Goal: Task Accomplishment & Management: Use online tool/utility

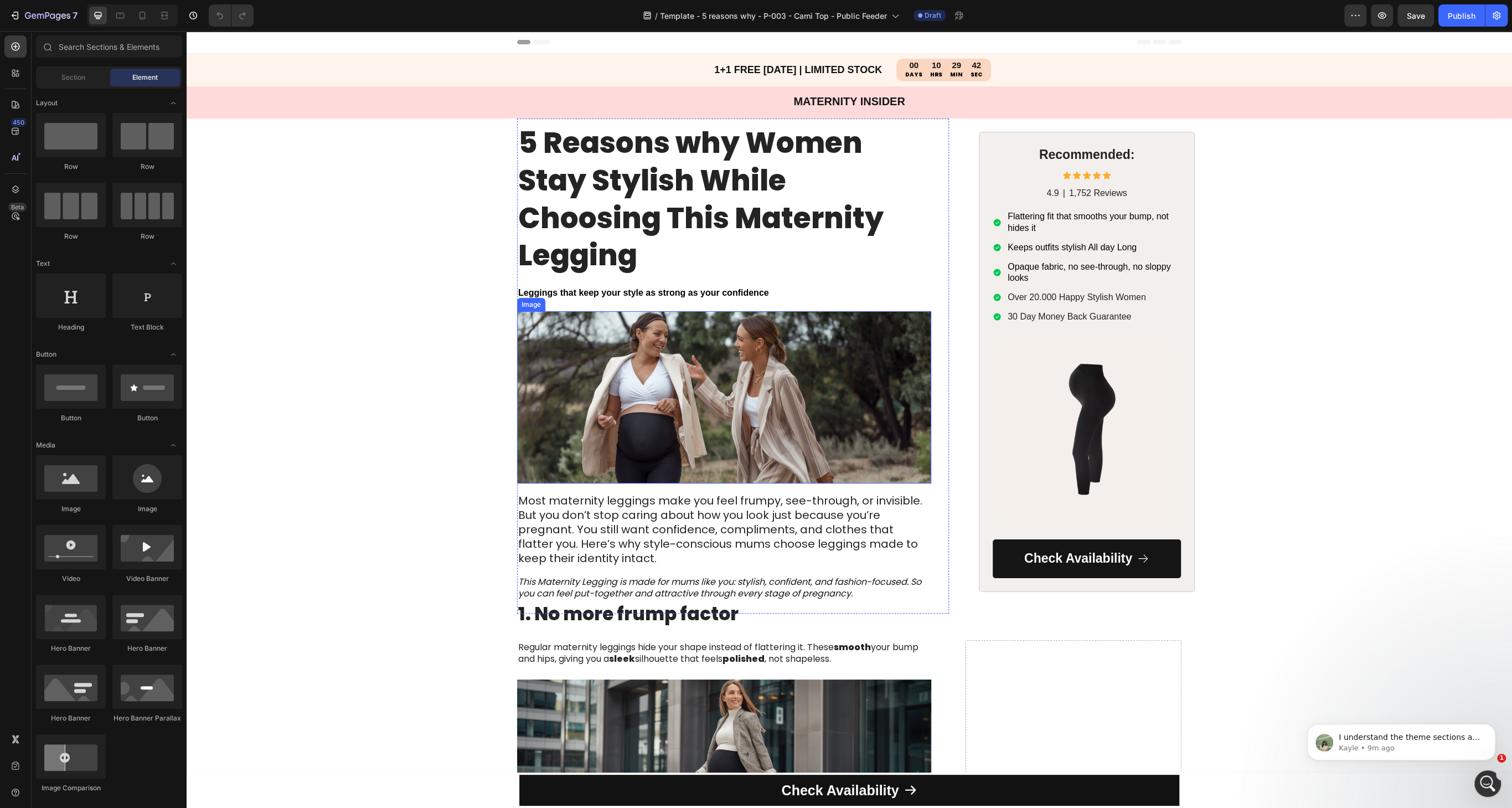
click at [613, 411] on img at bounding box center [724, 397] width 414 height 172
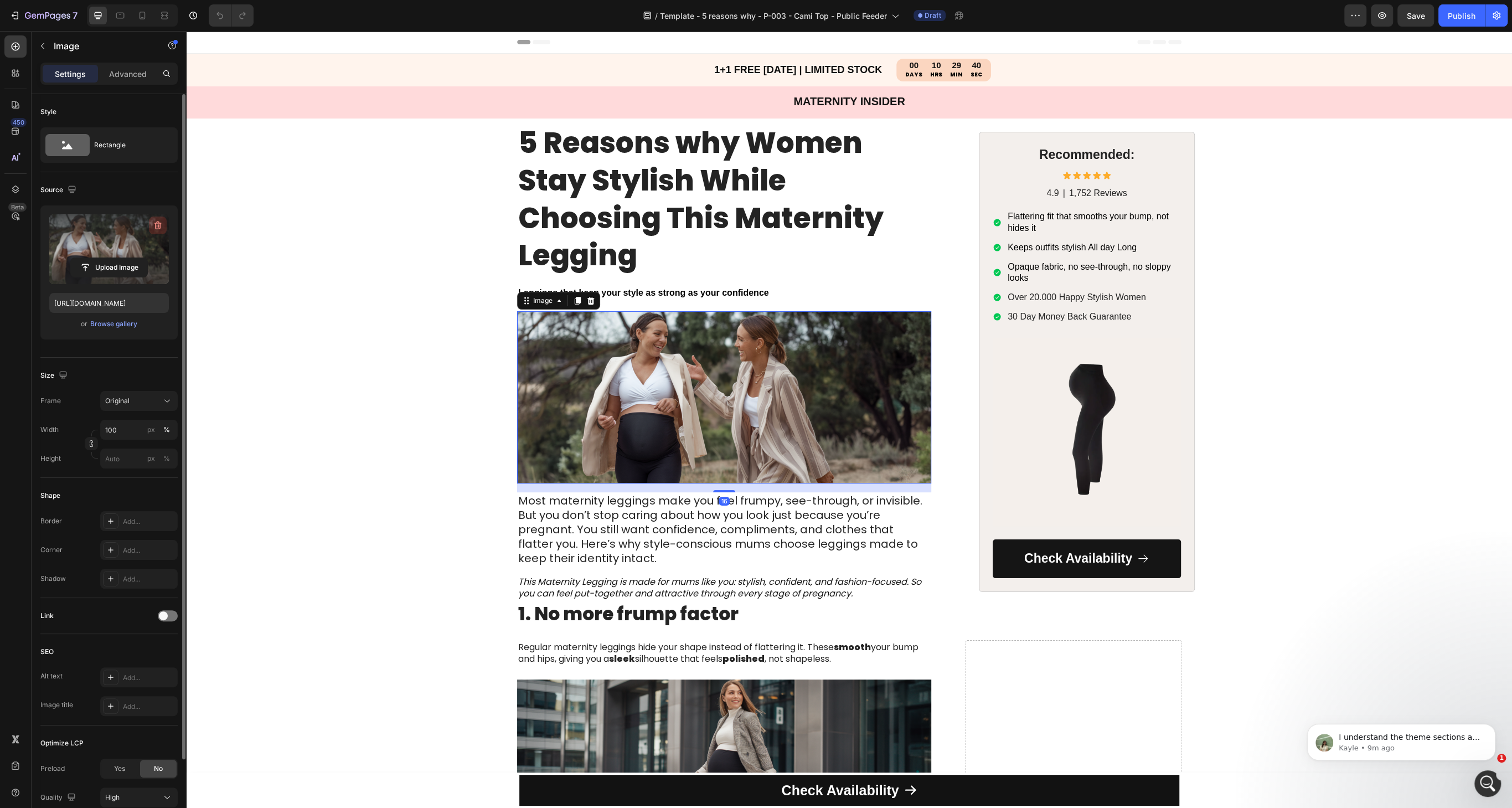
click at [156, 222] on icon "button" at bounding box center [158, 226] width 11 height 11
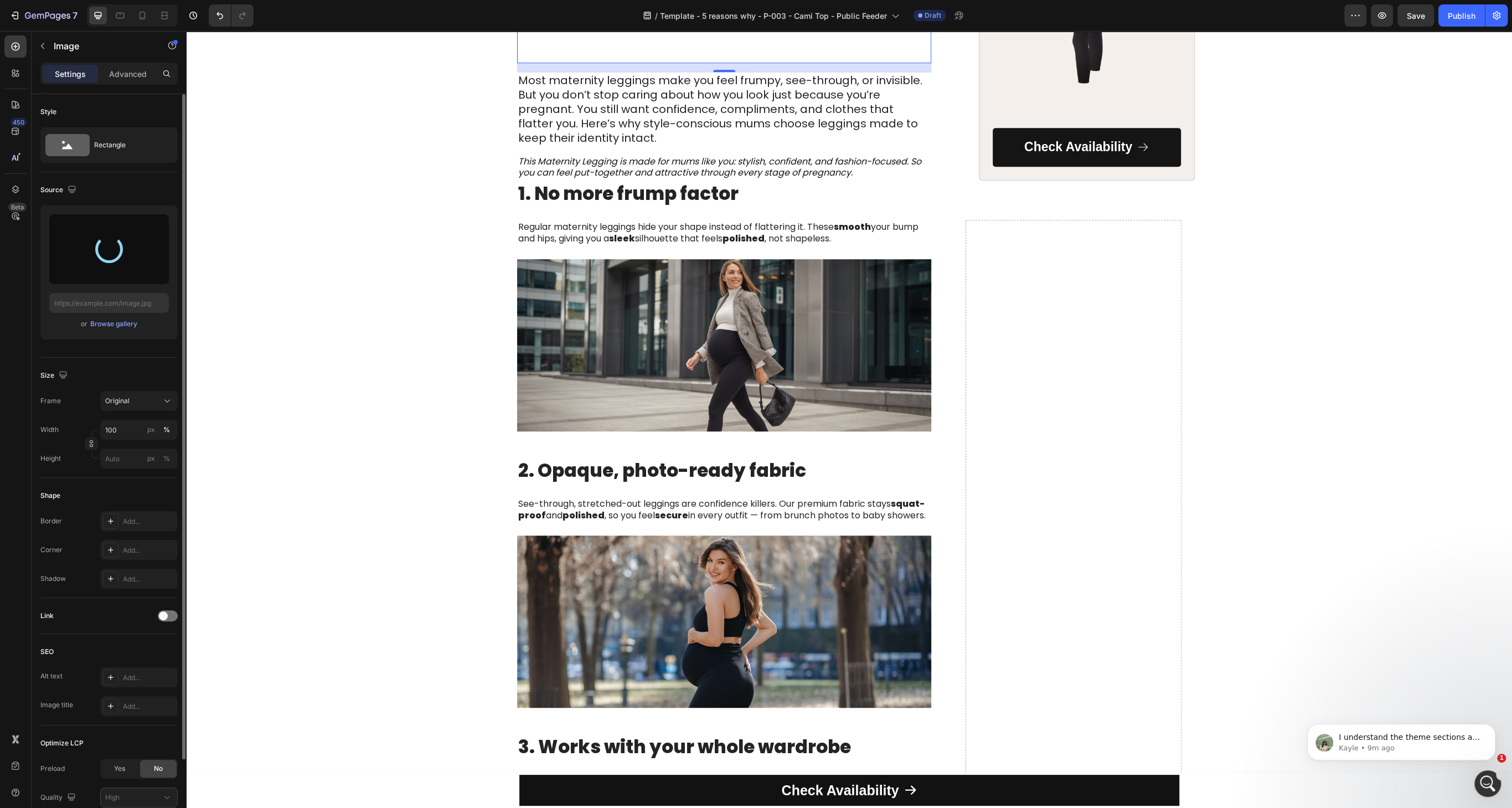
scroll to position [672, 0]
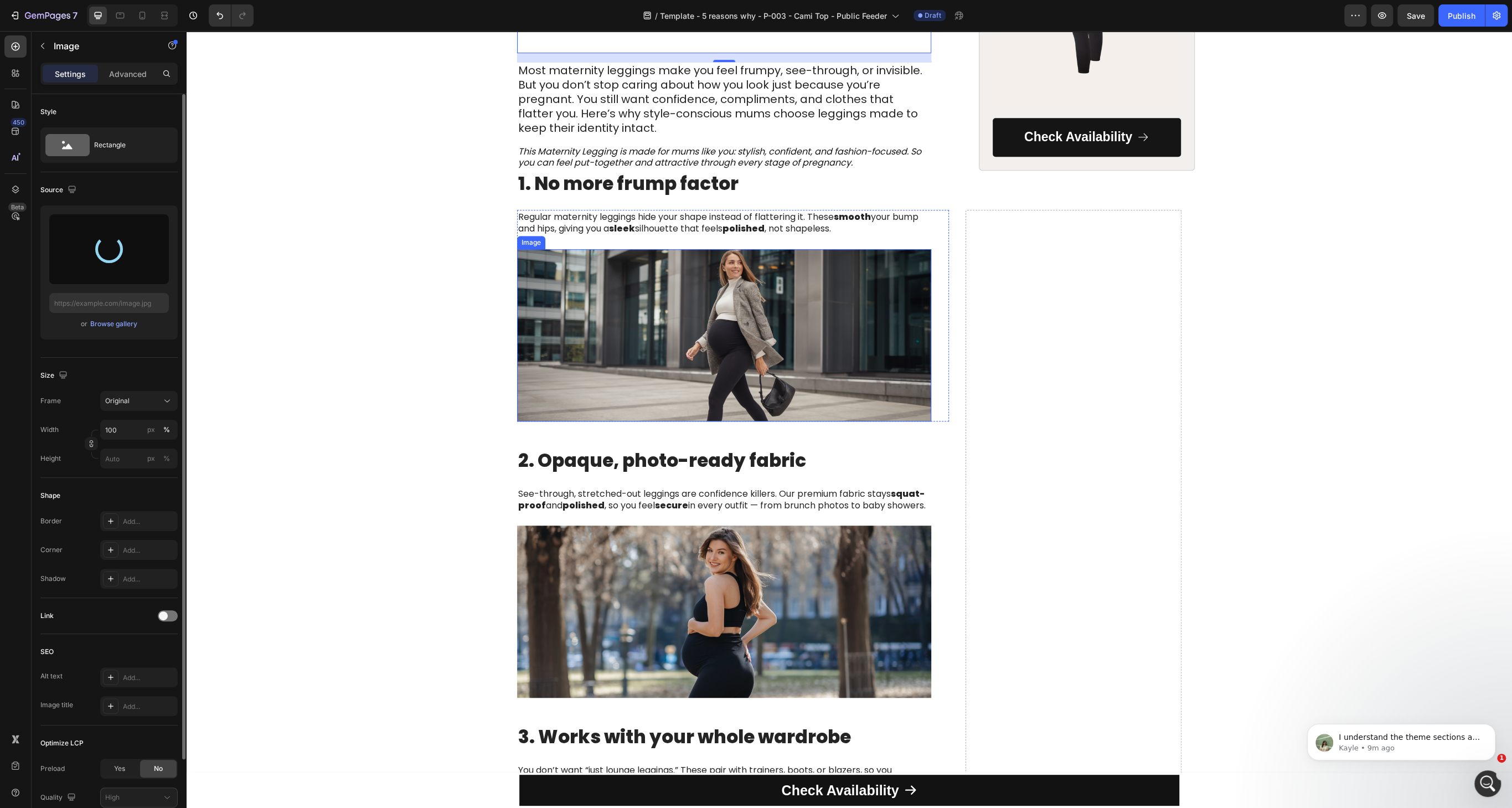
click at [835, 345] on img at bounding box center [724, 335] width 414 height 172
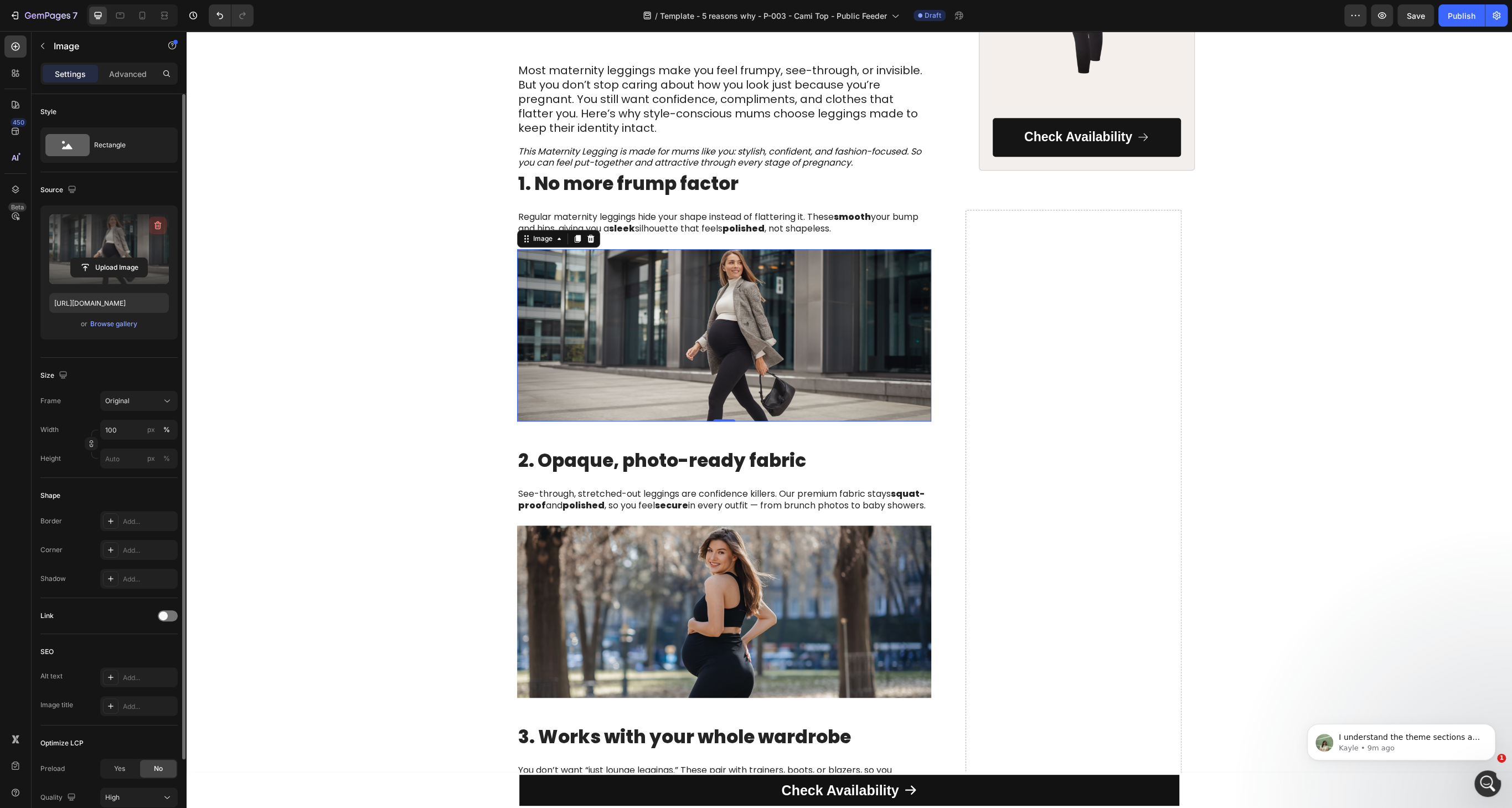
drag, startPoint x: 157, startPoint y: 224, endPoint x: 58, endPoint y: 193, distance: 103.7
click at [157, 224] on icon "button" at bounding box center [158, 226] width 11 height 11
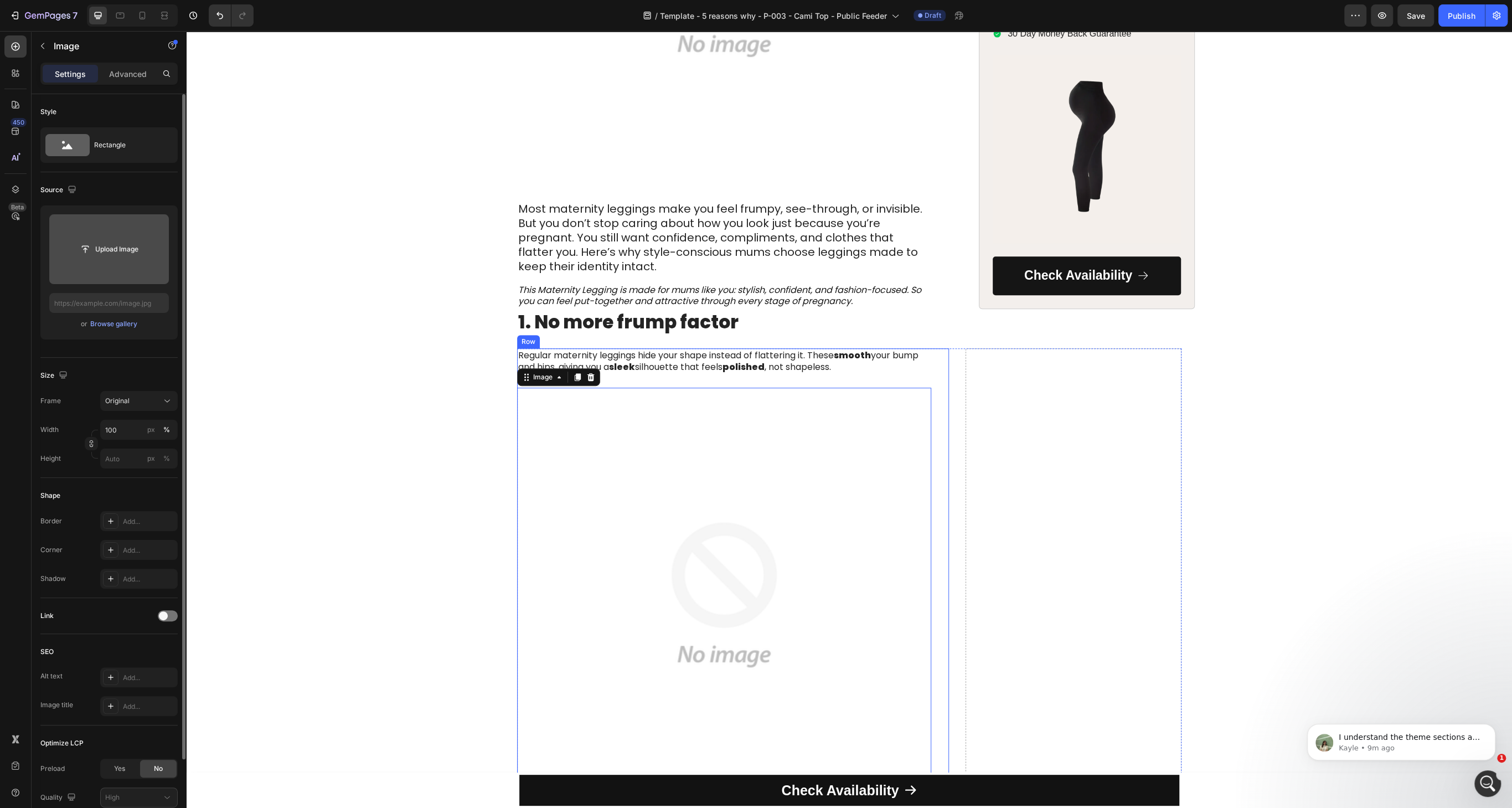
scroll to position [303, 0]
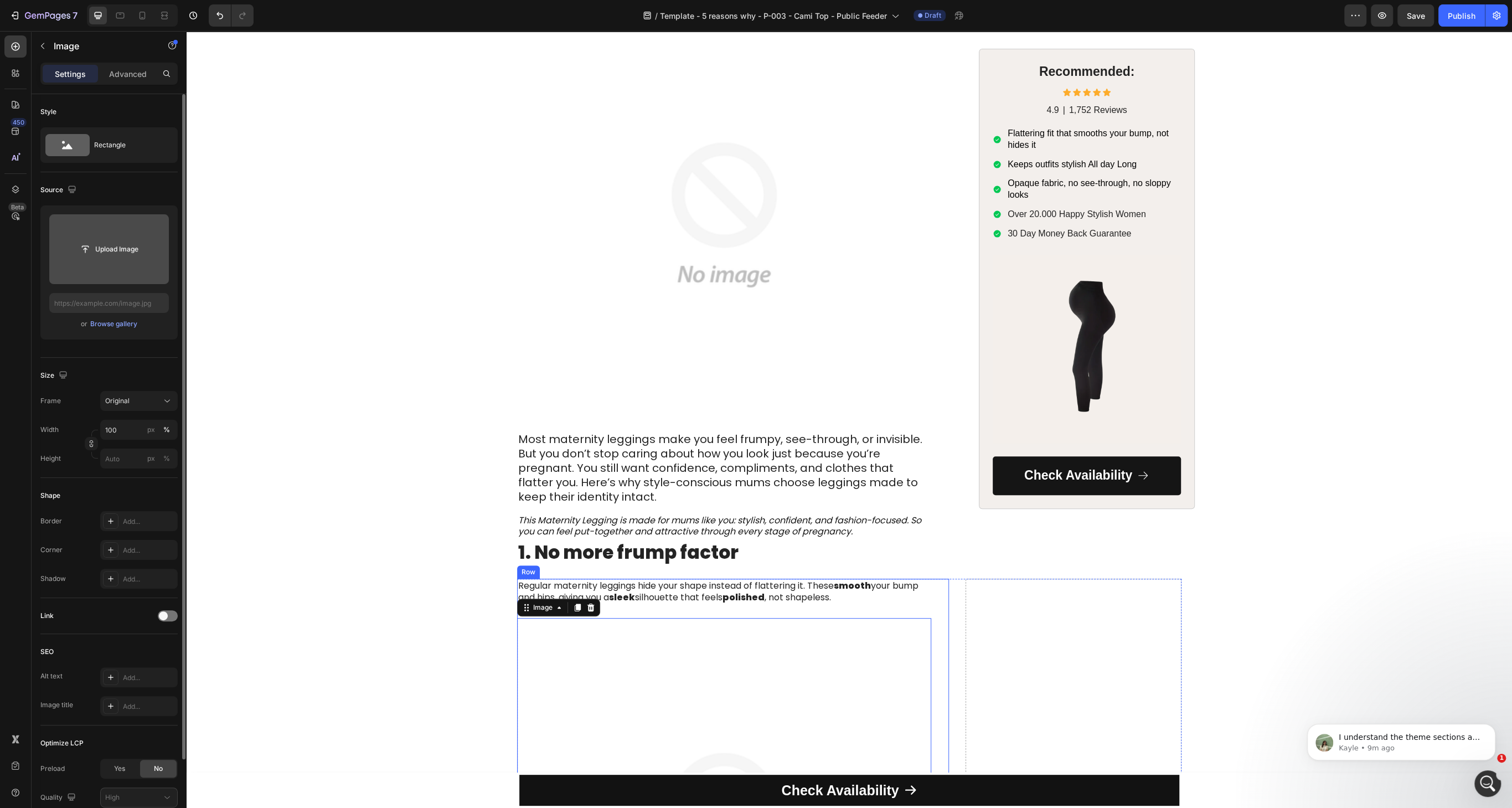
click at [673, 245] on img at bounding box center [724, 215] width 414 height 414
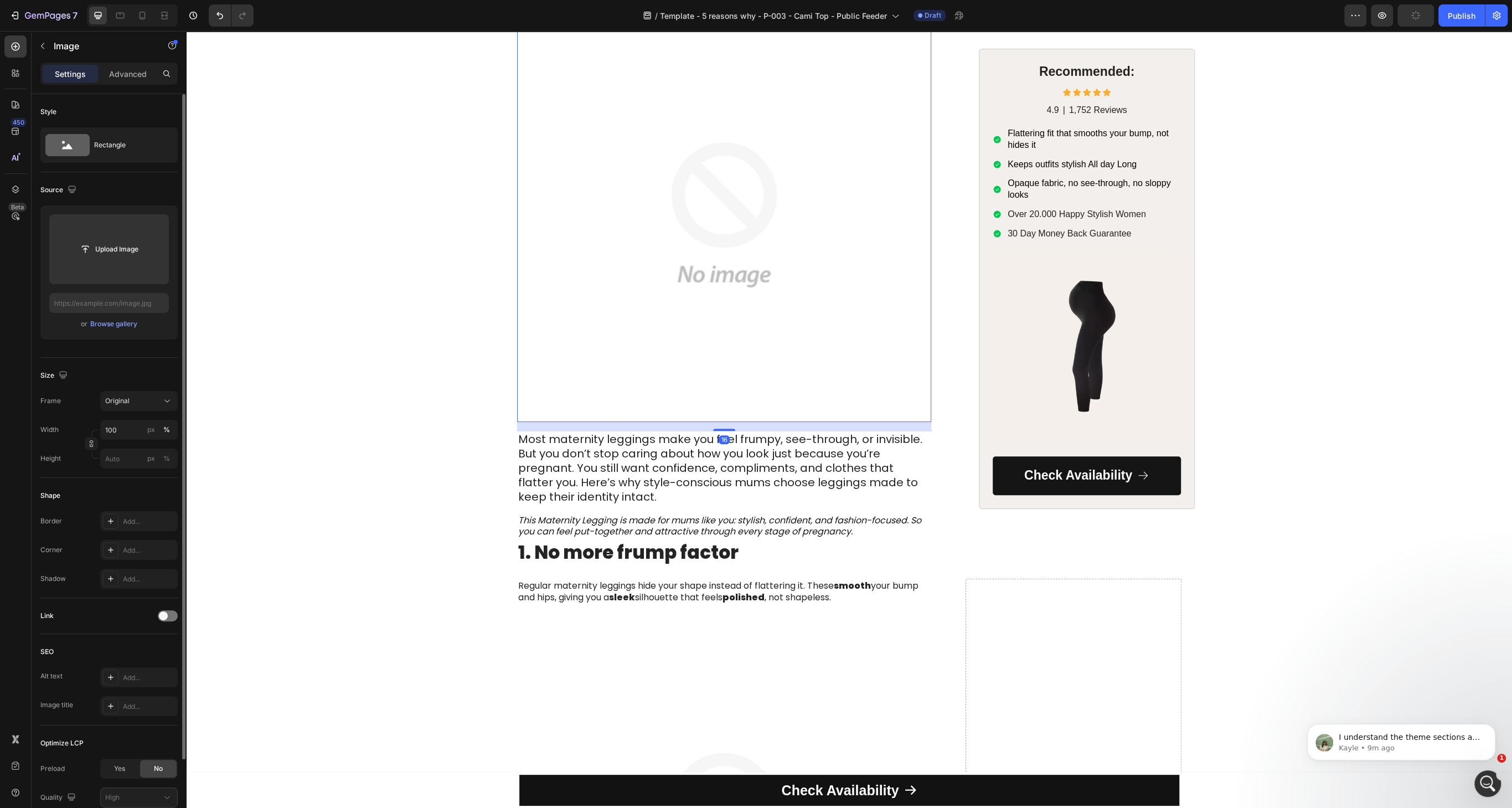
click at [671, 234] on img at bounding box center [724, 215] width 414 height 414
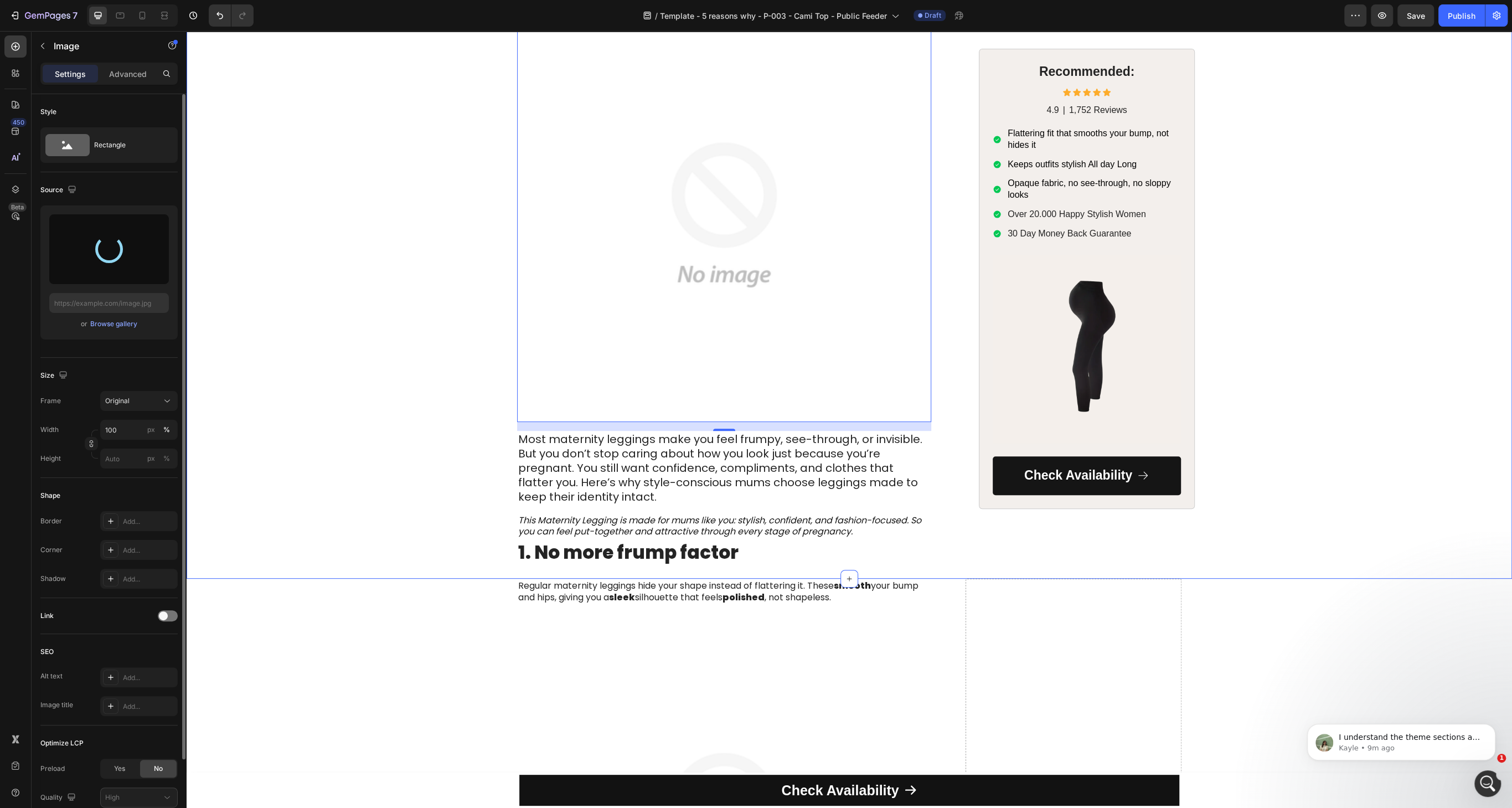
type input "[URL][DOMAIN_NAME]"
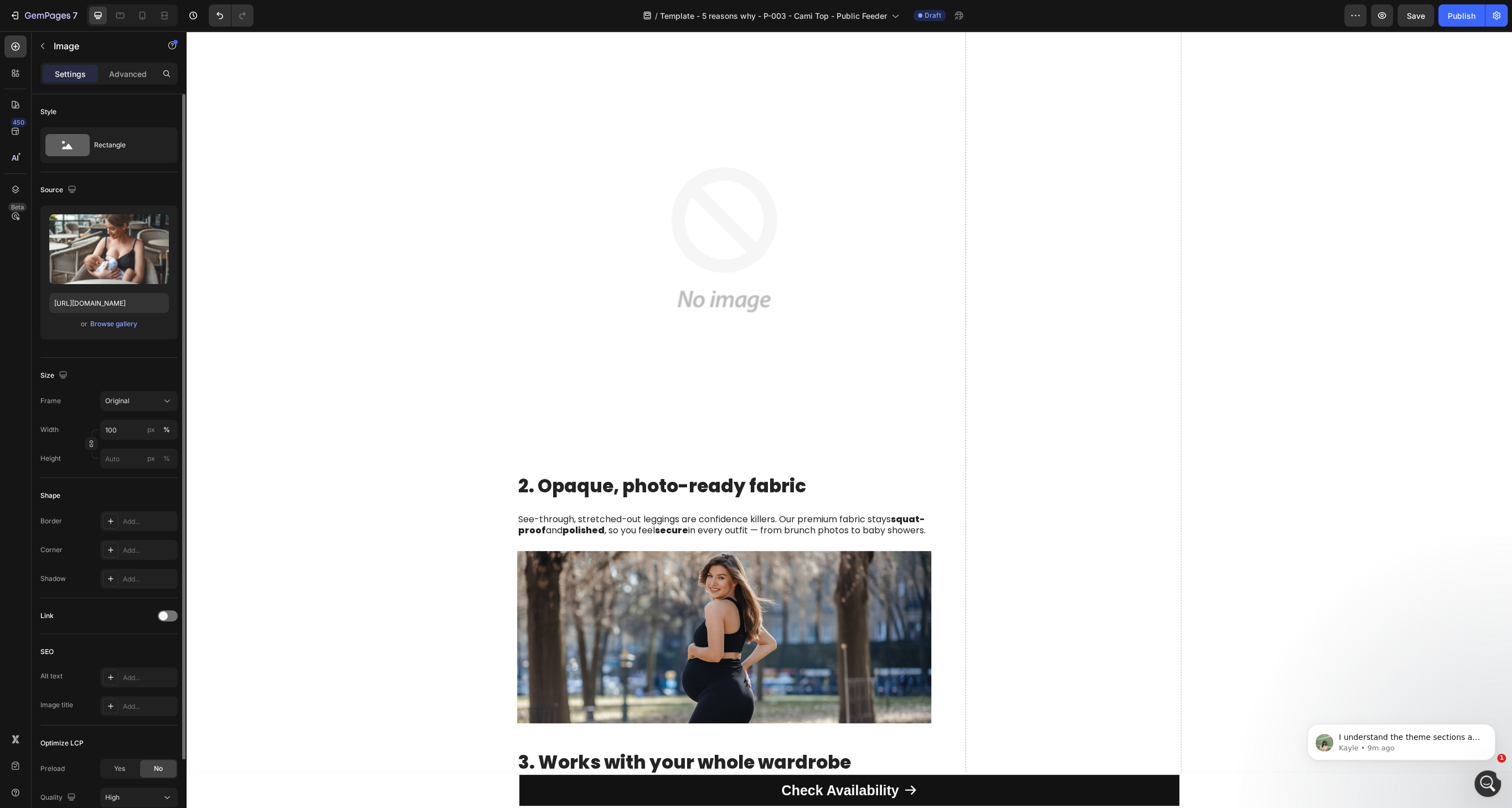
scroll to position [910, 0]
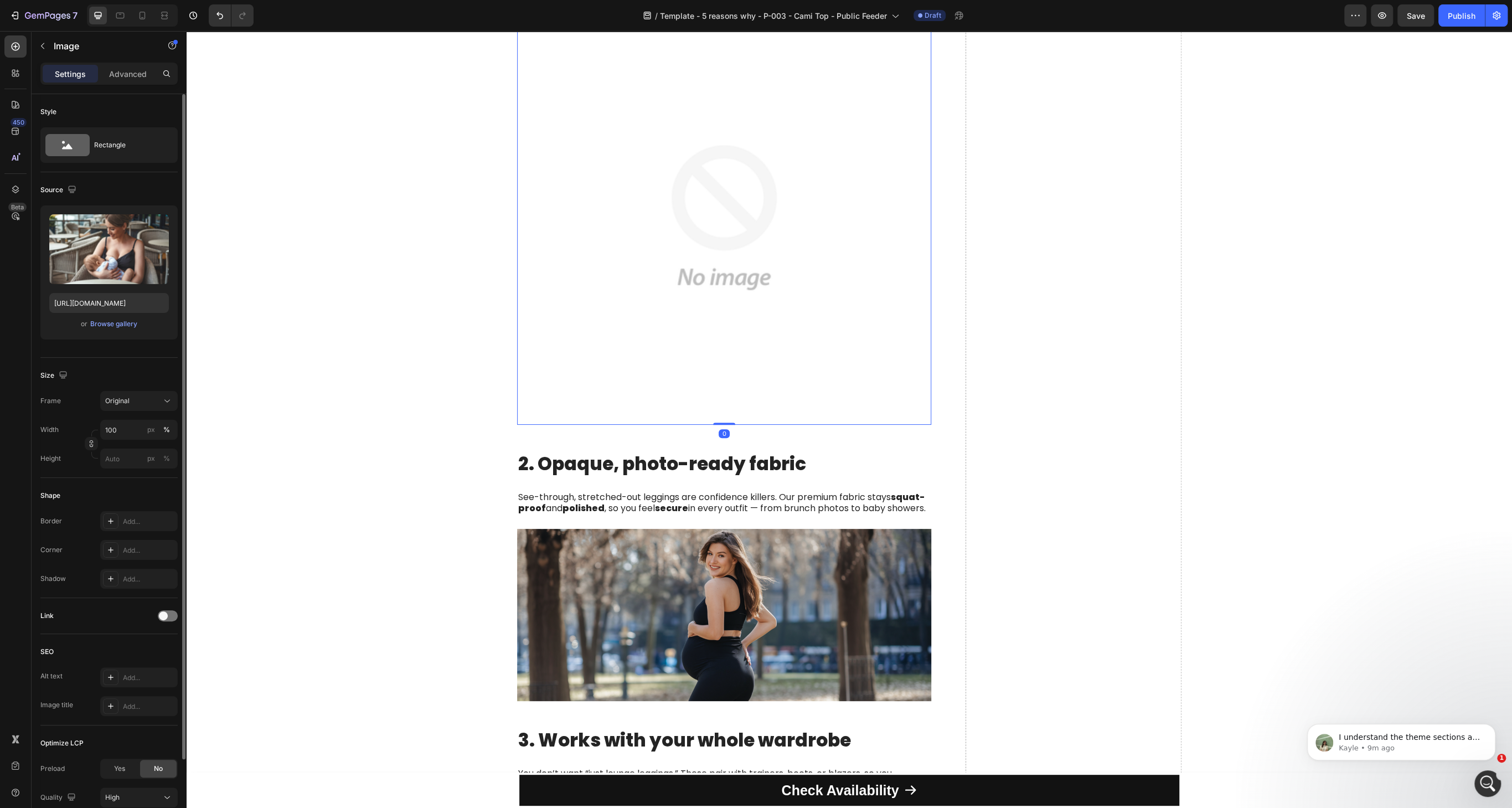
click at [605, 243] on img at bounding box center [724, 217] width 414 height 414
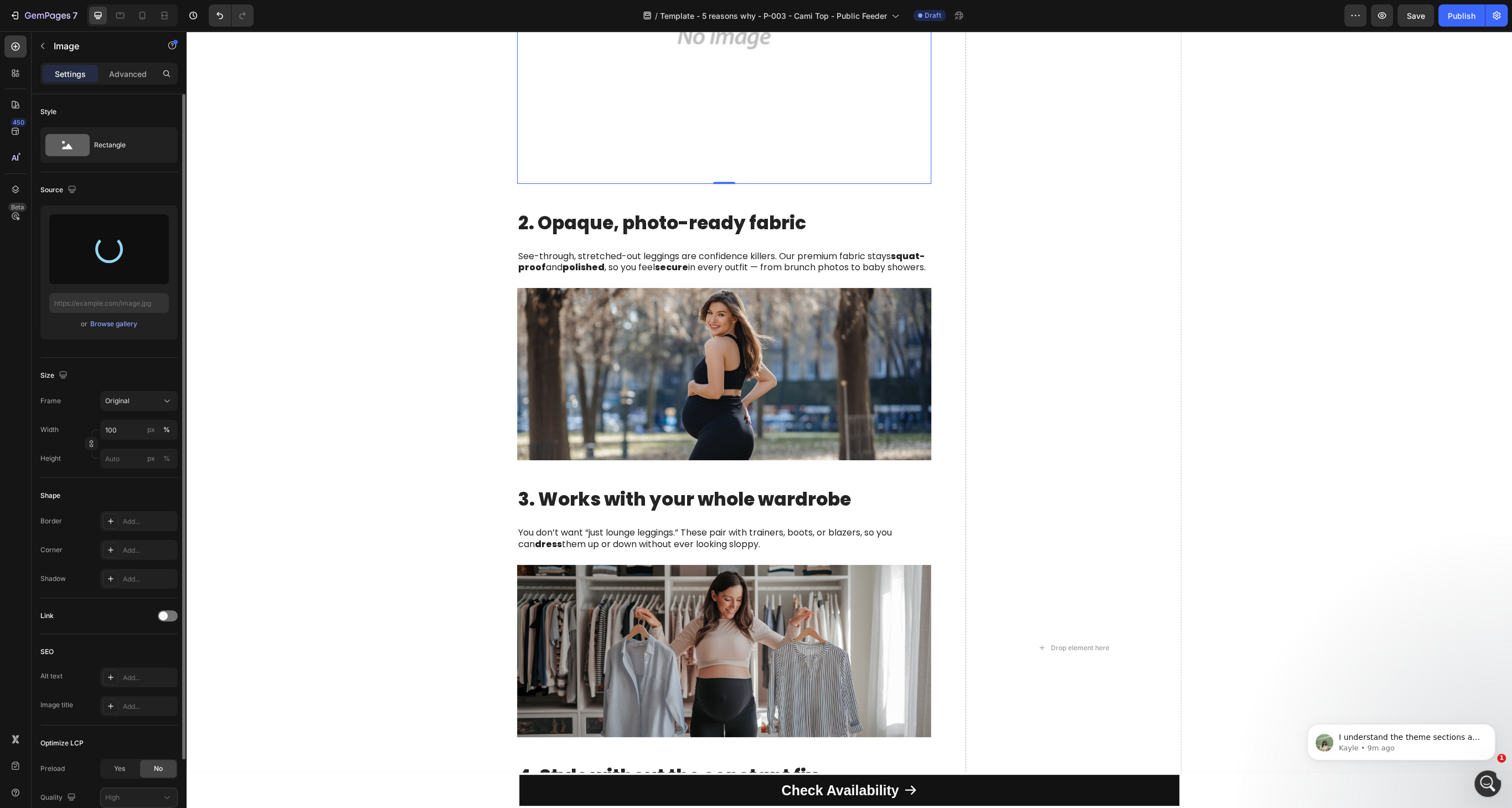
scroll to position [1156, 0]
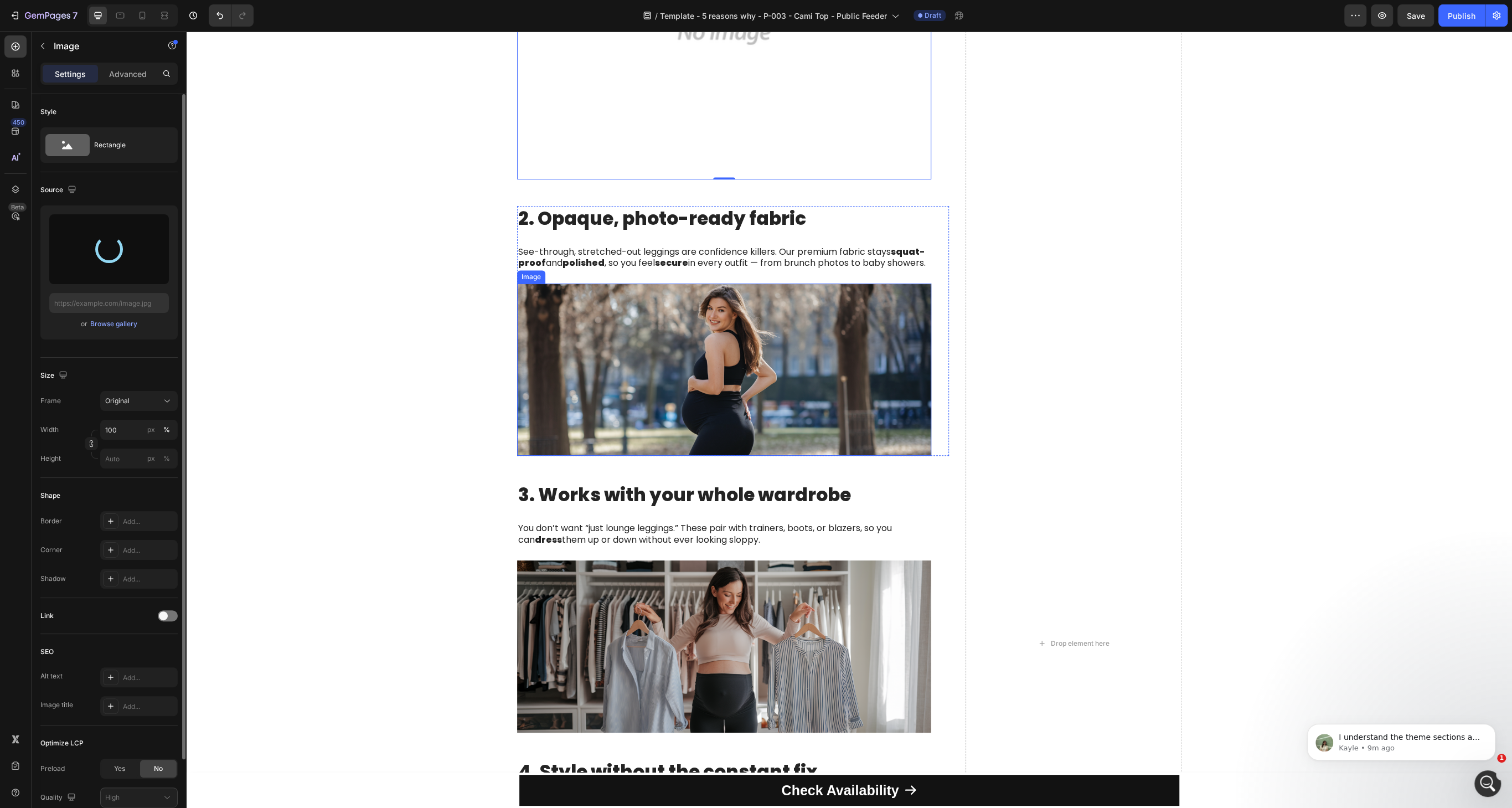
type input "[URL][DOMAIN_NAME]"
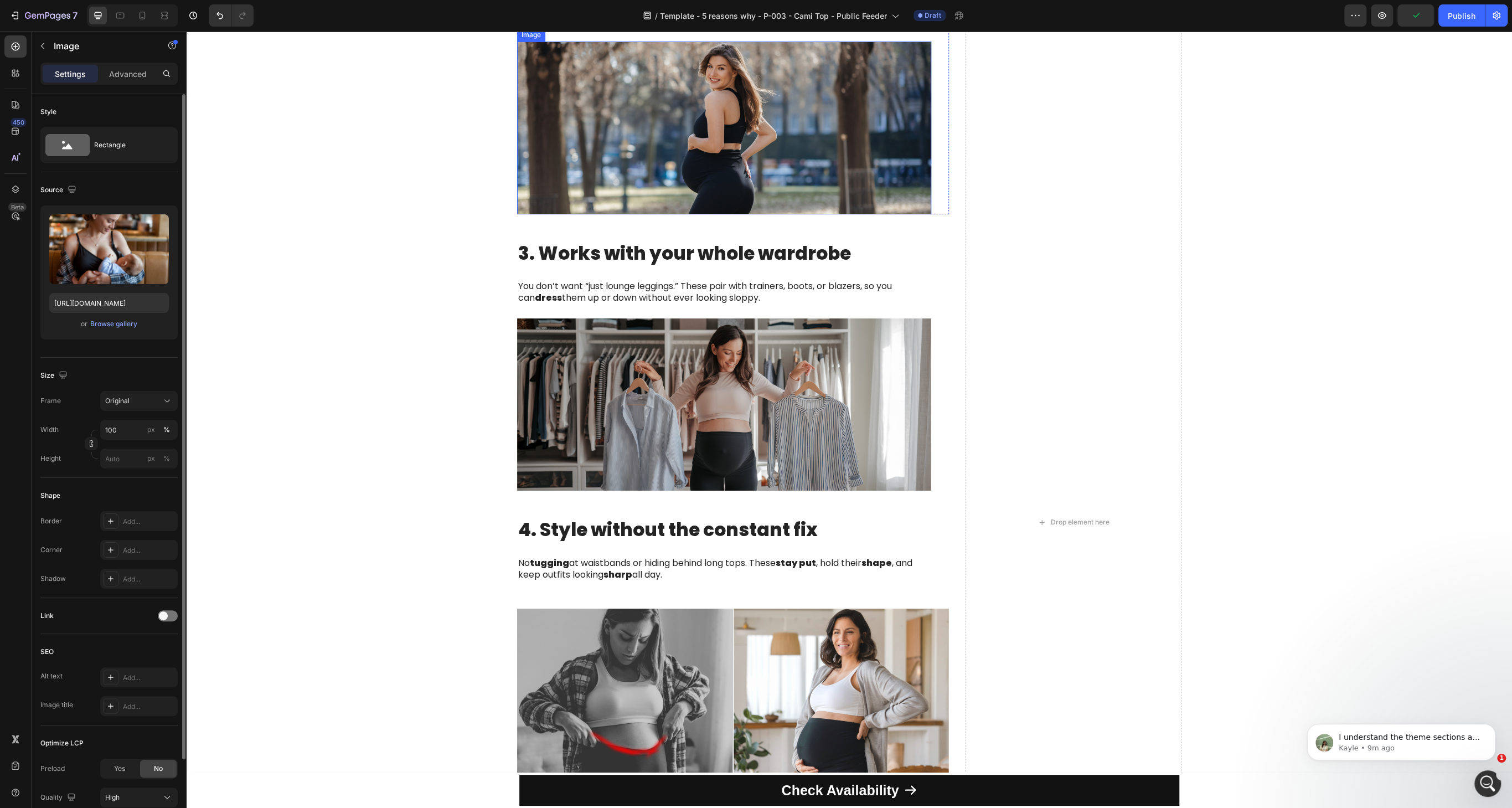
click at [712, 348] on img at bounding box center [724, 404] width 414 height 172
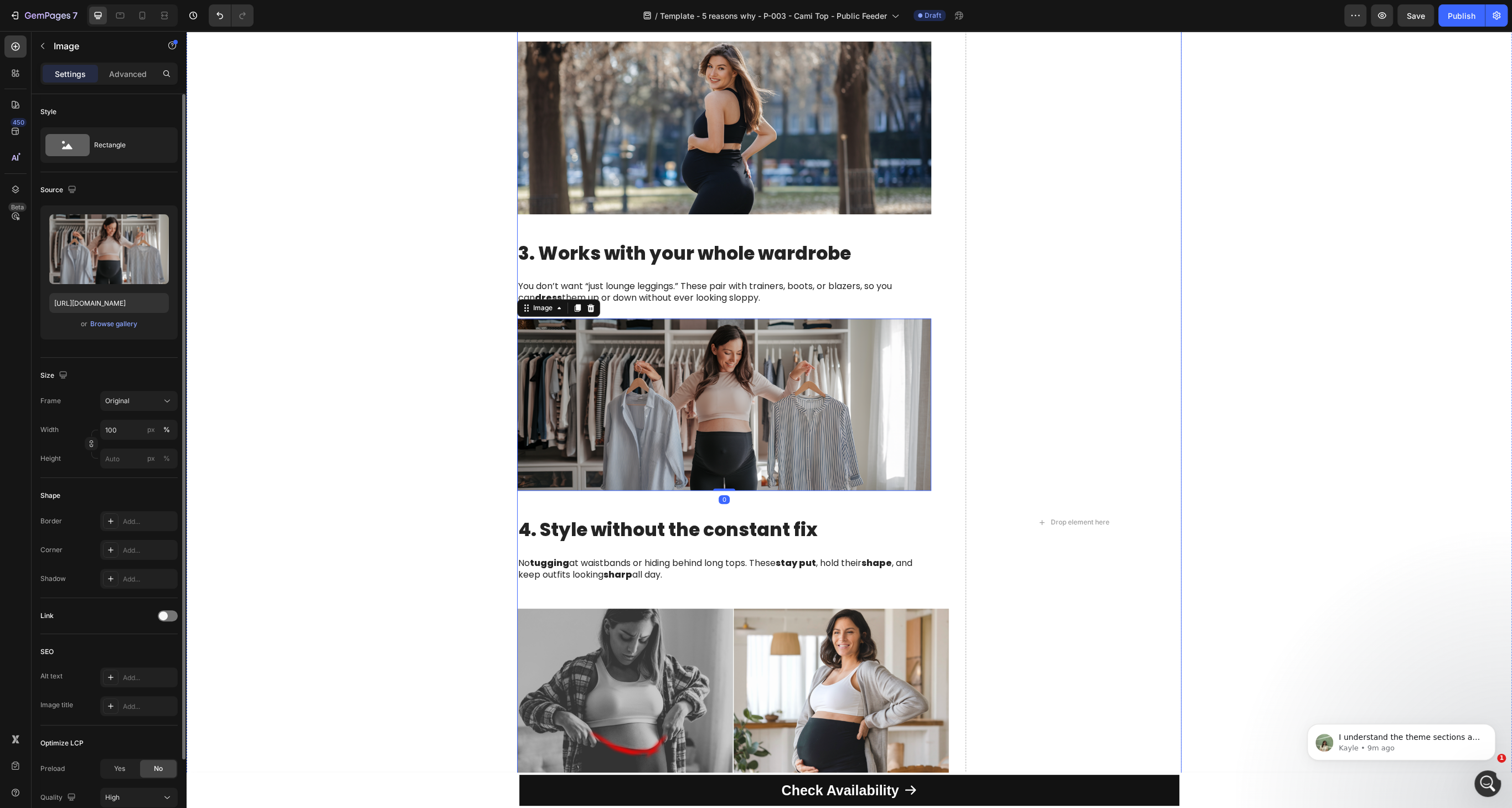
scroll to position [1015, 0]
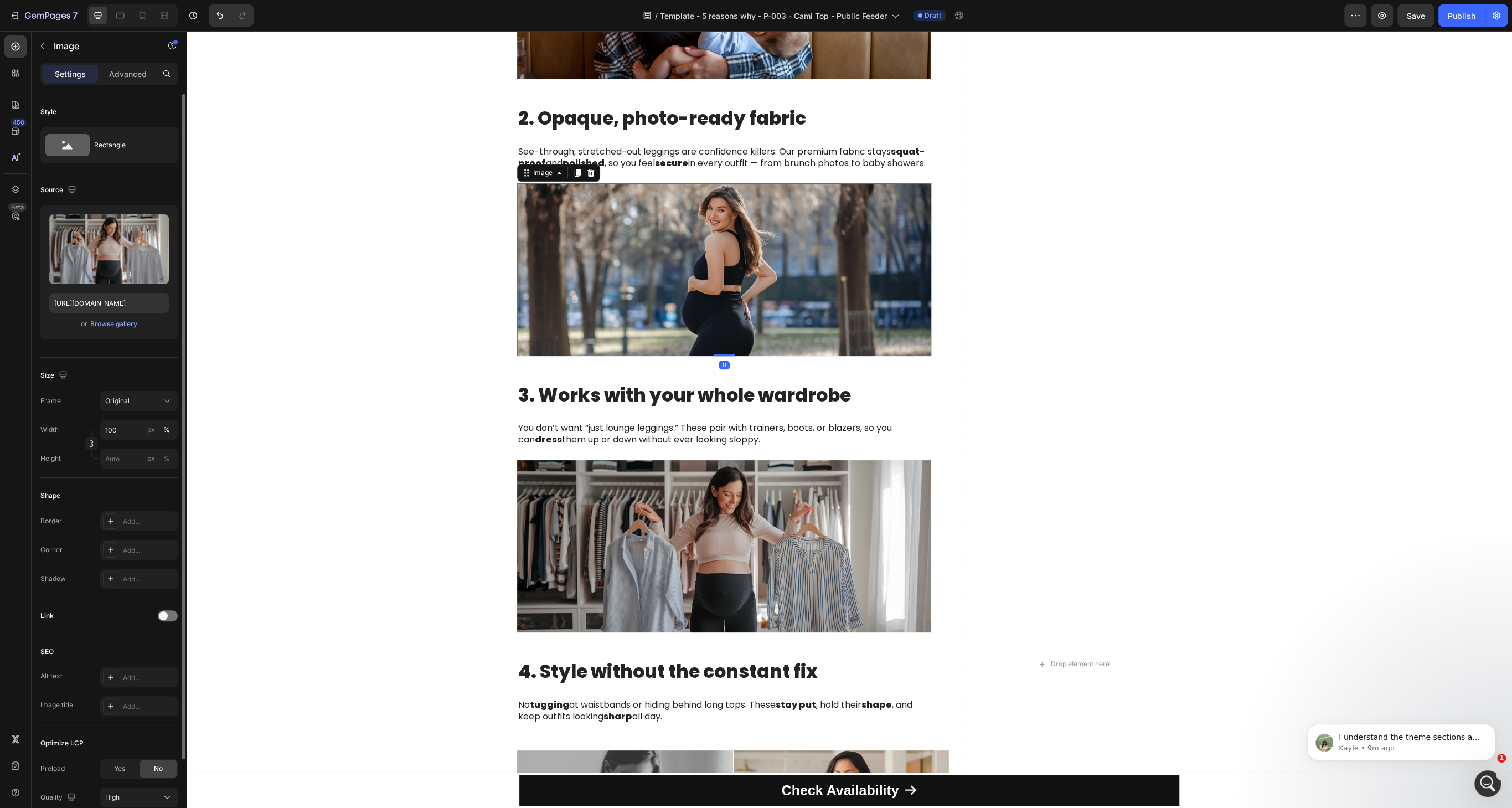
click at [683, 233] on img at bounding box center [724, 269] width 414 height 172
click at [157, 225] on icon "button" at bounding box center [157, 226] width 1 height 3
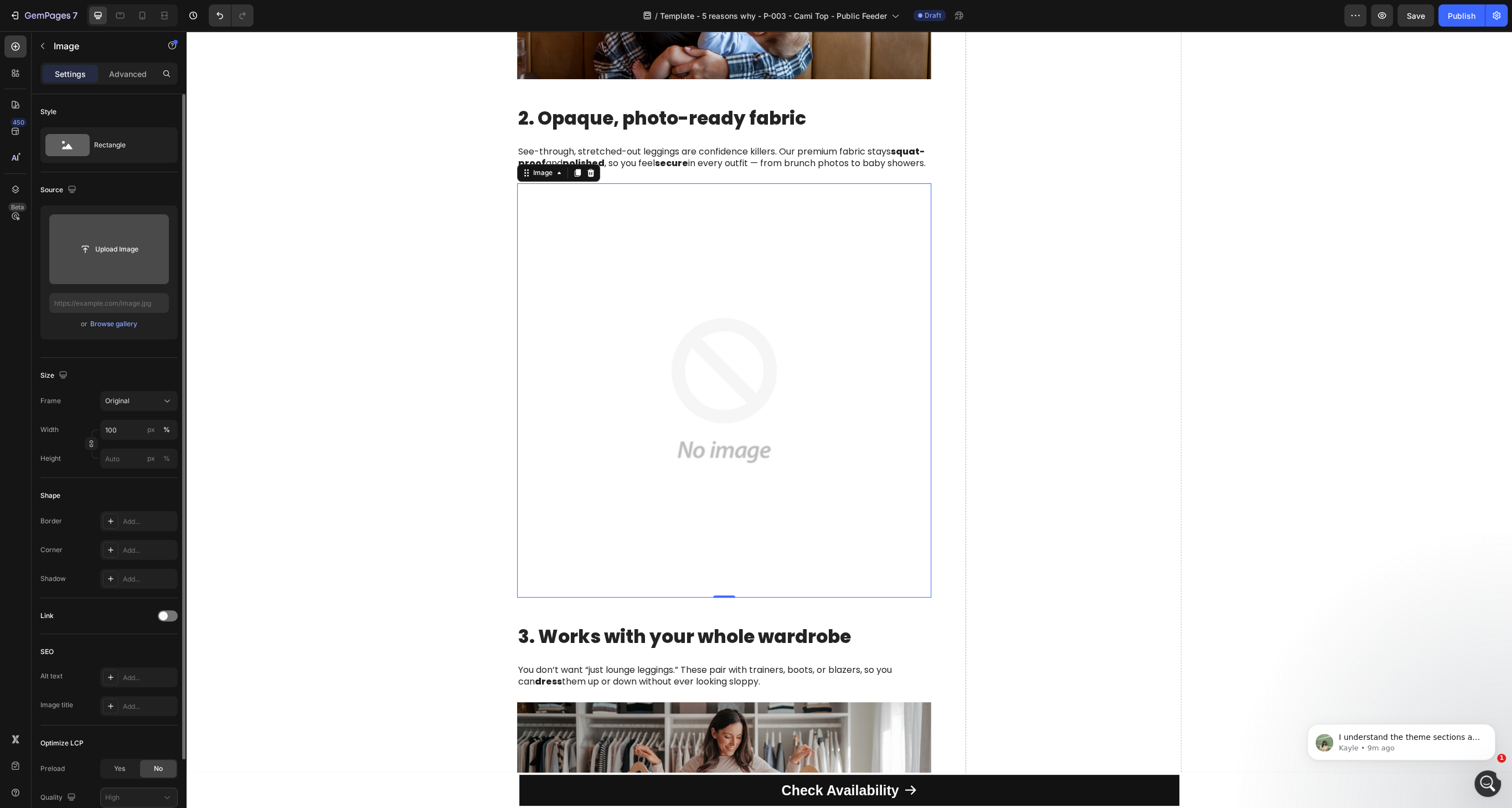
click at [781, 307] on img at bounding box center [724, 390] width 414 height 414
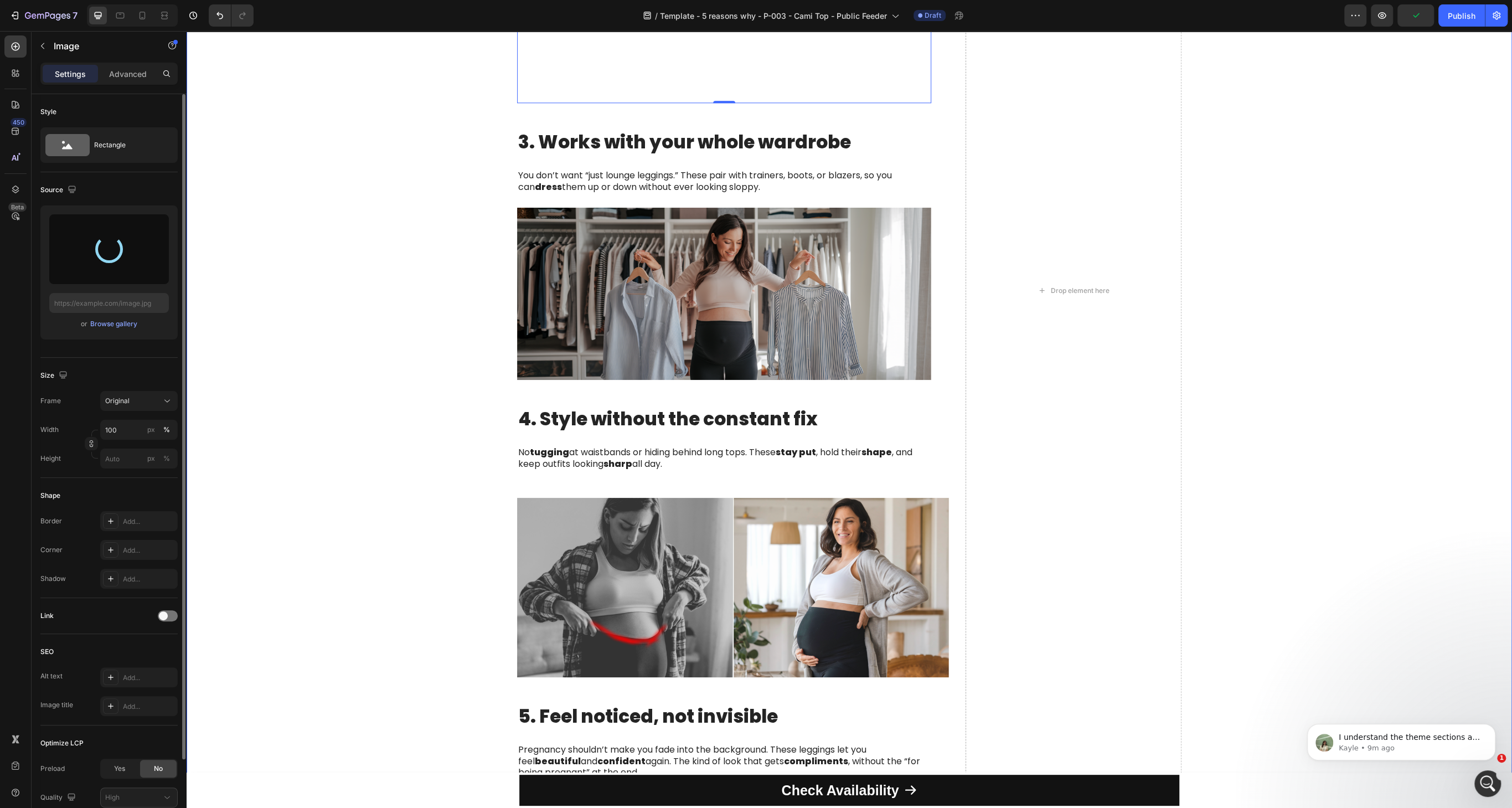
scroll to position [1516, 0]
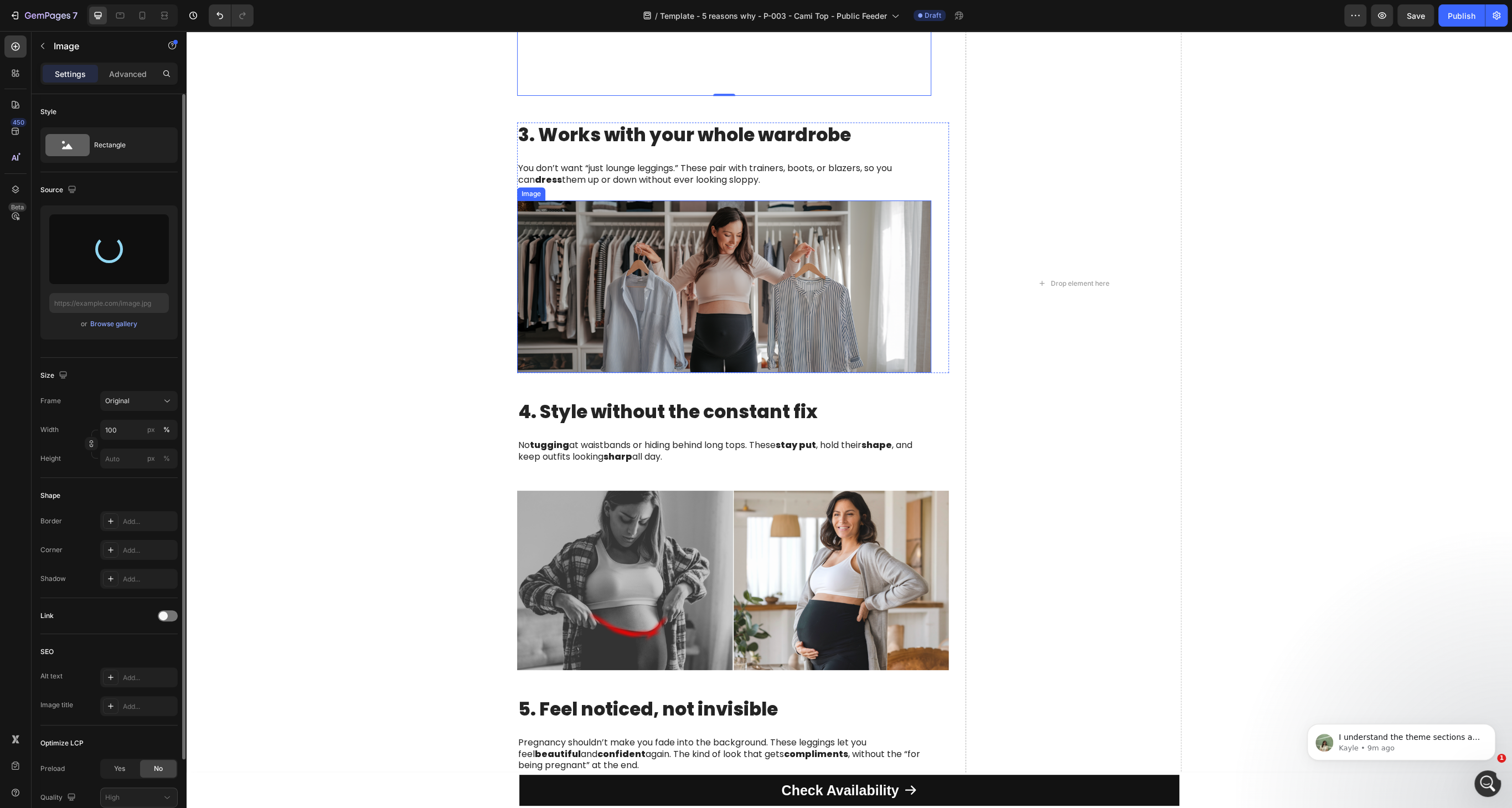
type input "[URL][DOMAIN_NAME]"
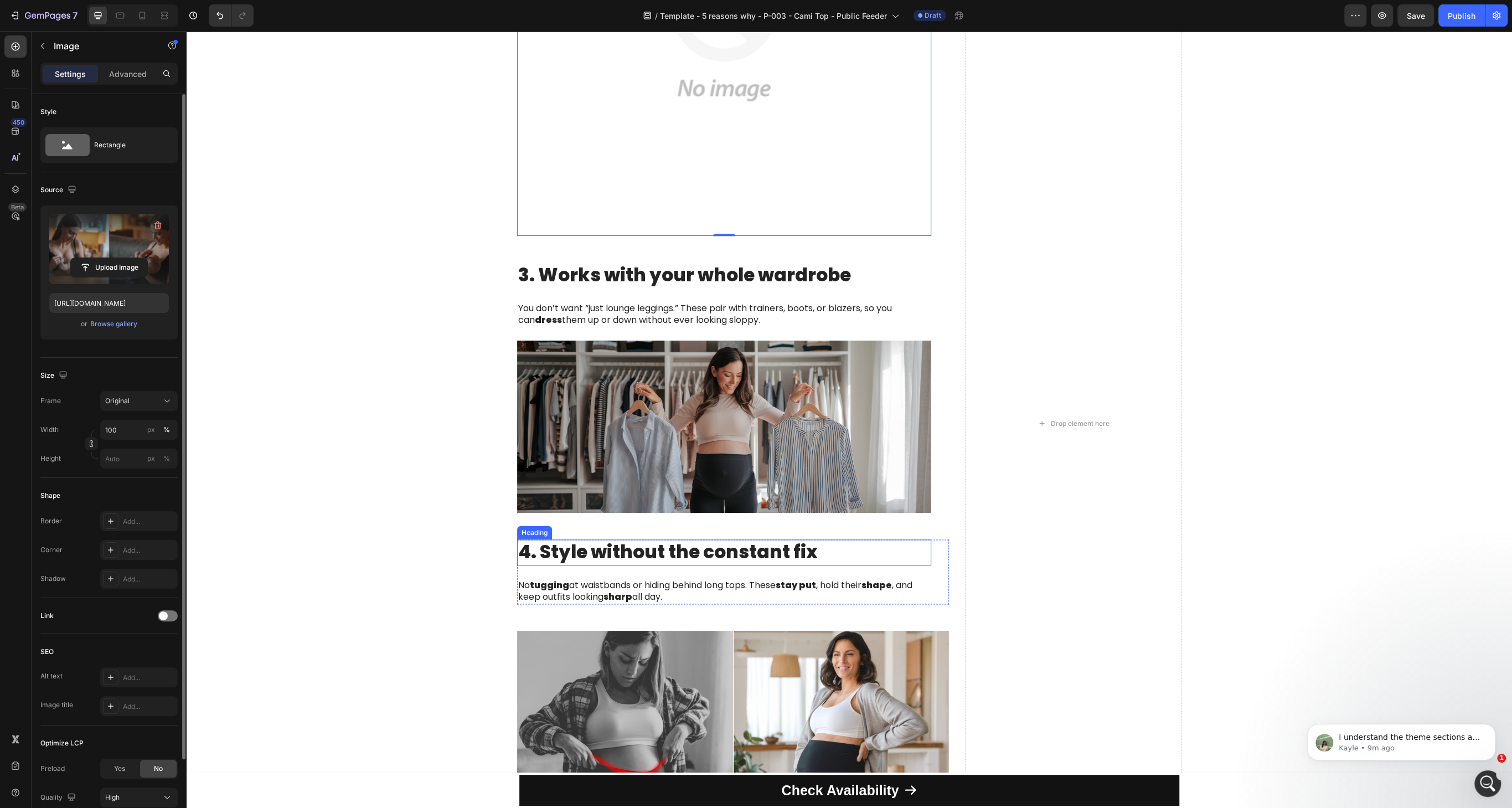
scroll to position [1355, 0]
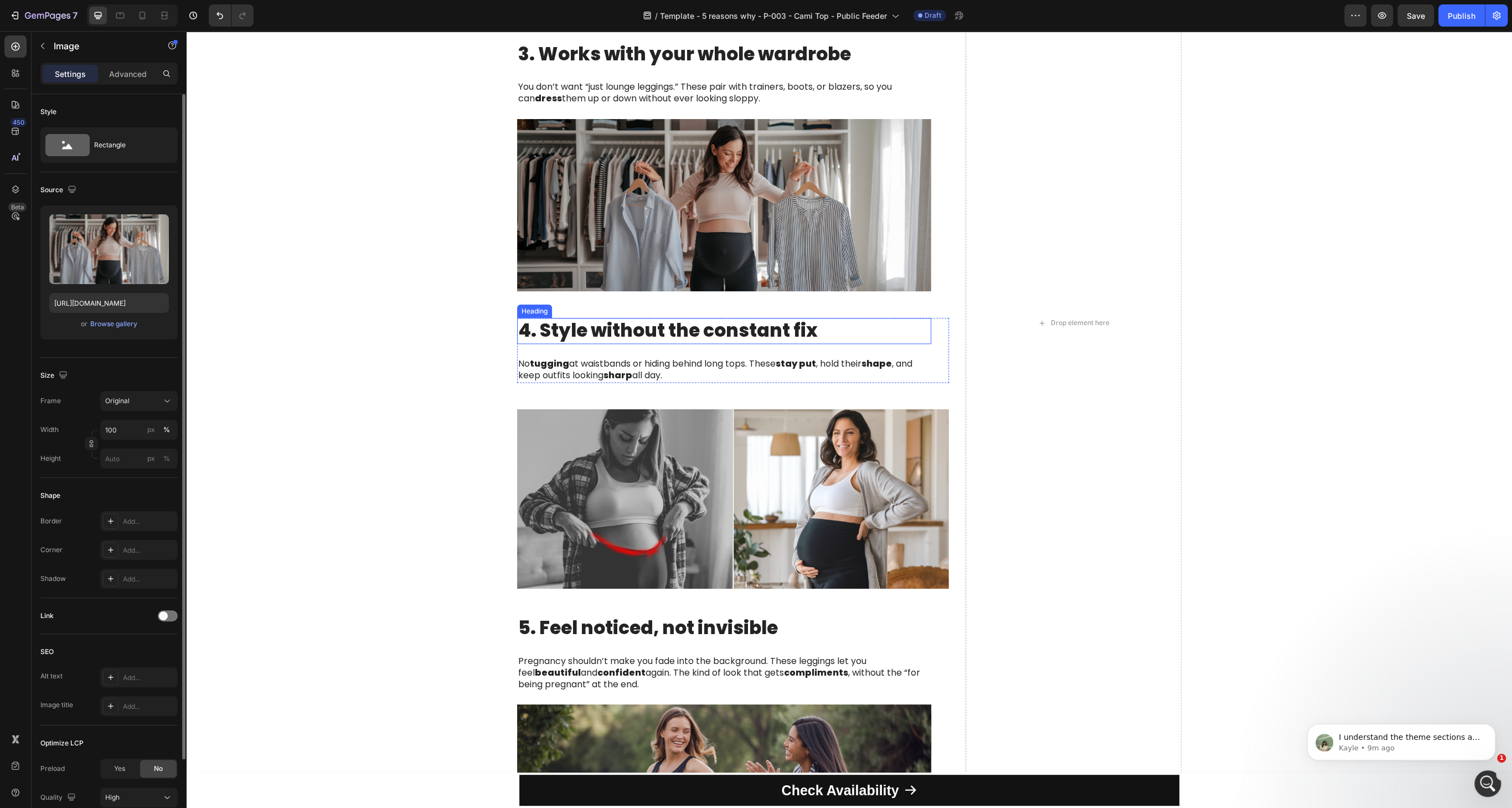
click at [685, 159] on img at bounding box center [724, 205] width 414 height 172
click at [683, 204] on img at bounding box center [724, 205] width 414 height 172
click at [609, 201] on img at bounding box center [724, 205] width 414 height 172
click at [160, 226] on icon "button" at bounding box center [158, 226] width 11 height 11
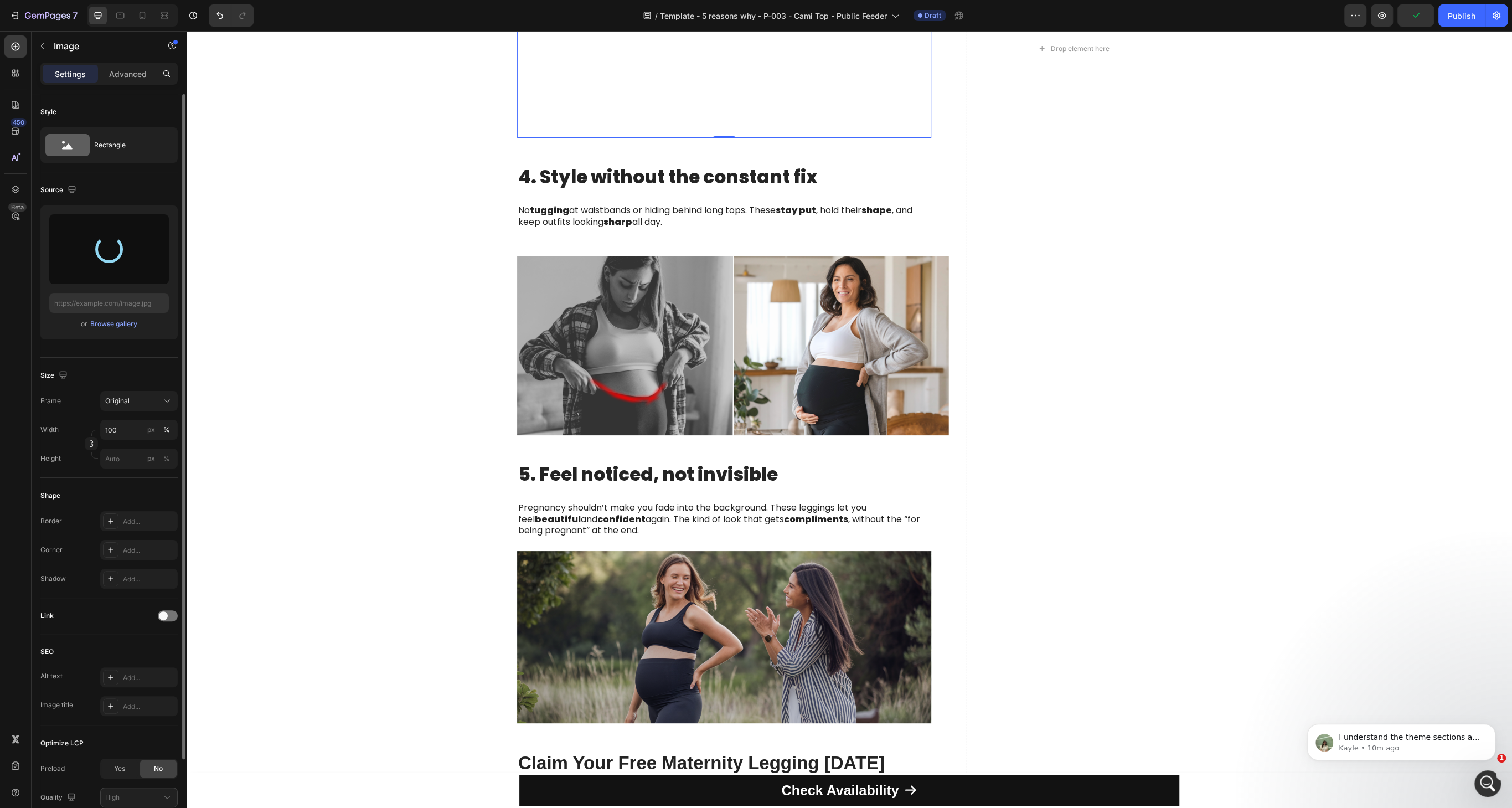
scroll to position [1792, 0]
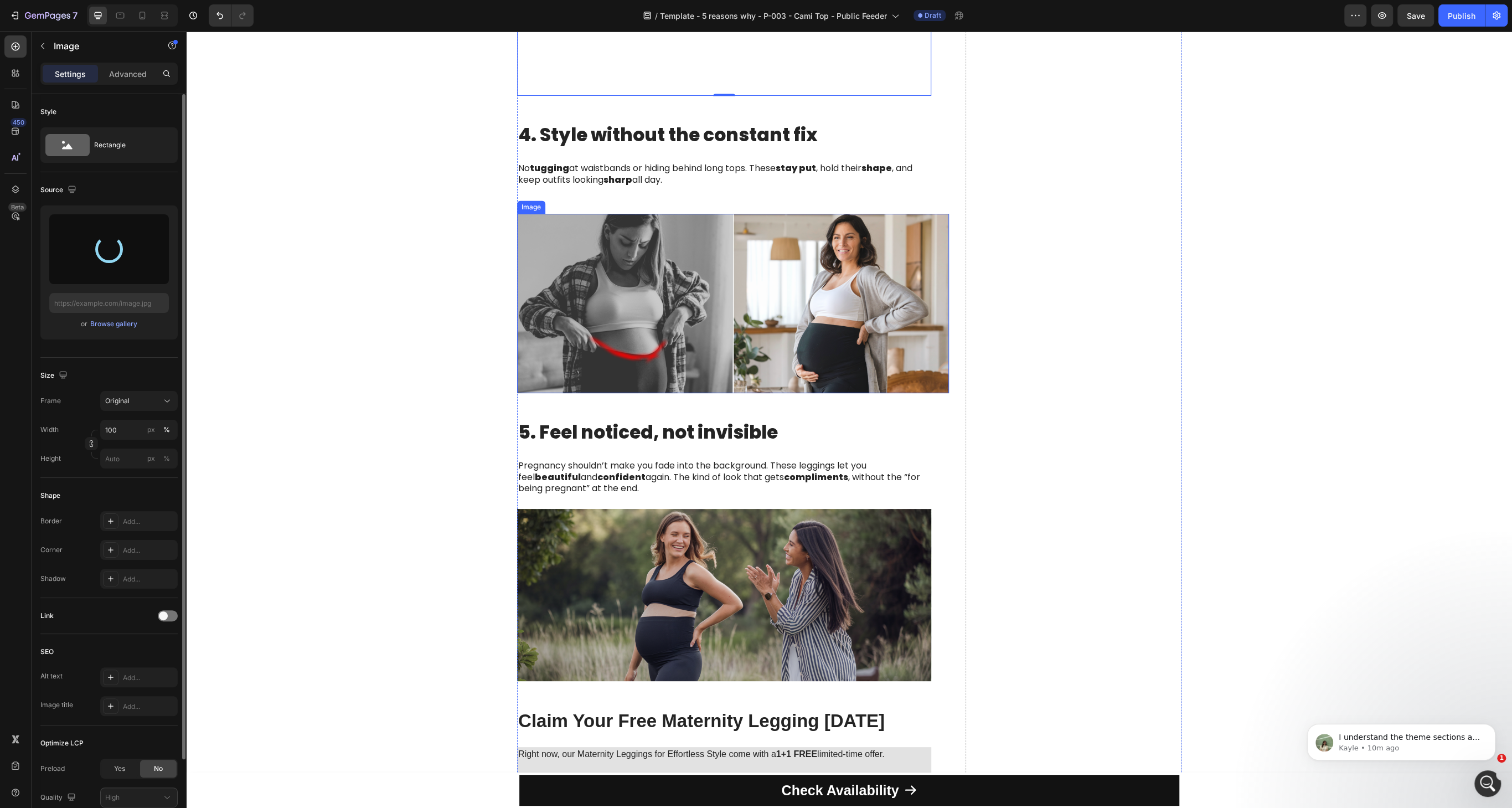
type input "[URL][DOMAIN_NAME]"
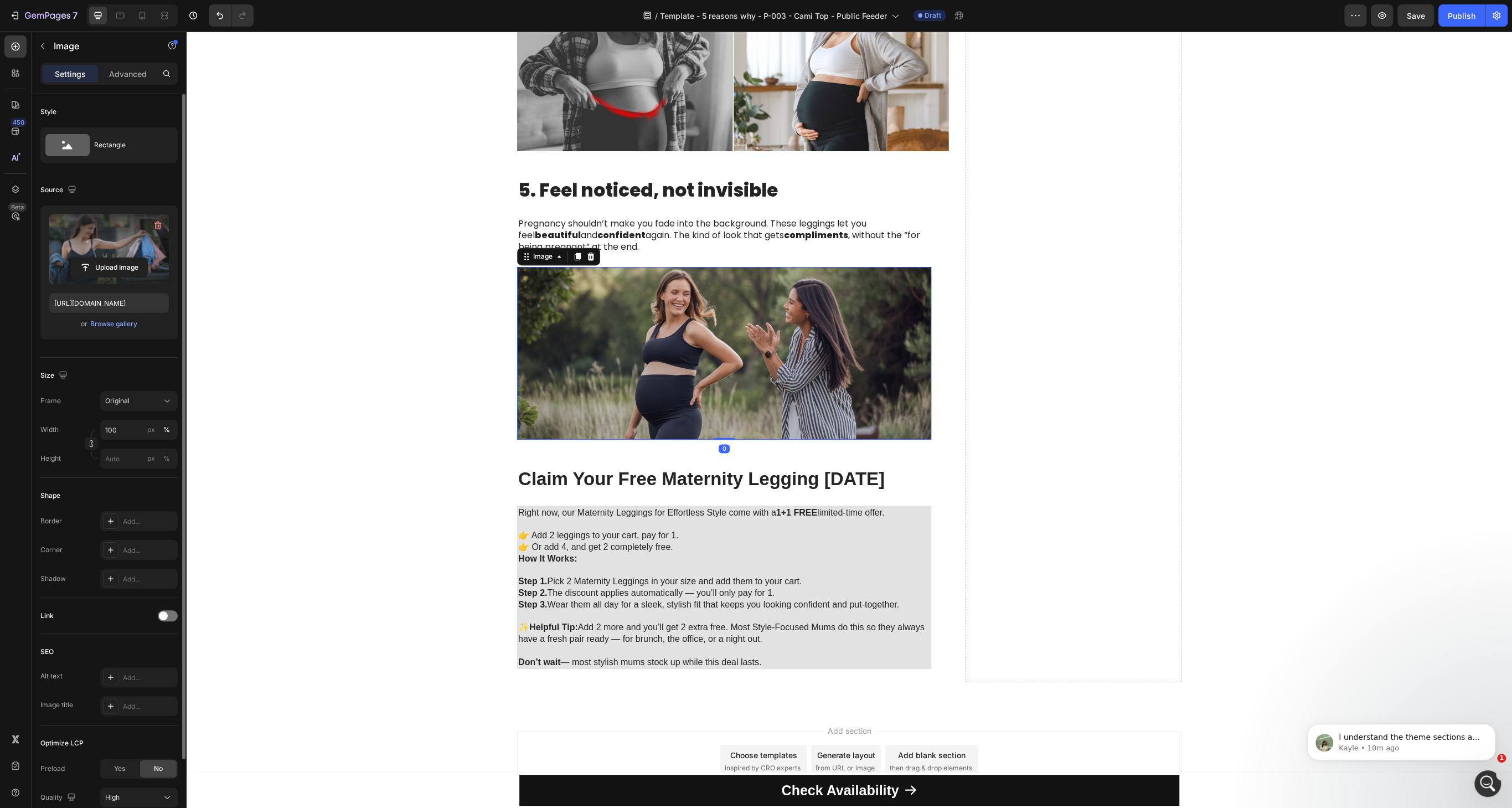
click at [702, 331] on img at bounding box center [724, 353] width 414 height 172
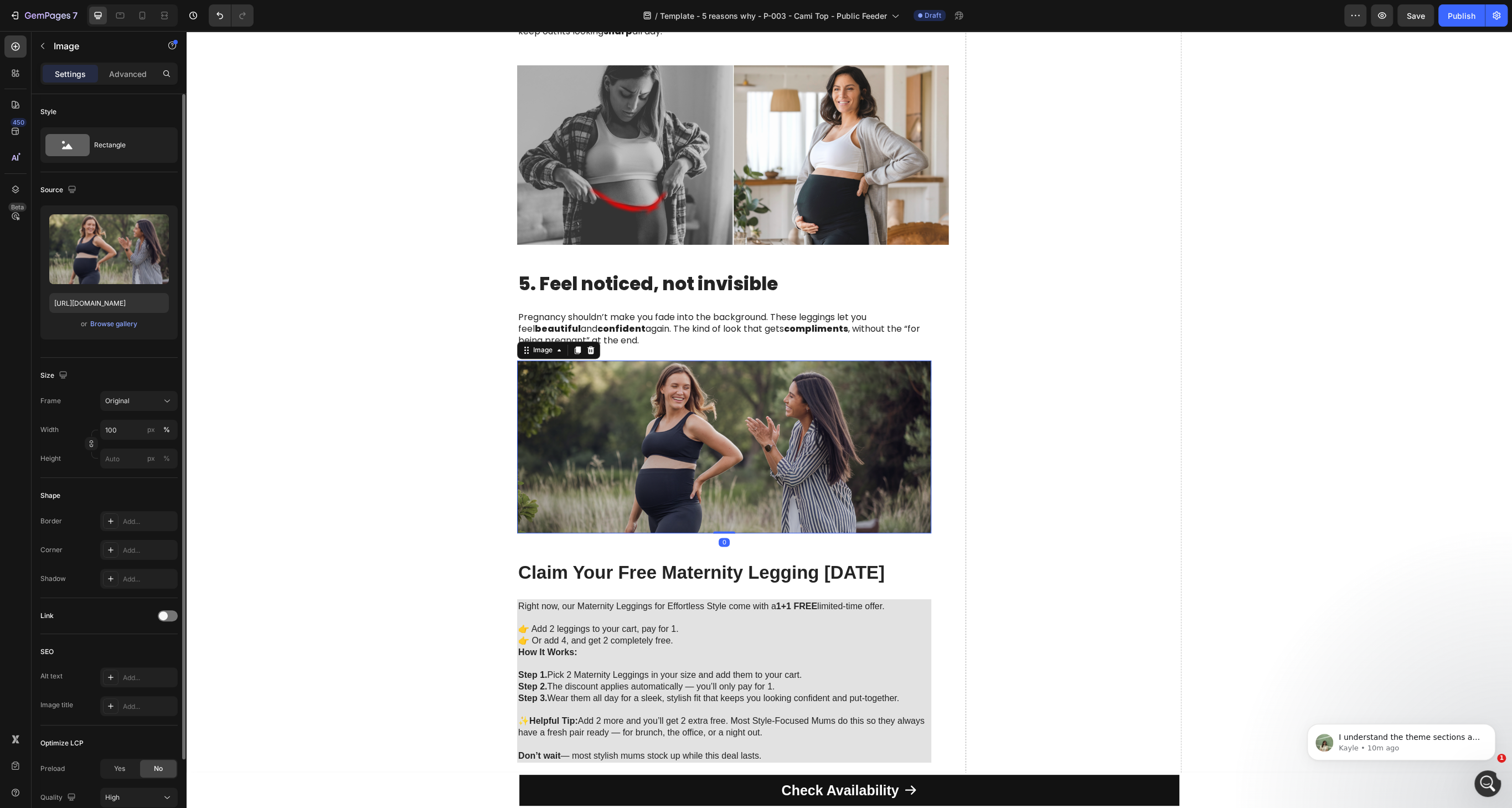
scroll to position [1668, 0]
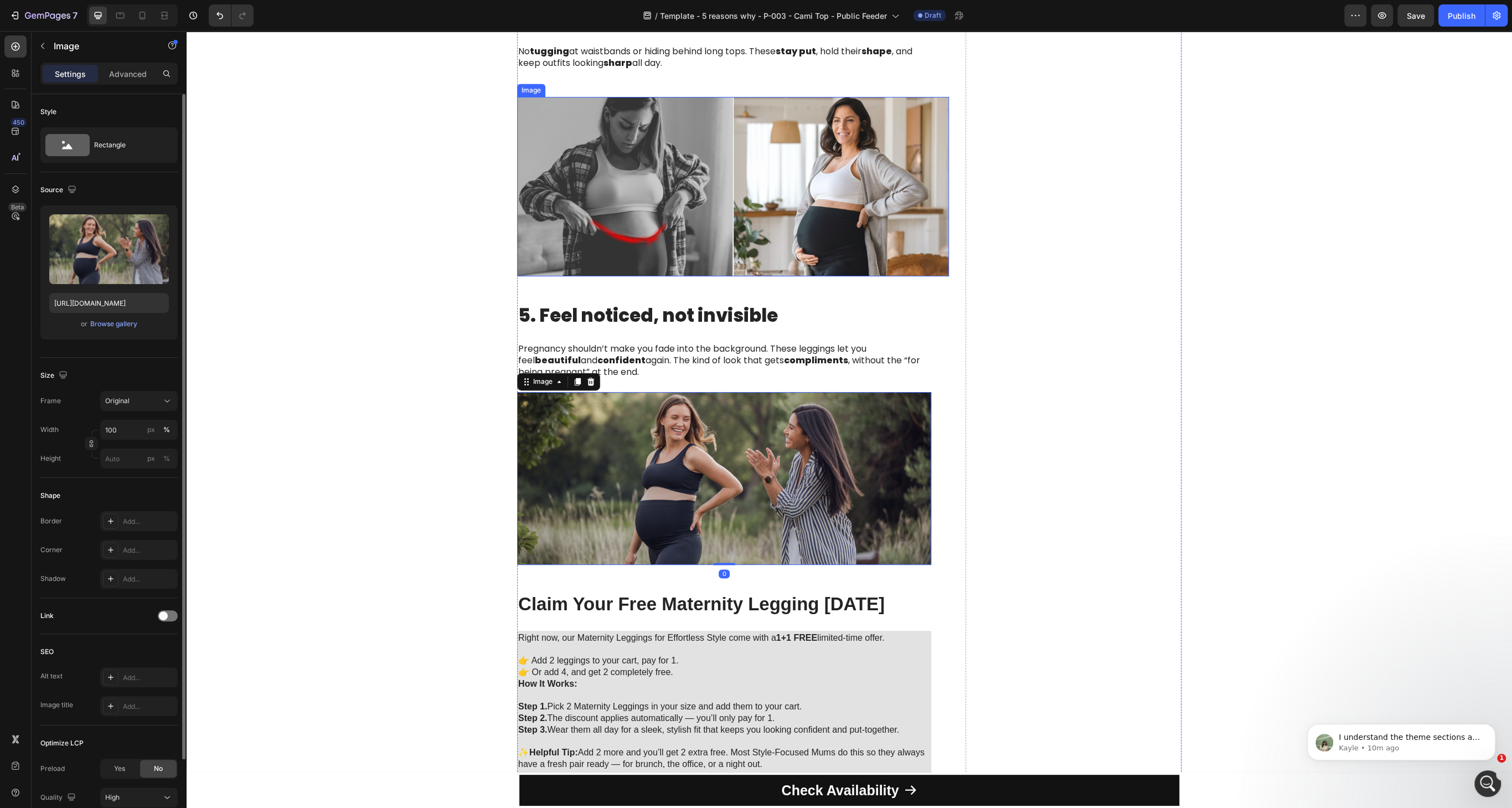
click at [679, 203] on img at bounding box center [733, 187] width 432 height 180
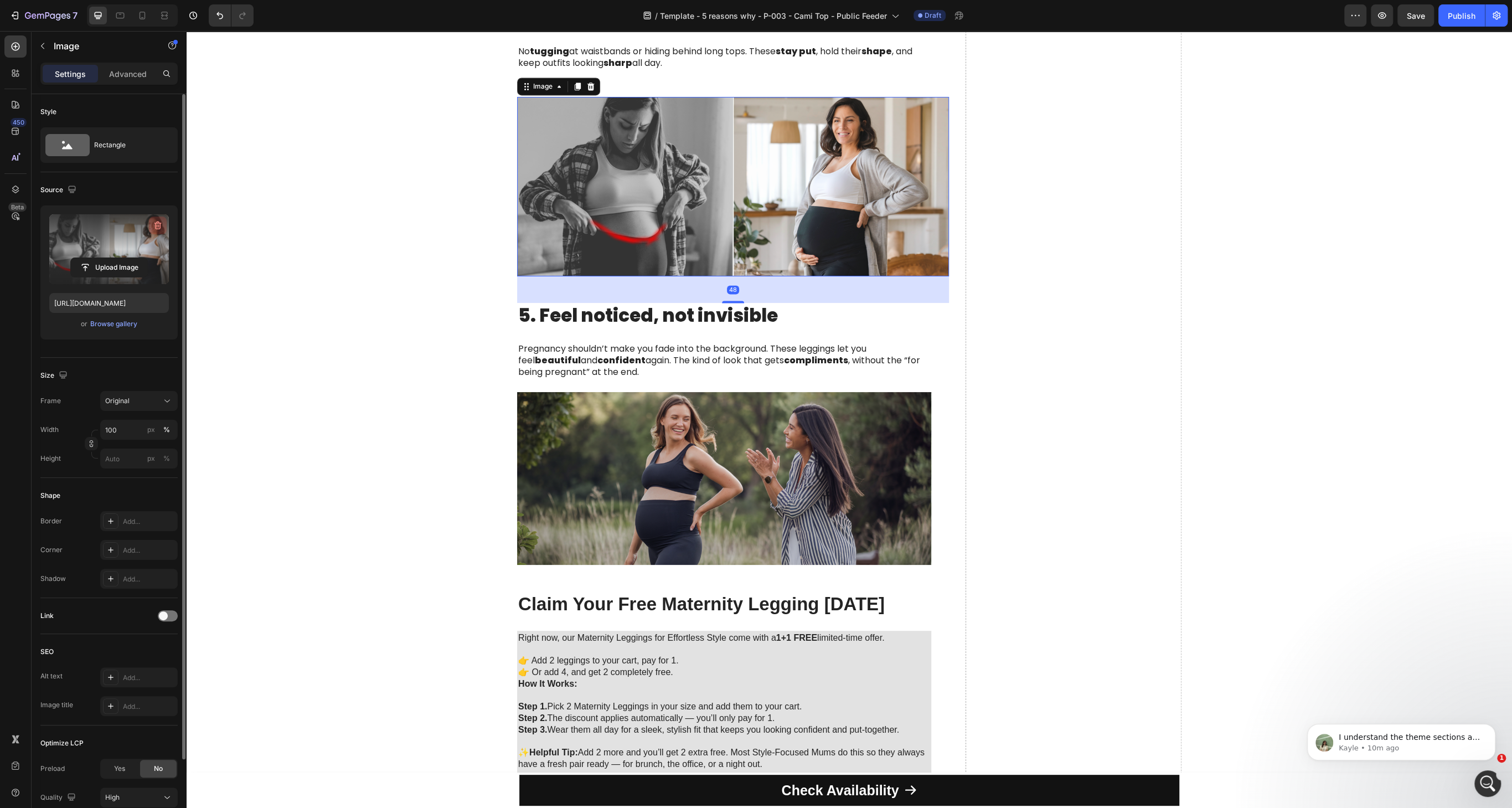
click at [161, 222] on icon "button" at bounding box center [158, 226] width 11 height 11
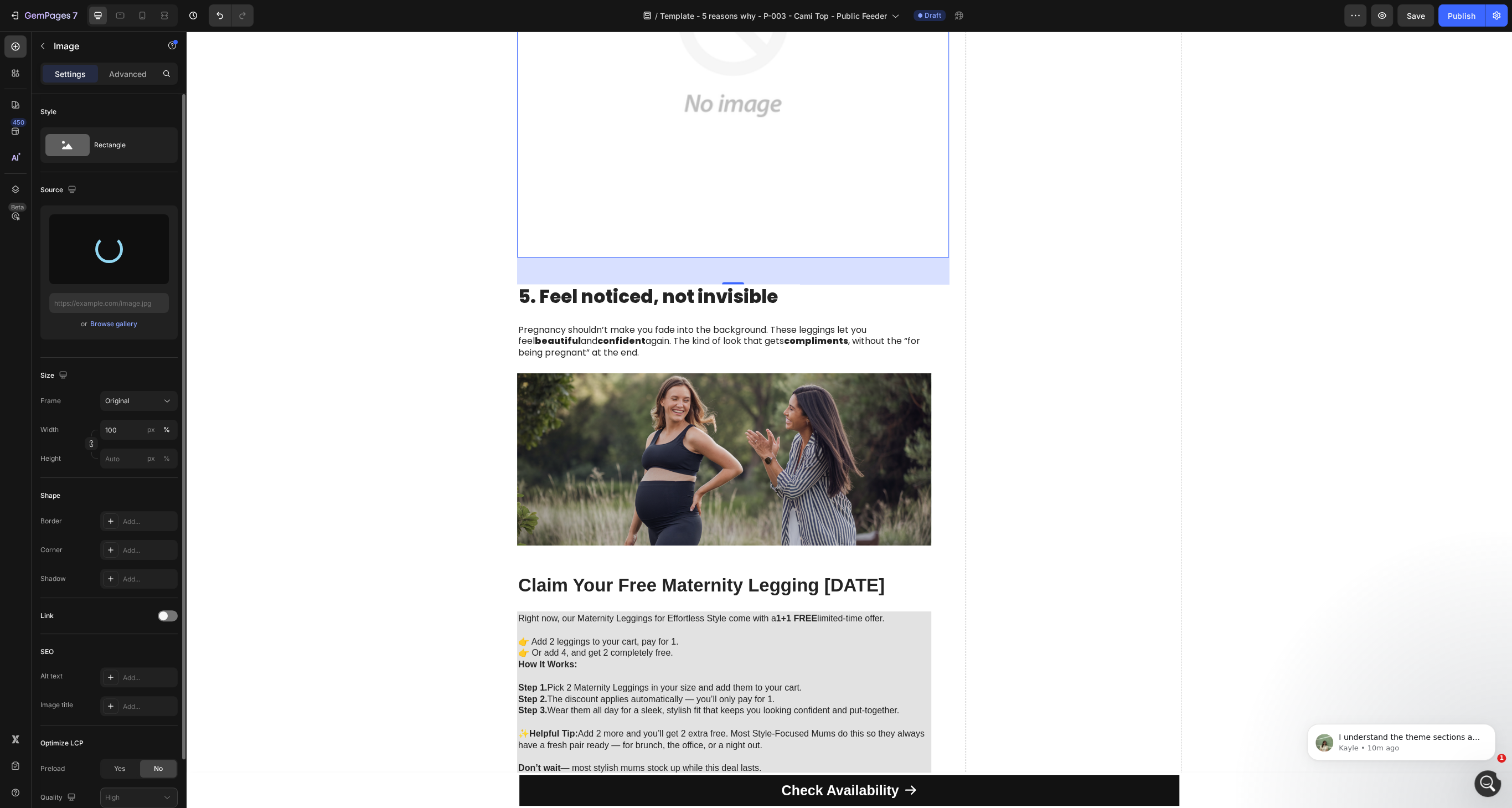
scroll to position [2078, 0]
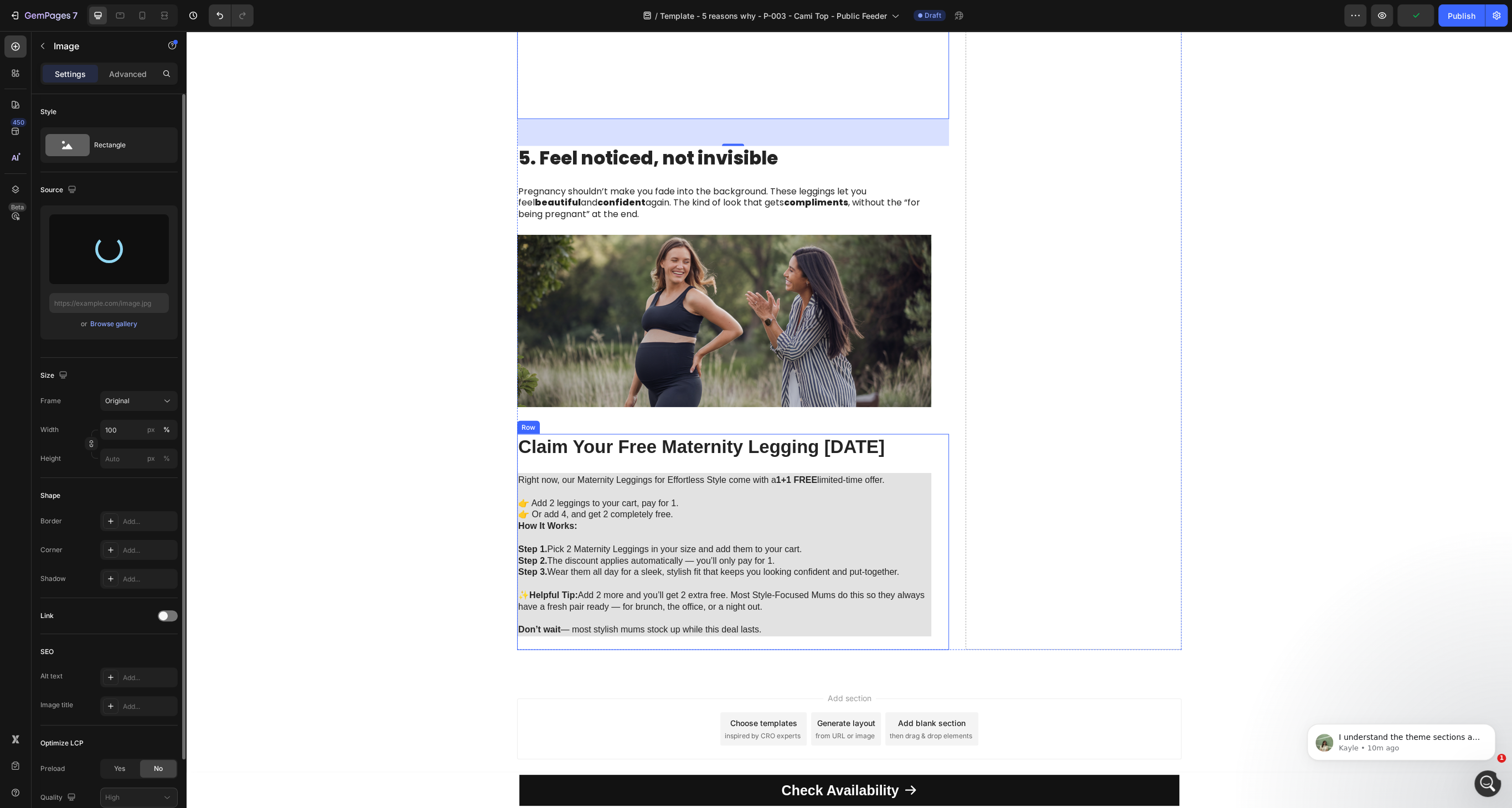
type input "[URL][DOMAIN_NAME]"
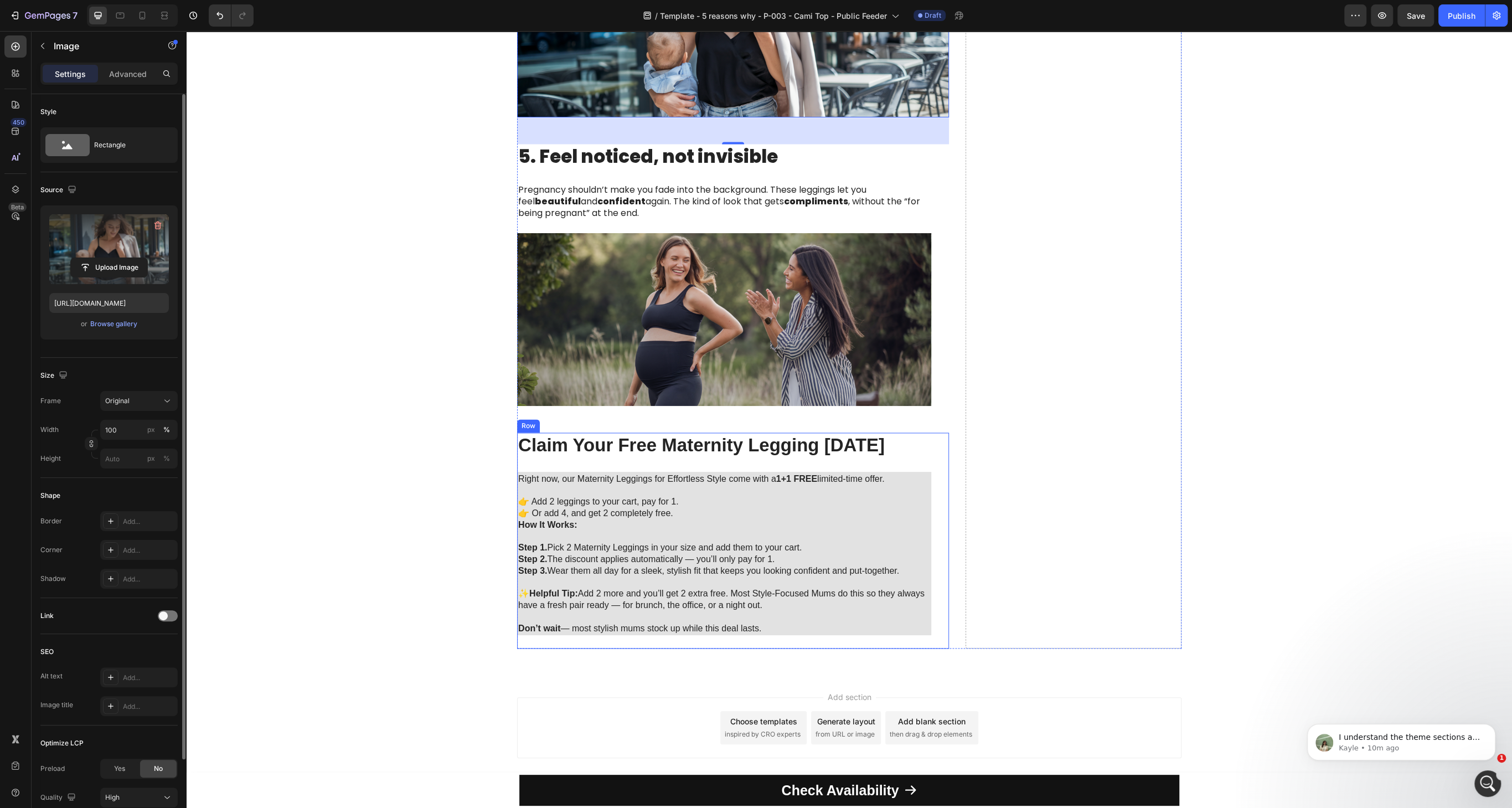
scroll to position [1826, 0]
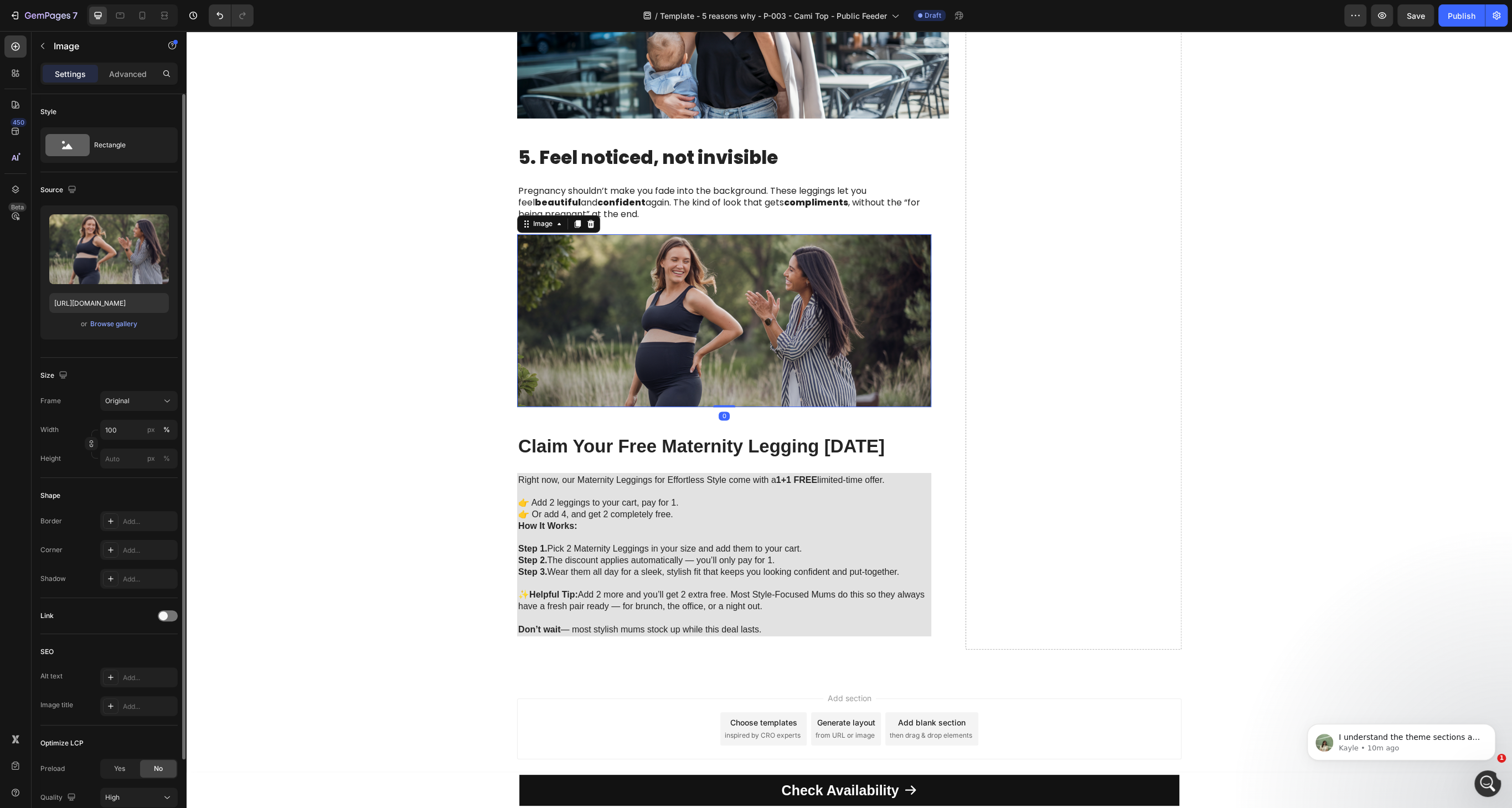
click at [631, 340] on img at bounding box center [724, 320] width 414 height 172
click at [159, 224] on icon "button" at bounding box center [158, 226] width 11 height 11
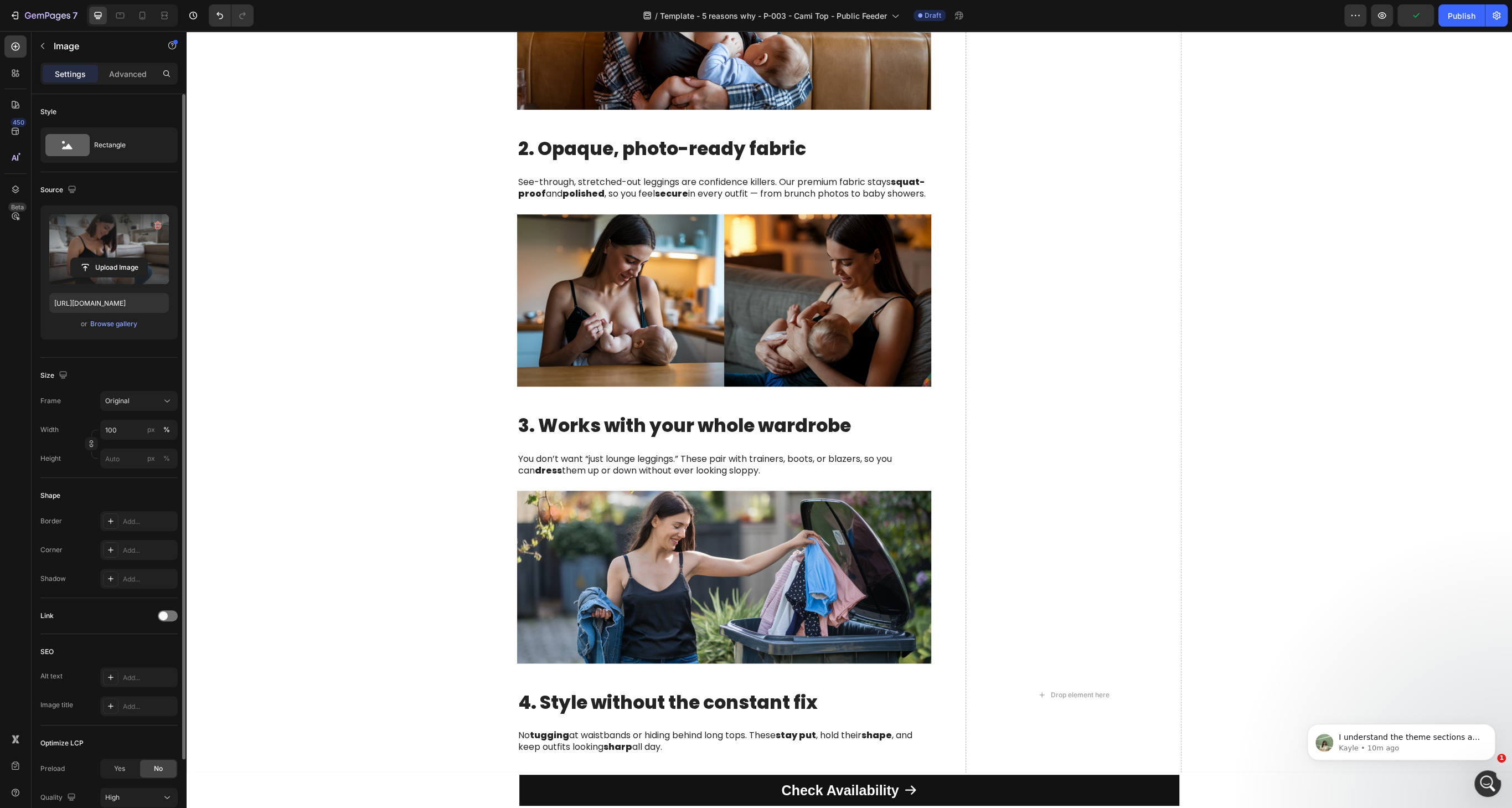
scroll to position [0, 0]
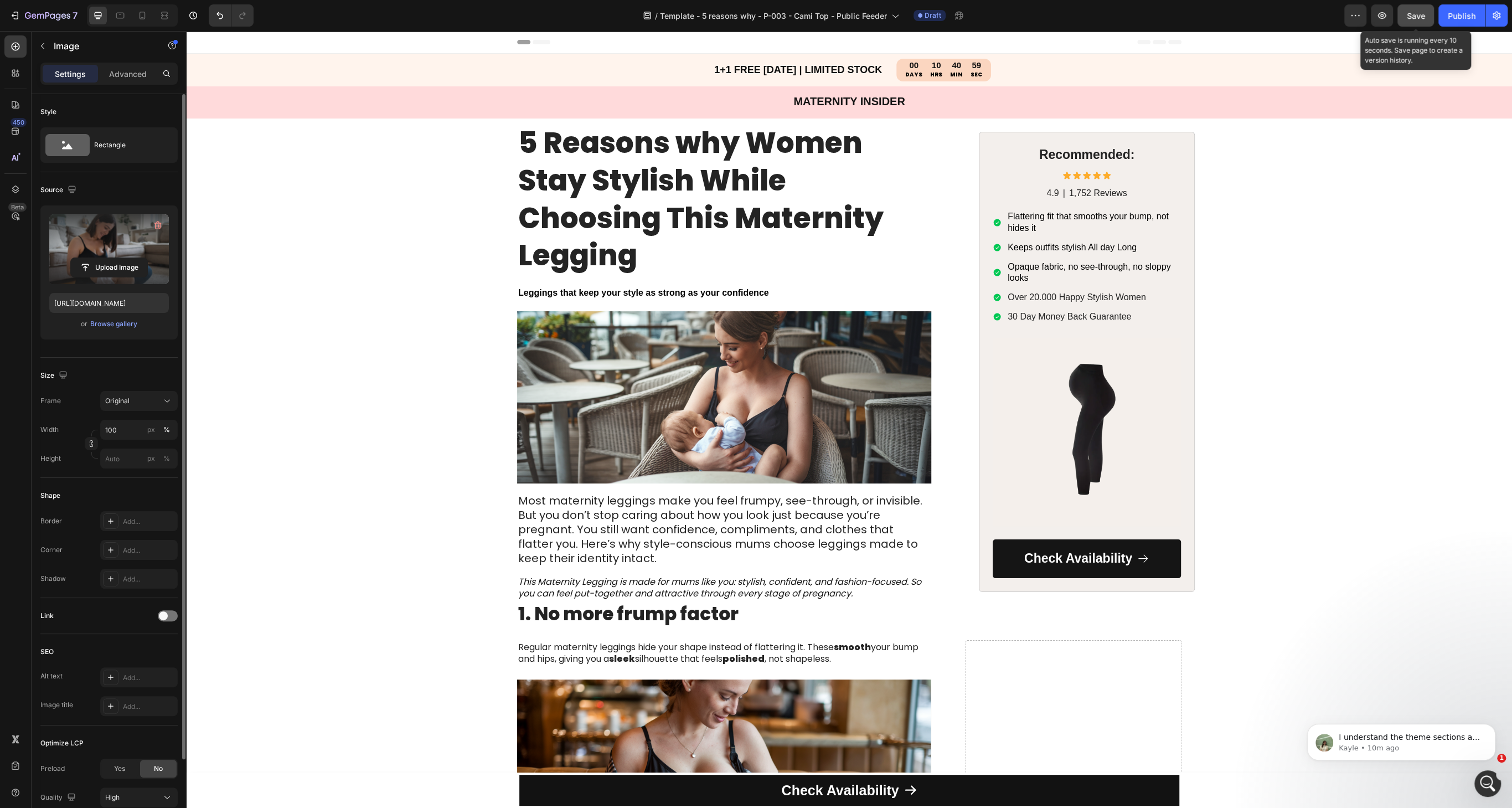
click at [1405, 24] on button "Save" at bounding box center [1416, 16] width 37 height 22
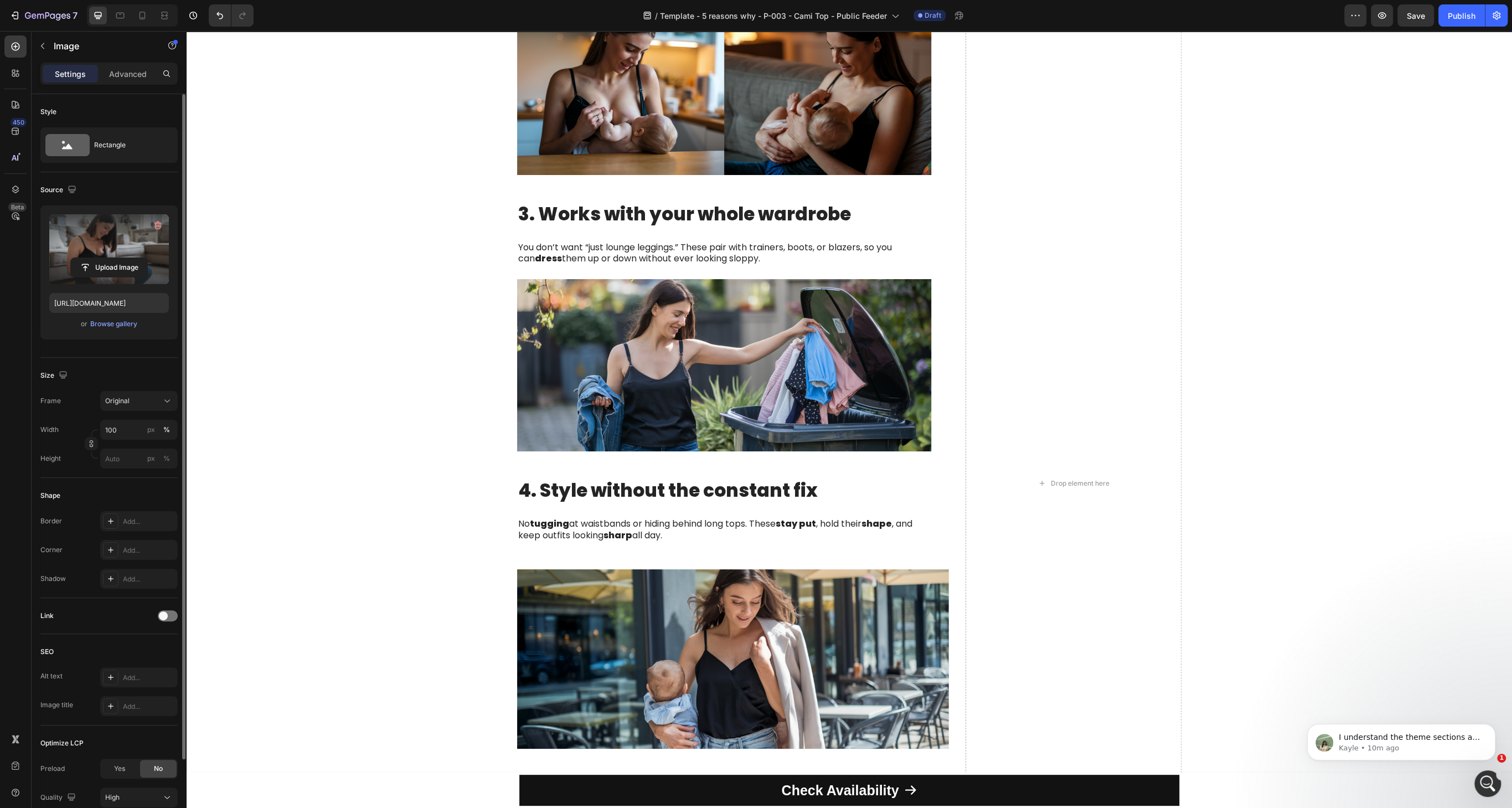
scroll to position [386, 0]
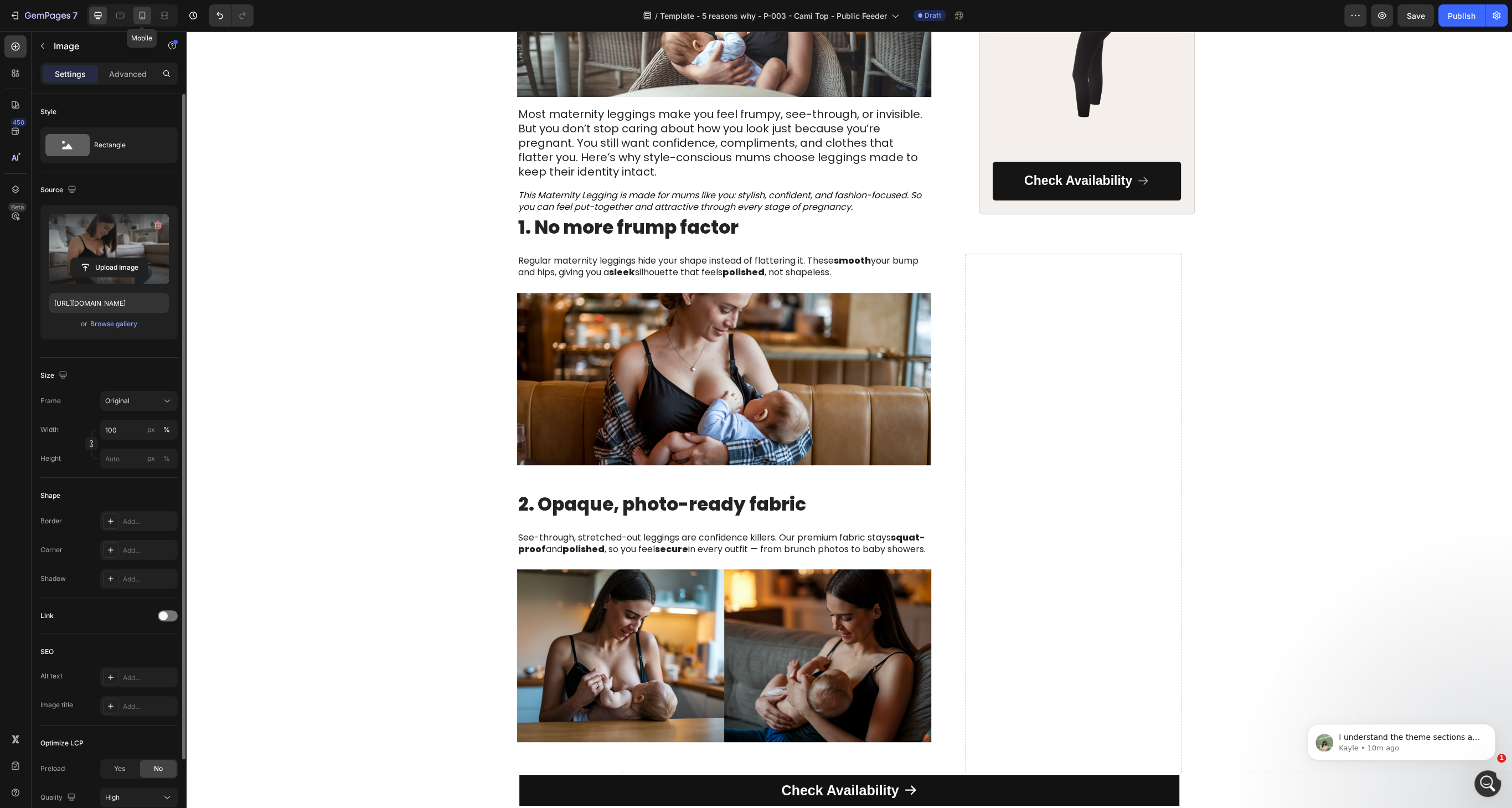
click at [138, 14] on icon at bounding box center [142, 16] width 11 height 11
type input "[URL][DOMAIN_NAME]"
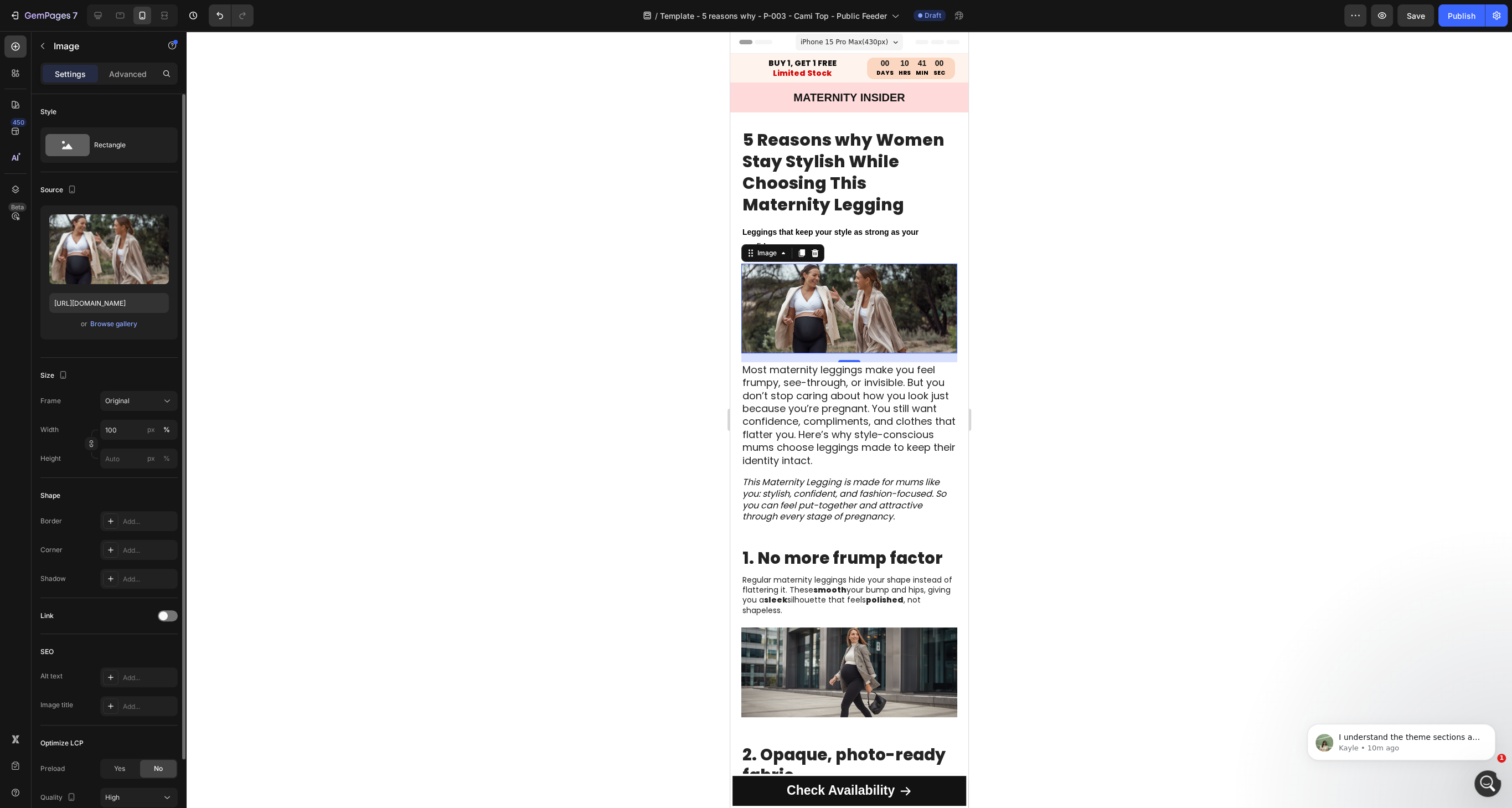
click at [830, 317] on img at bounding box center [849, 308] width 216 height 90
click at [157, 224] on icon "button" at bounding box center [158, 226] width 11 height 11
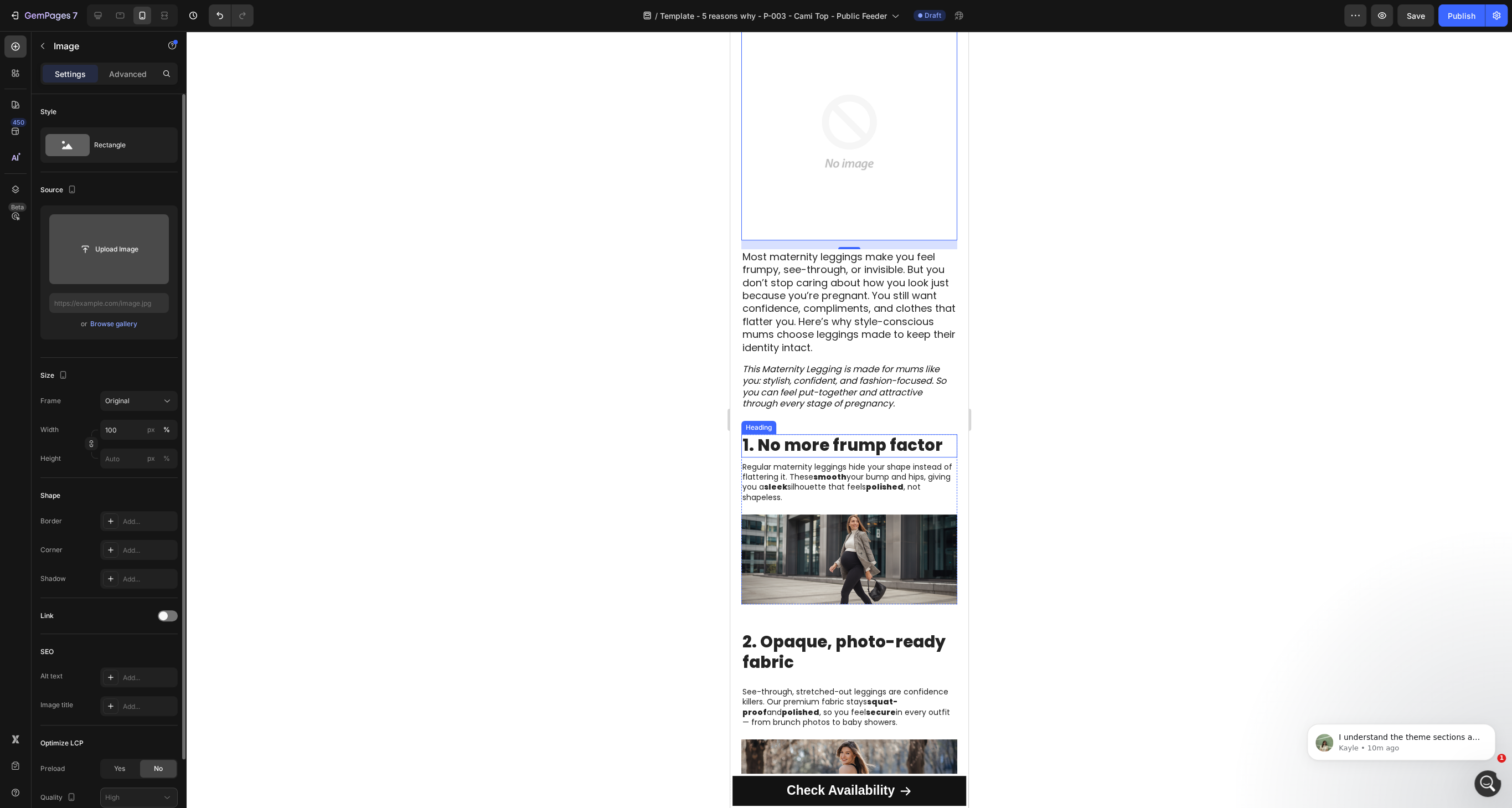
scroll to position [264, 0]
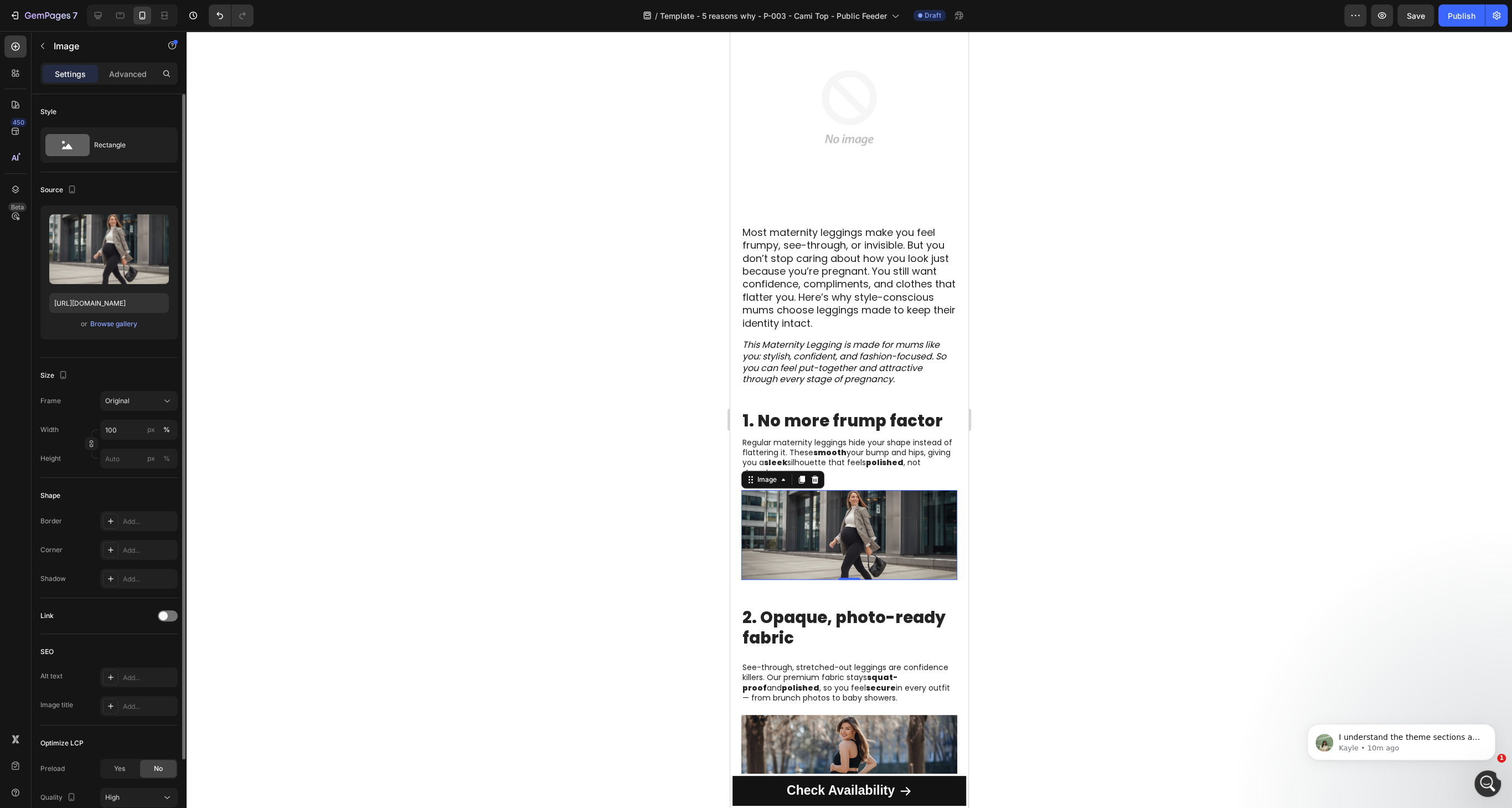
click at [832, 538] on img at bounding box center [849, 535] width 216 height 90
click at [154, 223] on icon "button" at bounding box center [158, 226] width 11 height 11
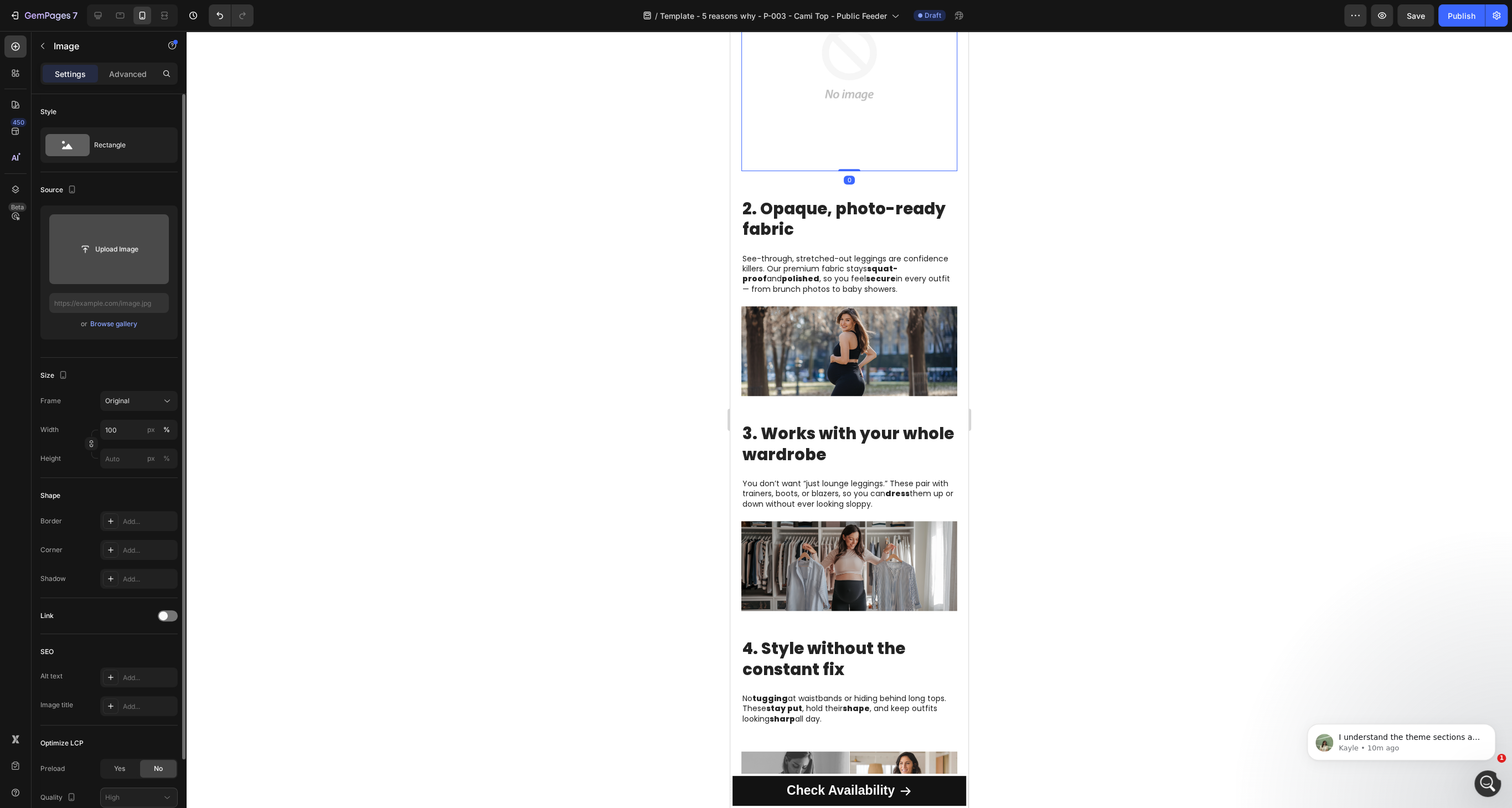
scroll to position [903, 0]
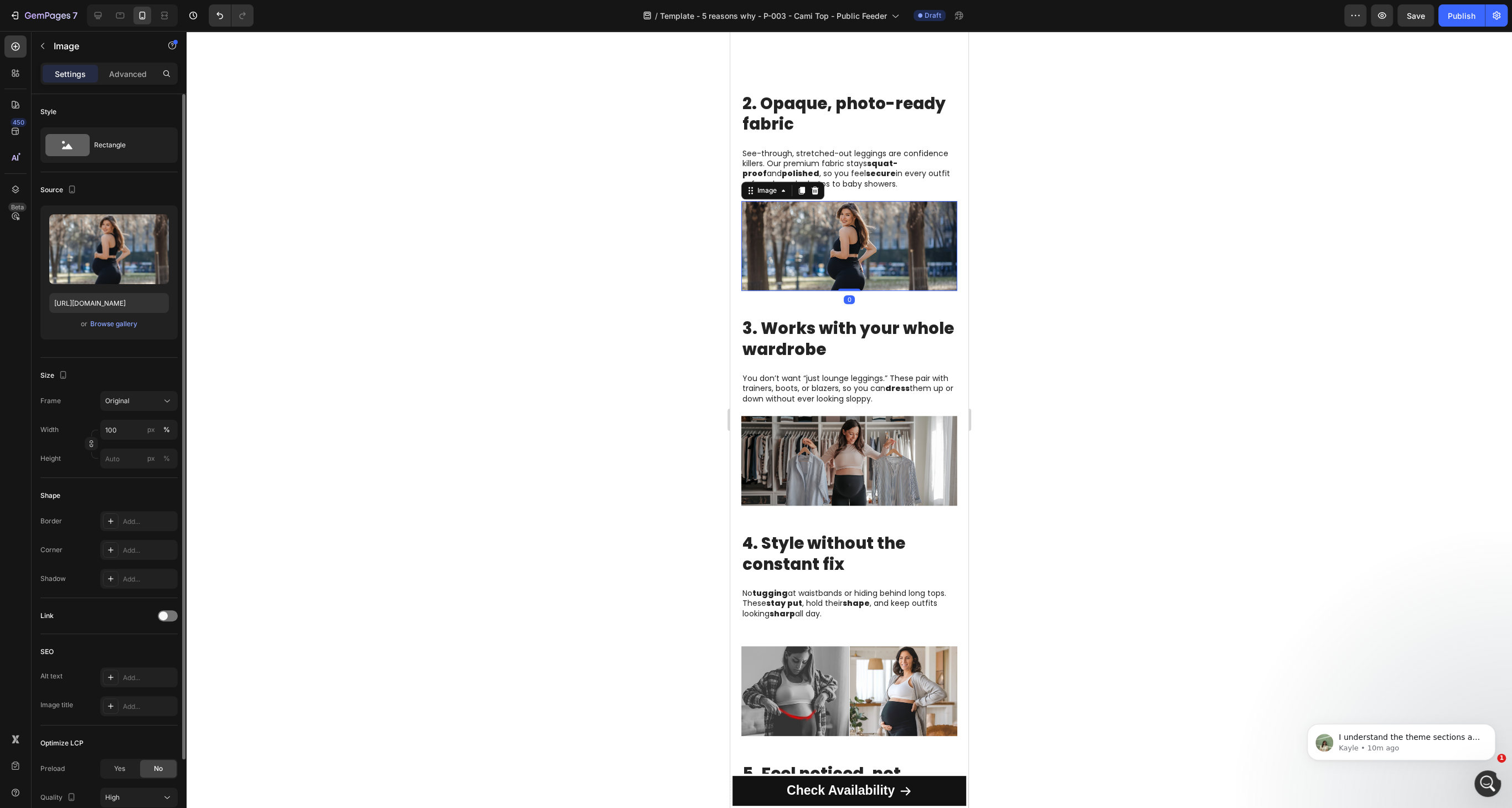
click at [835, 242] on img at bounding box center [849, 245] width 216 height 90
click at [160, 218] on button "button" at bounding box center [157, 225] width 17 height 17
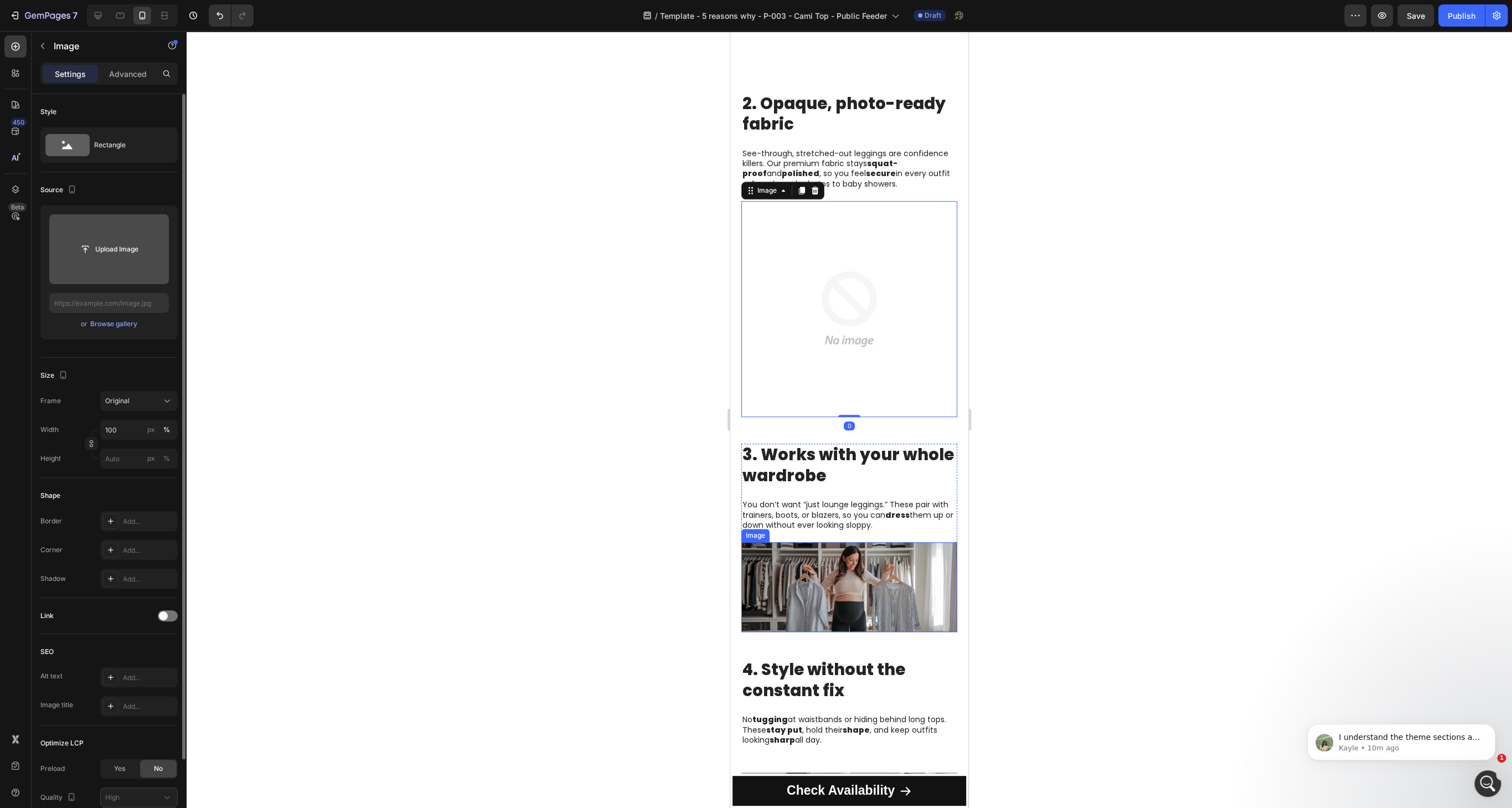
click at [827, 576] on img at bounding box center [849, 586] width 216 height 90
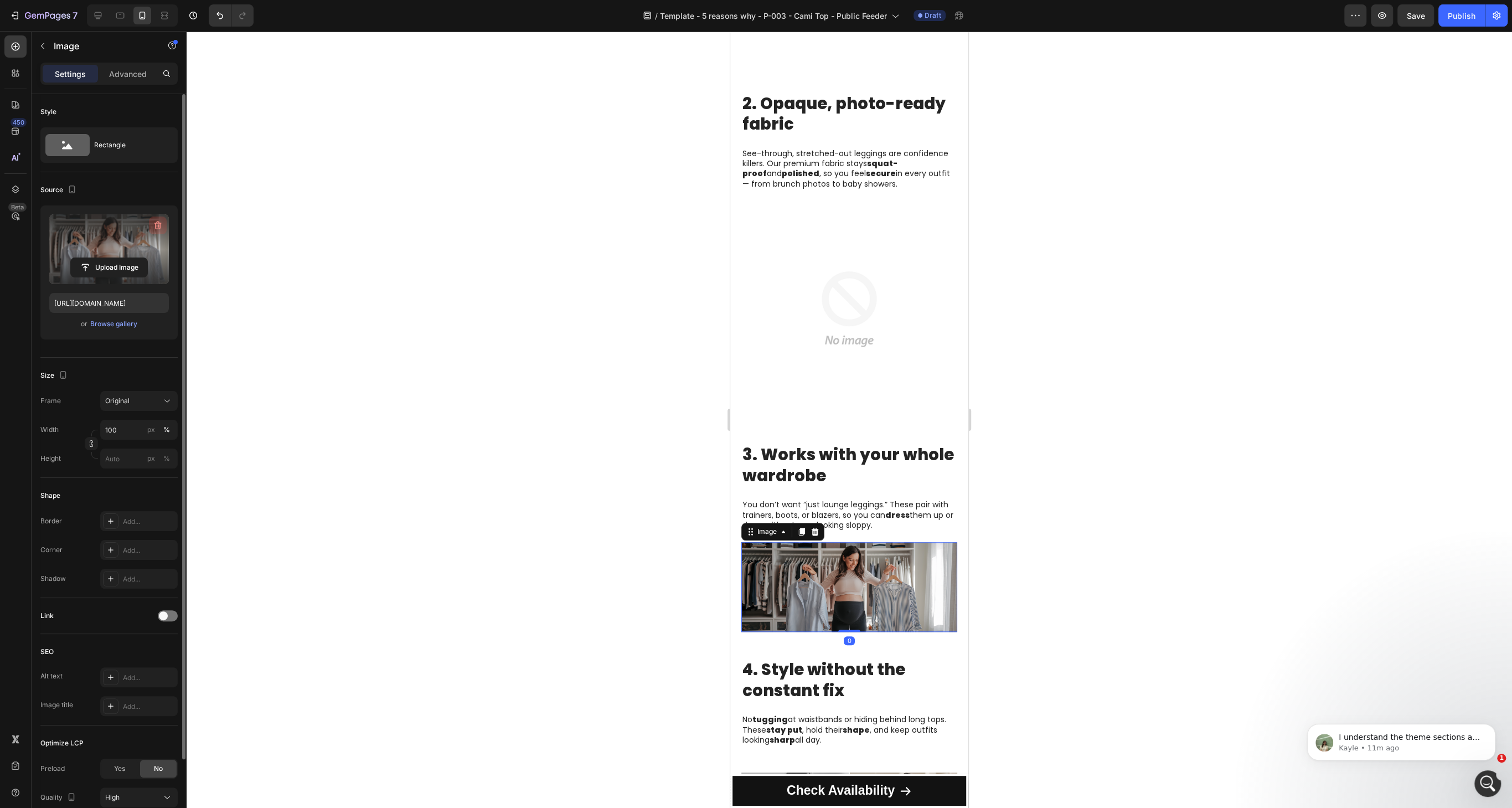
click at [158, 224] on icon "button" at bounding box center [158, 226] width 1 height 3
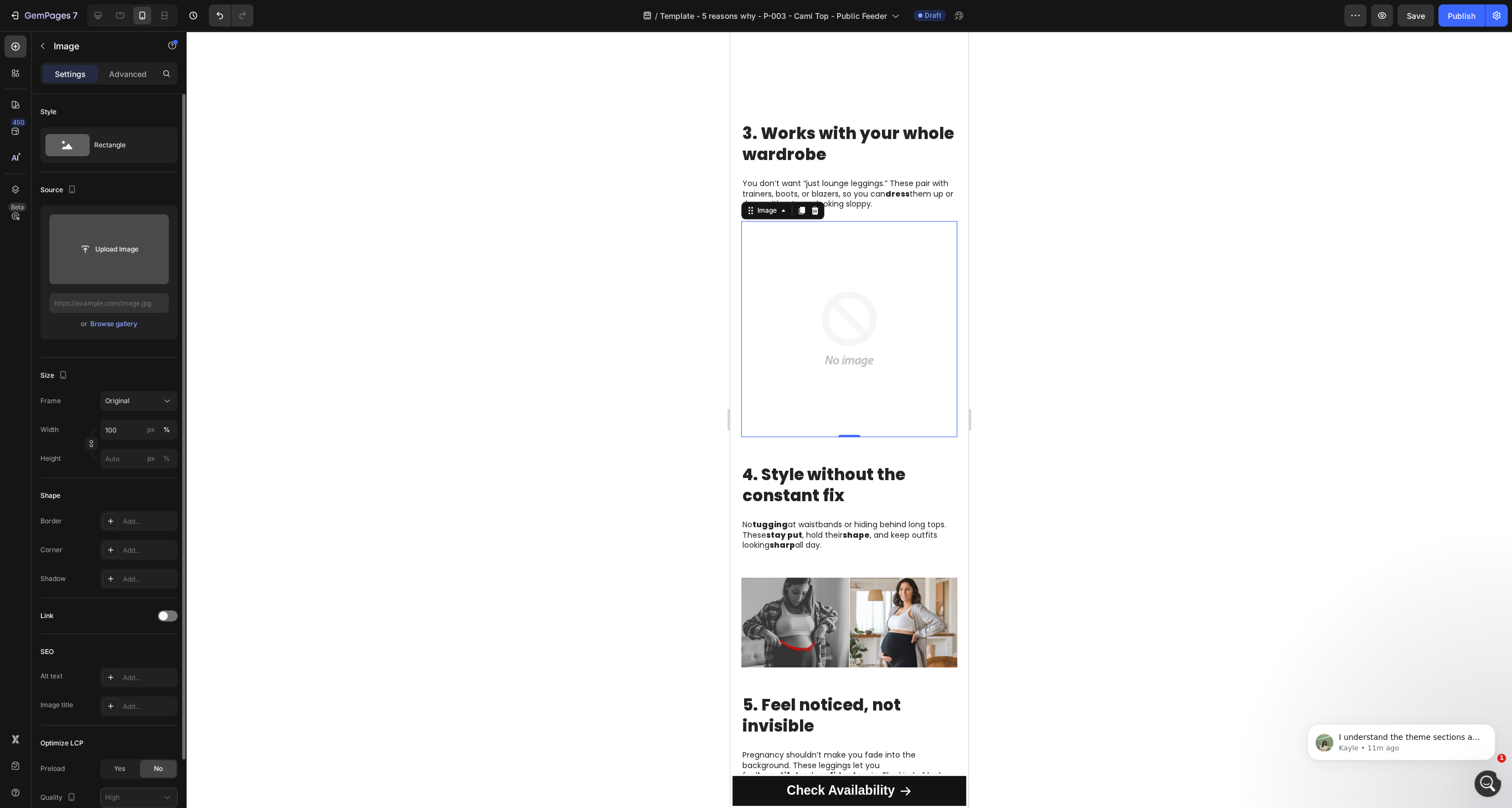
scroll to position [1381, 0]
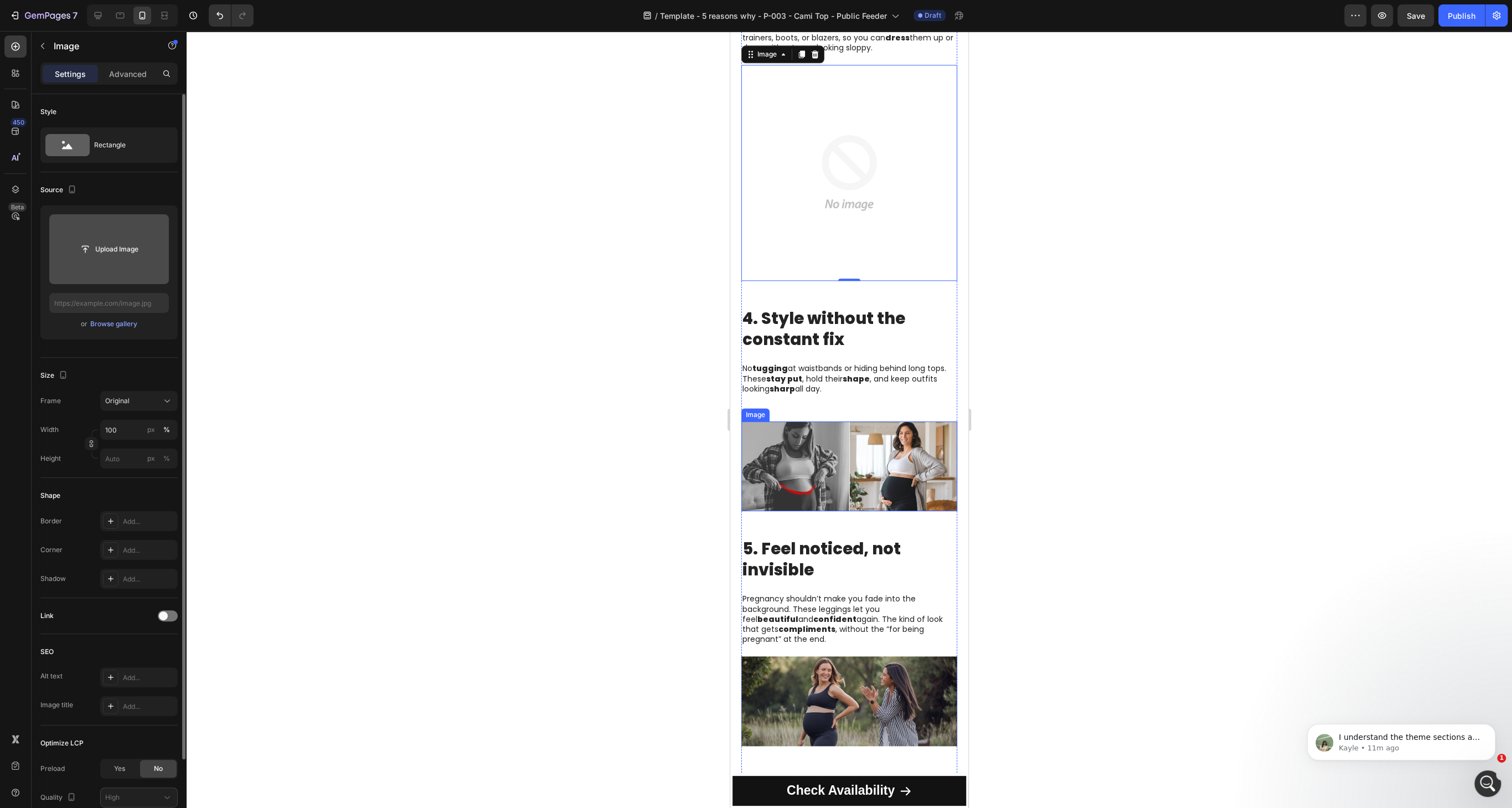
click at [797, 466] on img at bounding box center [849, 466] width 216 height 90
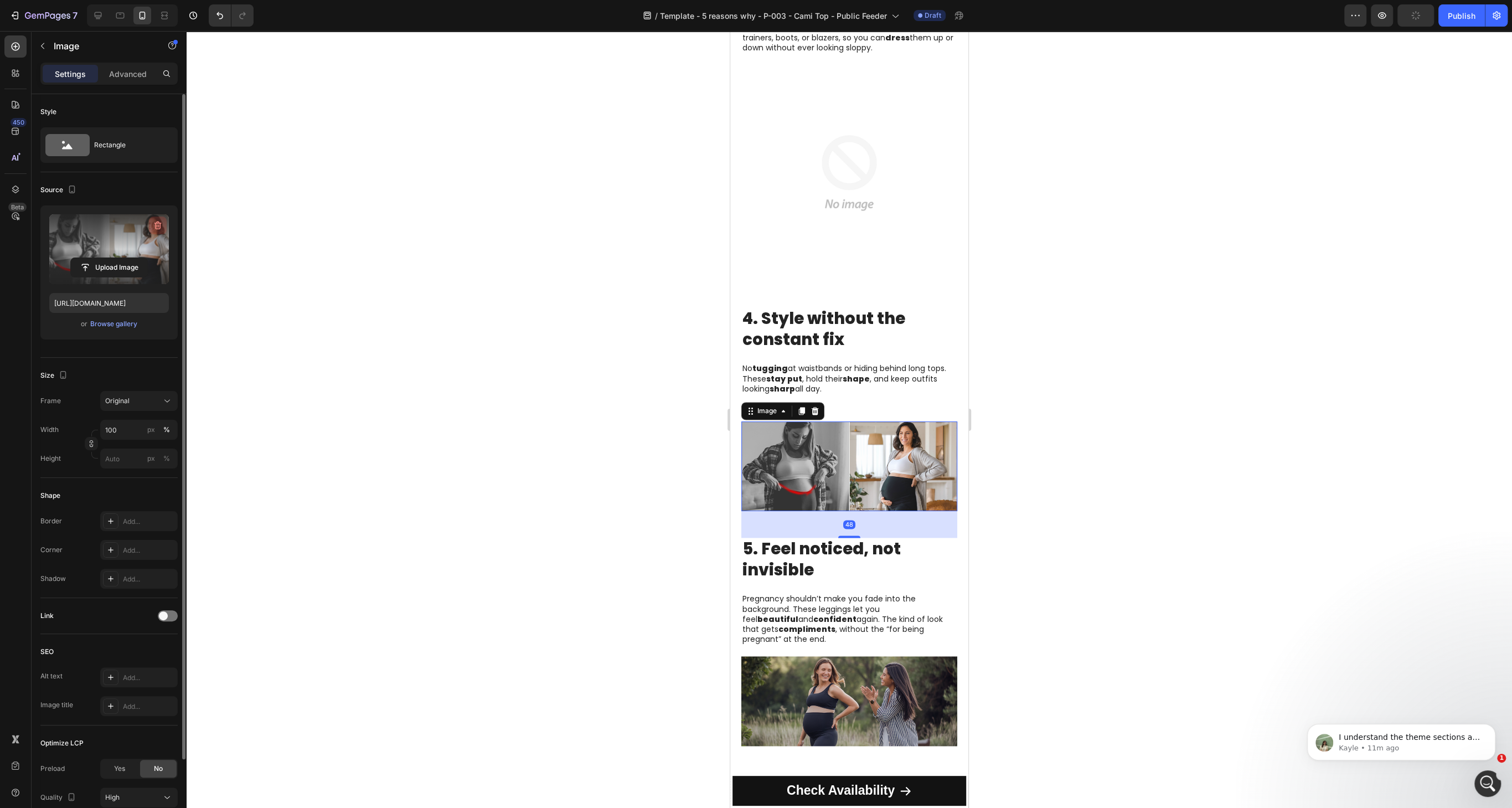
click at [157, 221] on icon "button" at bounding box center [158, 226] width 11 height 11
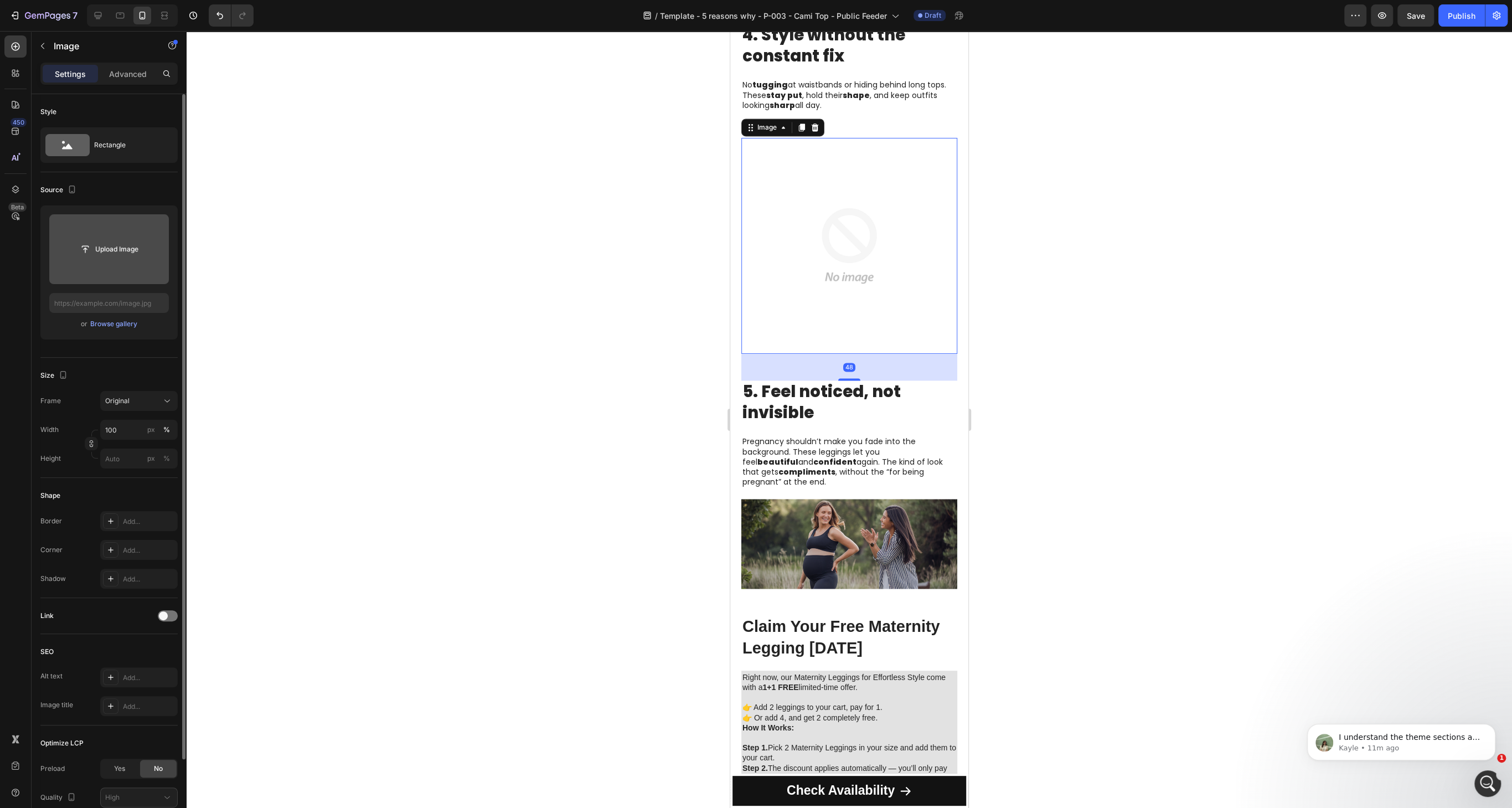
scroll to position [1996, 0]
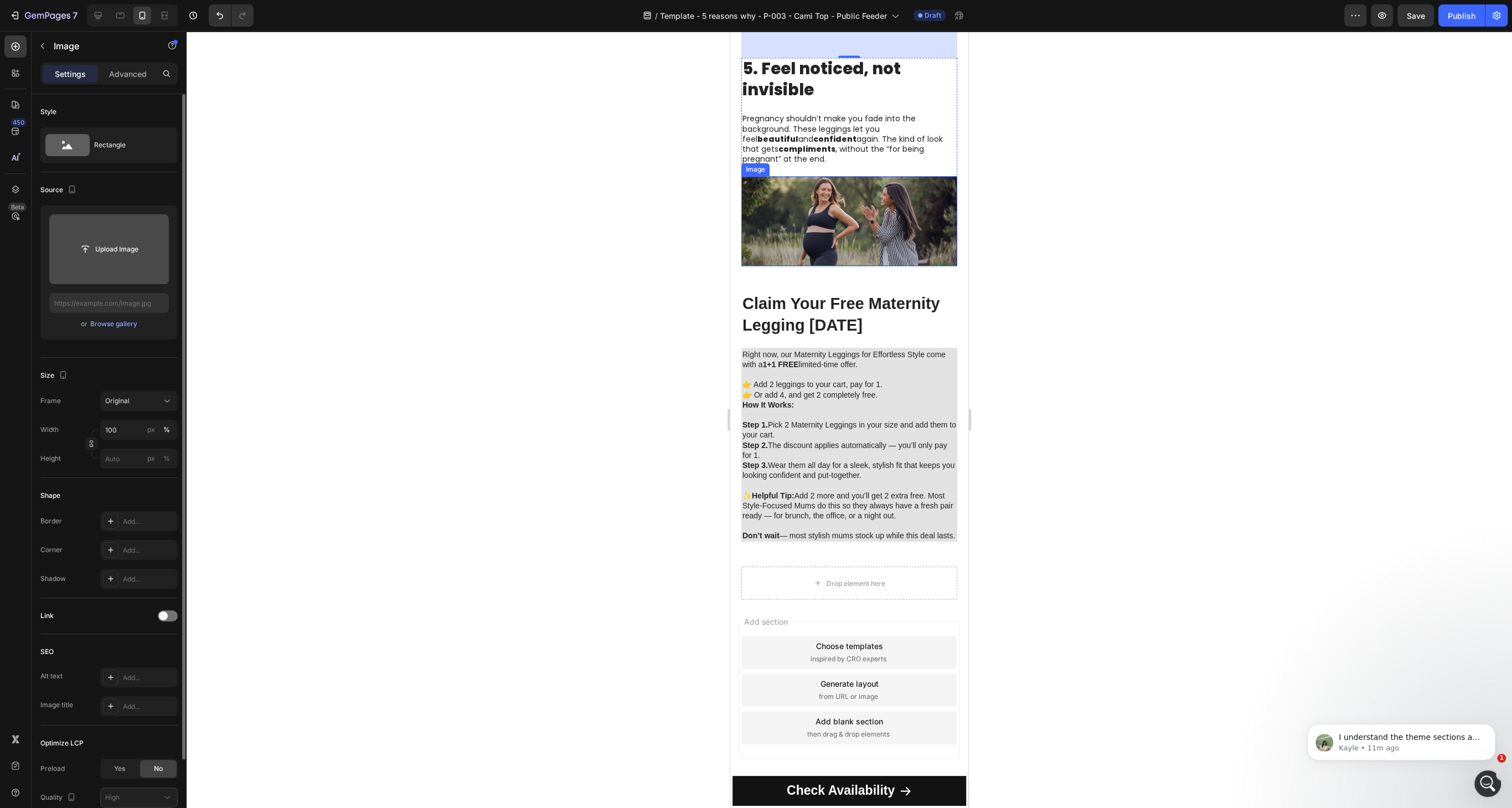
click at [810, 244] on img at bounding box center [849, 221] width 216 height 90
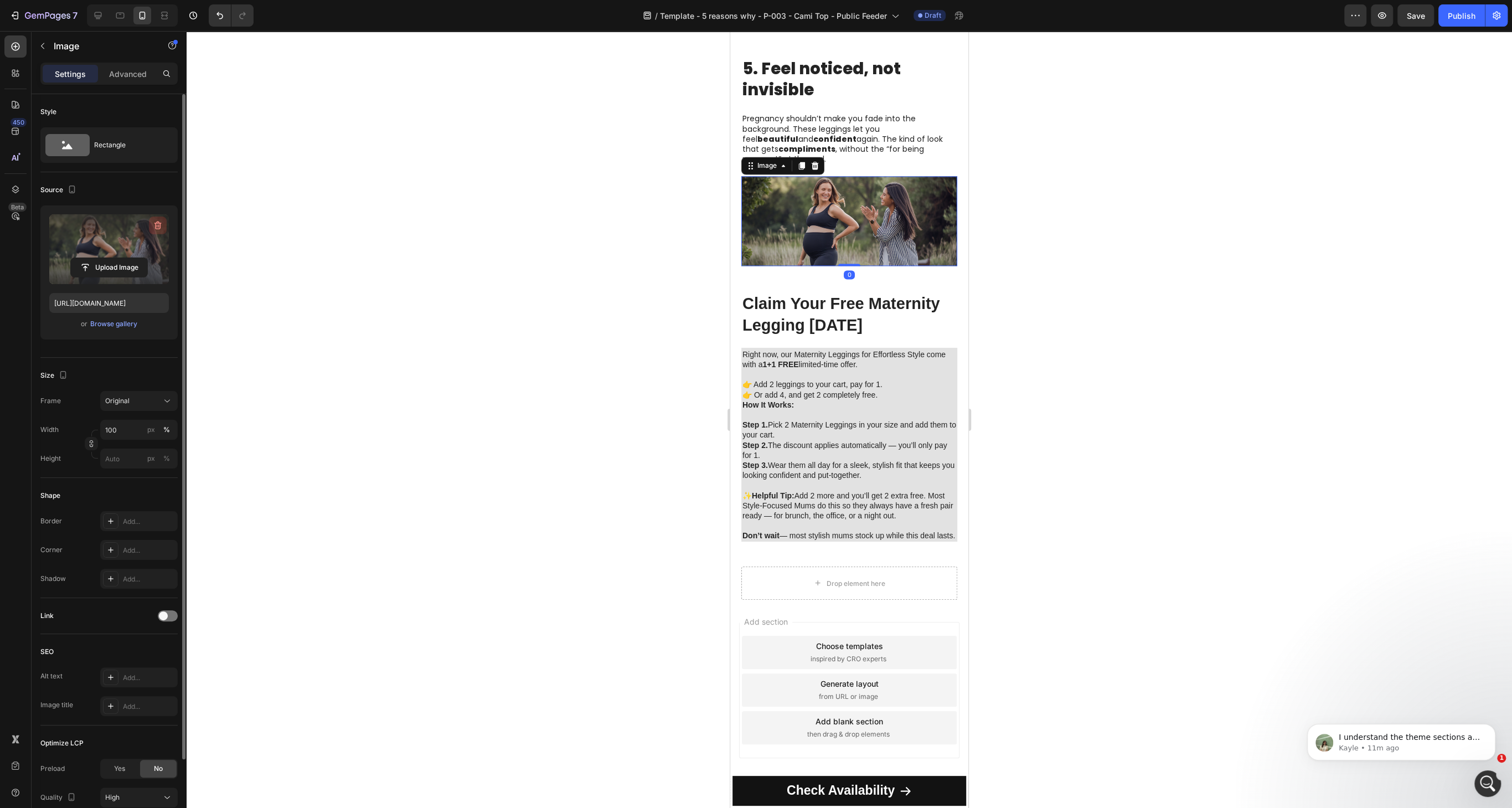
click at [158, 222] on icon "button" at bounding box center [157, 226] width 7 height 8
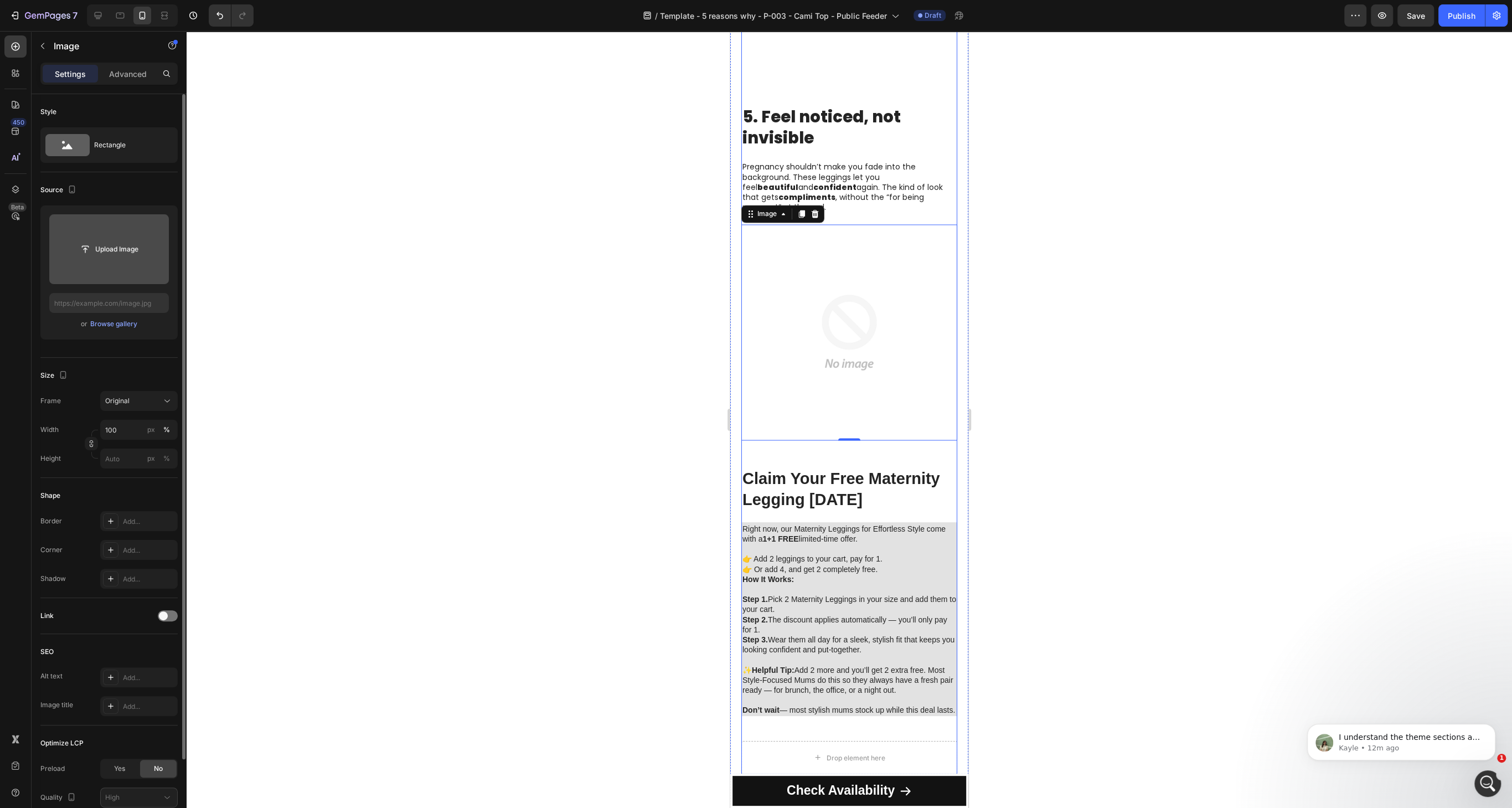
scroll to position [1884, 0]
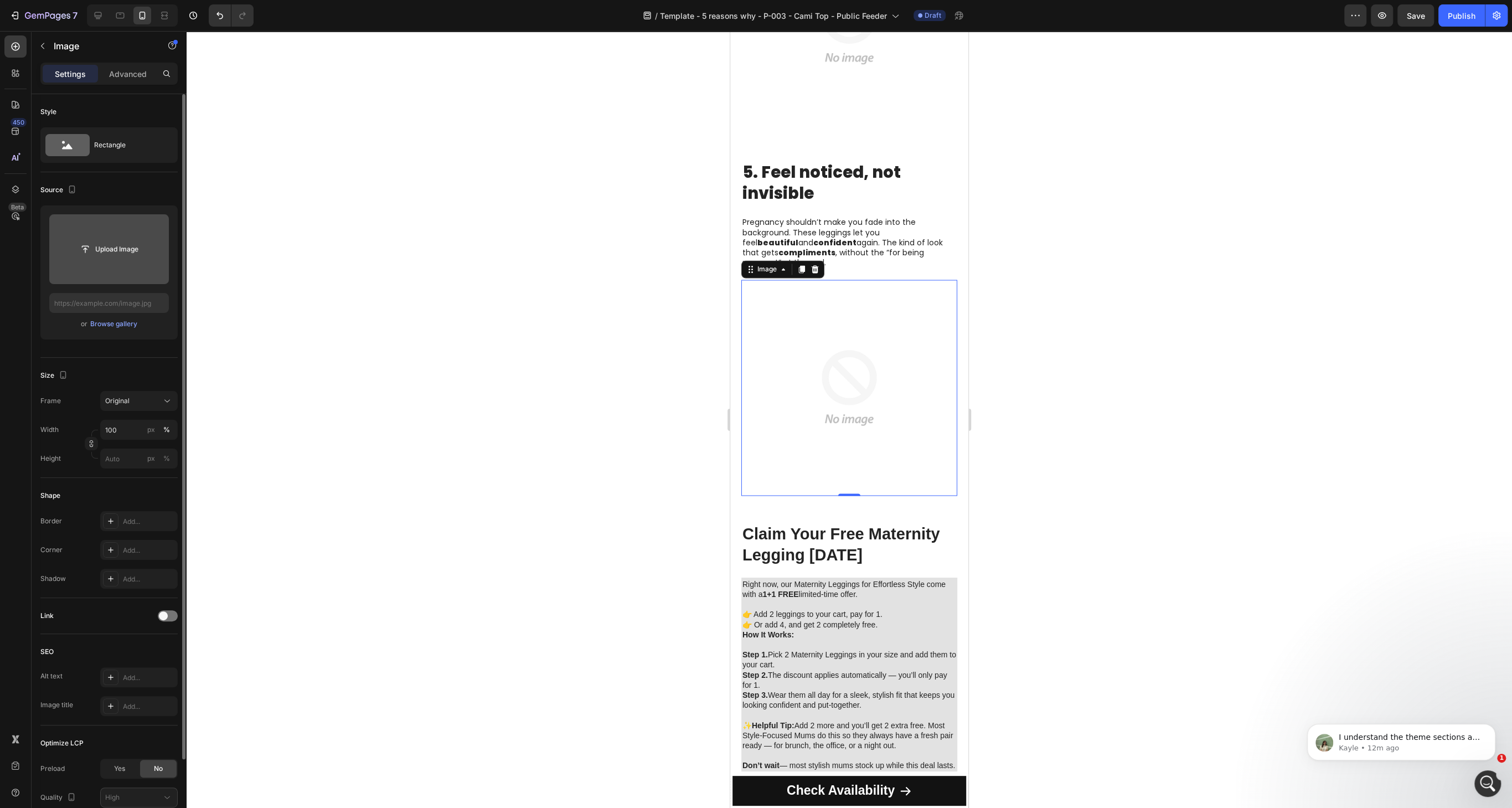
click at [860, 341] on img at bounding box center [849, 388] width 216 height 216
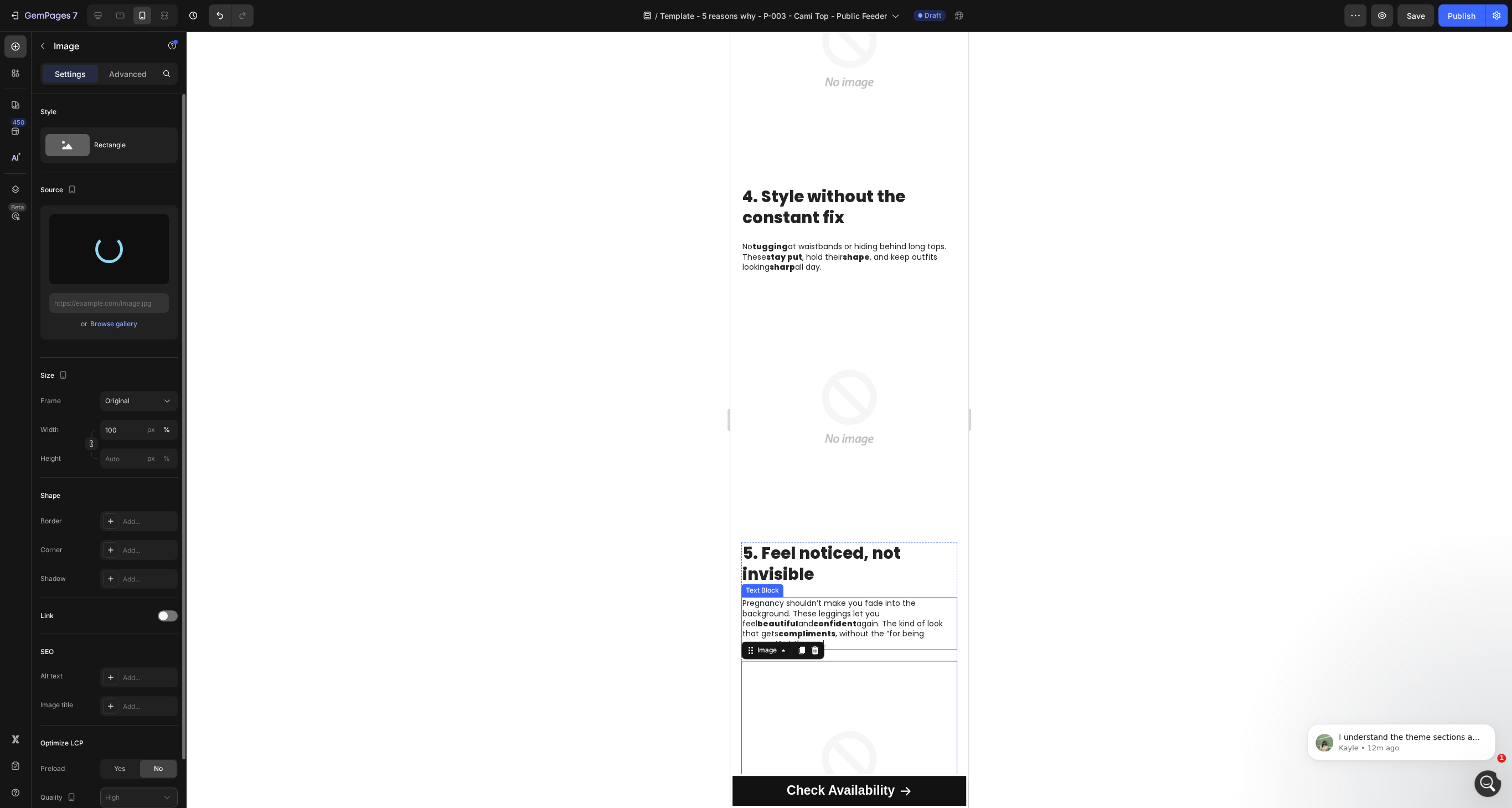
type input "[URL][DOMAIN_NAME]"
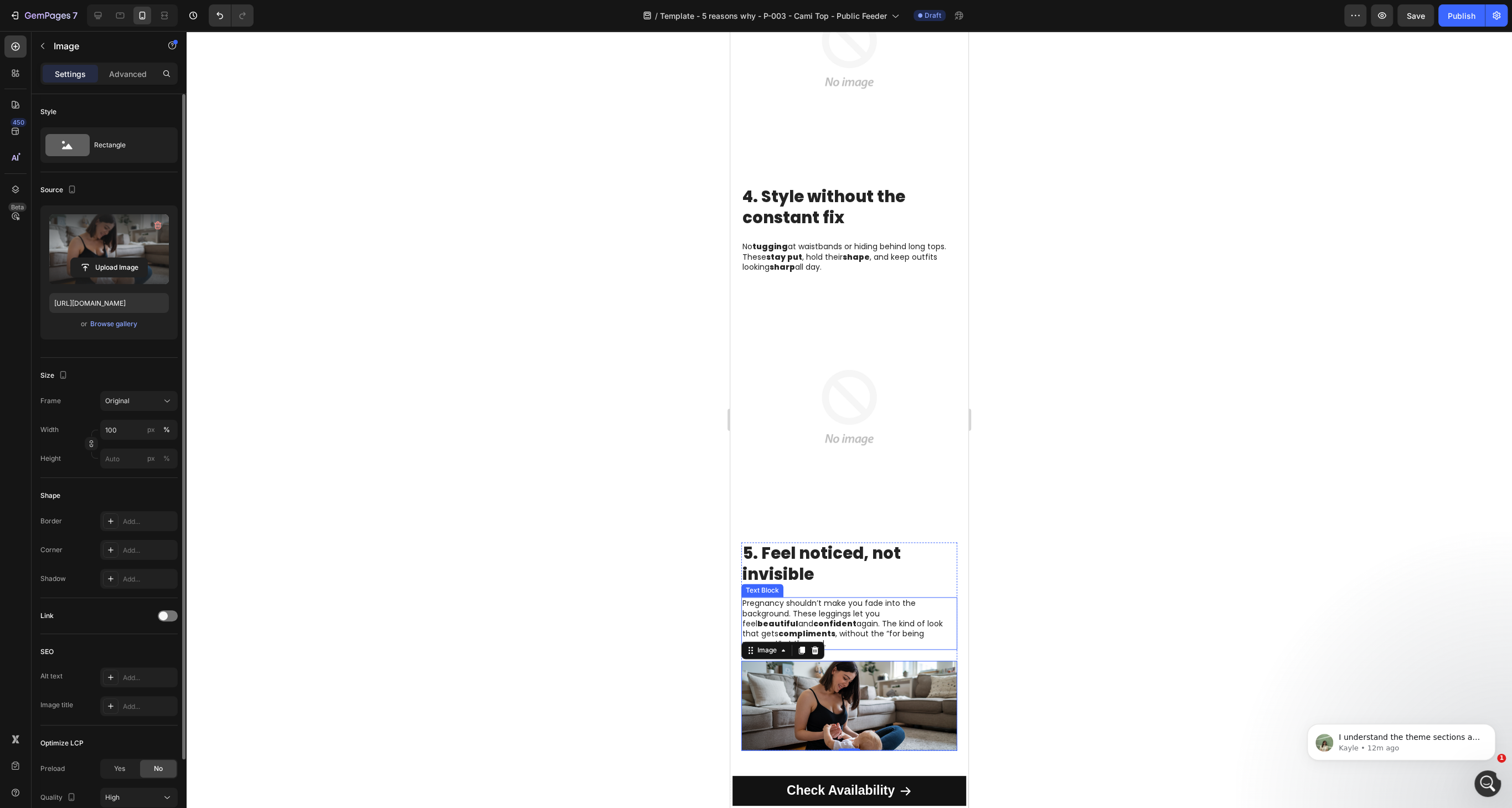
scroll to position [1494, 0]
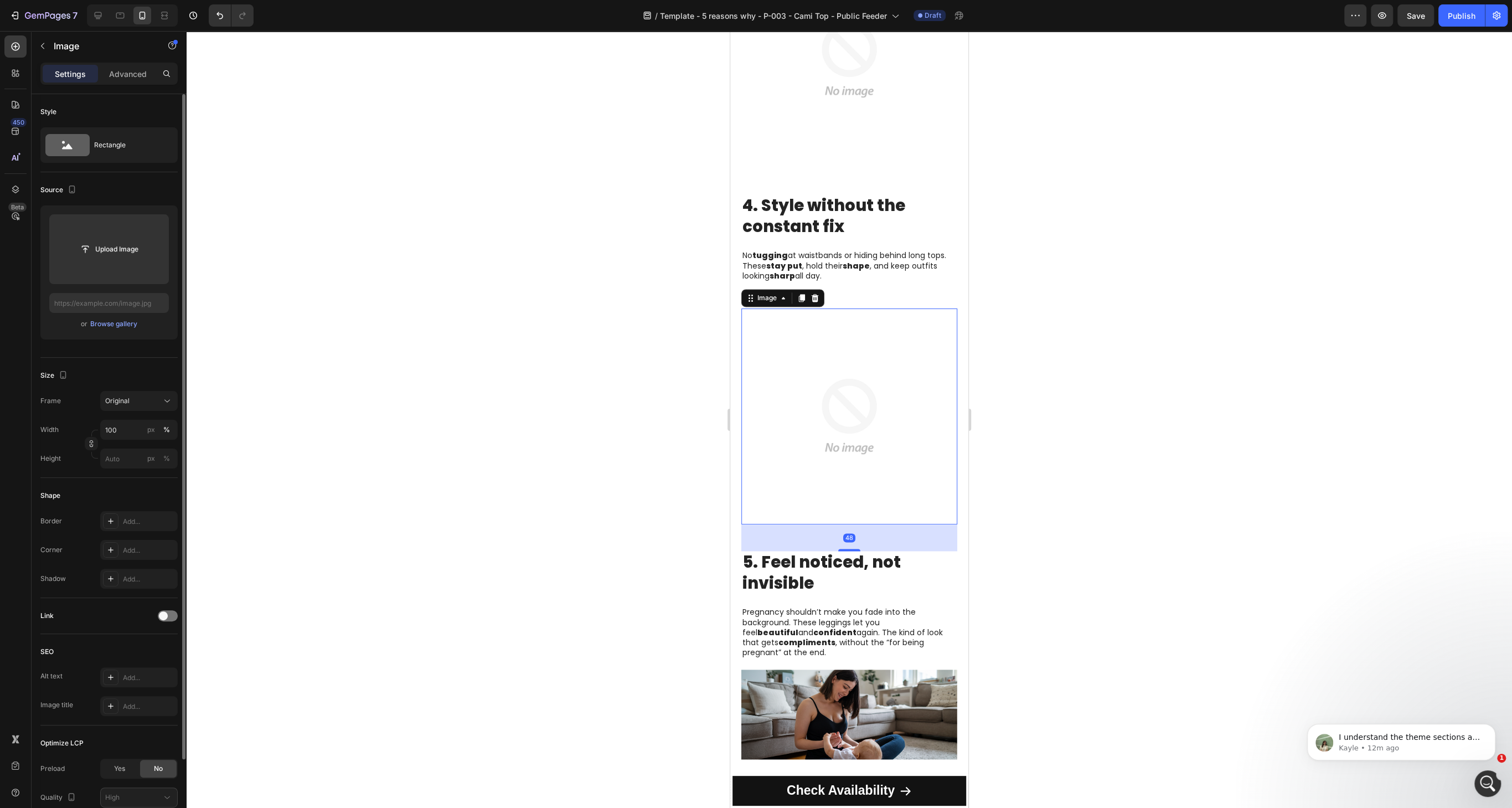
click at [836, 403] on img at bounding box center [849, 416] width 216 height 216
type input "[URL][DOMAIN_NAME]"
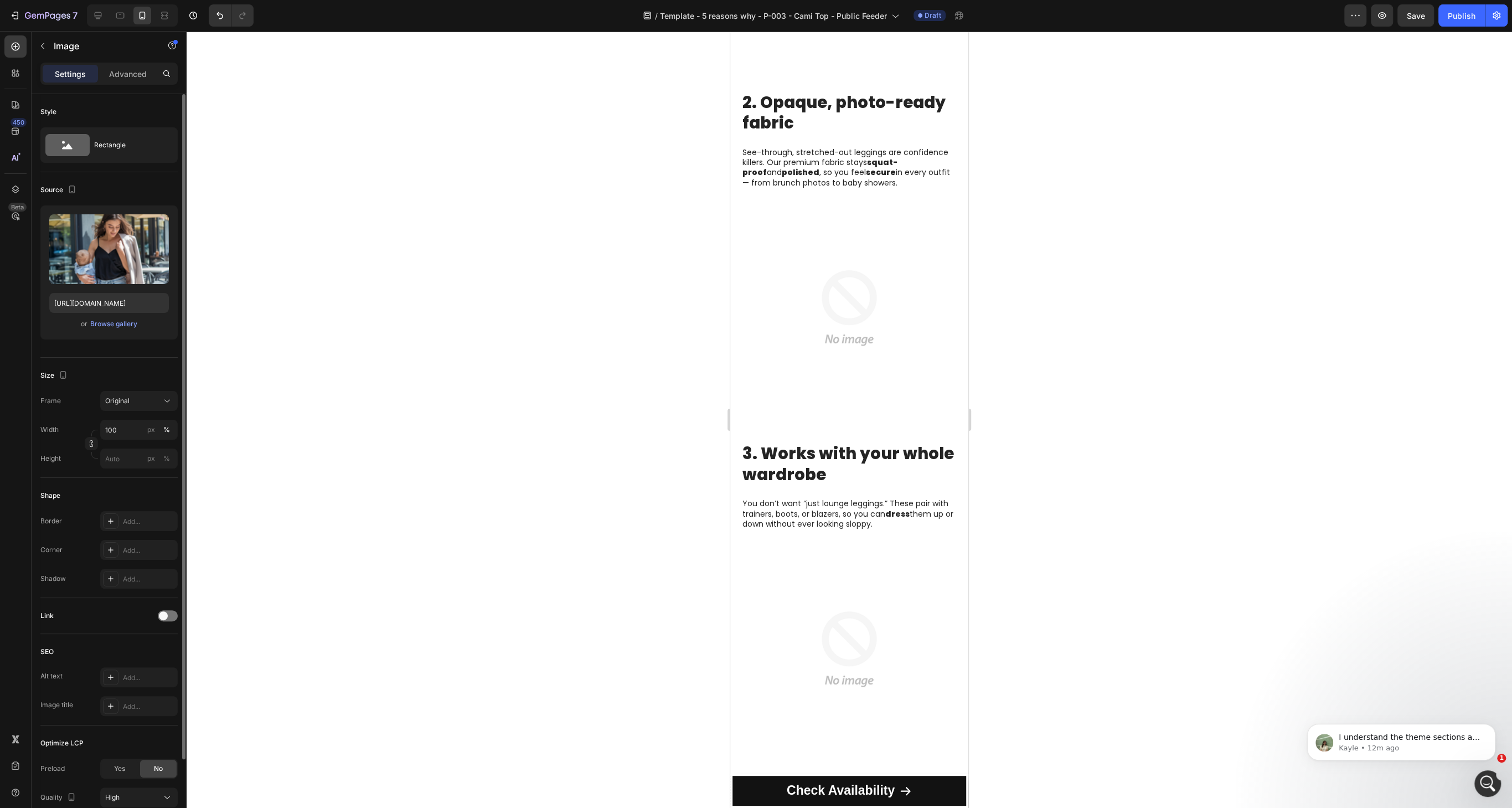
scroll to position [907, 0]
click at [896, 628] on img at bounding box center [849, 648] width 216 height 216
type input "[URL][DOMAIN_NAME]"
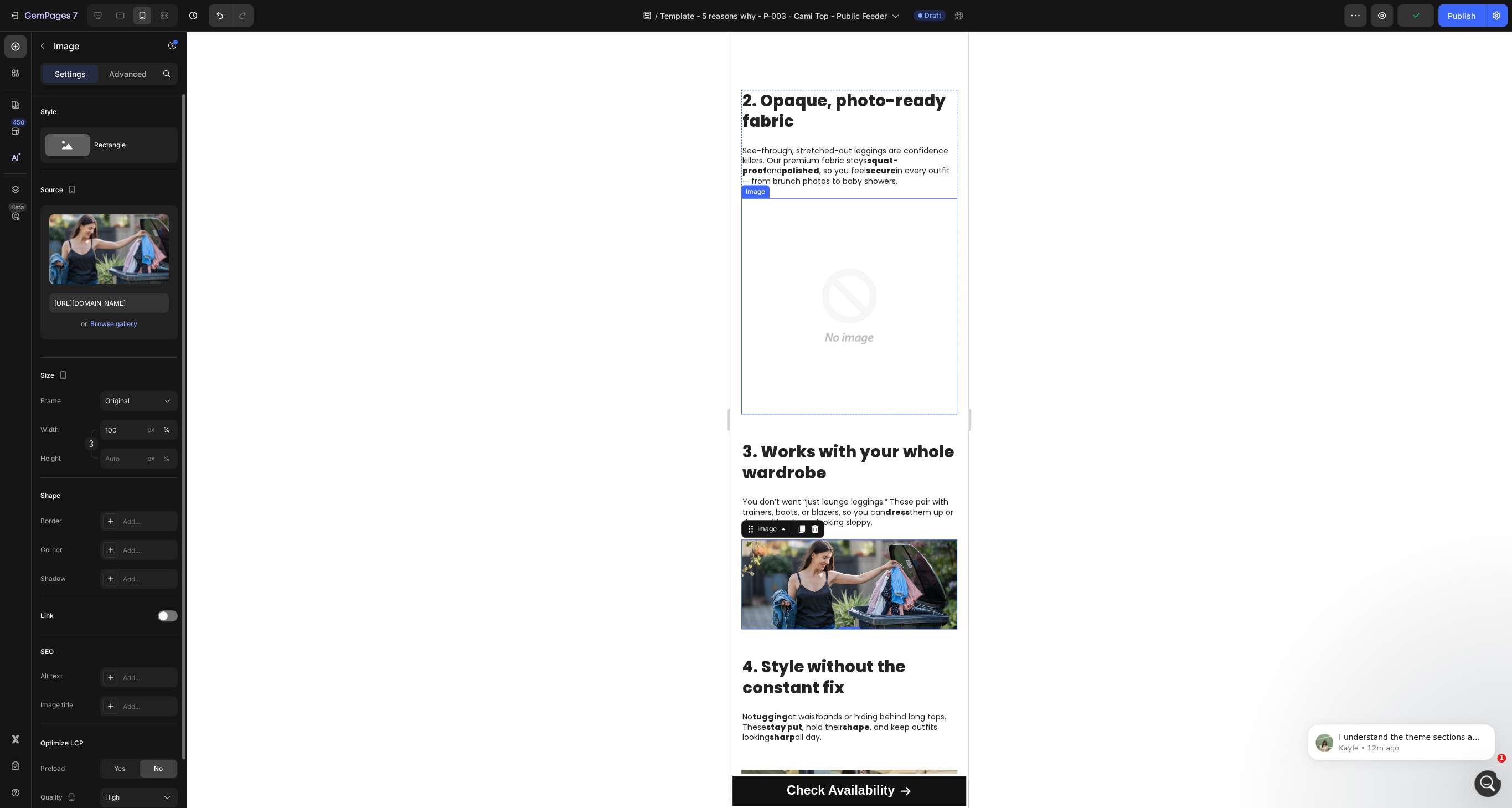
click at [823, 328] on img at bounding box center [849, 306] width 216 height 216
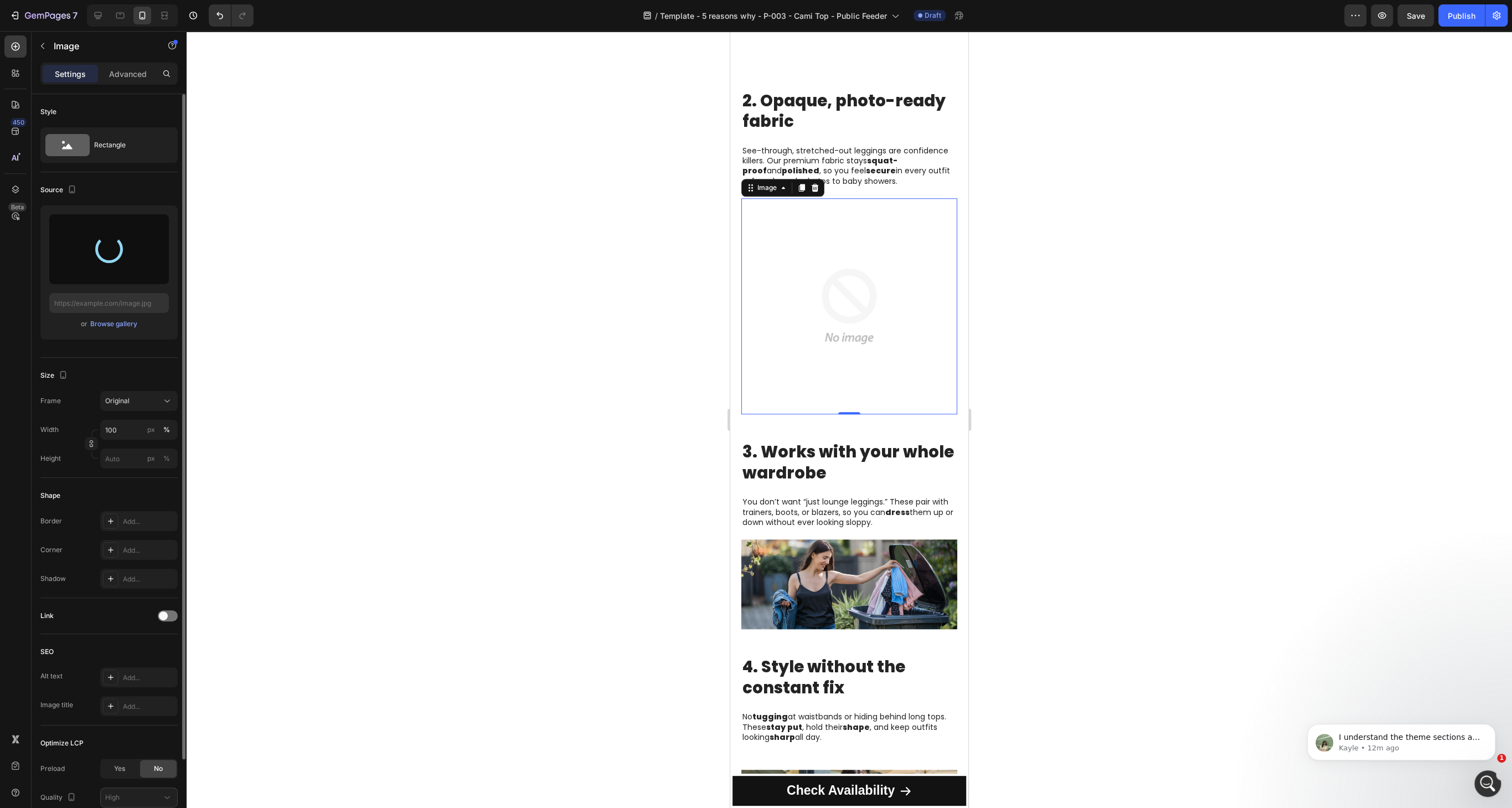
type input "[URL][DOMAIN_NAME]"
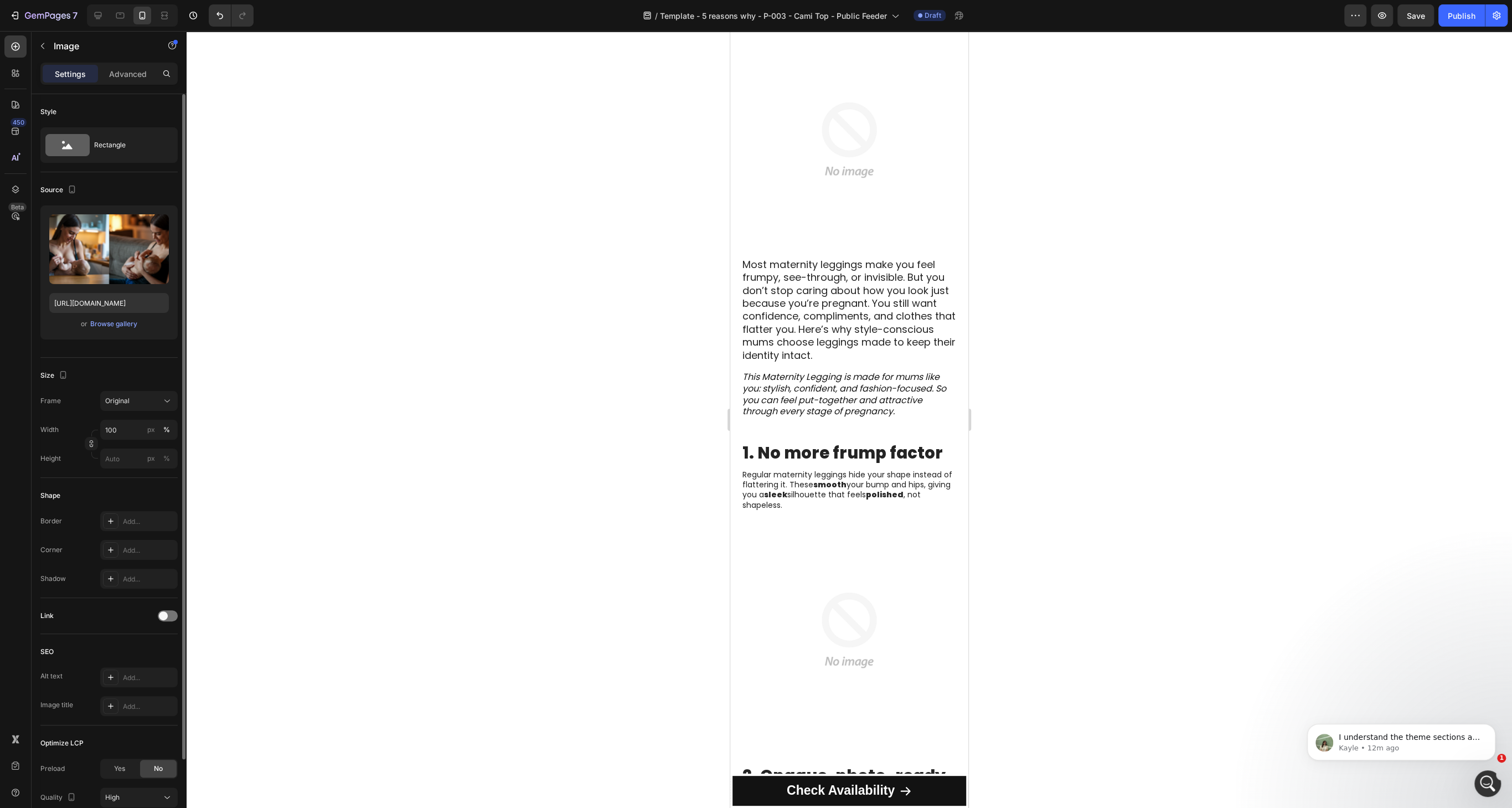
scroll to position [225, 0]
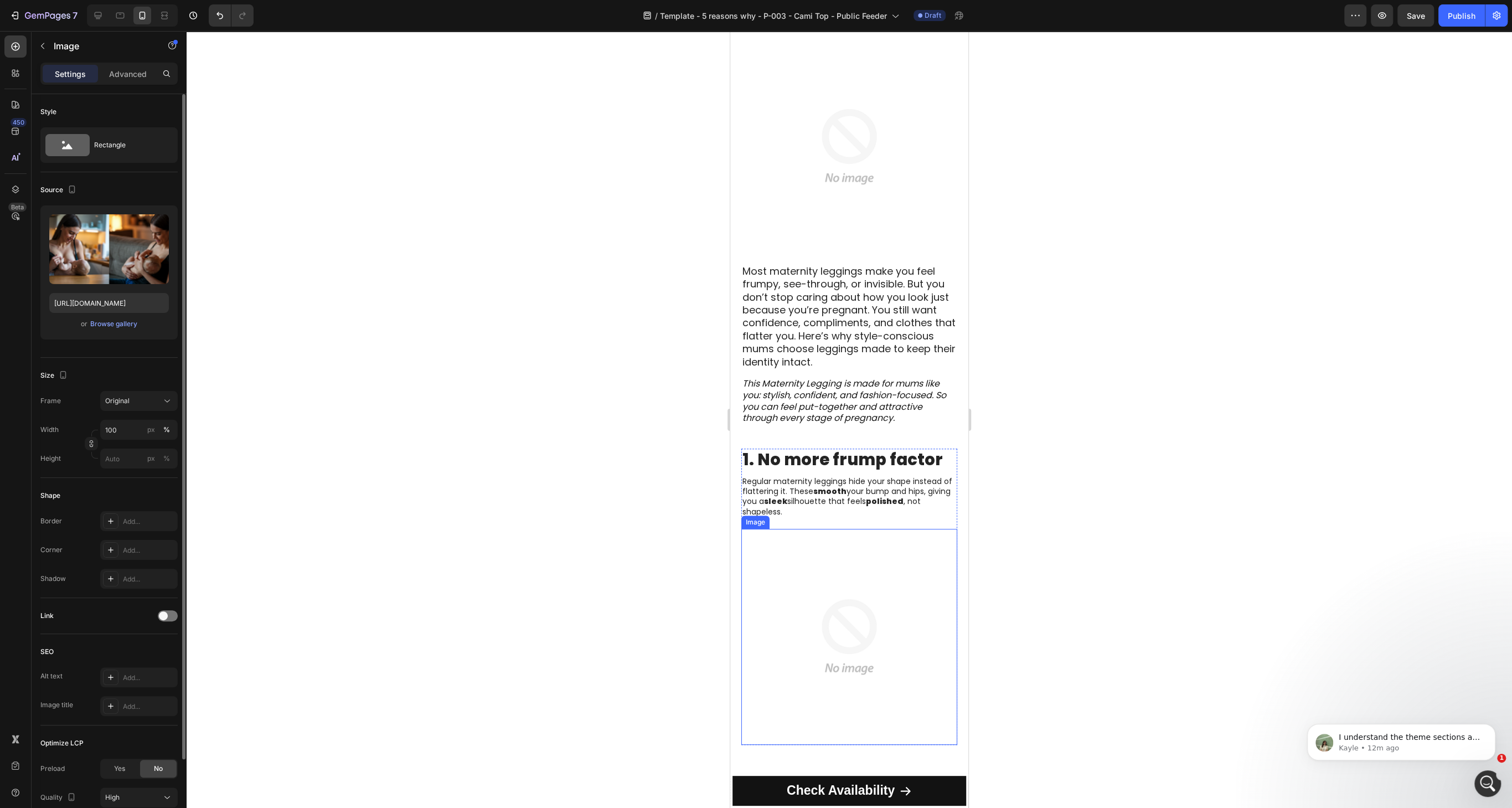
click at [857, 574] on img at bounding box center [849, 636] width 216 height 216
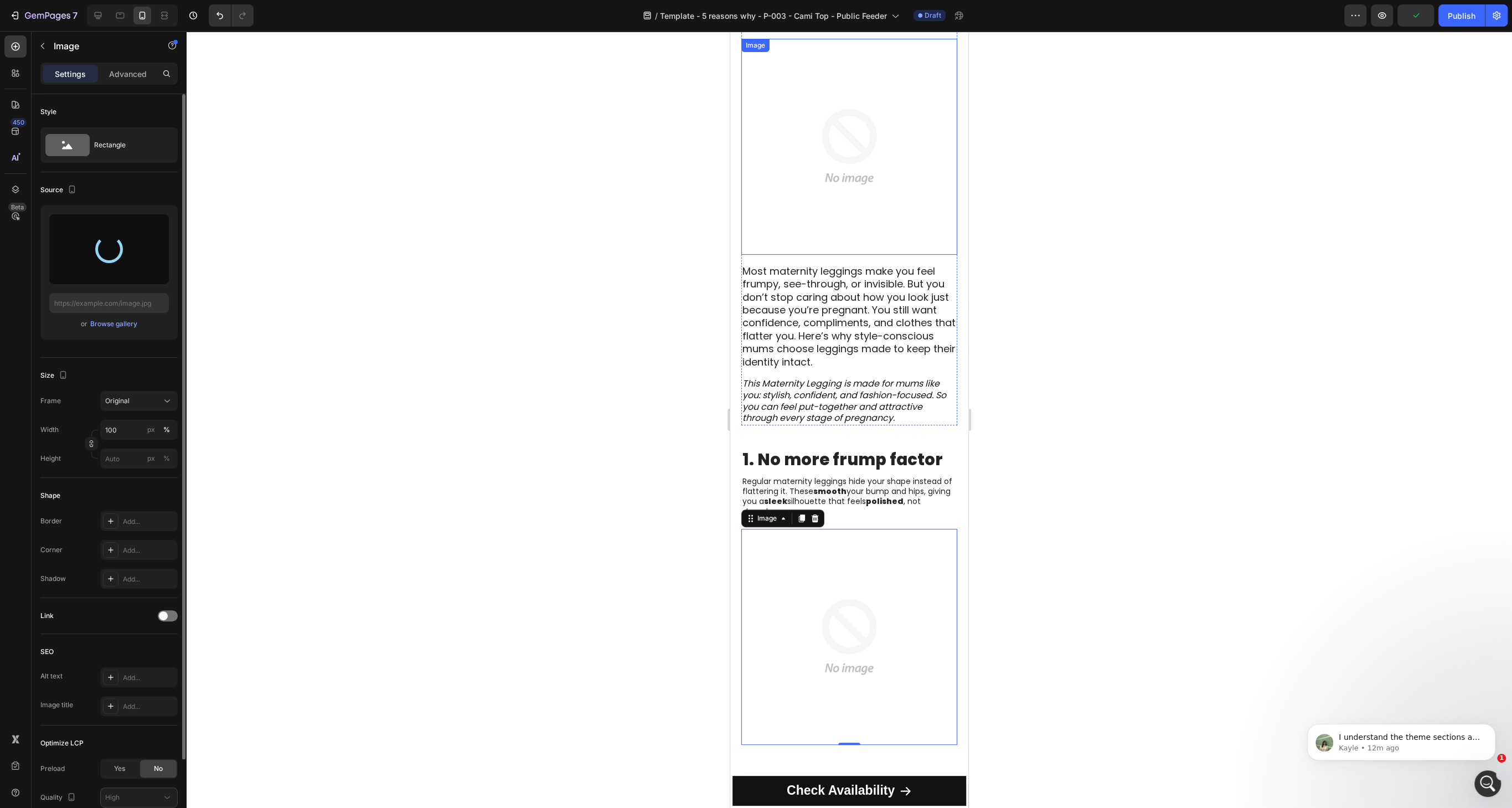
type input "[URL][DOMAIN_NAME]"
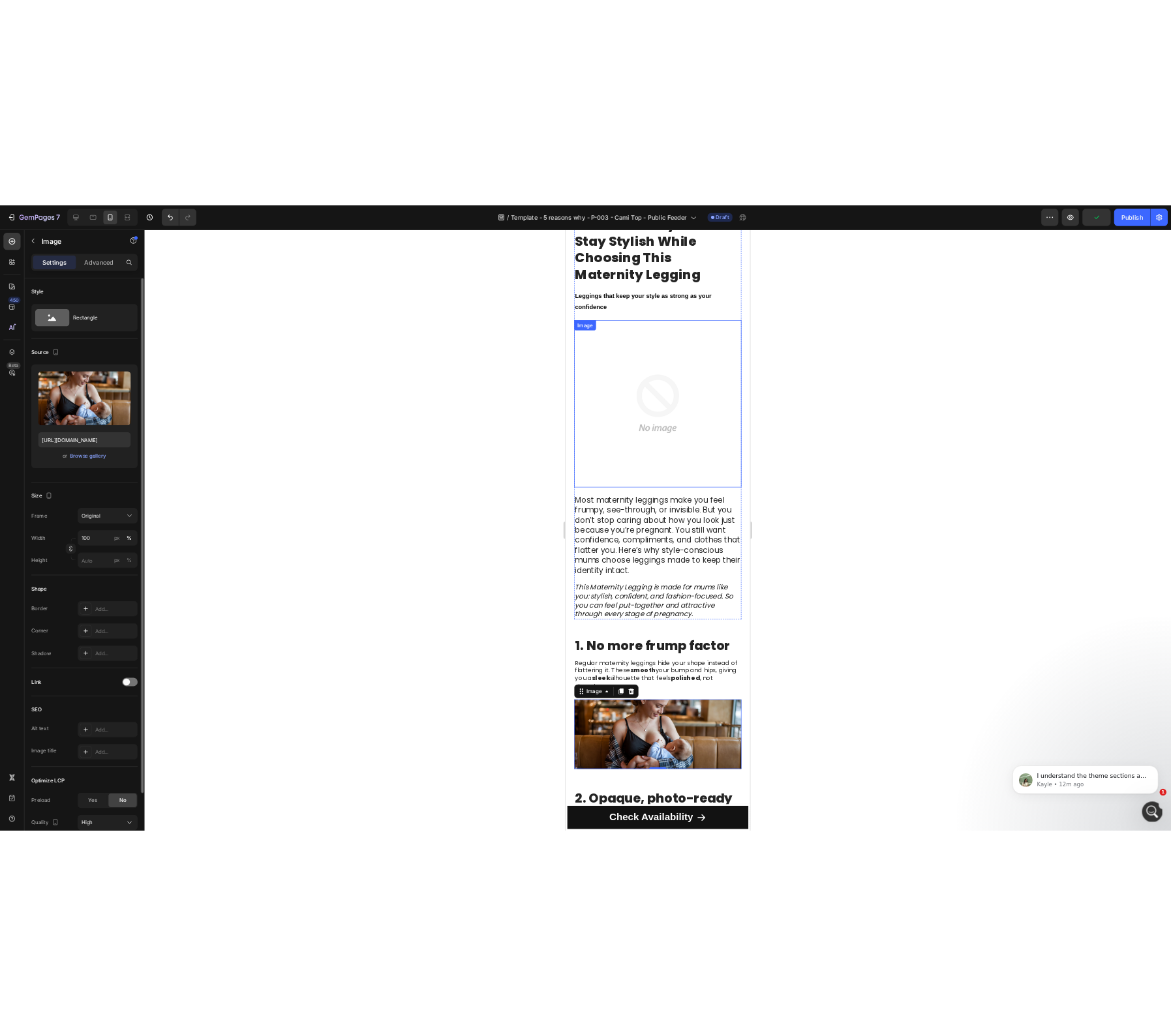
scroll to position [102, 0]
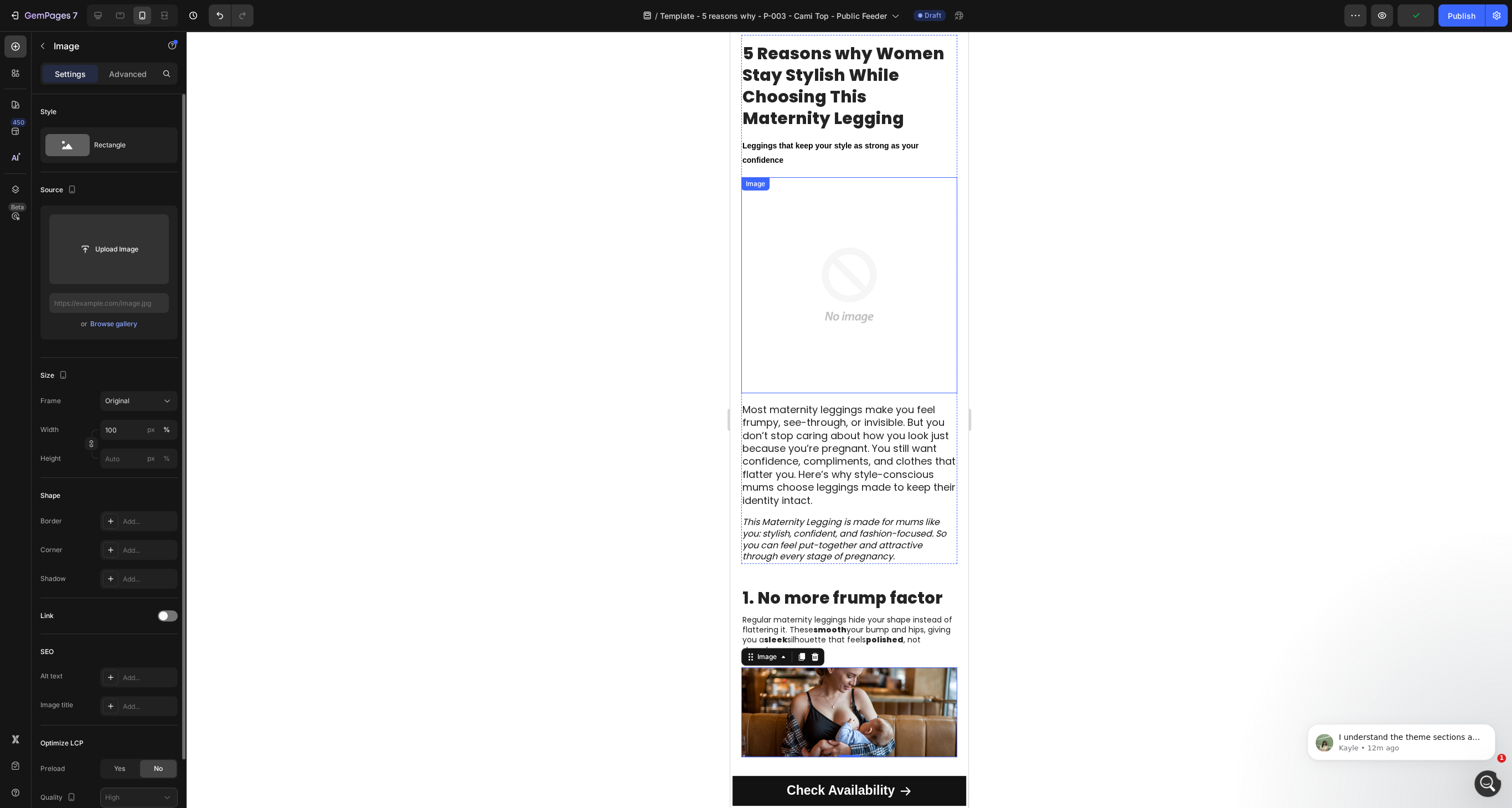
click at [814, 238] on img at bounding box center [849, 285] width 216 height 216
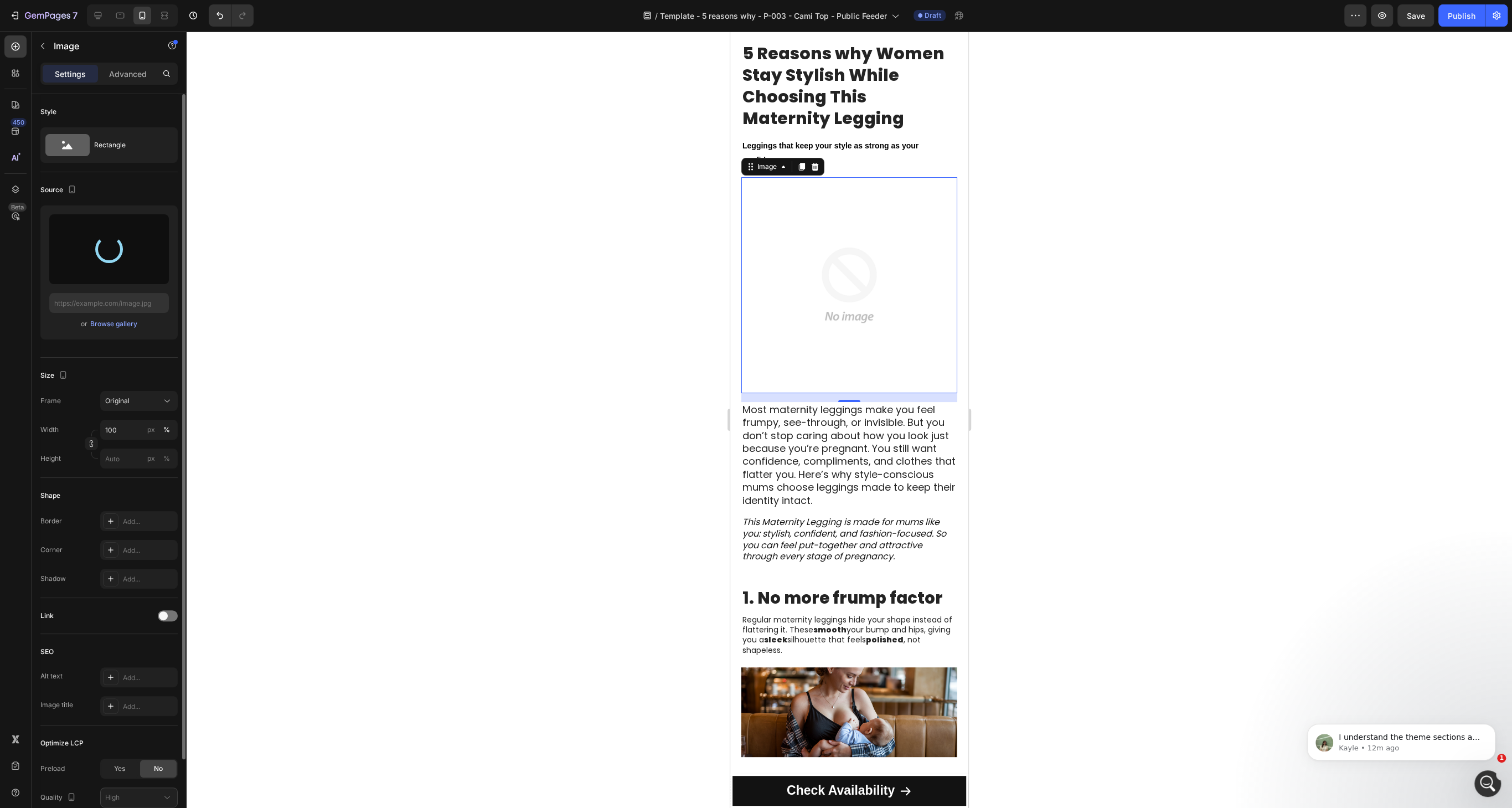
type input "[URL][DOMAIN_NAME]"
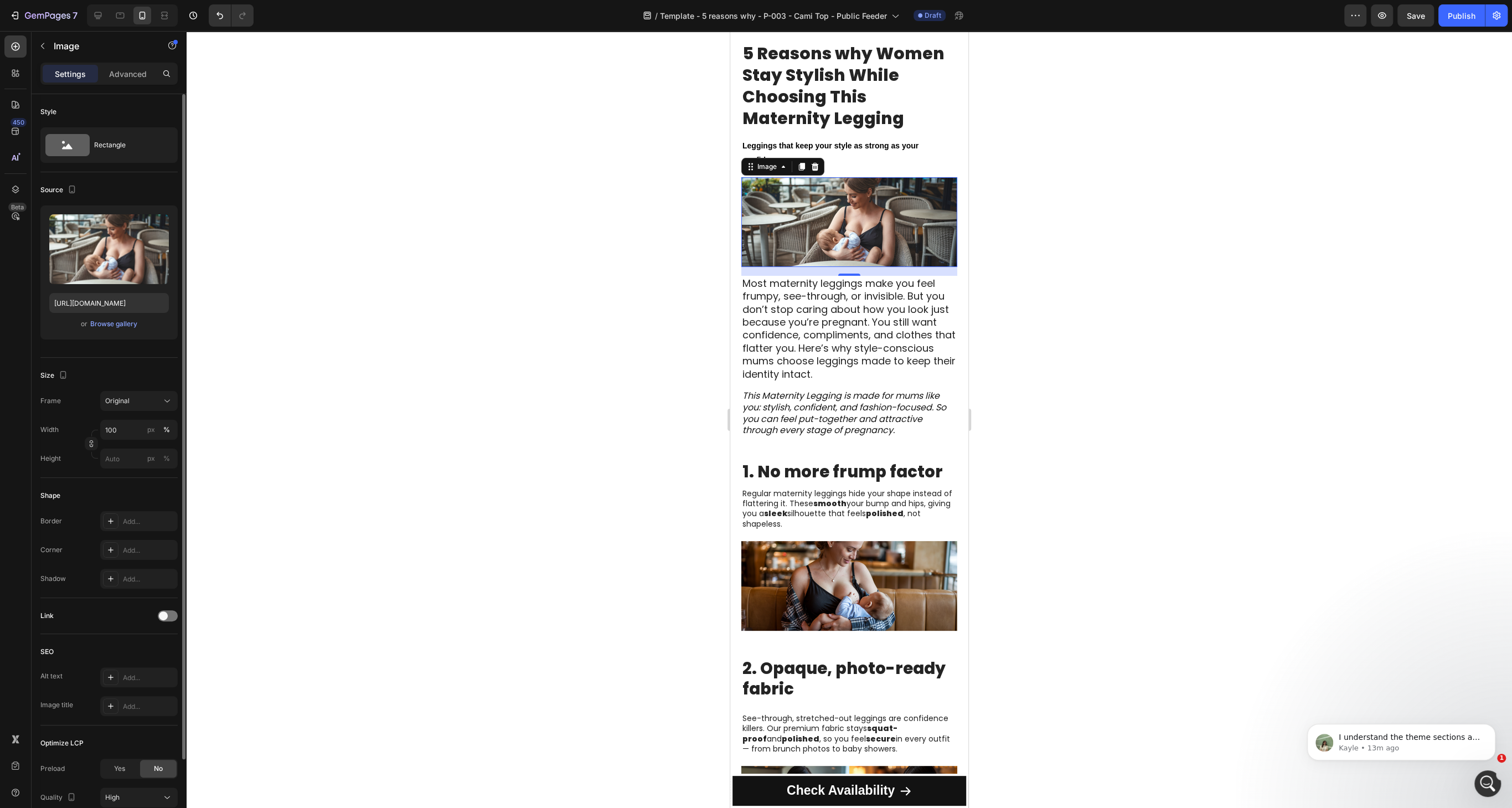
click at [1023, 302] on div at bounding box center [849, 419] width 1325 height 777
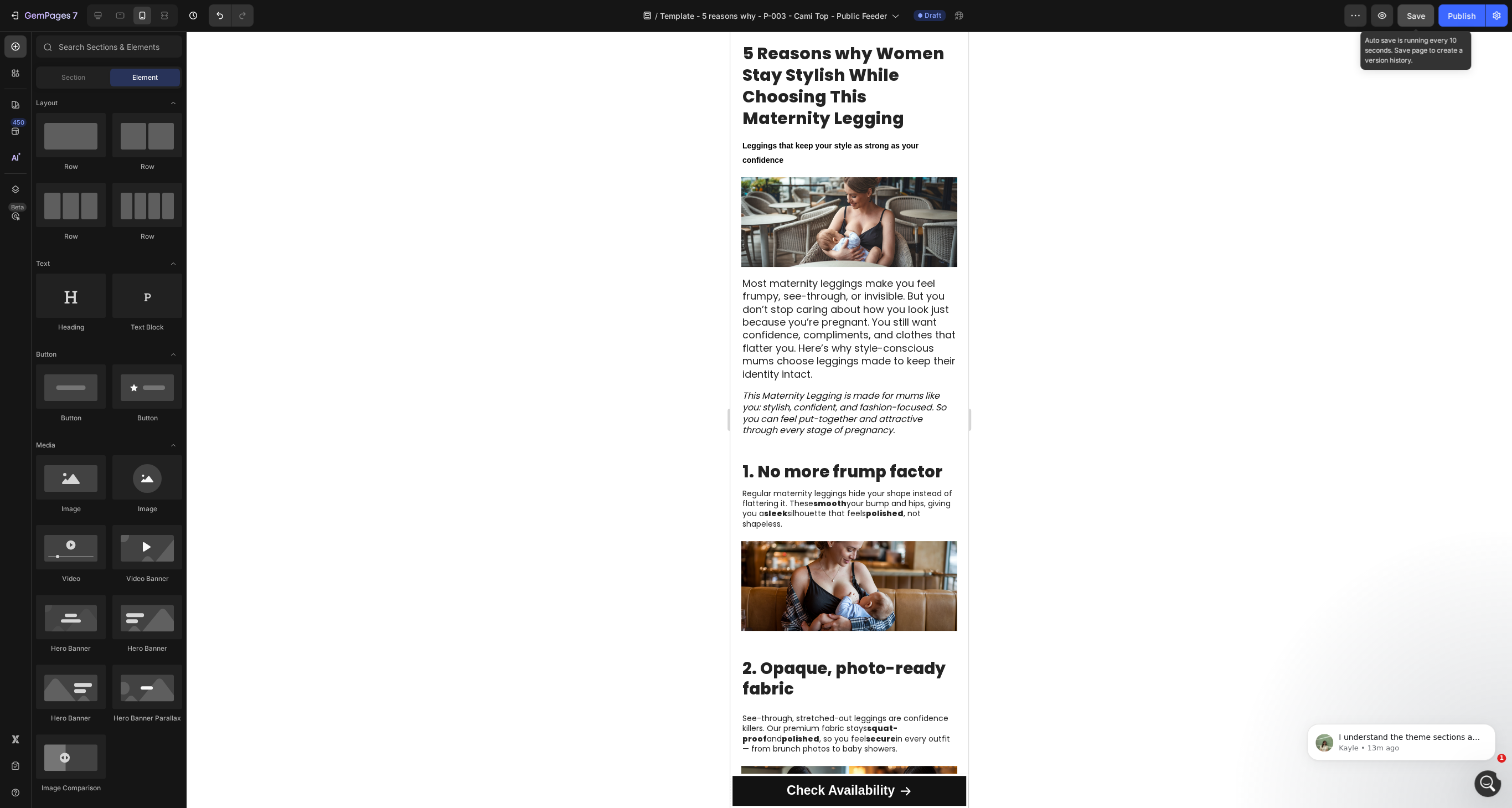
click at [1417, 14] on span "Save" at bounding box center [1416, 16] width 18 height 10
click at [92, 15] on icon at bounding box center [98, 16] width 11 height 11
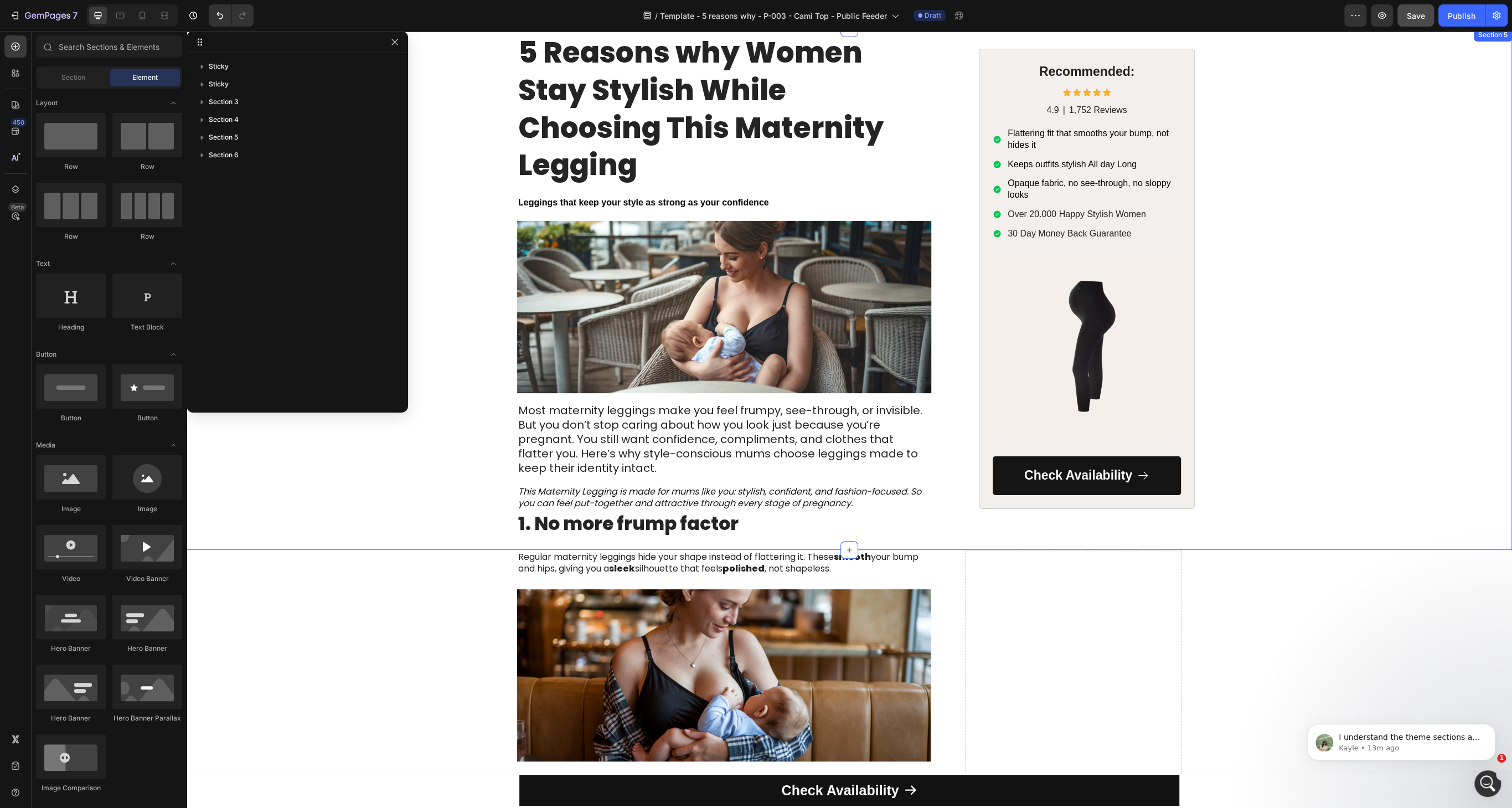
click at [402, 516] on div "5 Reasons why Women Stay Stylish While Choosing This Maternity Legging Heading …" at bounding box center [849, 276] width 1325 height 495
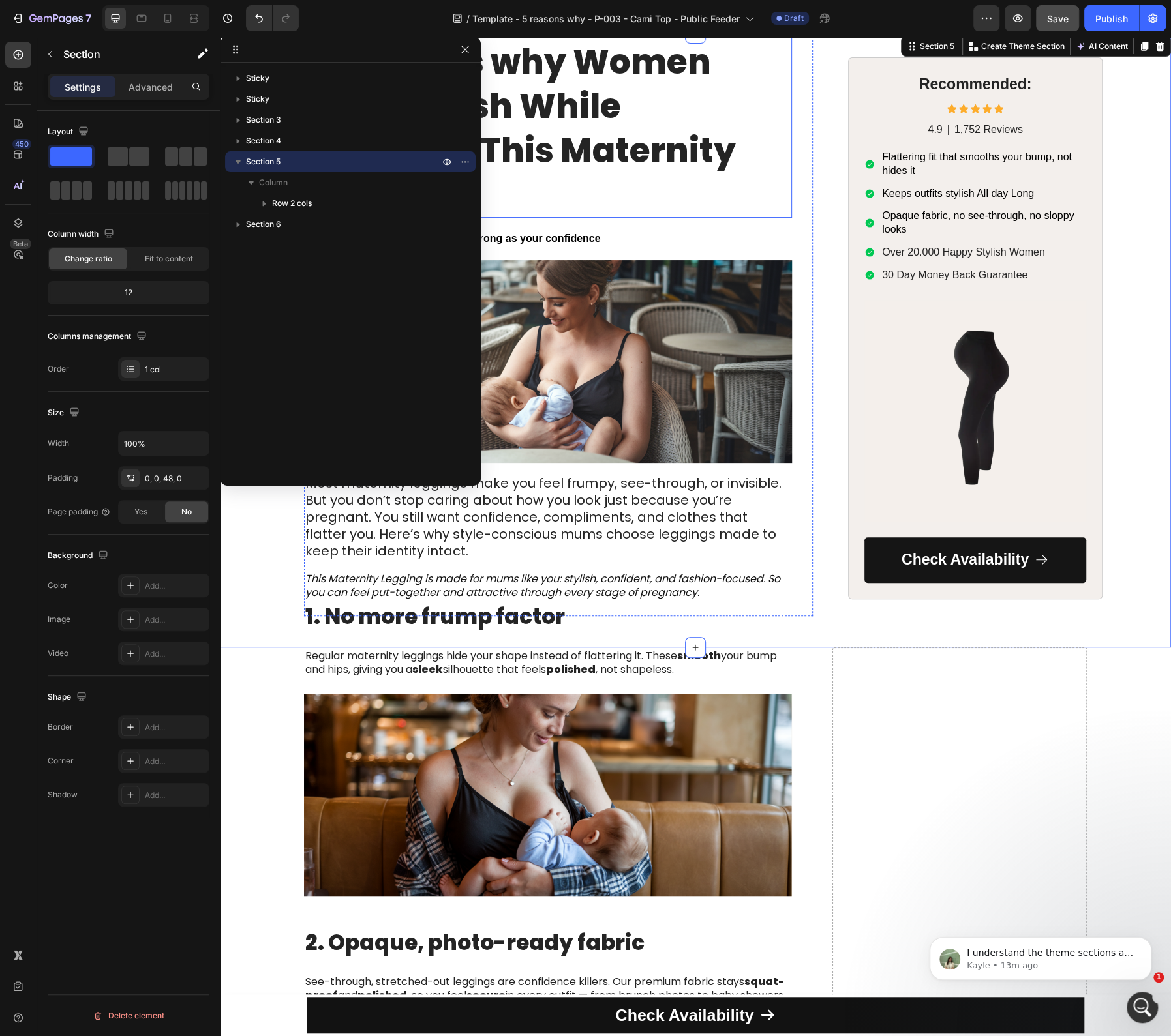
click at [587, 139] on strong "5 Reasons why Women Stay Stylish While Choosing This Maternity Legging" at bounding box center [520, 127] width 431 height 180
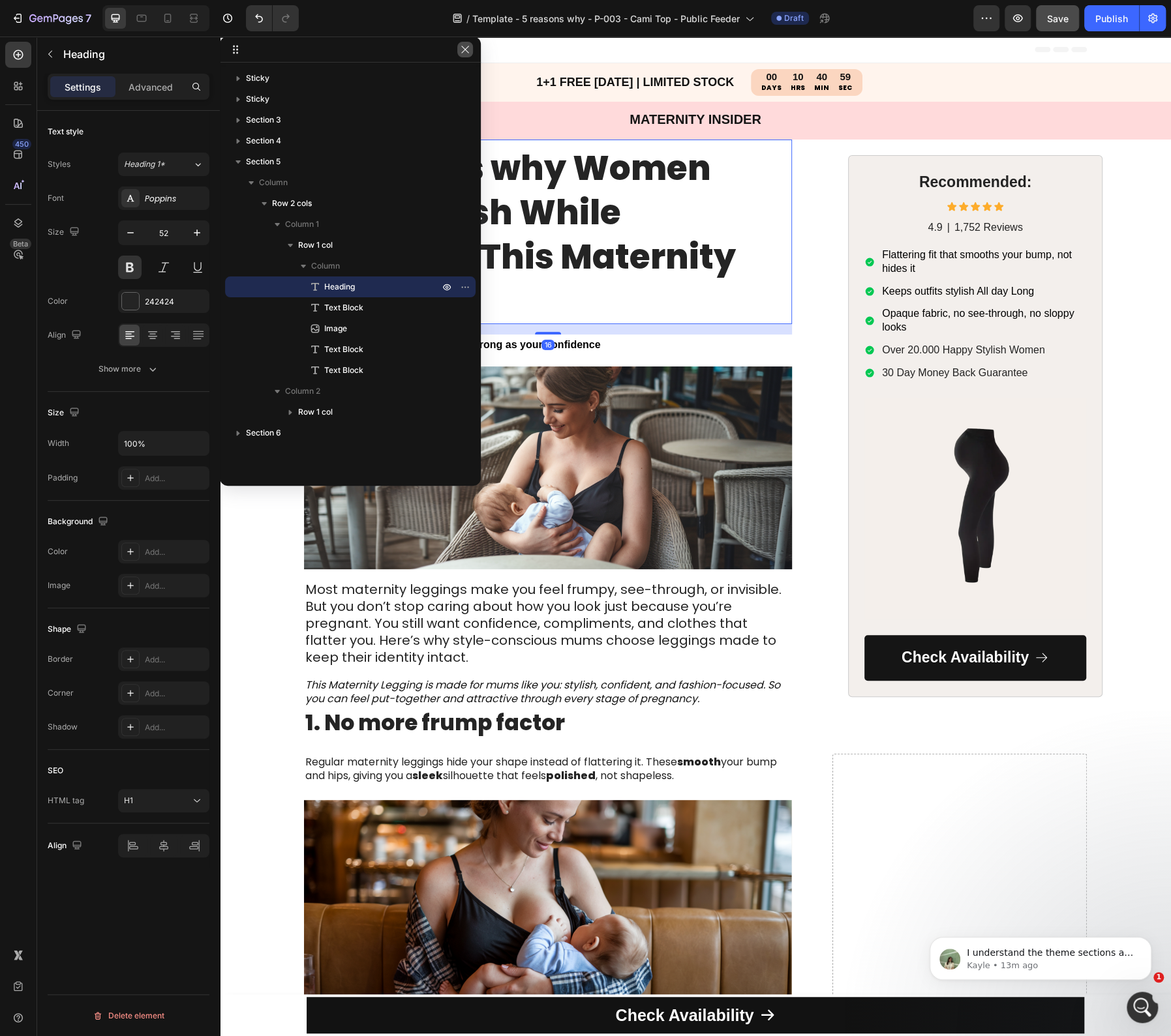
click at [460, 45] on icon "button" at bounding box center [464, 49] width 10 height 10
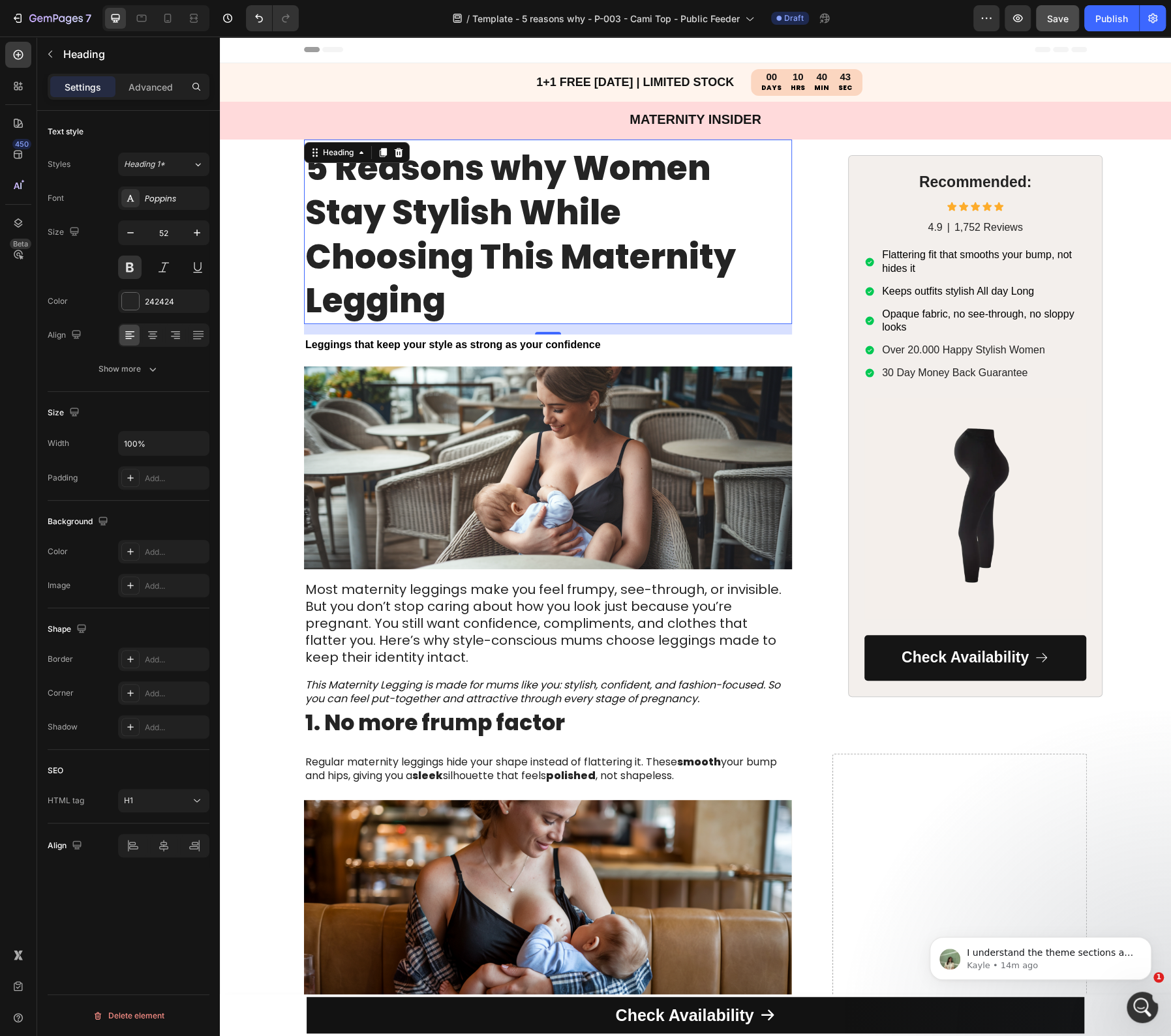
click at [373, 602] on p "Most maternity leggings make you feel frumpy, see-through, or invisible. But yo…" at bounding box center [548, 623] width 485 height 85
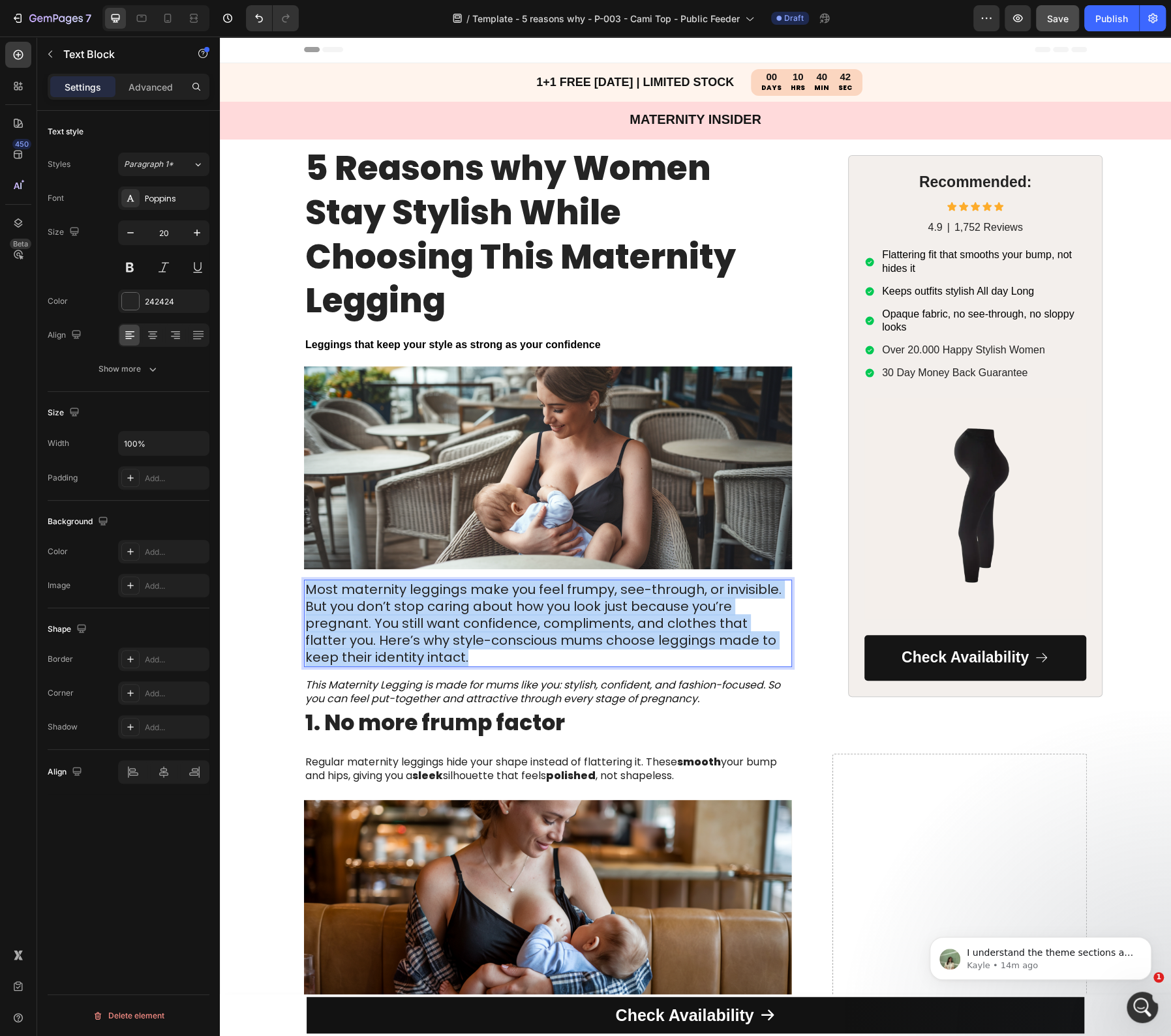
click at [373, 602] on p "Most maternity leggings make you feel frumpy, see-through, or invisible. But yo…" at bounding box center [548, 623] width 485 height 85
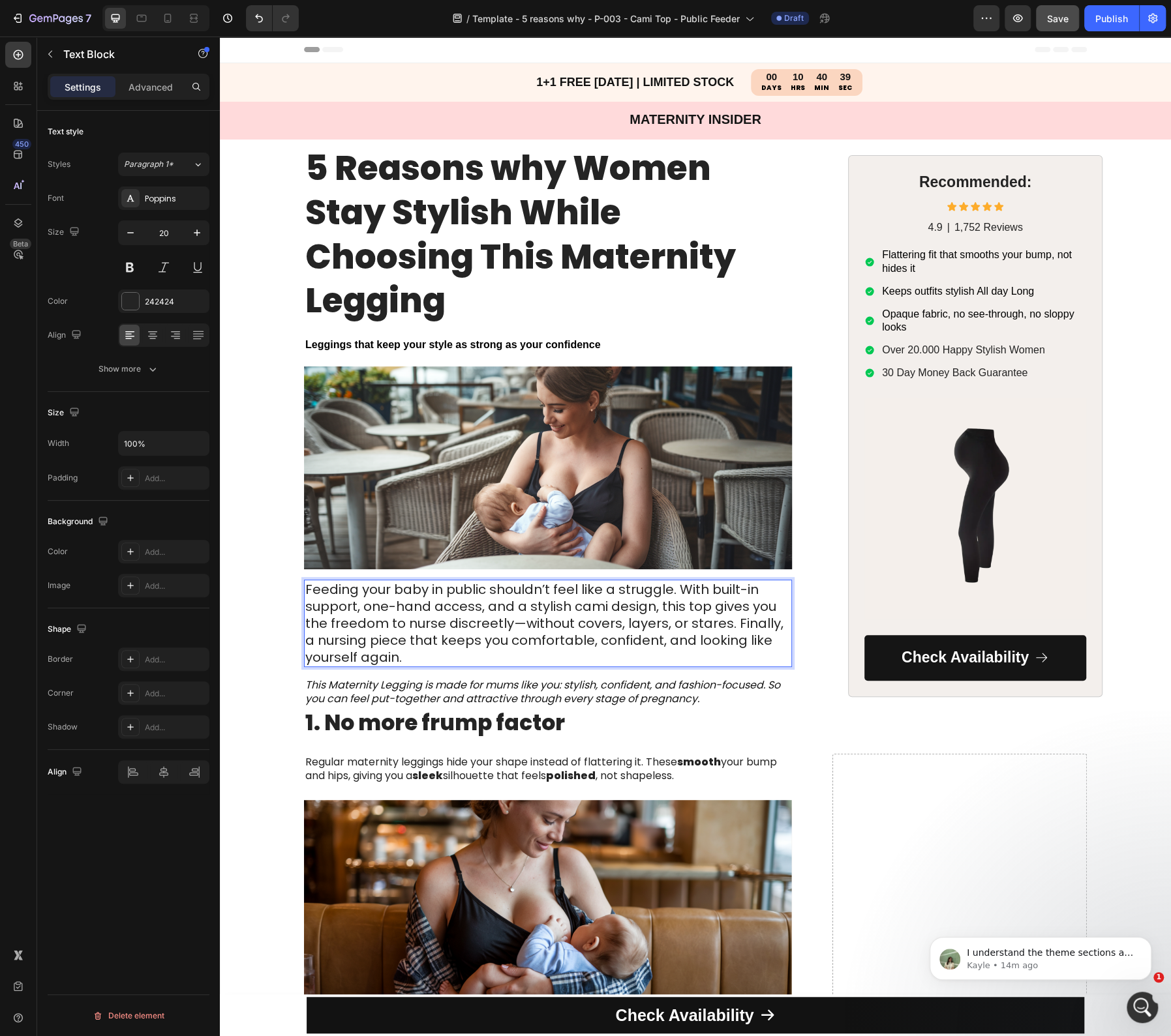
click at [516, 627] on p "Feeding your baby in public shouldn’t feel like a struggle. With built-in suppo…" at bounding box center [548, 623] width 485 height 85
click at [417, 208] on strong "5 Reasons why Women Stay Stylish While Choosing This Maternity Legging" at bounding box center [520, 234] width 431 height 180
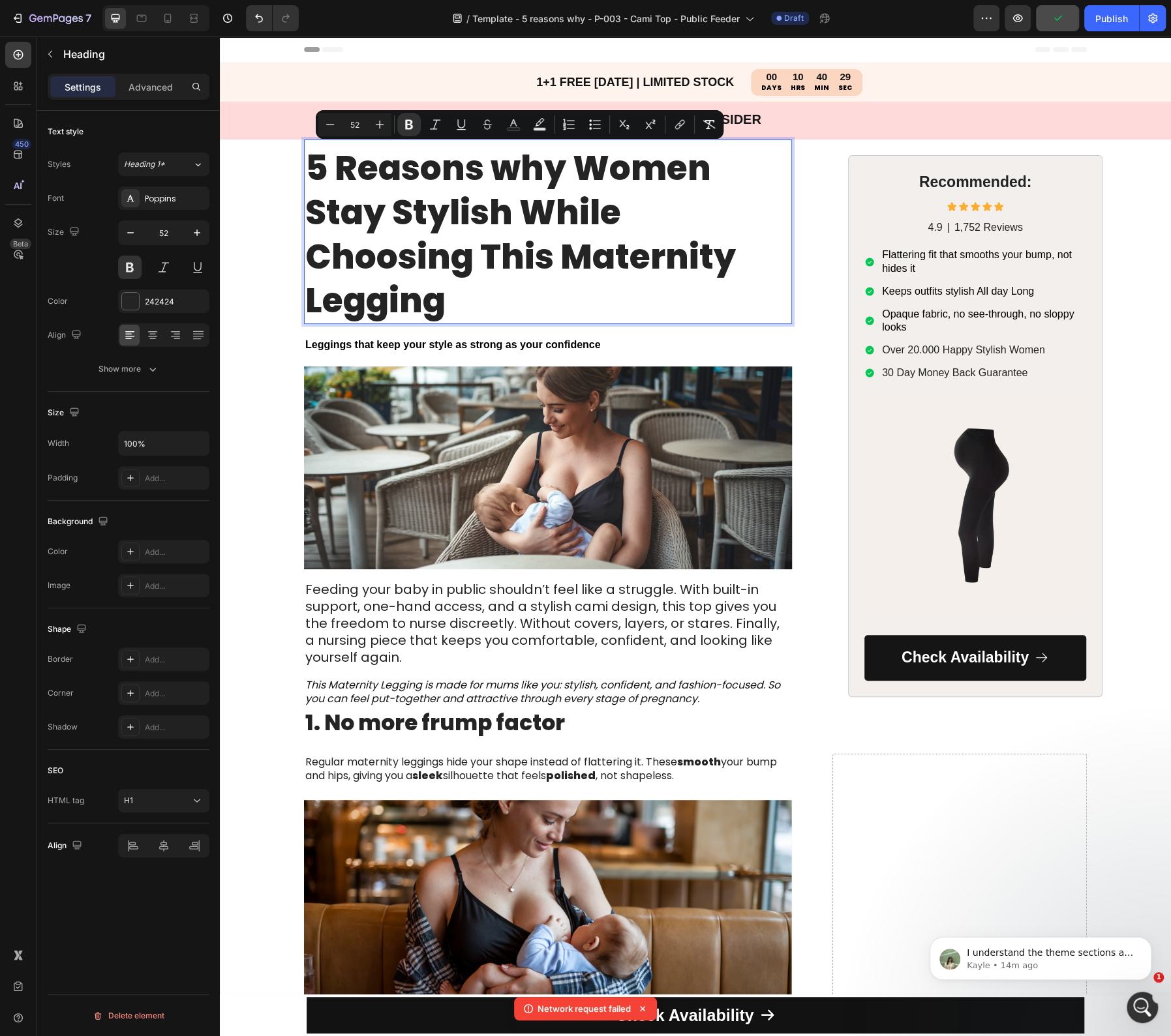
click at [476, 220] on strong "5 Reasons why Women Stay Stylish While Choosing This Maternity Legging" at bounding box center [520, 234] width 431 height 180
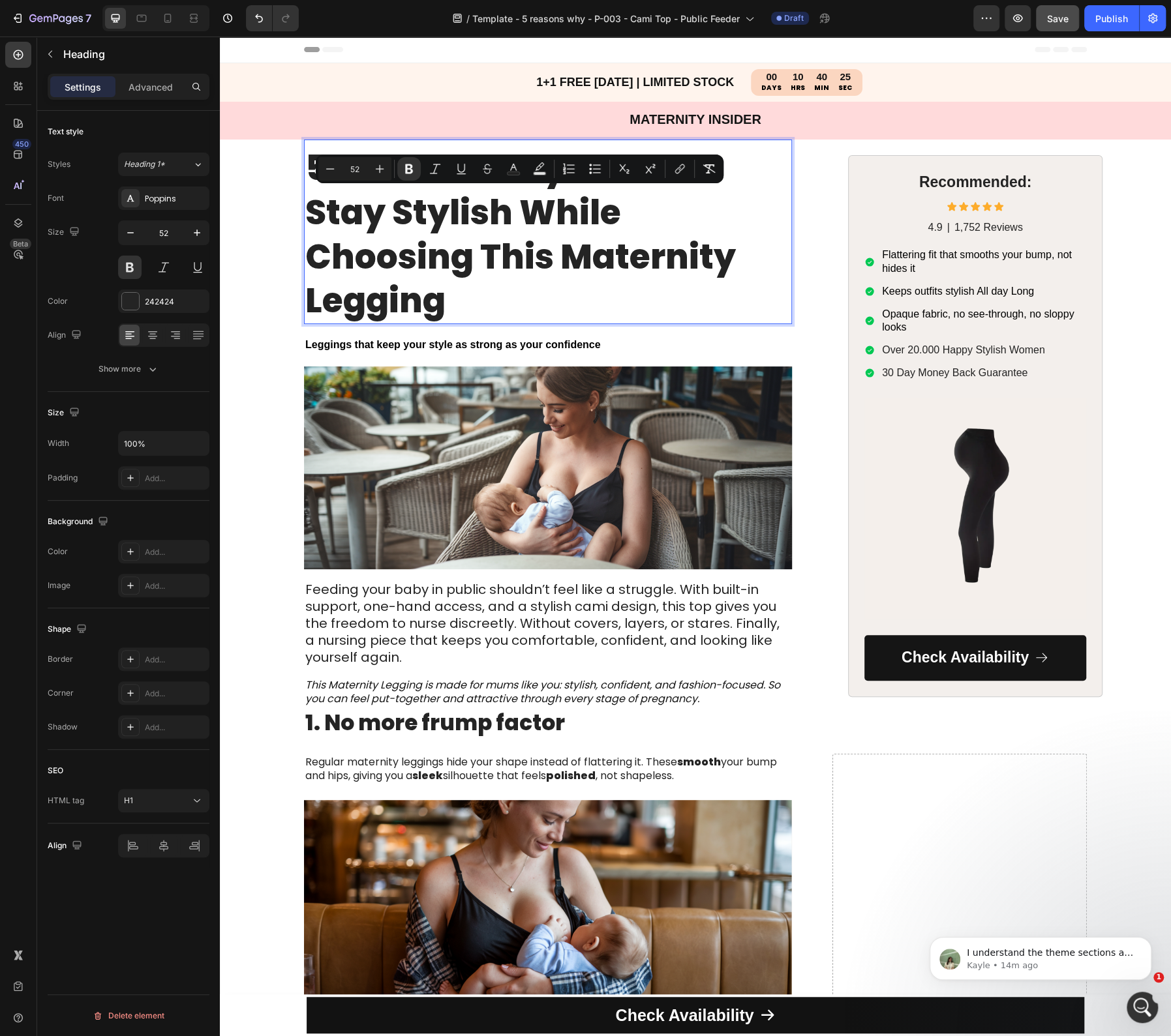
drag, startPoint x: 310, startPoint y: 214, endPoint x: 504, endPoint y: 305, distance: 214.3
click at [504, 305] on p "5 Reasons why Women Stay Stylish While Choosing This Maternity Legging" at bounding box center [548, 234] width 485 height 176
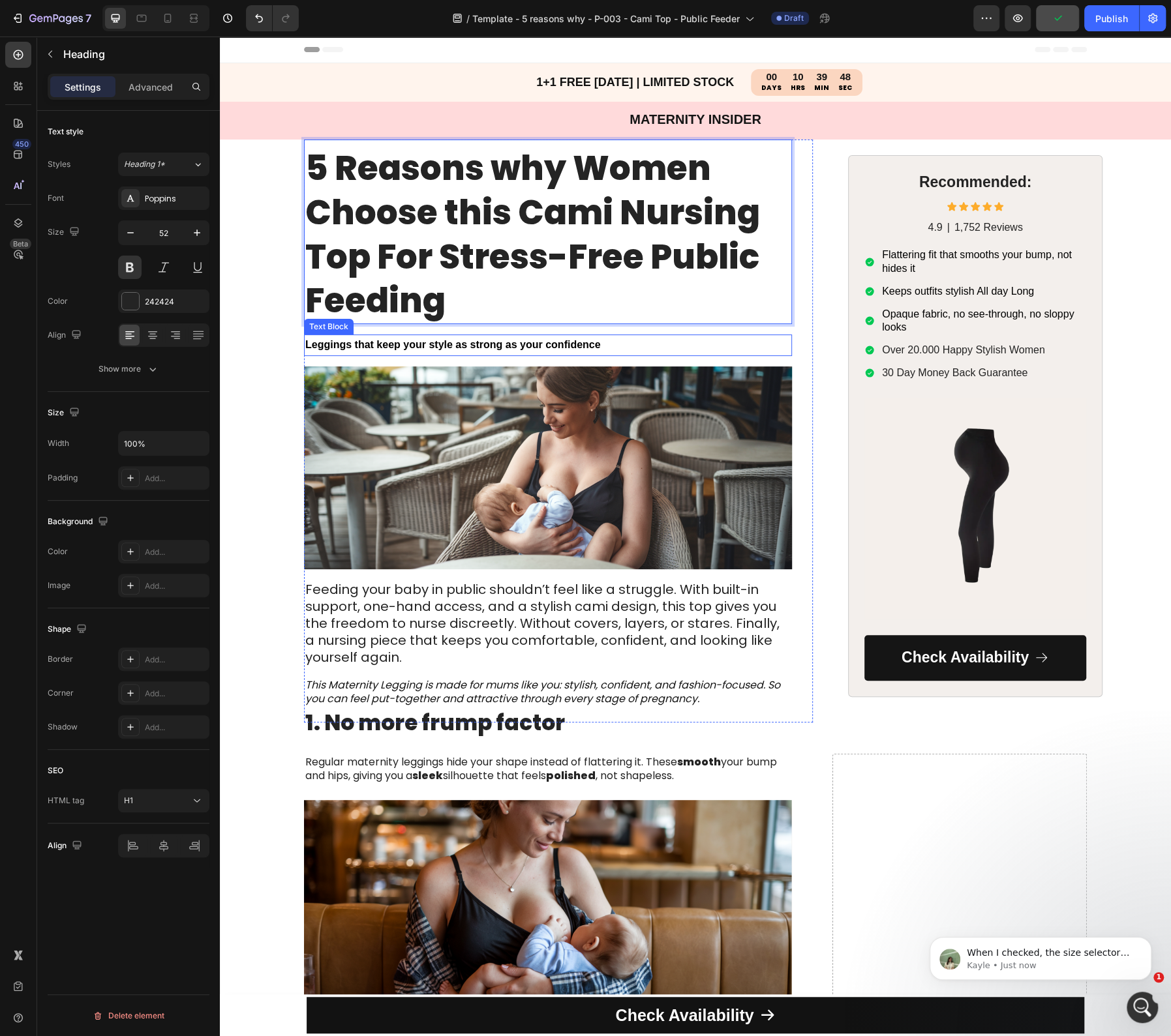
click at [491, 348] on strong "Leggings that keep your style as strong as your confidence" at bounding box center [453, 344] width 296 height 11
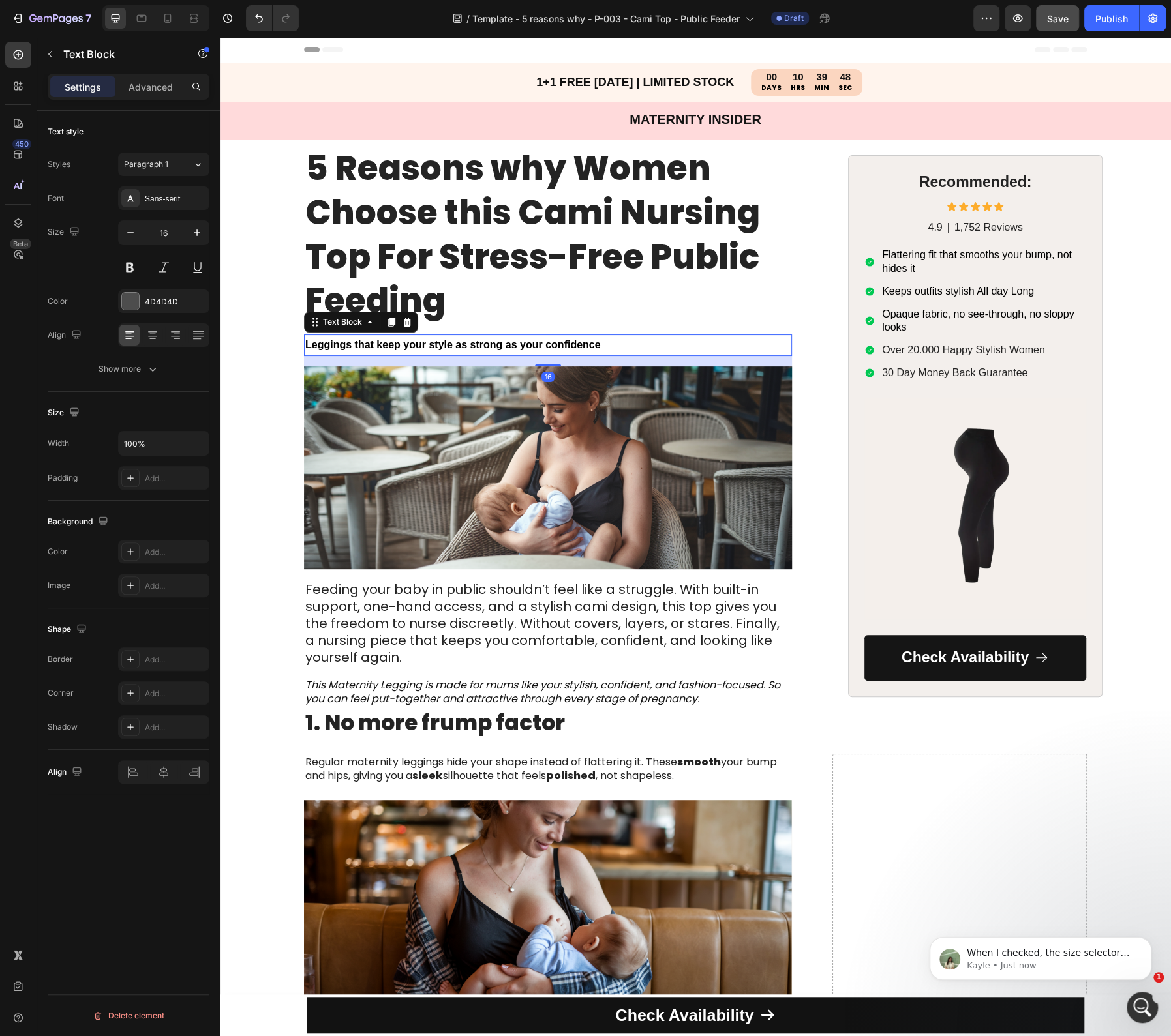
click at [491, 348] on strong "Leggings that keep your style as strong as your confidence" at bounding box center [453, 344] width 296 height 11
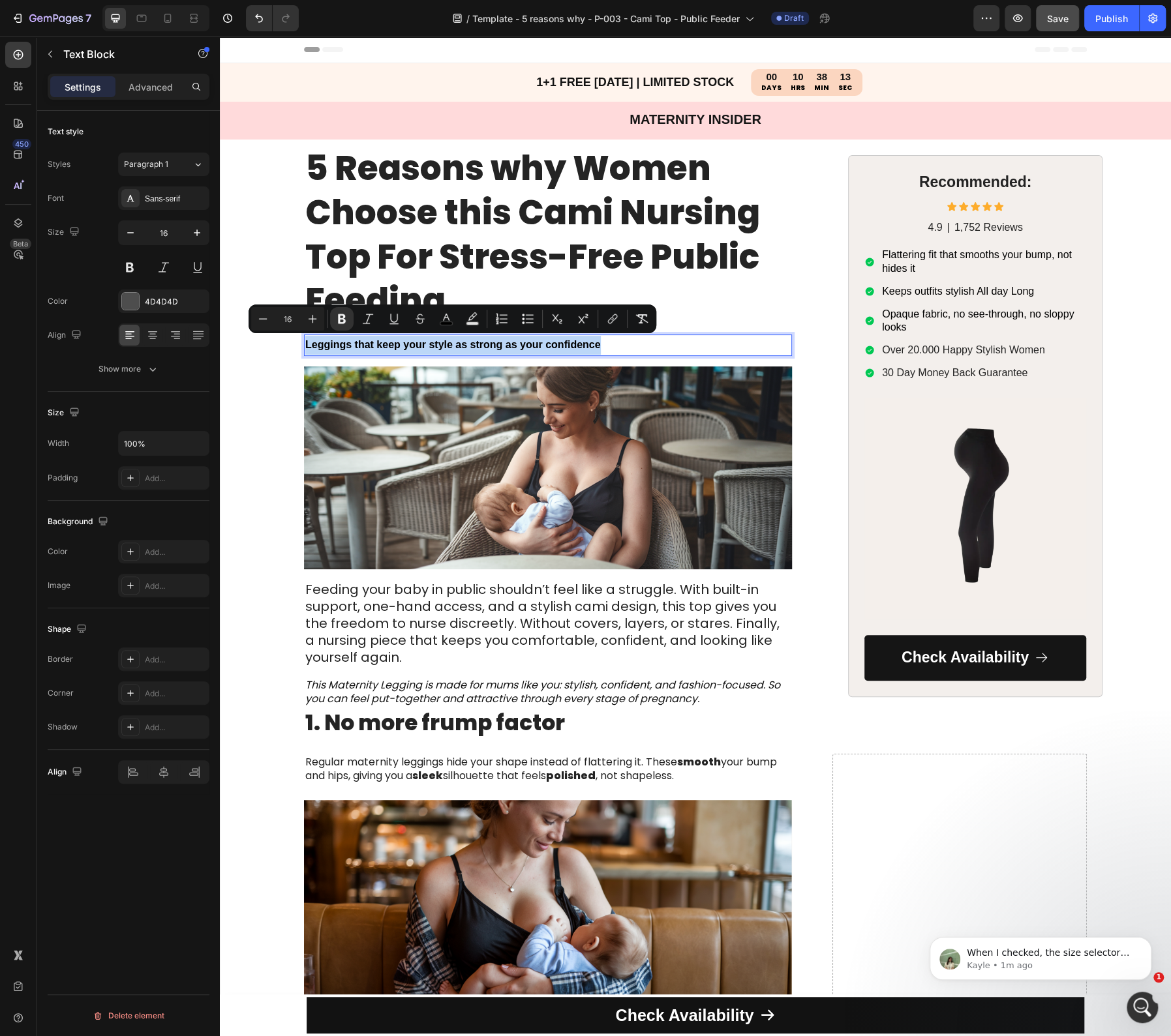
click at [438, 347] on strong "Leggings that keep your style as strong as your confidence" at bounding box center [453, 344] width 296 height 11
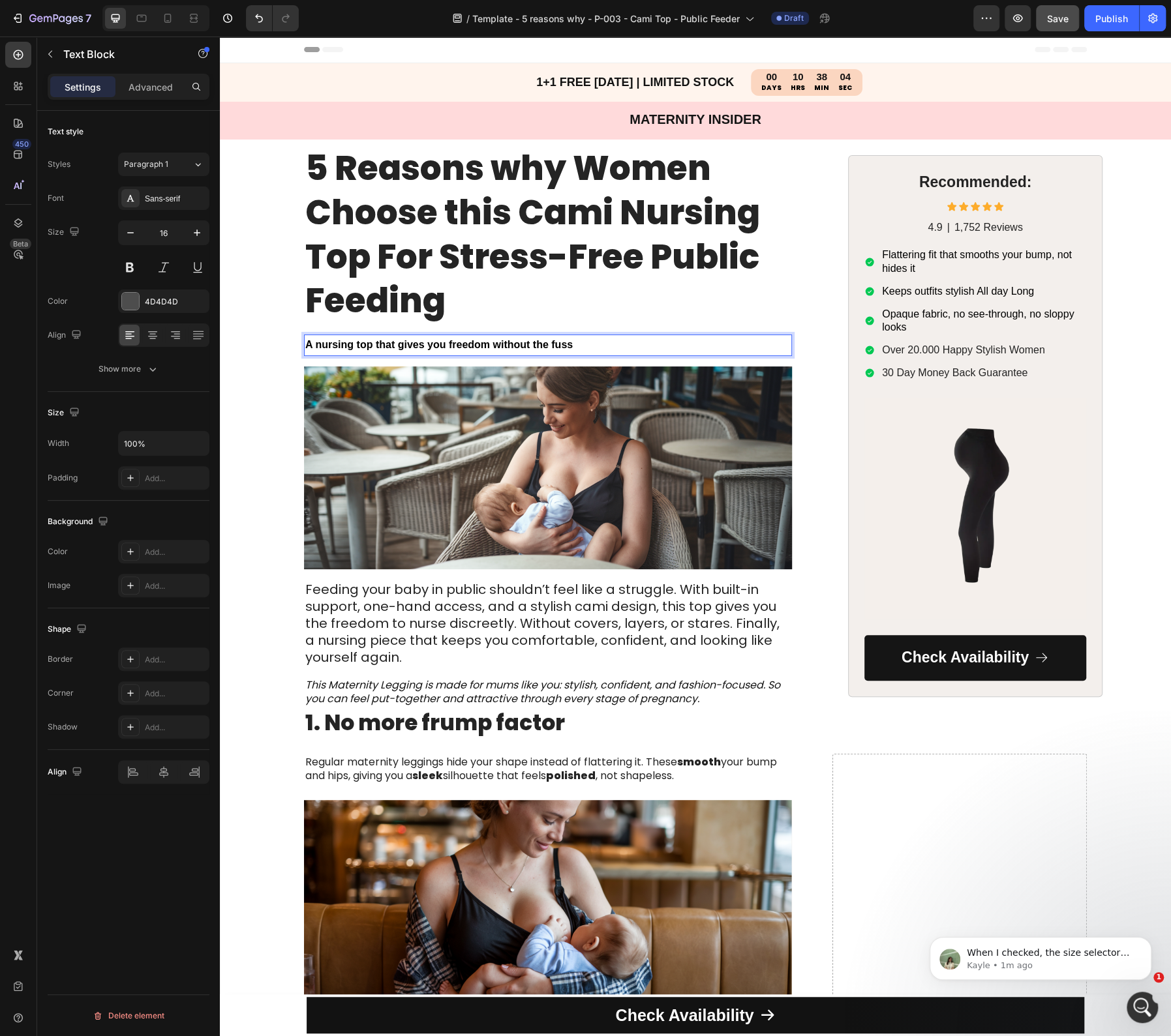
click at [372, 689] on p "This Maternity Legging is made for mums like you: stylish, confident, and fashi…" at bounding box center [548, 692] width 485 height 27
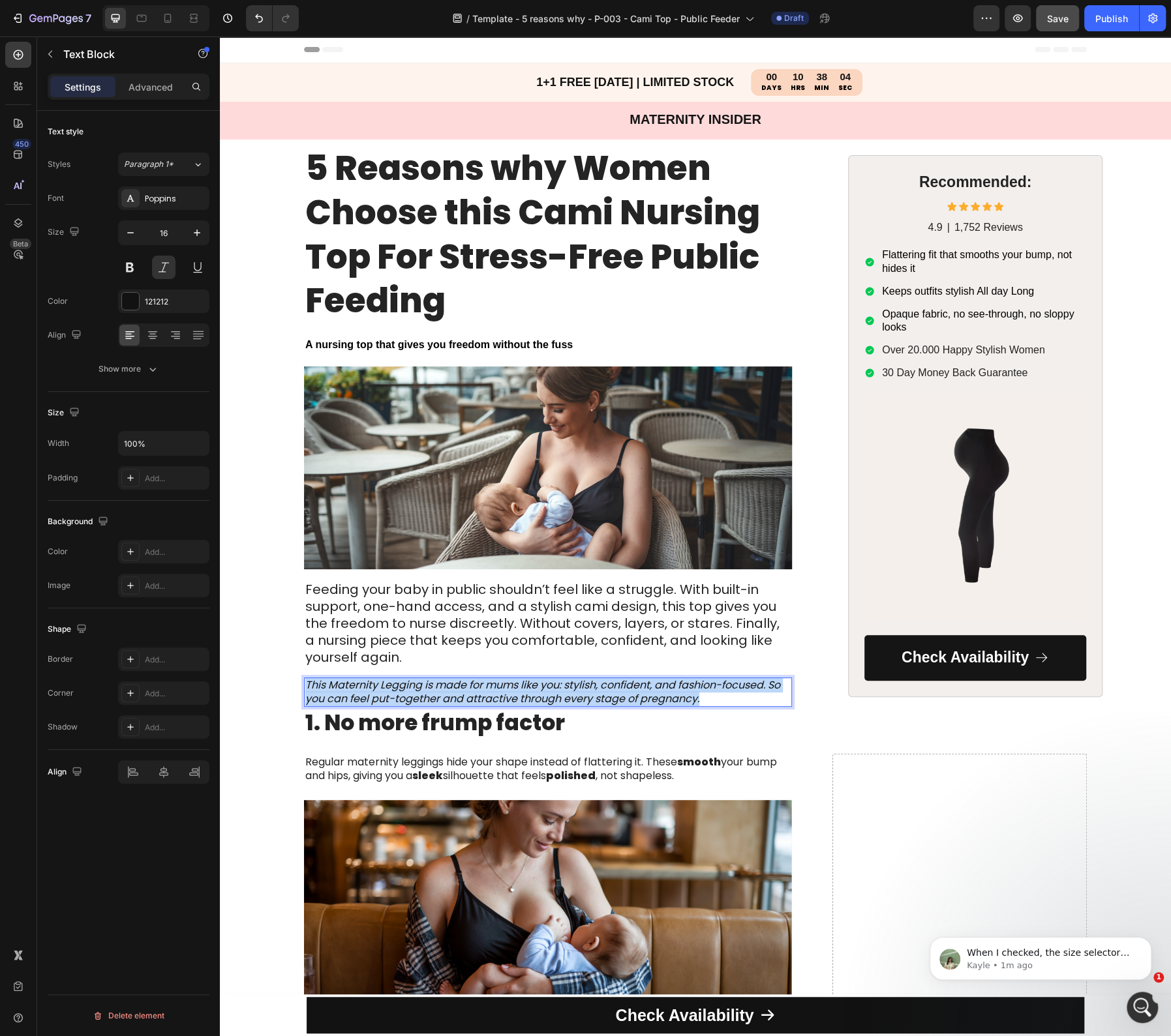
click at [372, 689] on p "This Maternity Legging is made for mums like you: stylish, confident, and fashi…" at bounding box center [548, 692] width 485 height 27
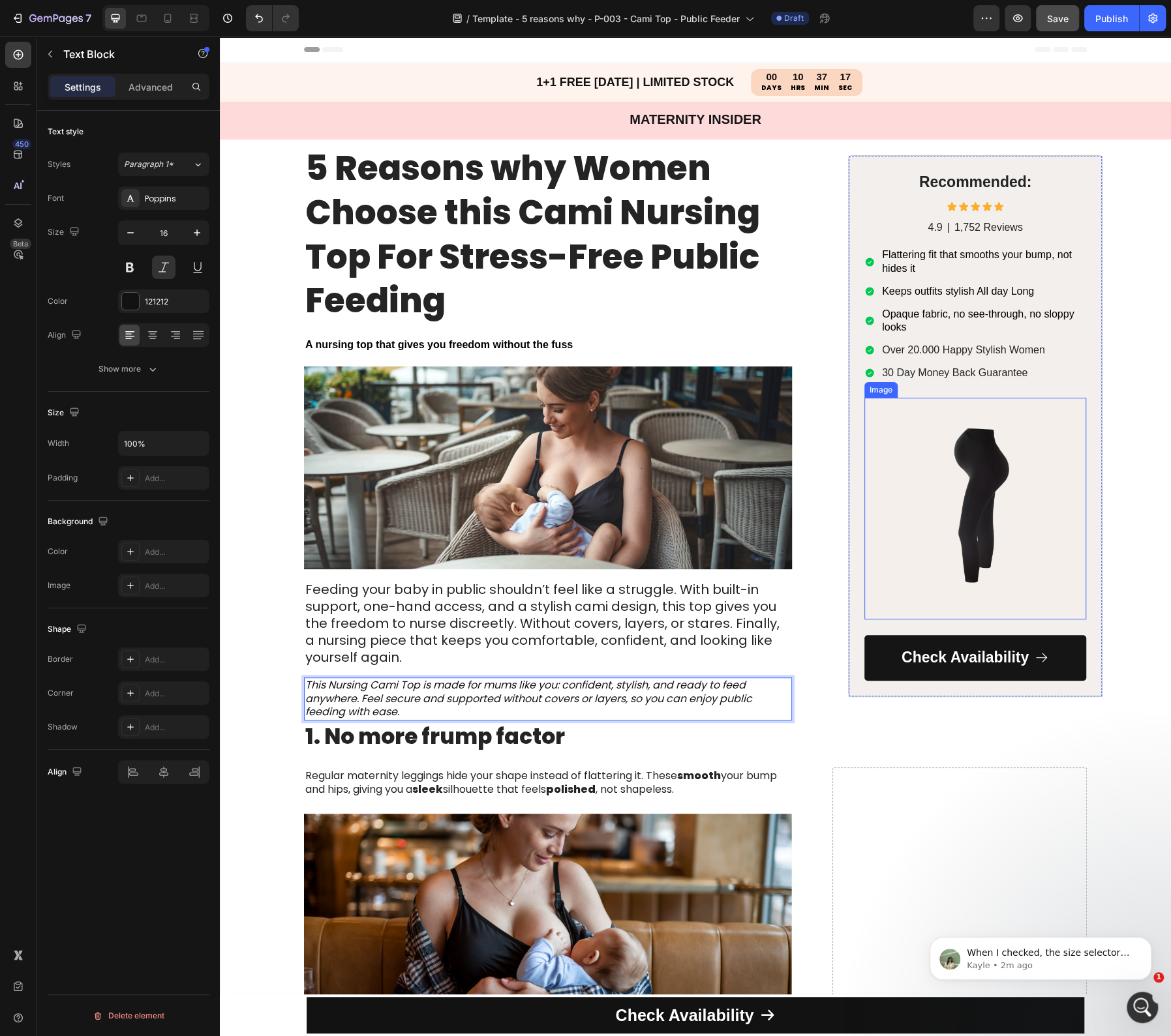
click at [983, 491] on img at bounding box center [974, 508] width 222 height 222
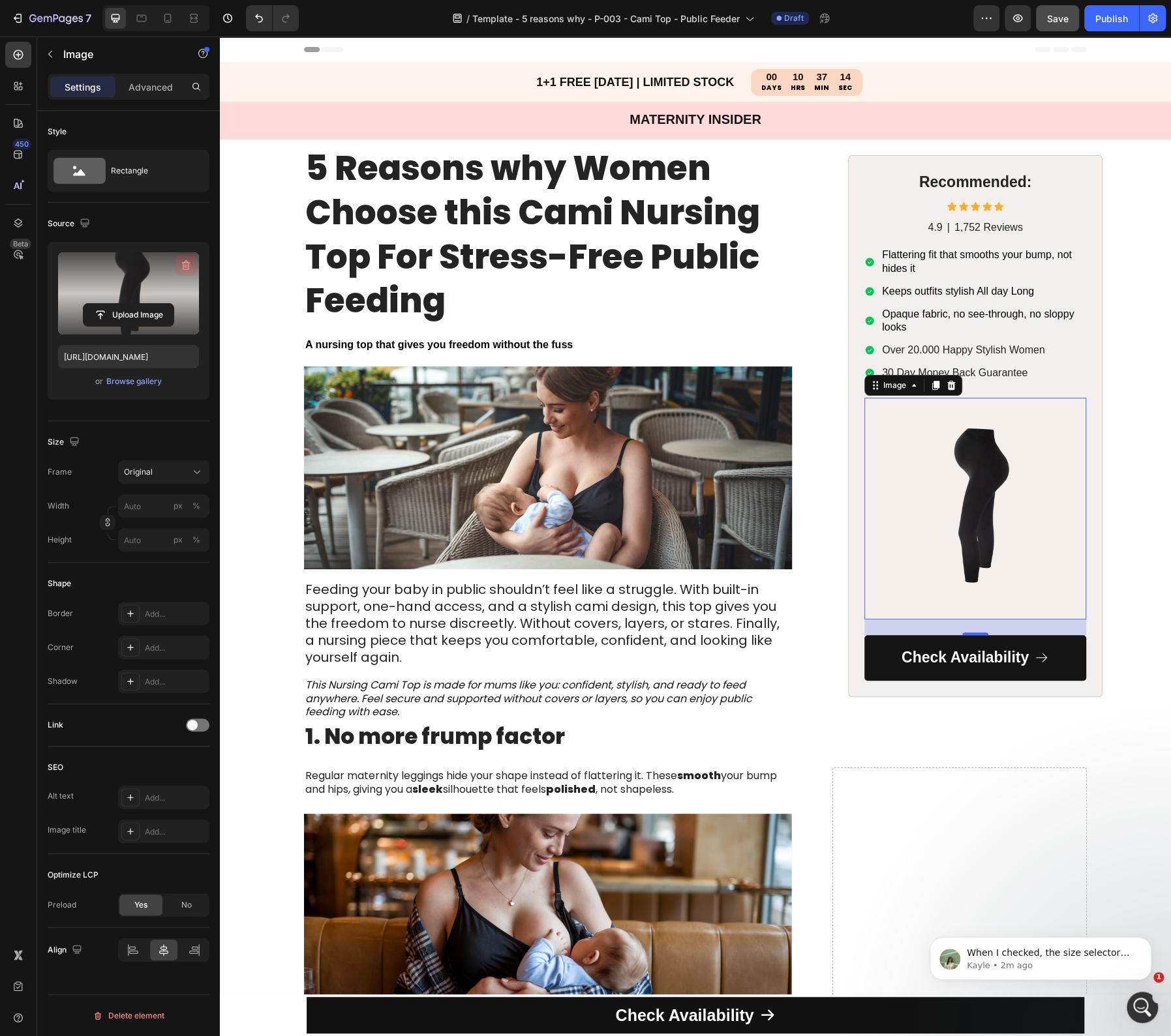
click at [183, 267] on icon "button" at bounding box center [185, 266] width 8 height 9
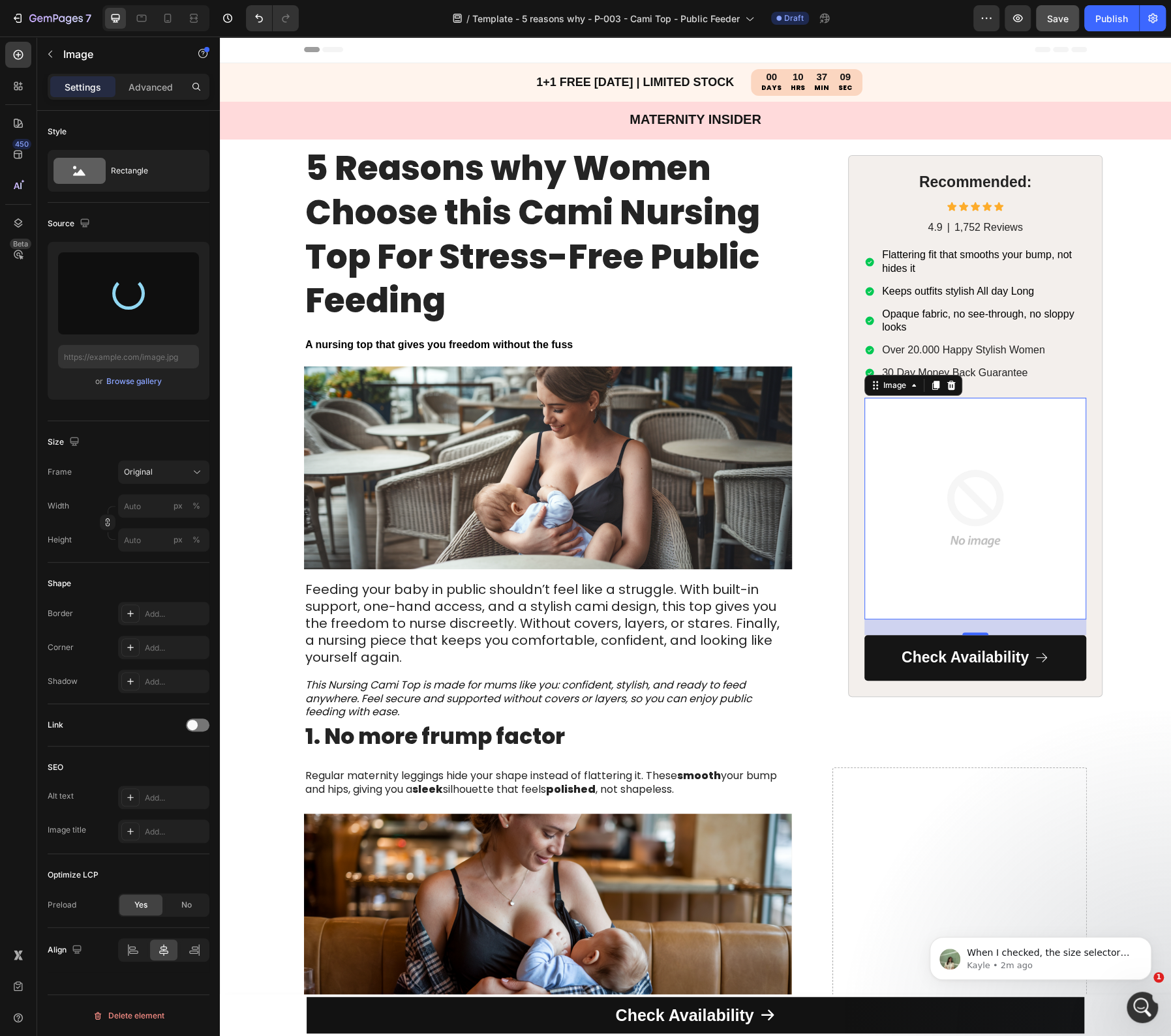
type input "[URL][DOMAIN_NAME]"
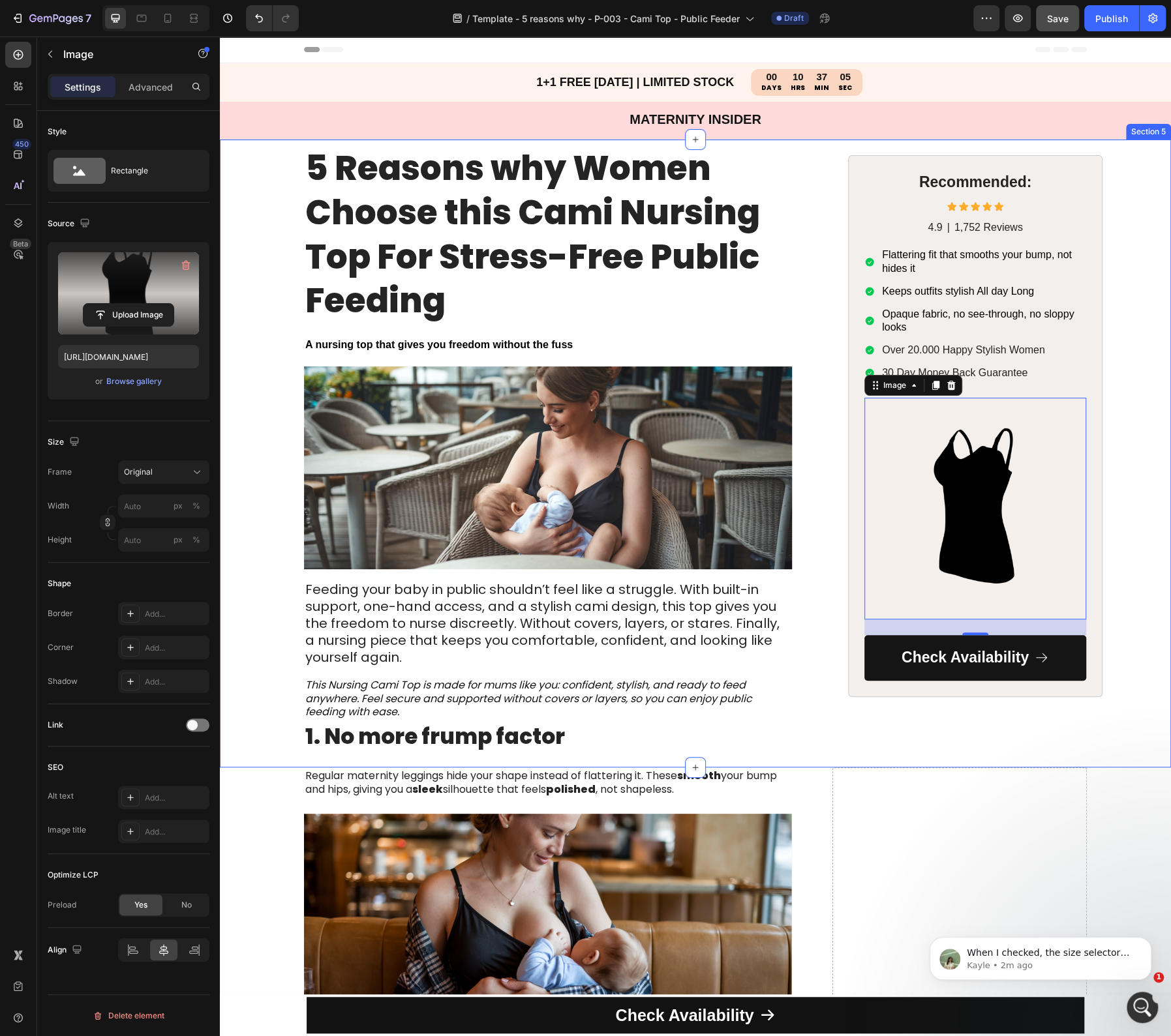
click at [887, 739] on div "⁠⁠⁠⁠⁠⁠⁠ 5 Reasons why Women Choose this Cami Nursing Top For Stress-Free Public…" at bounding box center [695, 453] width 951 height 628
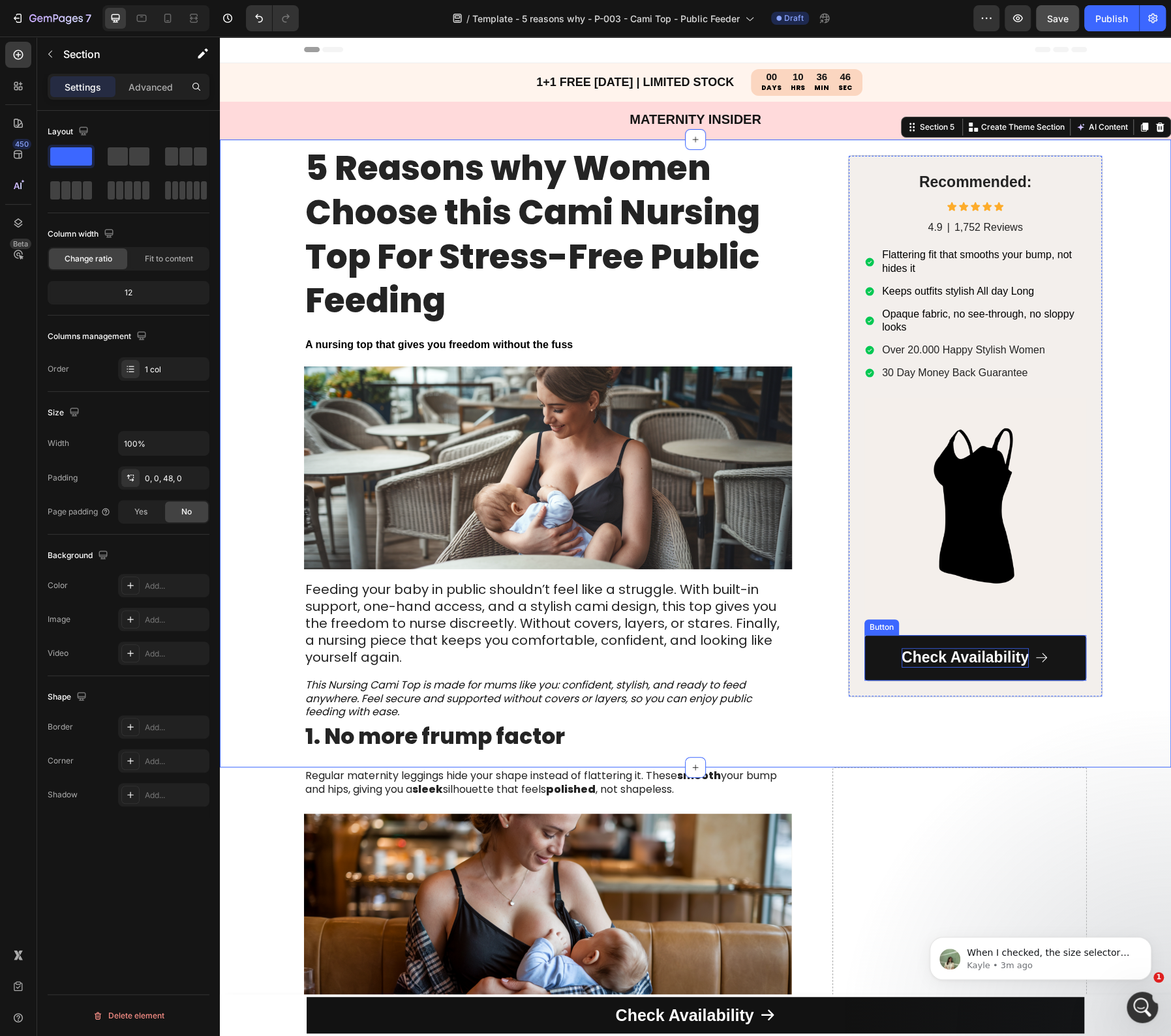
click at [959, 664] on p "Check Availability" at bounding box center [965, 658] width 127 height 20
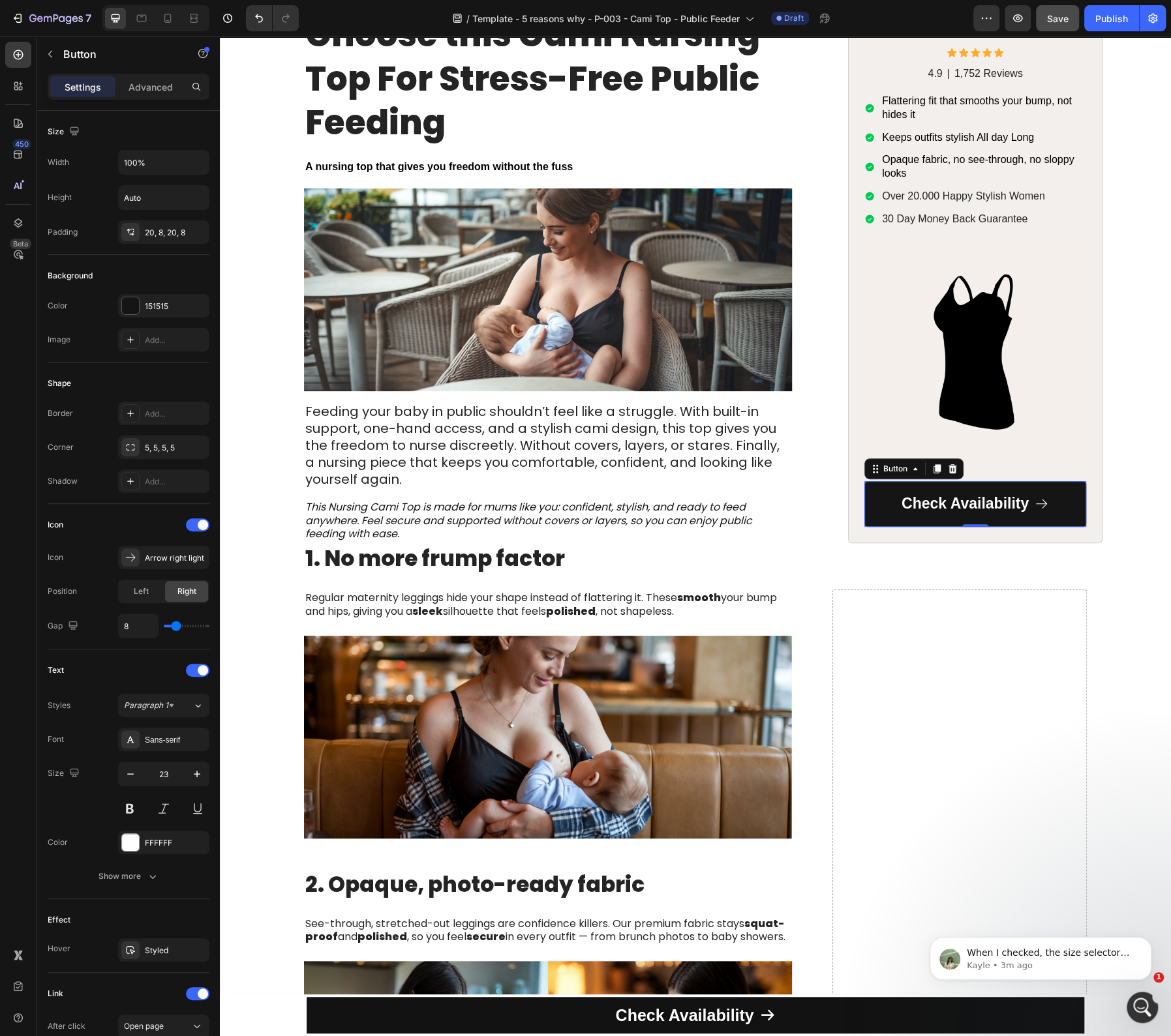
scroll to position [182, 0]
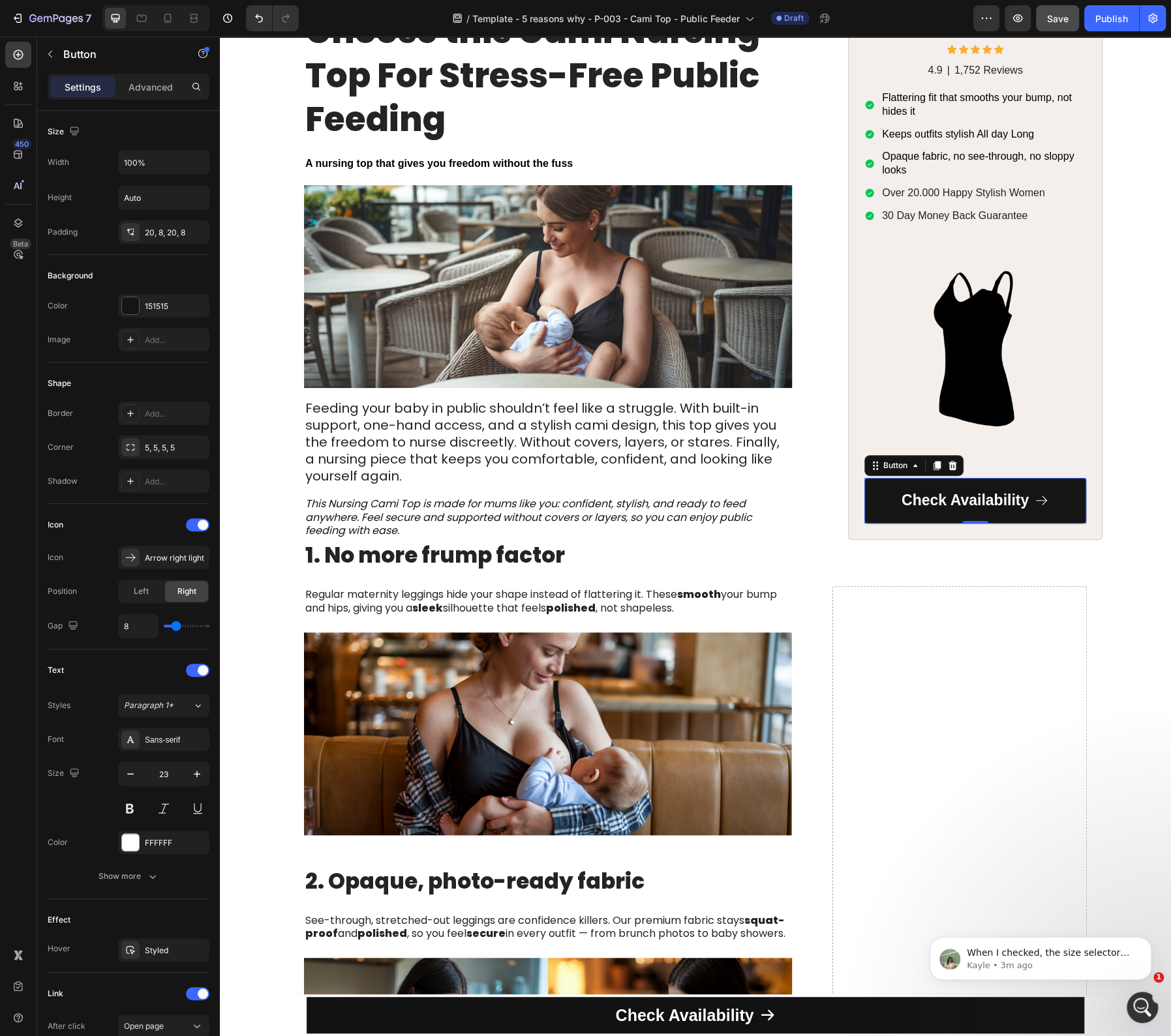
click at [415, 556] on strong "1. No more frump factor" at bounding box center [434, 555] width 259 height 31
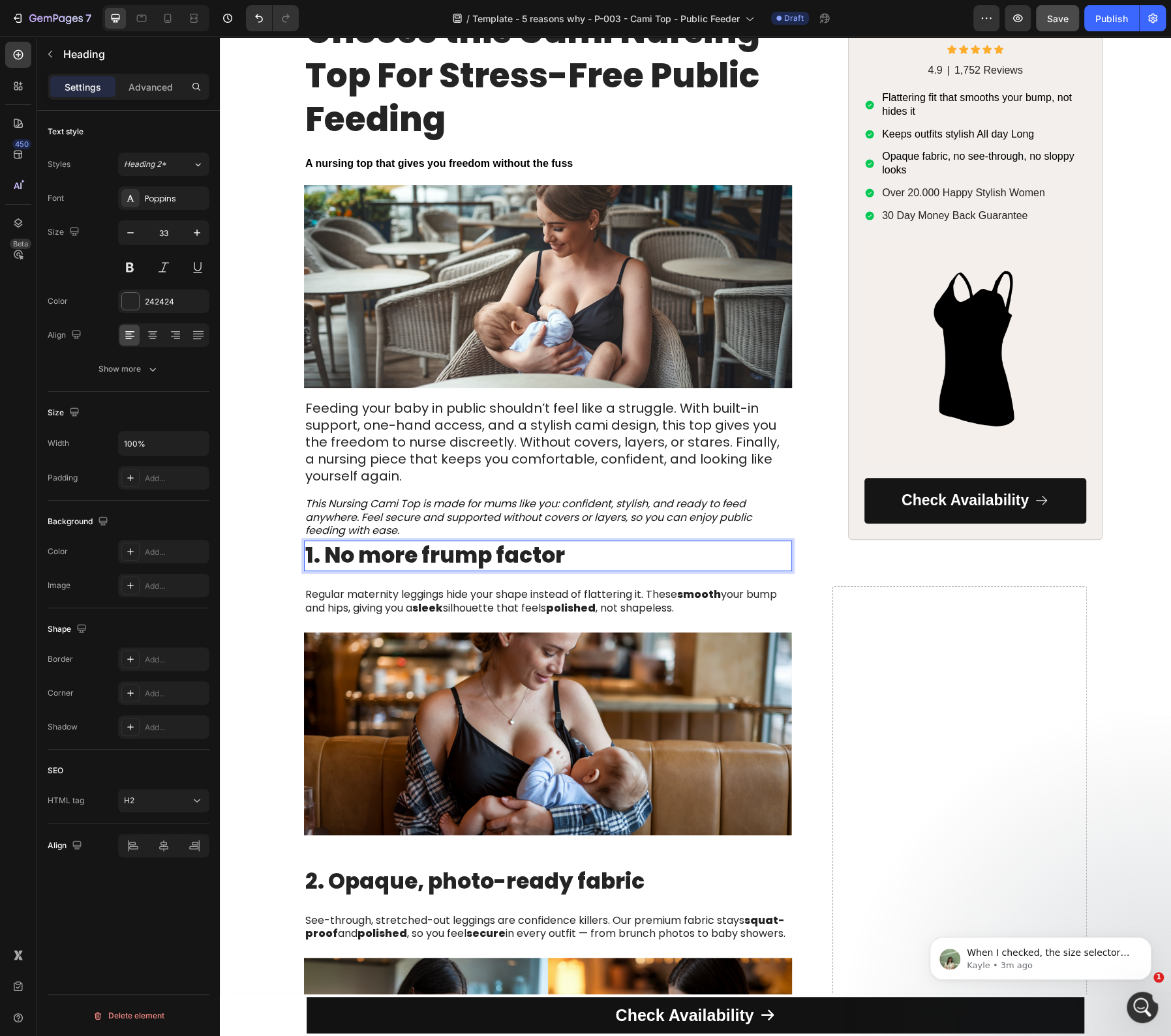
click at [415, 556] on strong "1. No more frump factor" at bounding box center [434, 555] width 259 height 31
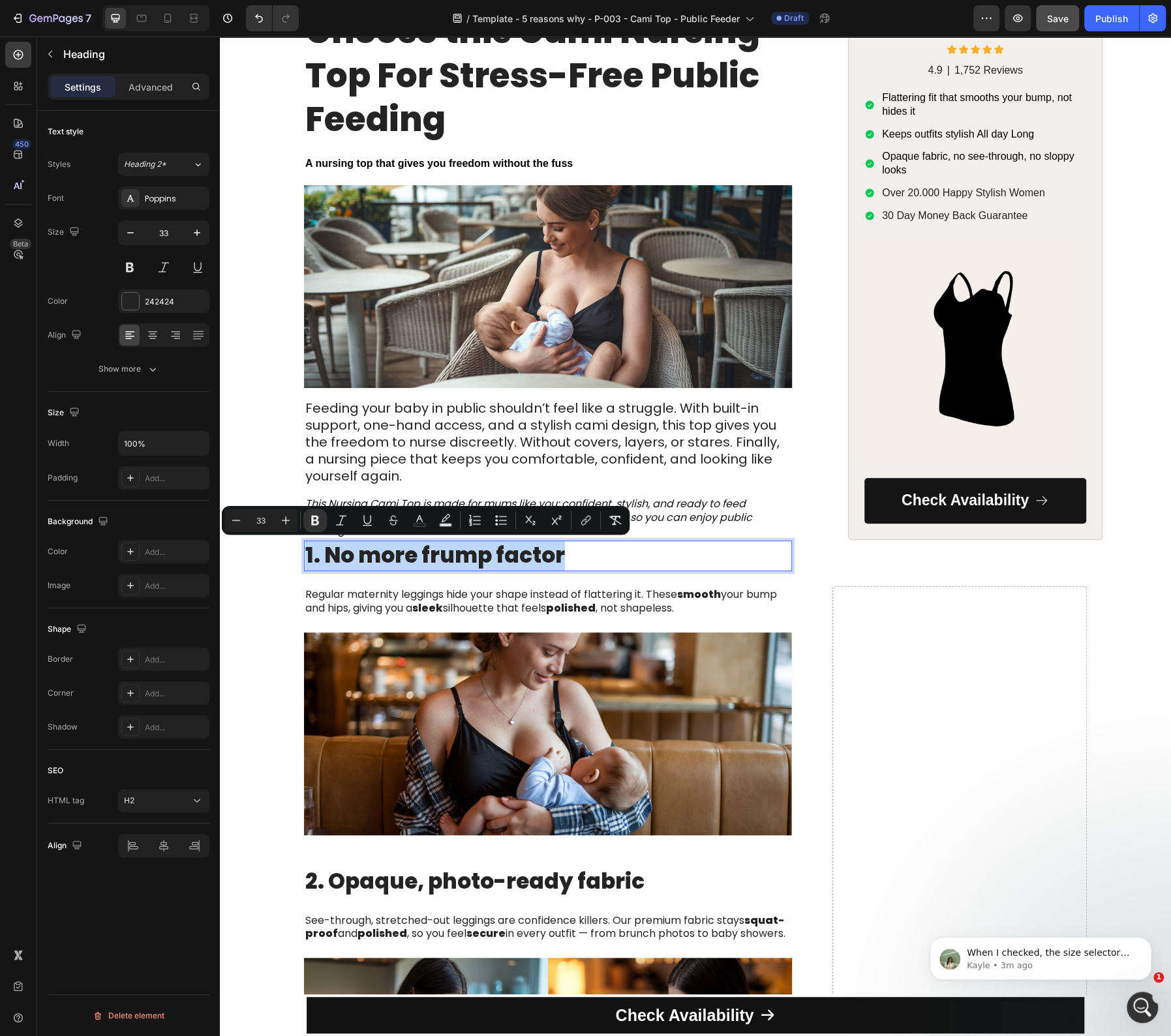
click at [415, 556] on strong "1. No more frump factor" at bounding box center [434, 555] width 259 height 31
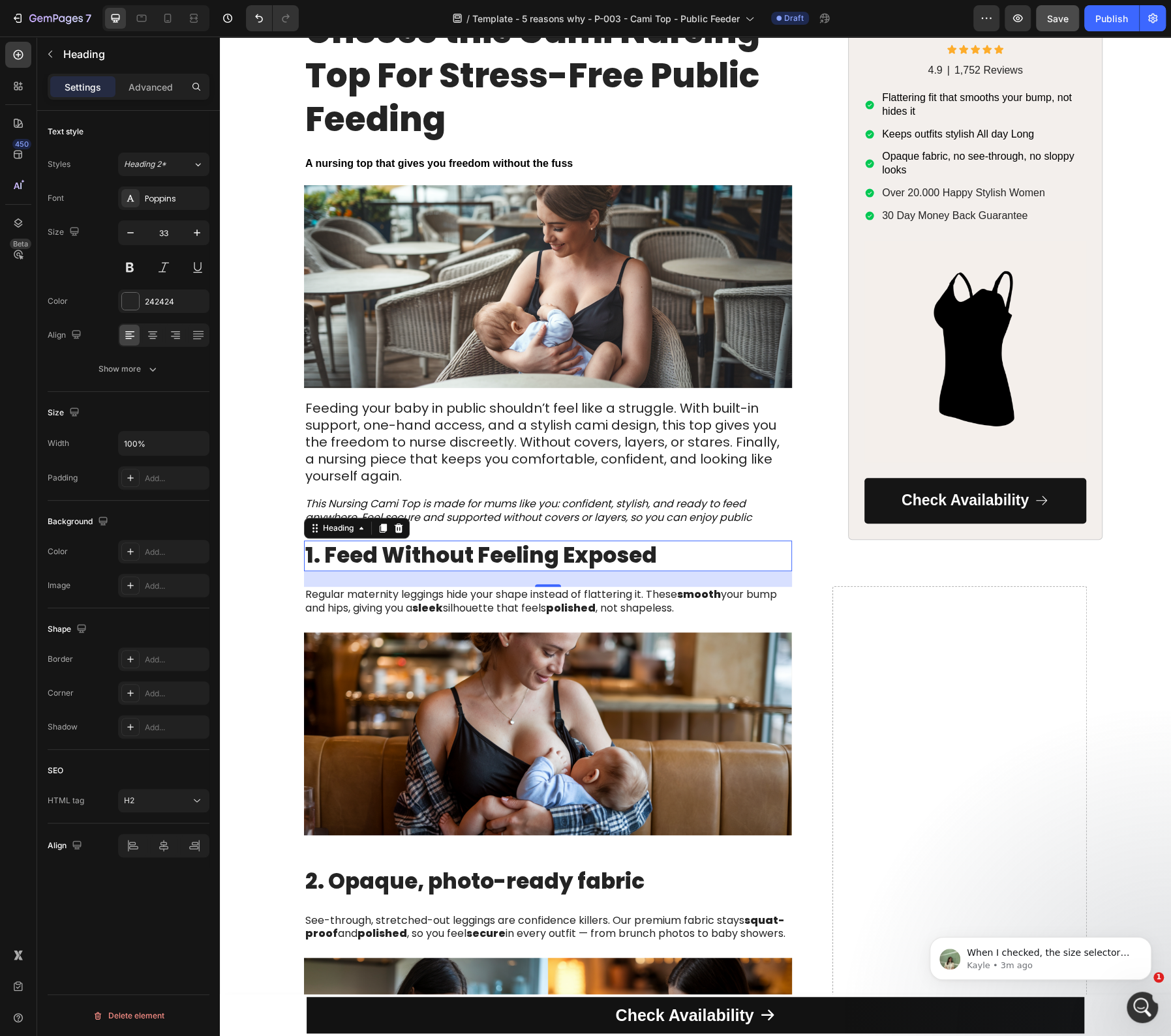
click at [348, 596] on p "Regular maternity leggings hide your shape instead of flattering it. These smoo…" at bounding box center [548, 602] width 485 height 27
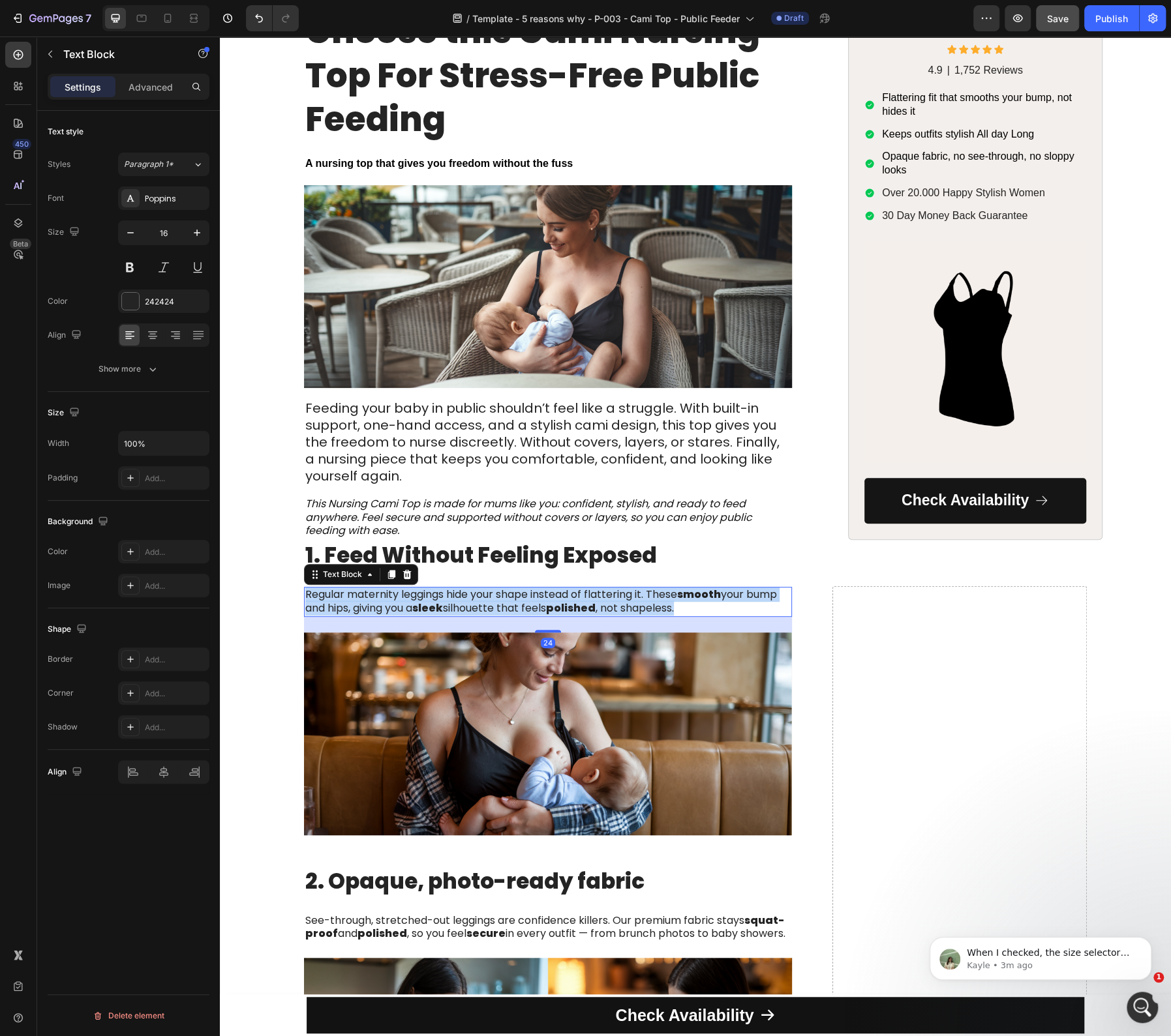
click at [348, 596] on p "Regular maternity leggings hide your shape instead of flattering it. These smoo…" at bounding box center [548, 602] width 485 height 27
click at [484, 871] on strong "2. Opaque, photo-ready fabric" at bounding box center [475, 881] width 339 height 31
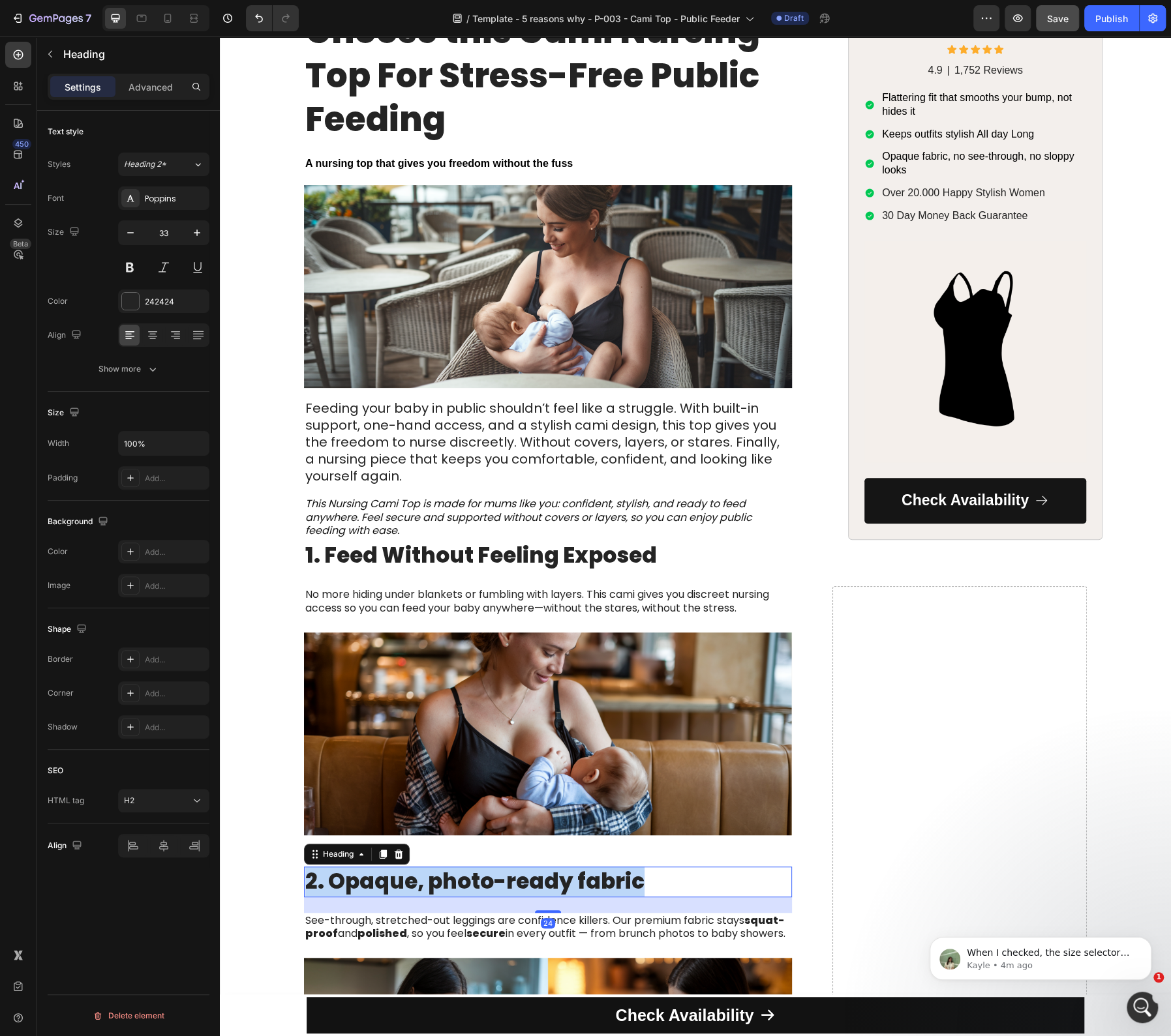
click at [484, 871] on strong "2. Opaque, photo-ready fabric" at bounding box center [475, 881] width 339 height 31
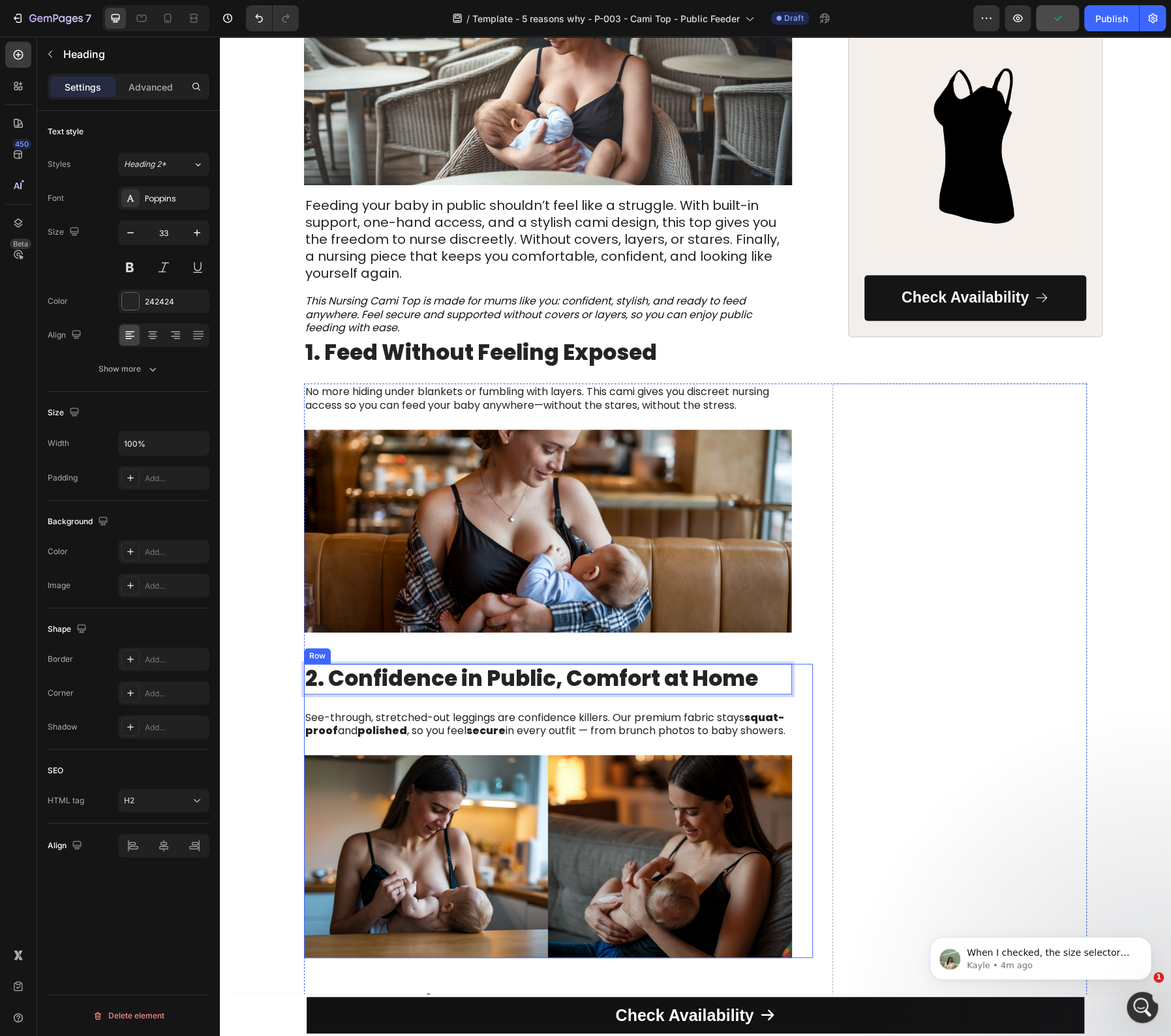
scroll to position [399, 0]
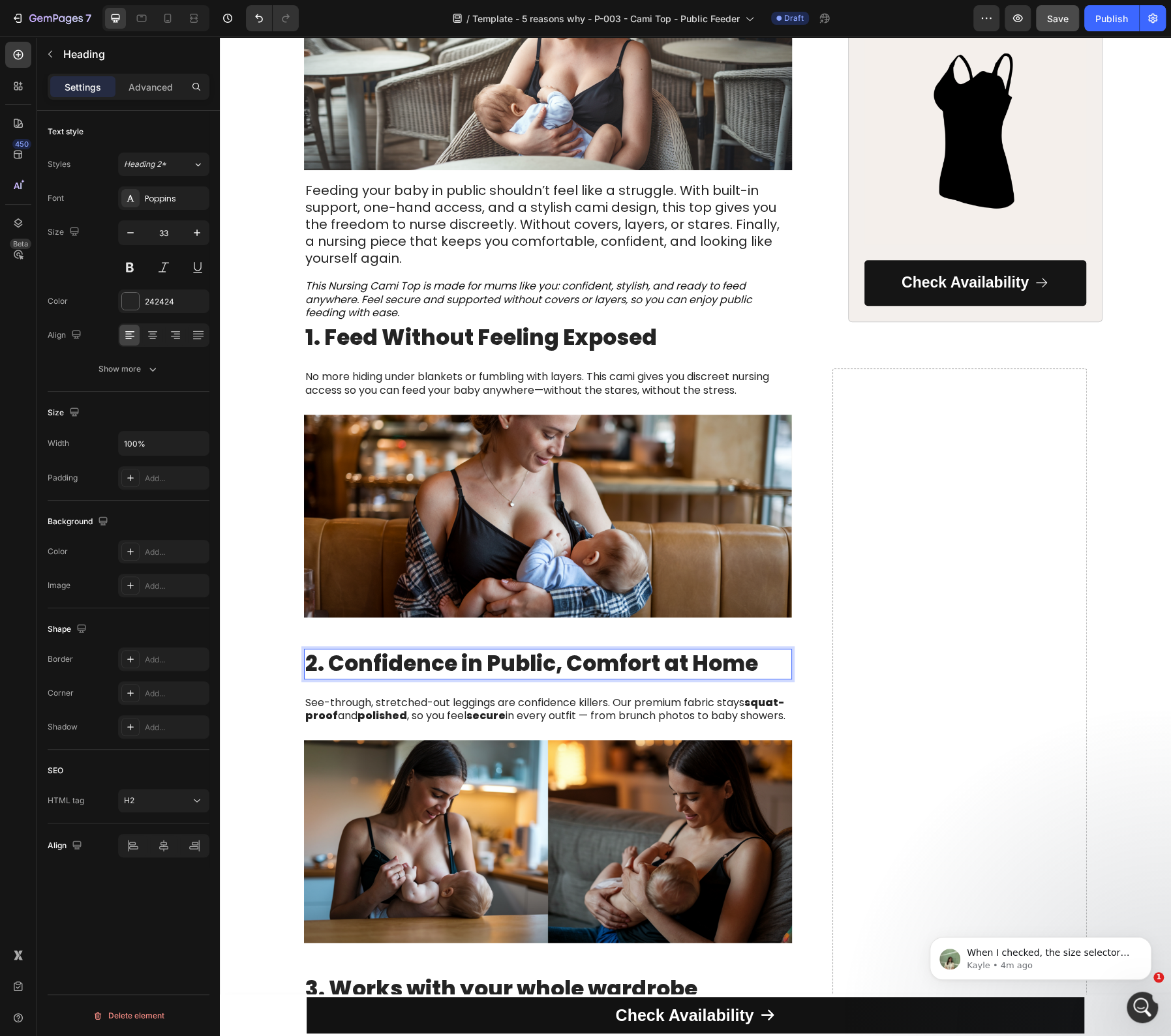
click at [503, 703] on p "See-through, stretched-out leggings are confidence killers. Our premium fabric …" at bounding box center [548, 709] width 485 height 27
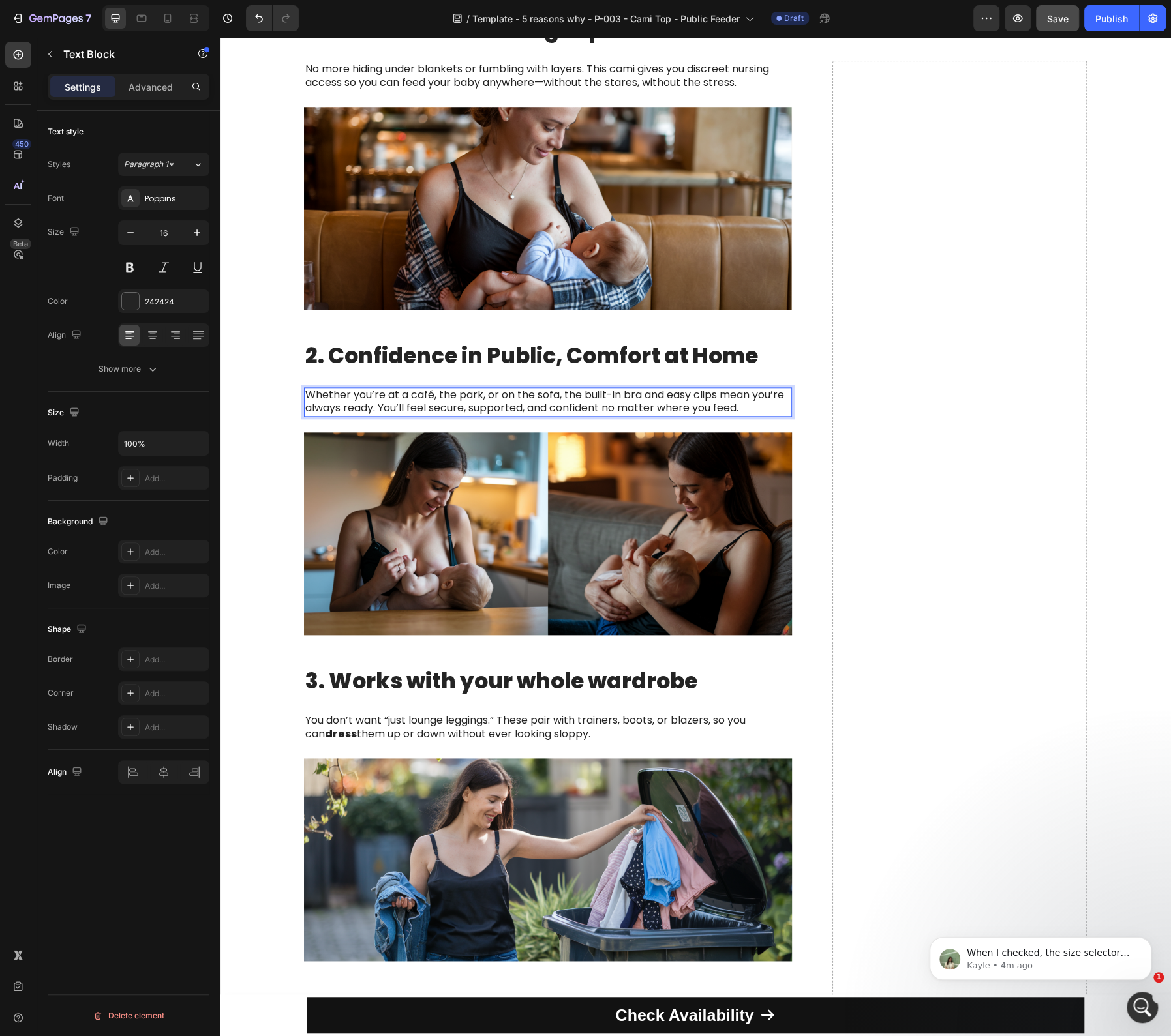
scroll to position [758, 0]
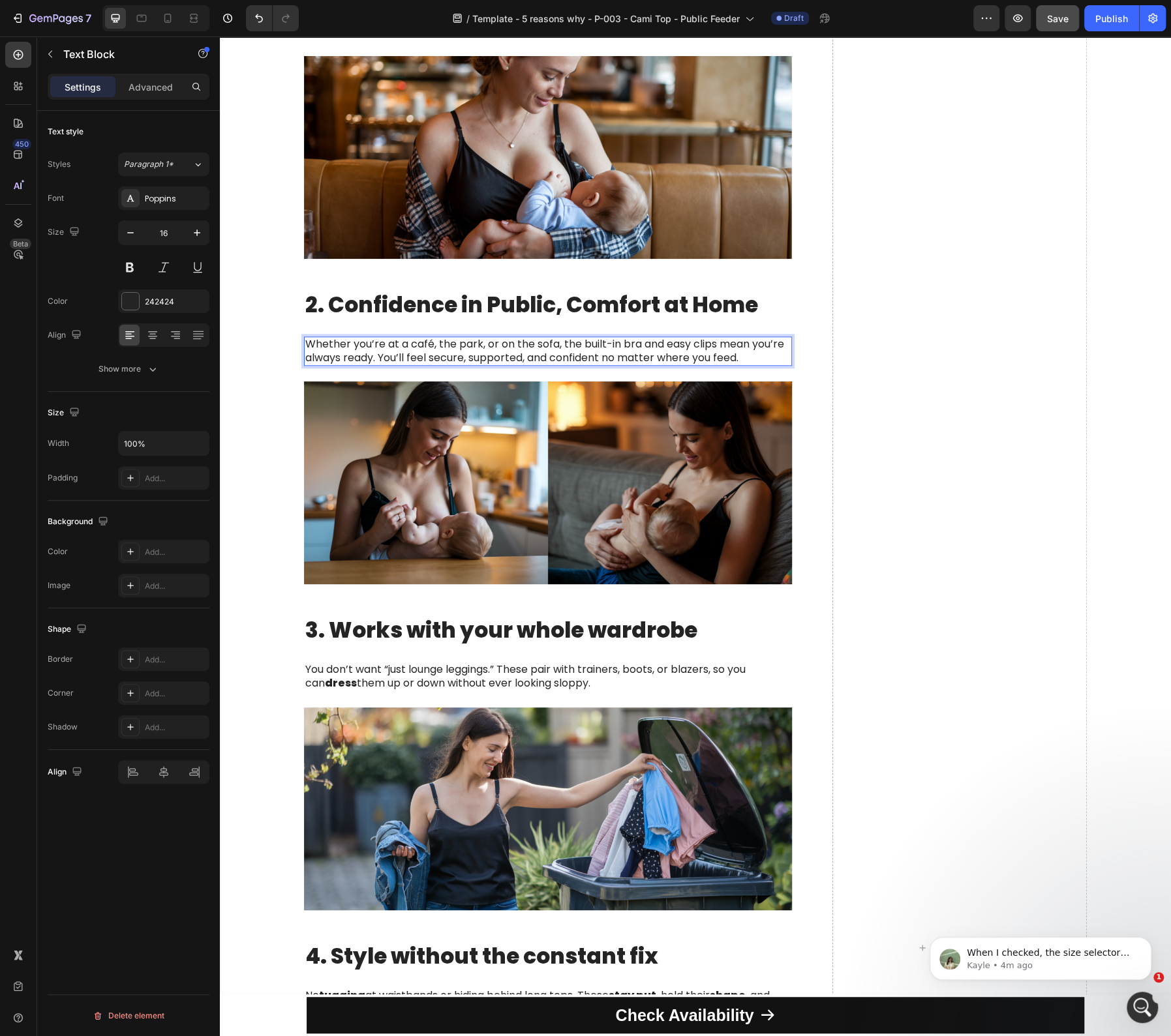
click at [473, 616] on strong "3. Works with your whole wardrobe" at bounding box center [501, 630] width 392 height 31
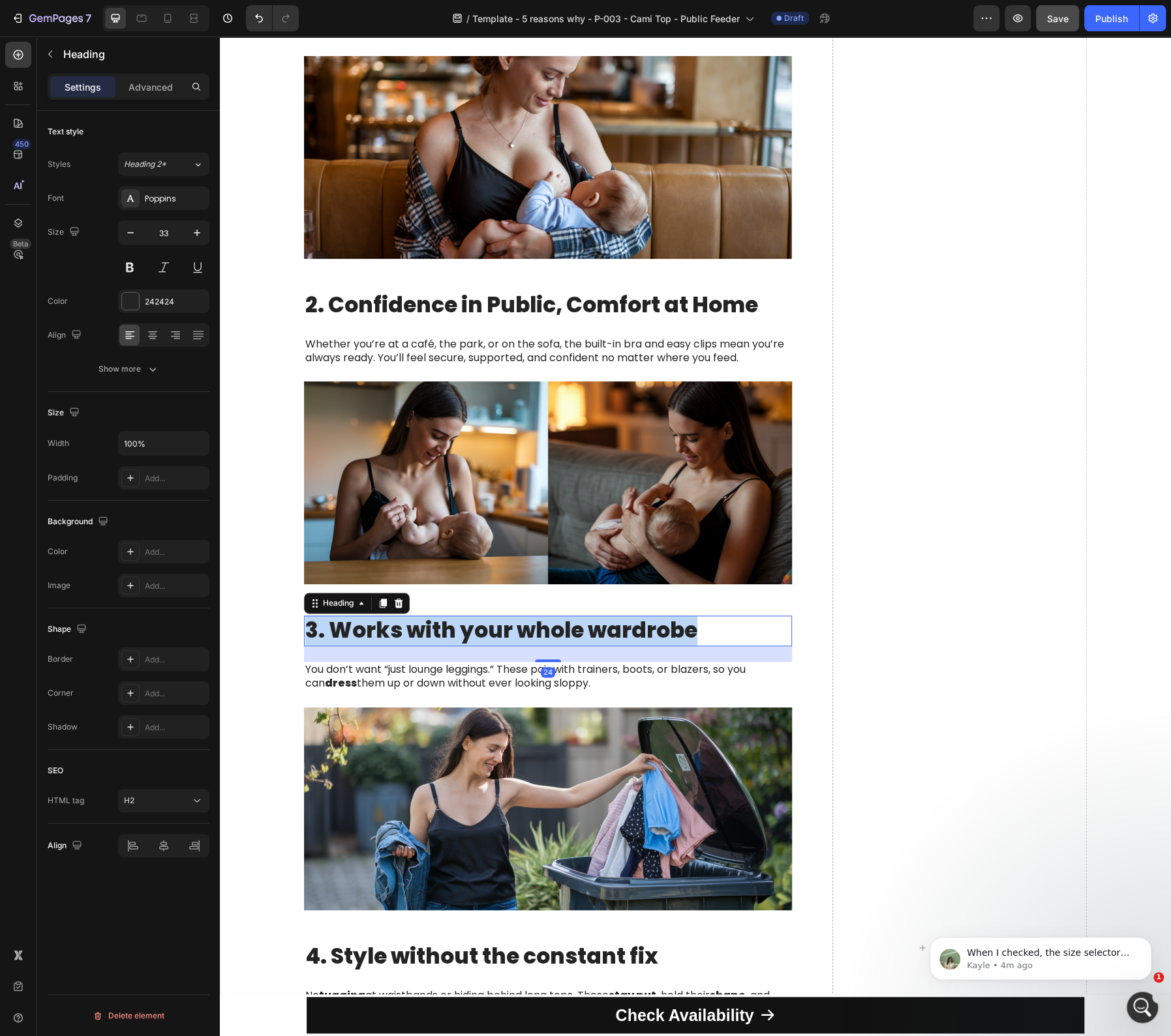
click at [473, 616] on strong "3. Works with your whole wardrobe" at bounding box center [501, 630] width 392 height 31
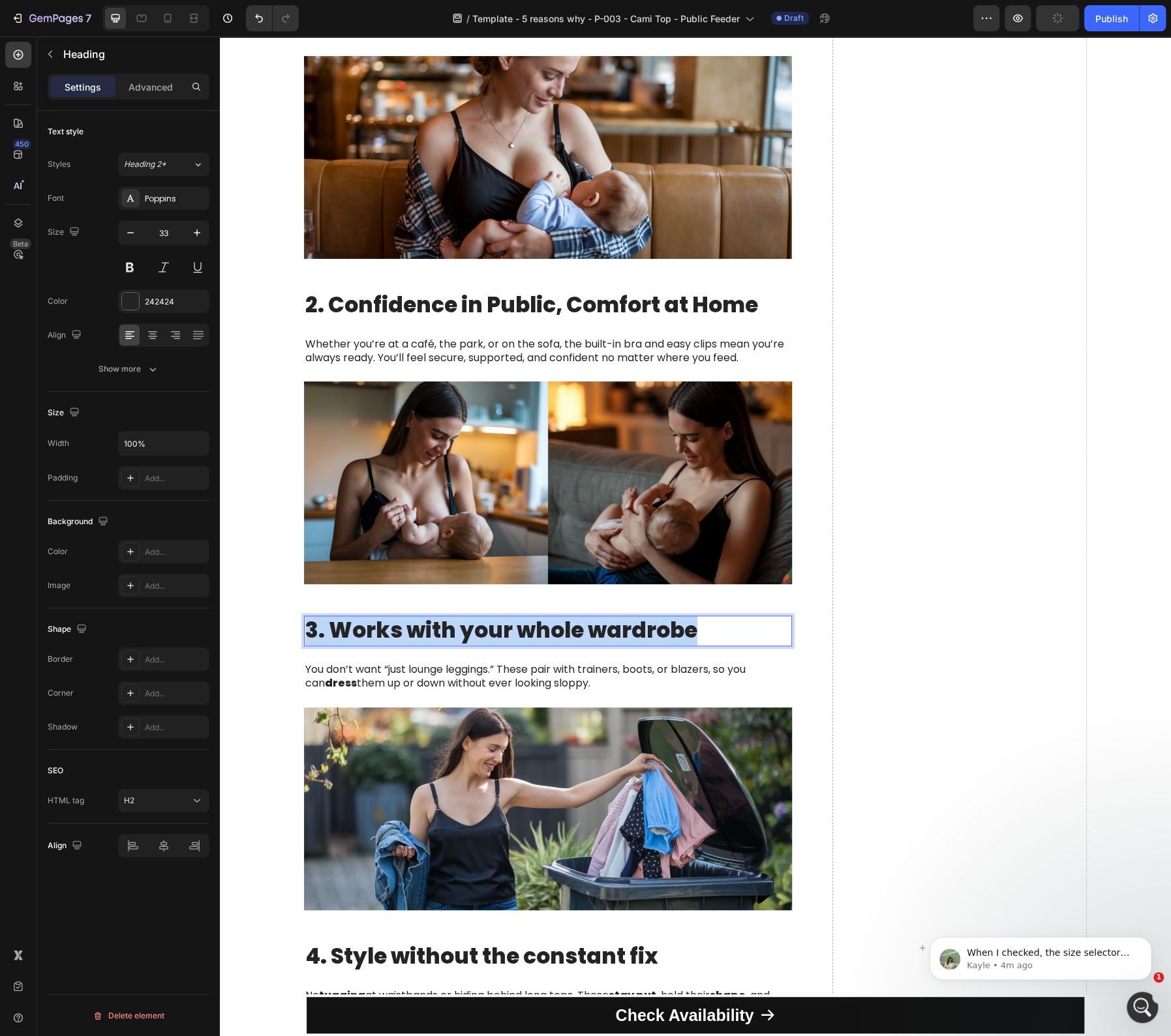
click at [473, 616] on strong "3. Works with your whole wardrobe" at bounding box center [501, 630] width 392 height 31
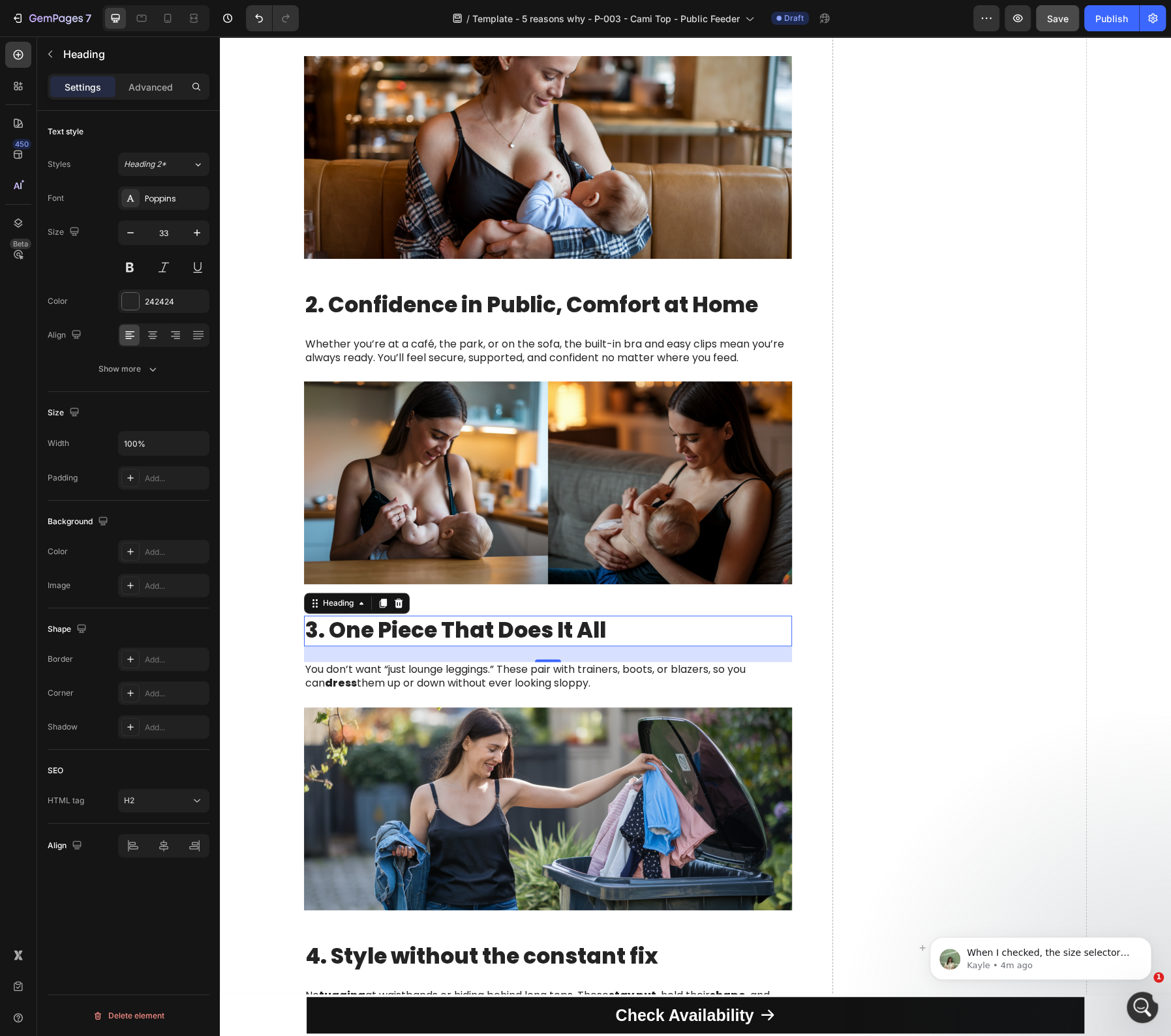
click at [437, 677] on p "You don’t want “just lounge leggings.” These pair with trainers, boots, or blaz…" at bounding box center [548, 677] width 485 height 27
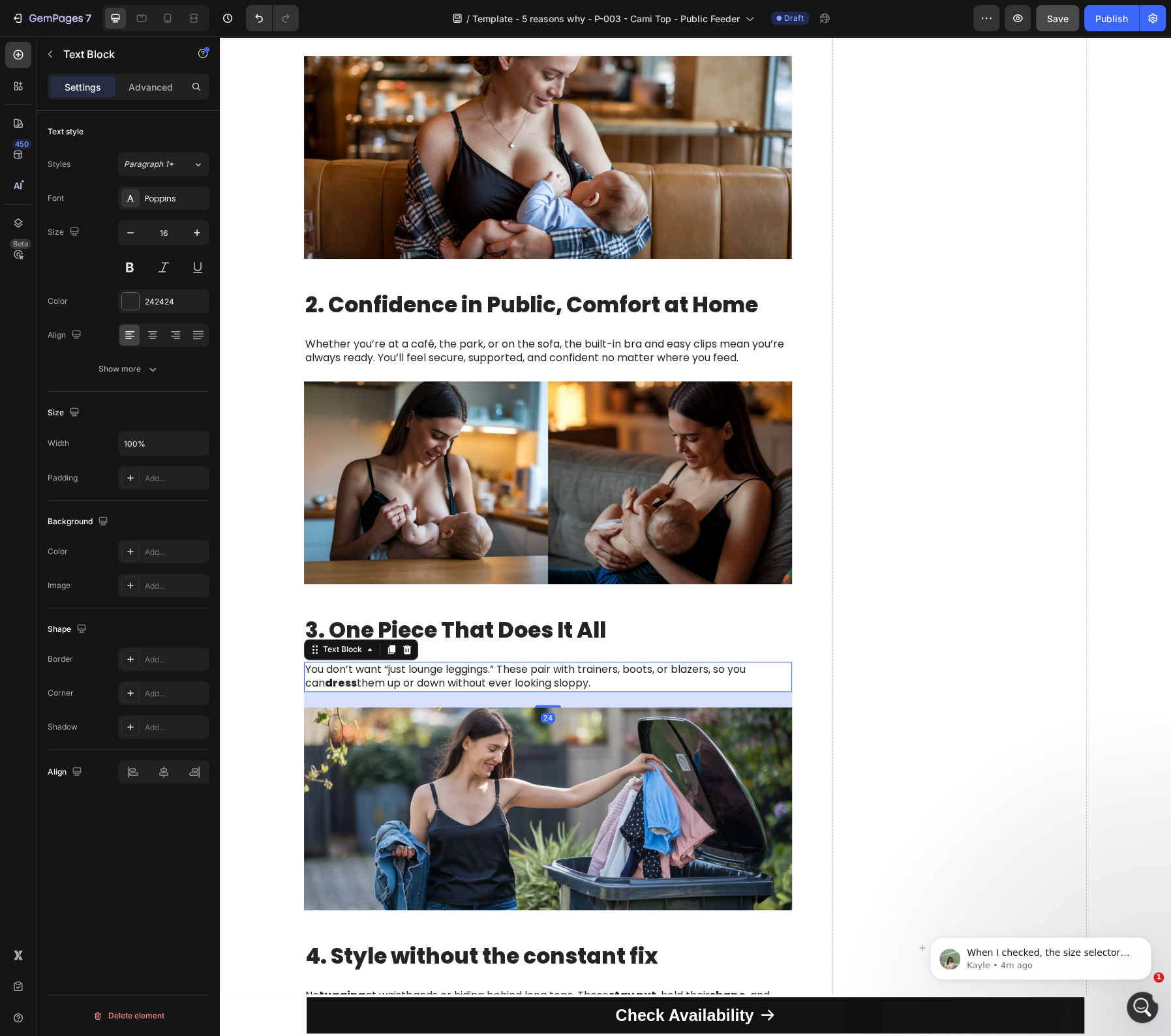
click at [437, 677] on p "You don’t want “just lounge leggings.” These pair with trainers, boots, or blaz…" at bounding box center [548, 677] width 485 height 27
click at [489, 948] on strong "4. Style without the constant fix" at bounding box center [481, 956] width 353 height 31
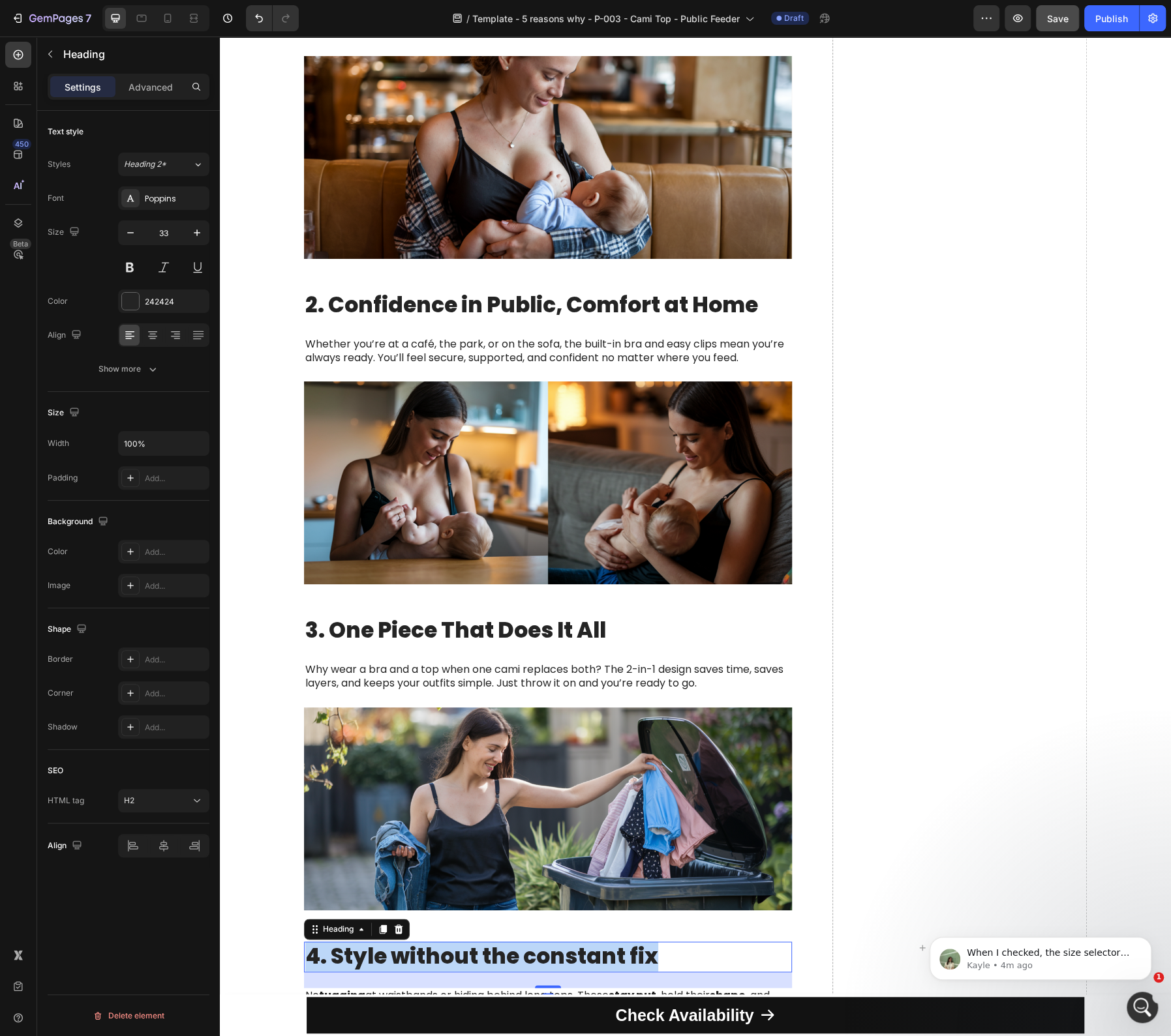
click at [489, 948] on strong "4. Style without the constant fix" at bounding box center [481, 956] width 353 height 31
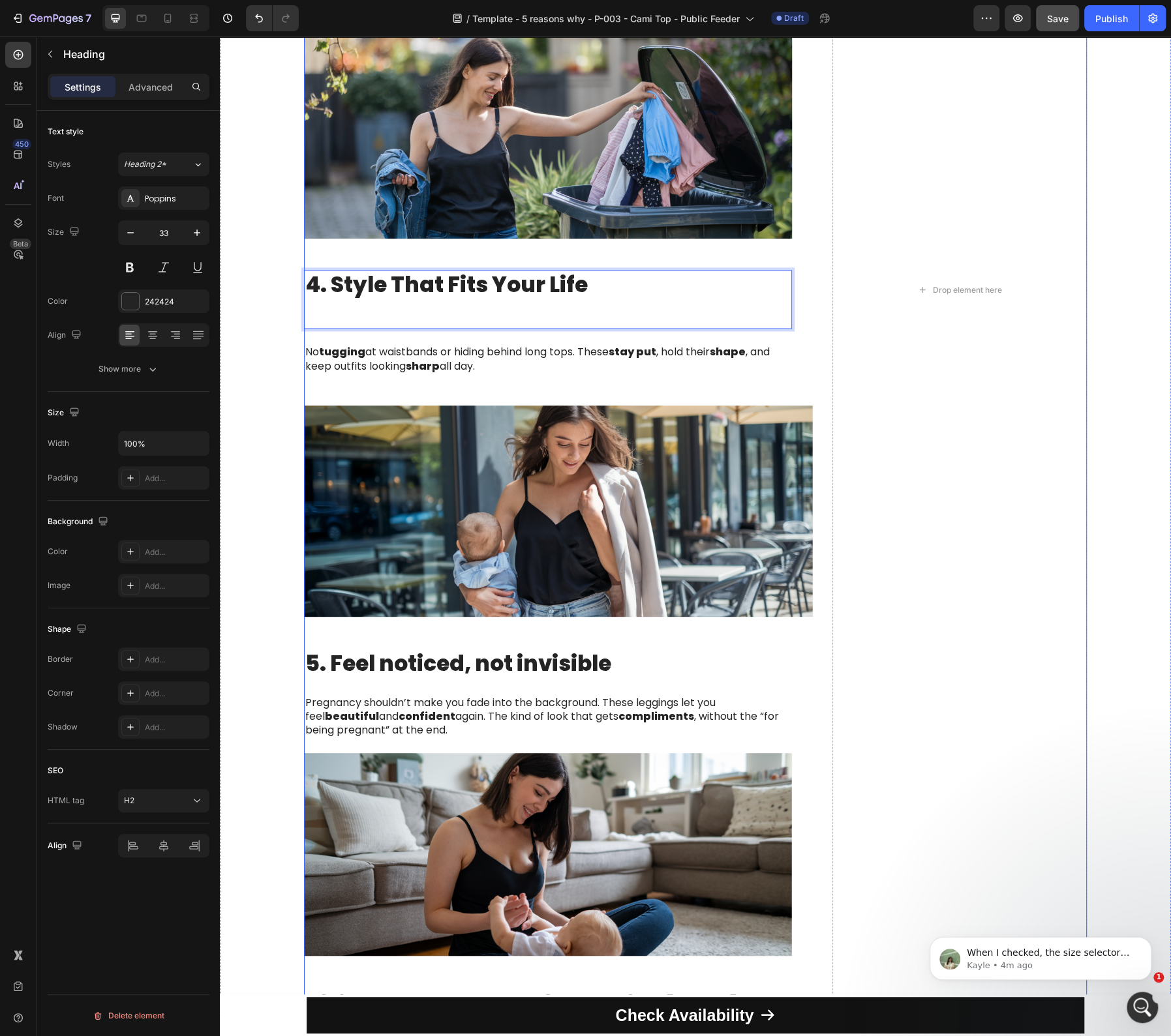
scroll to position [1440, 0]
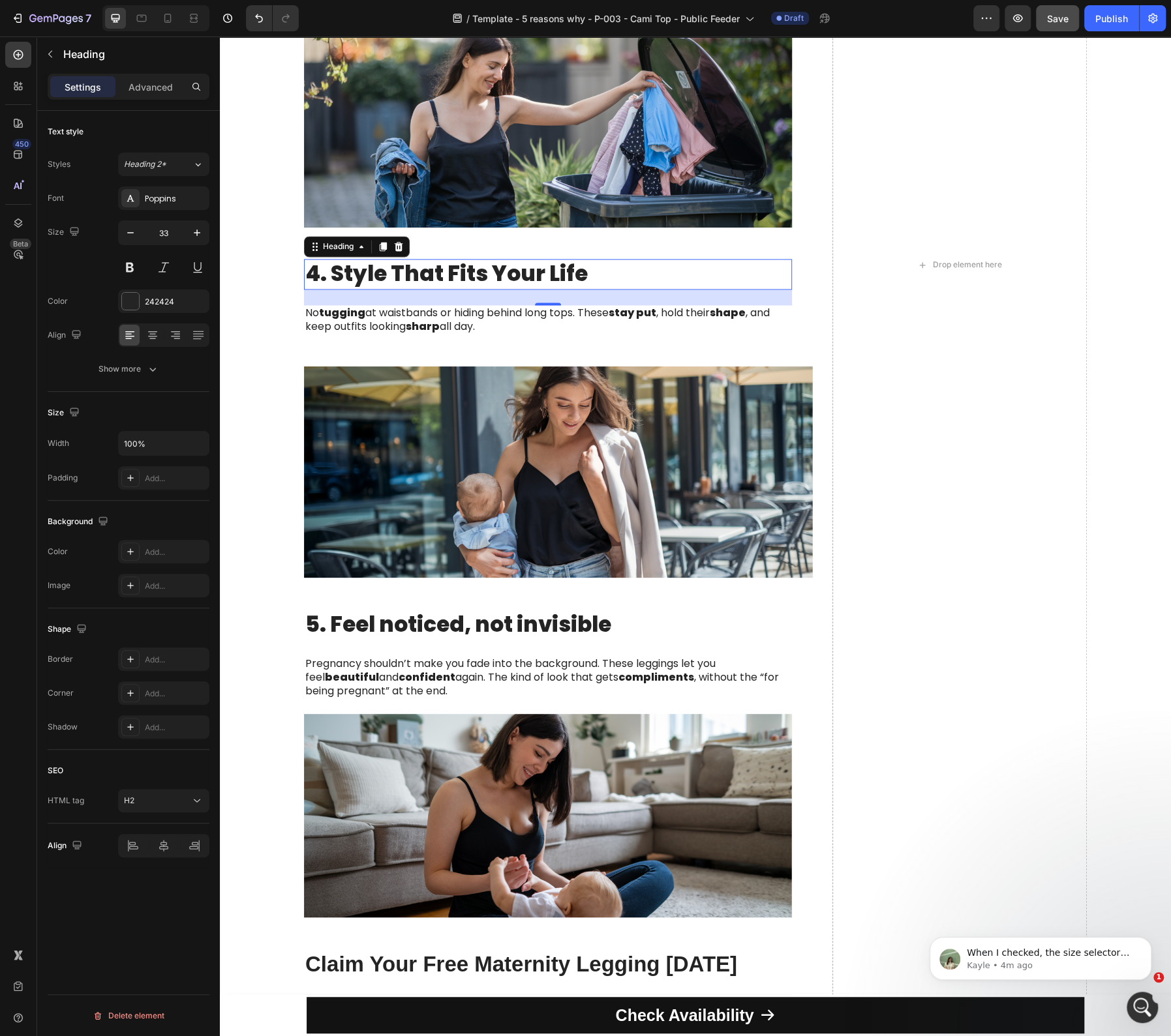
click at [432, 319] on strong "sharp" at bounding box center [422, 327] width 34 height 15
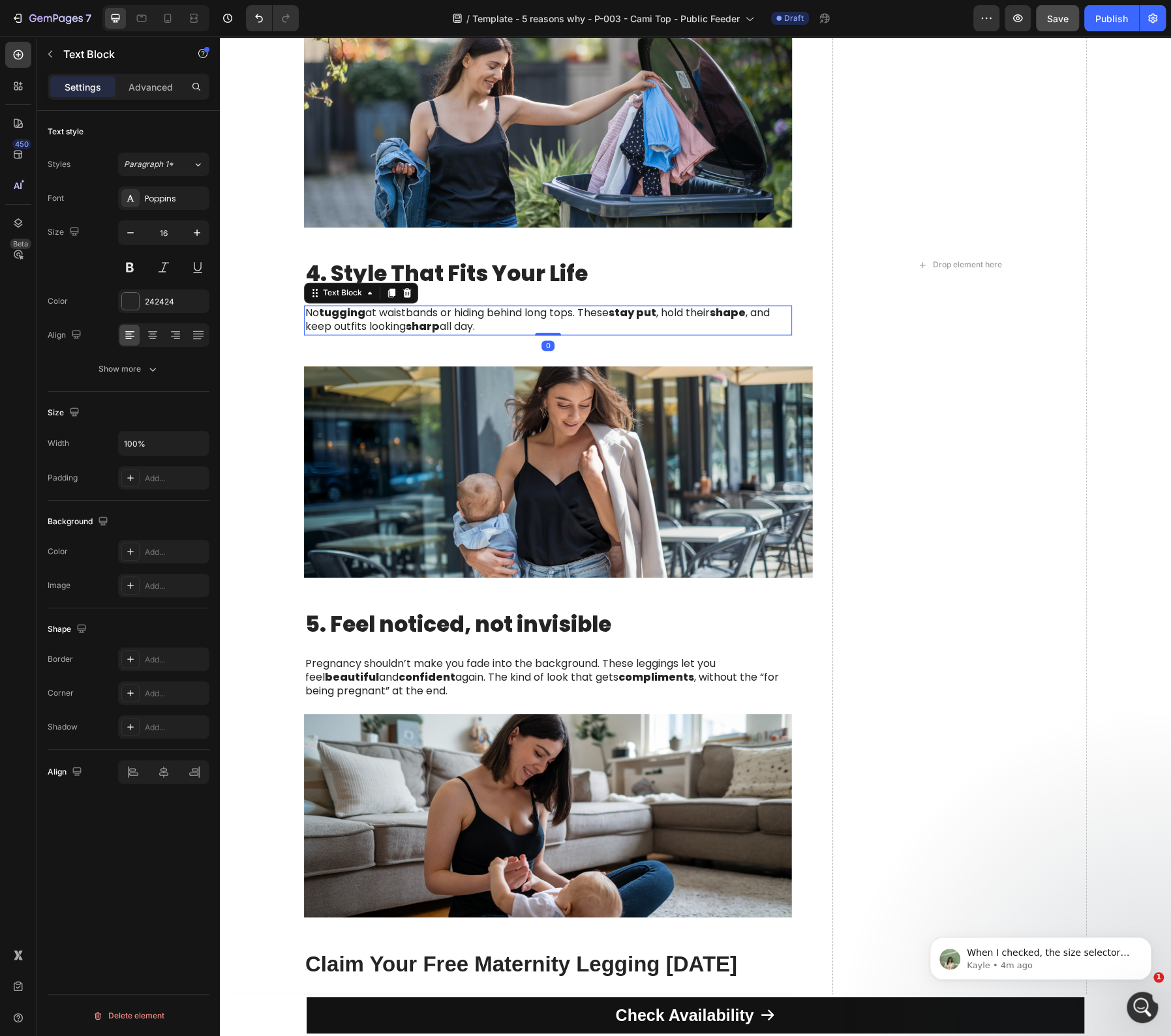
click at [432, 319] on strong "sharp" at bounding box center [422, 327] width 34 height 15
click at [419, 622] on strong "5. Feel noticed, not invisible" at bounding box center [458, 623] width 306 height 31
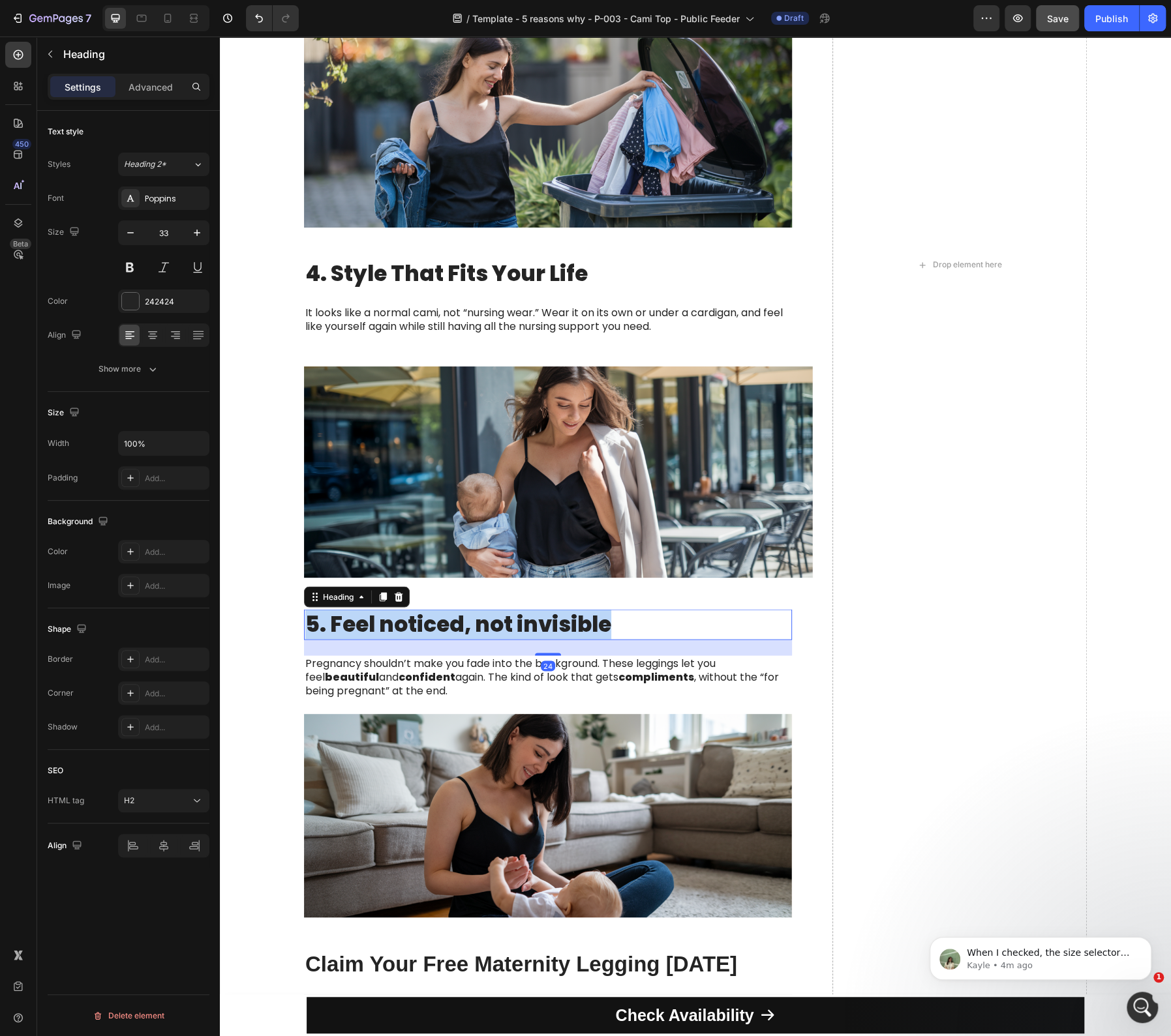
click at [419, 622] on strong "5. Feel noticed, not invisible" at bounding box center [458, 623] width 306 height 31
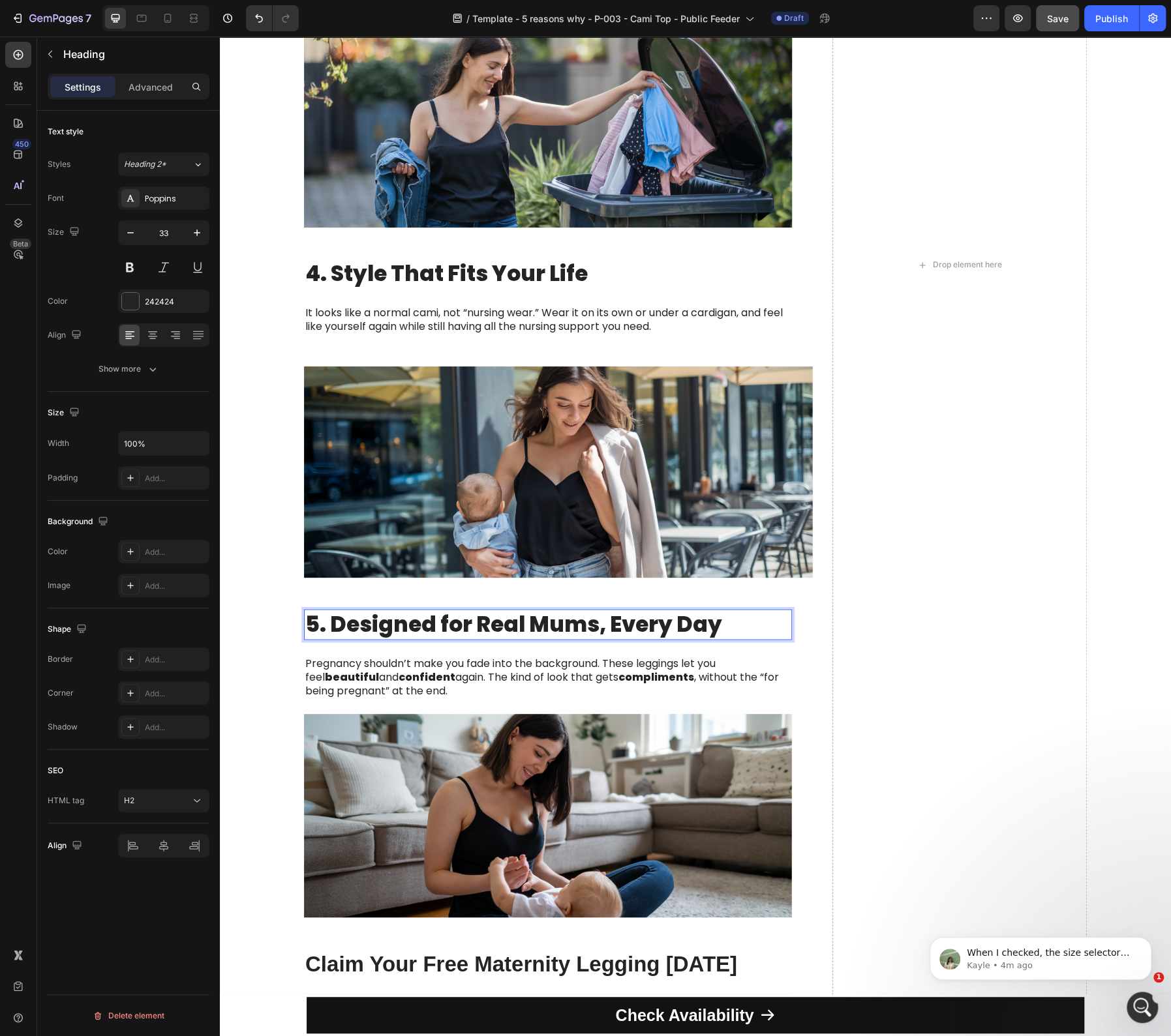
click at [411, 681] on strong "confident" at bounding box center [427, 677] width 57 height 15
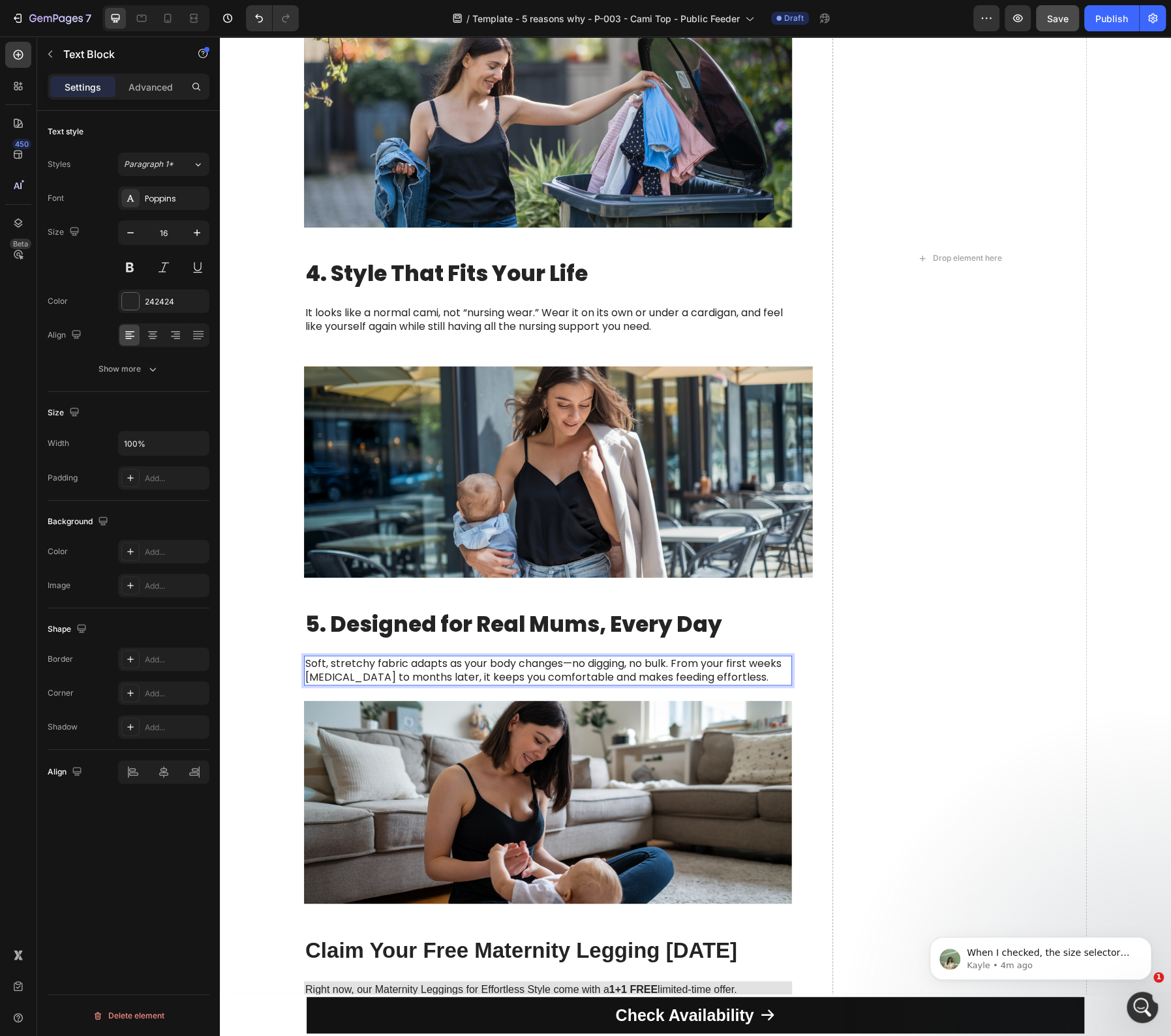
click at [575, 665] on p "Soft, stretchy fabric adapts as your body changes—no digging, no bulk. From you…" at bounding box center [548, 670] width 485 height 27
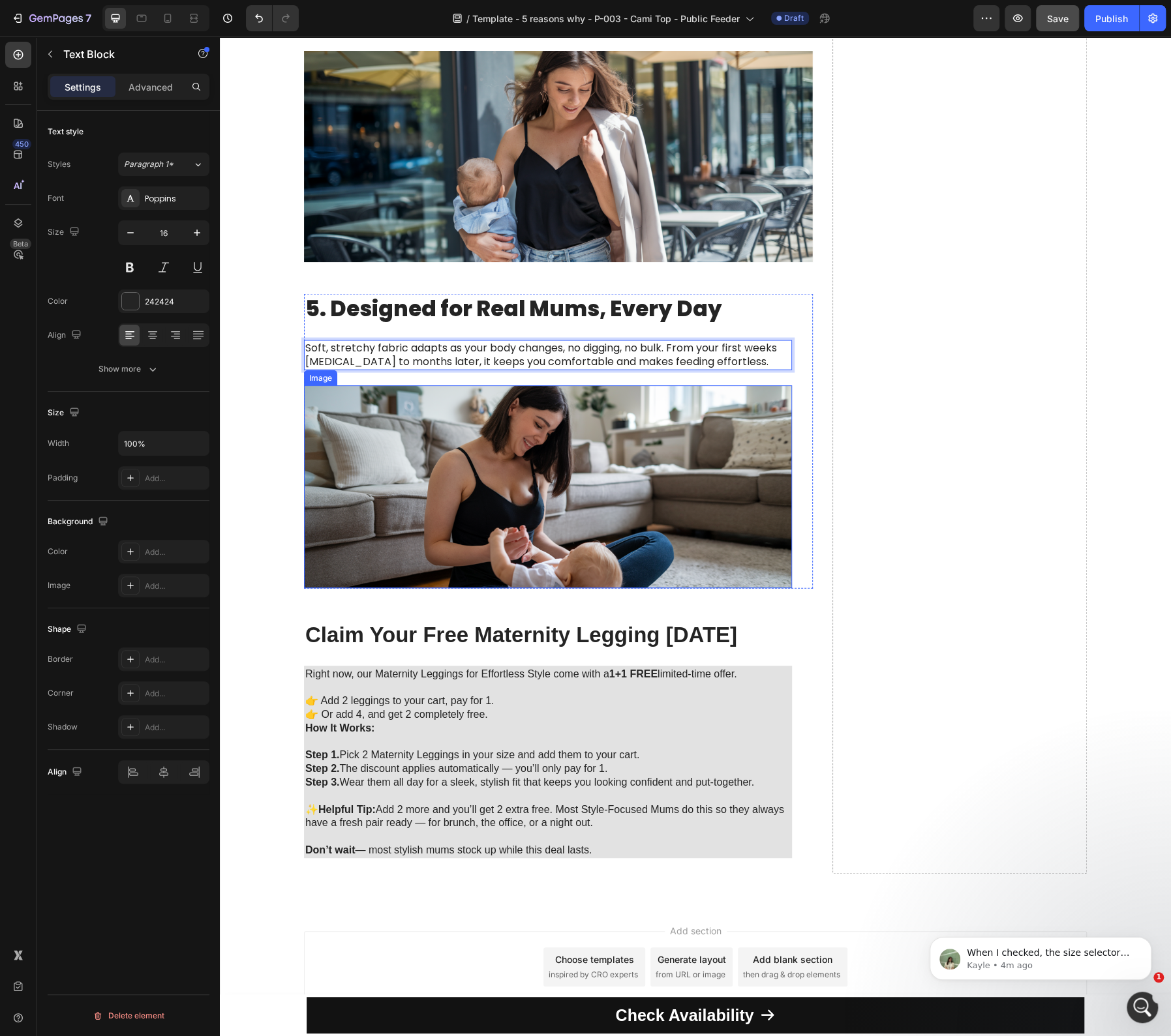
scroll to position [1780, 0]
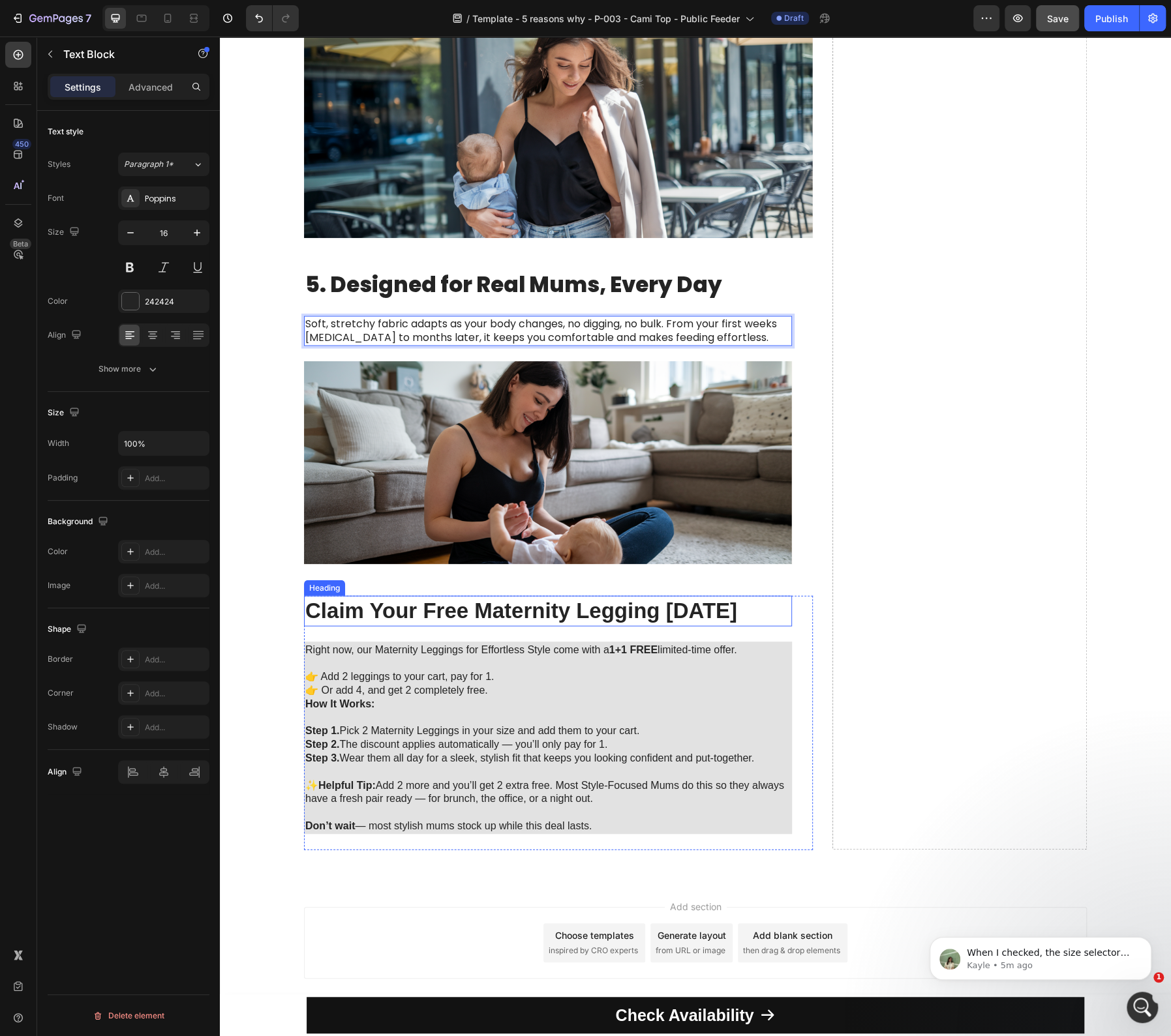
click at [653, 613] on h2 "Claim Your Free Maternity Legging [DATE]" at bounding box center [548, 610] width 488 height 31
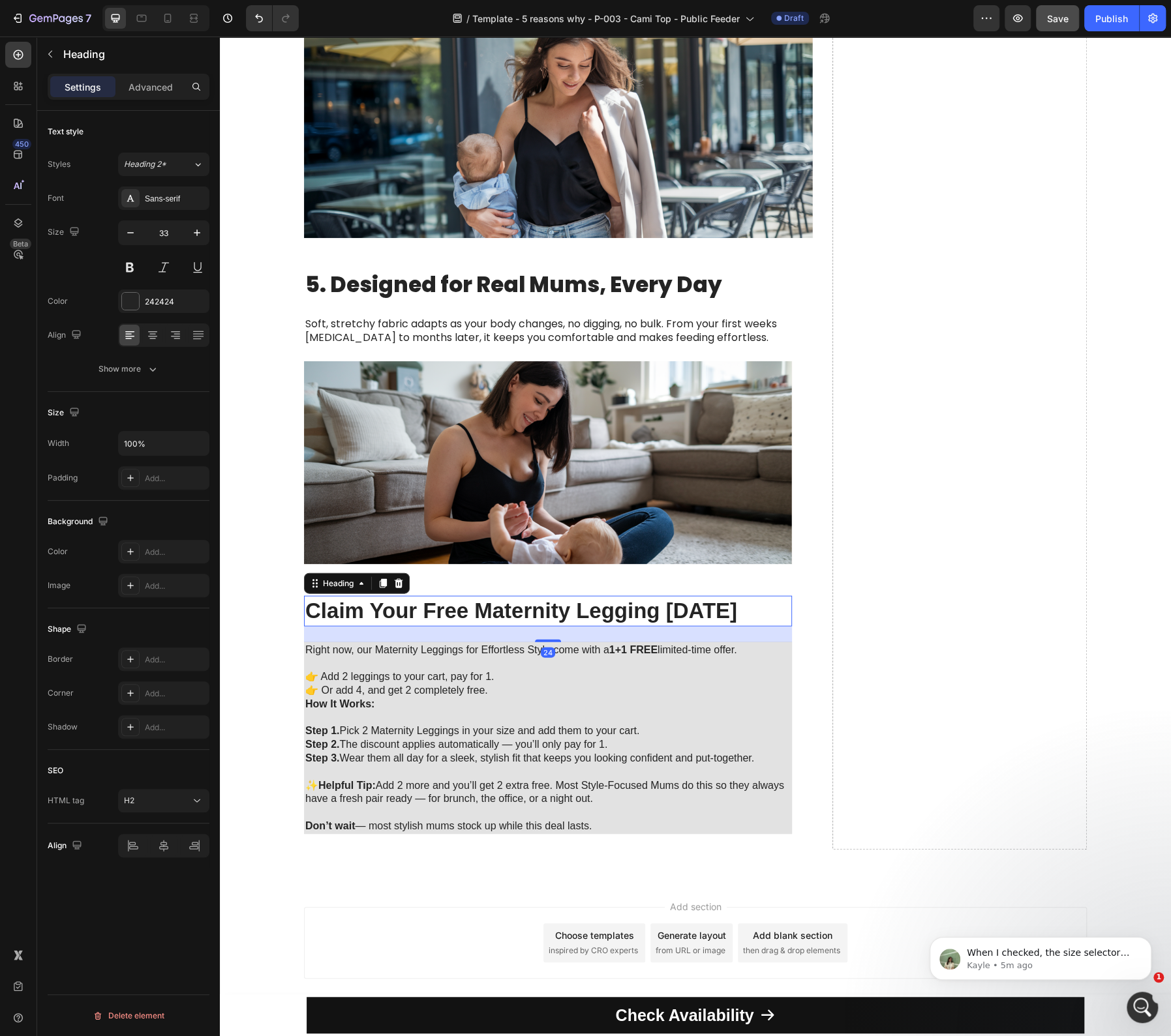
click at [653, 613] on h2 "Claim Your Free Maternity Legging [DATE]" at bounding box center [548, 610] width 488 height 31
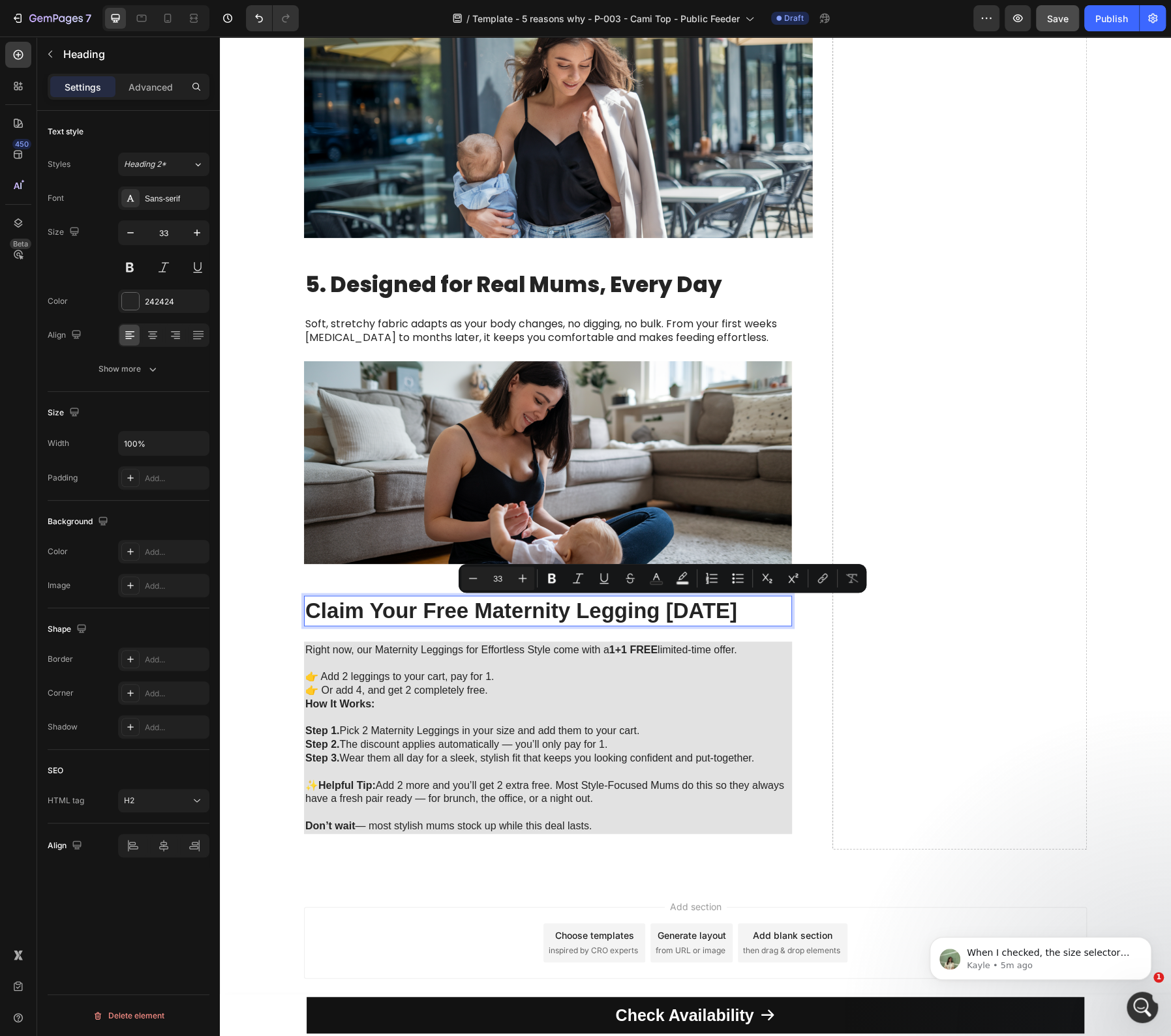
click at [630, 603] on p "Claim Your Free Maternity Legging [DATE]" at bounding box center [548, 611] width 485 height 28
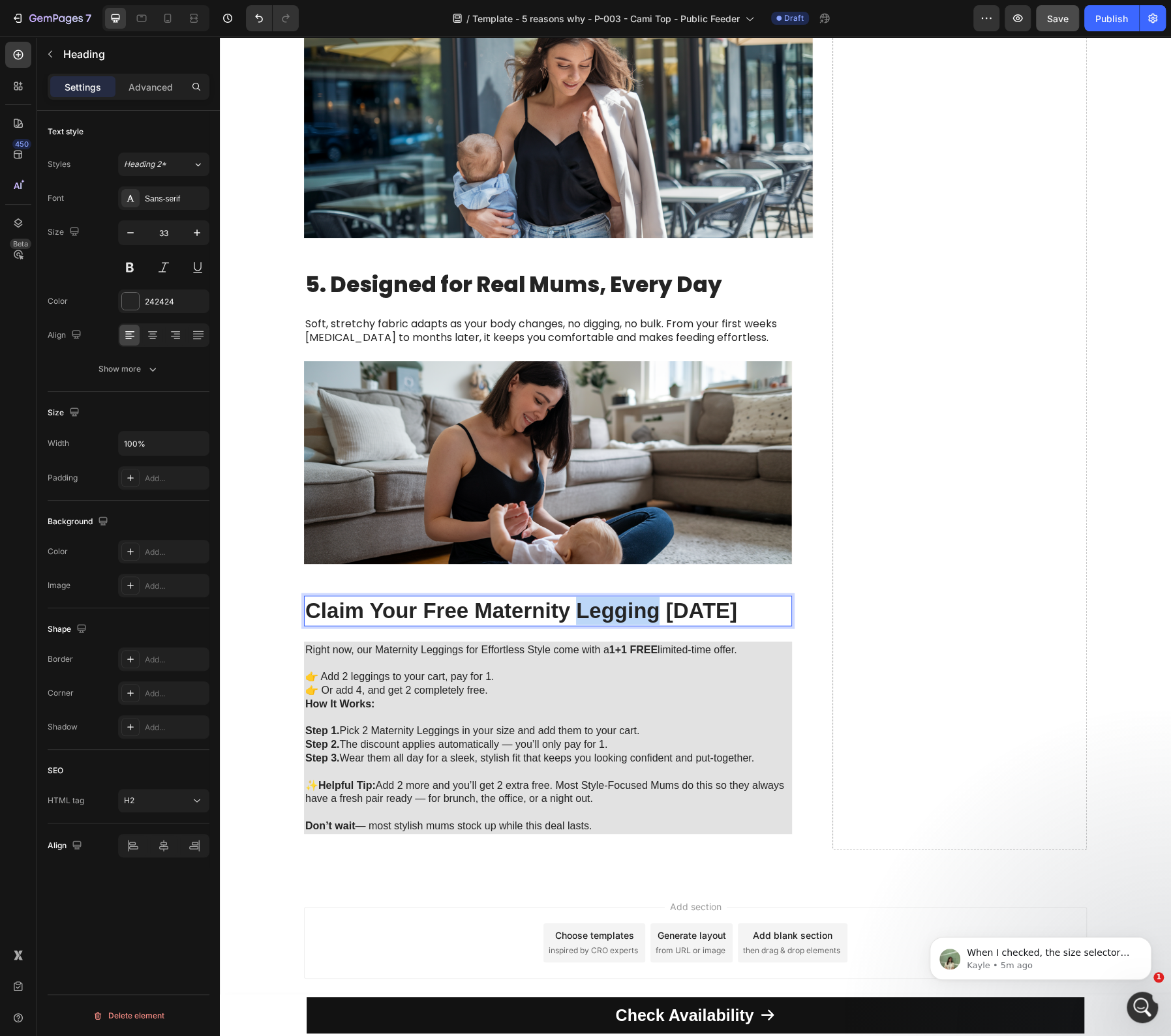
click at [630, 603] on p "Claim Your Free Maternity Legging [DATE]" at bounding box center [548, 611] width 485 height 28
click at [530, 610] on p "Claim Your Free Cami Top [DATE]" at bounding box center [548, 611] width 485 height 28
click at [461, 722] on p "Step 1. Pick 2 Maternity Leggings in your size and add them to your cart. Step …" at bounding box center [548, 738] width 485 height 54
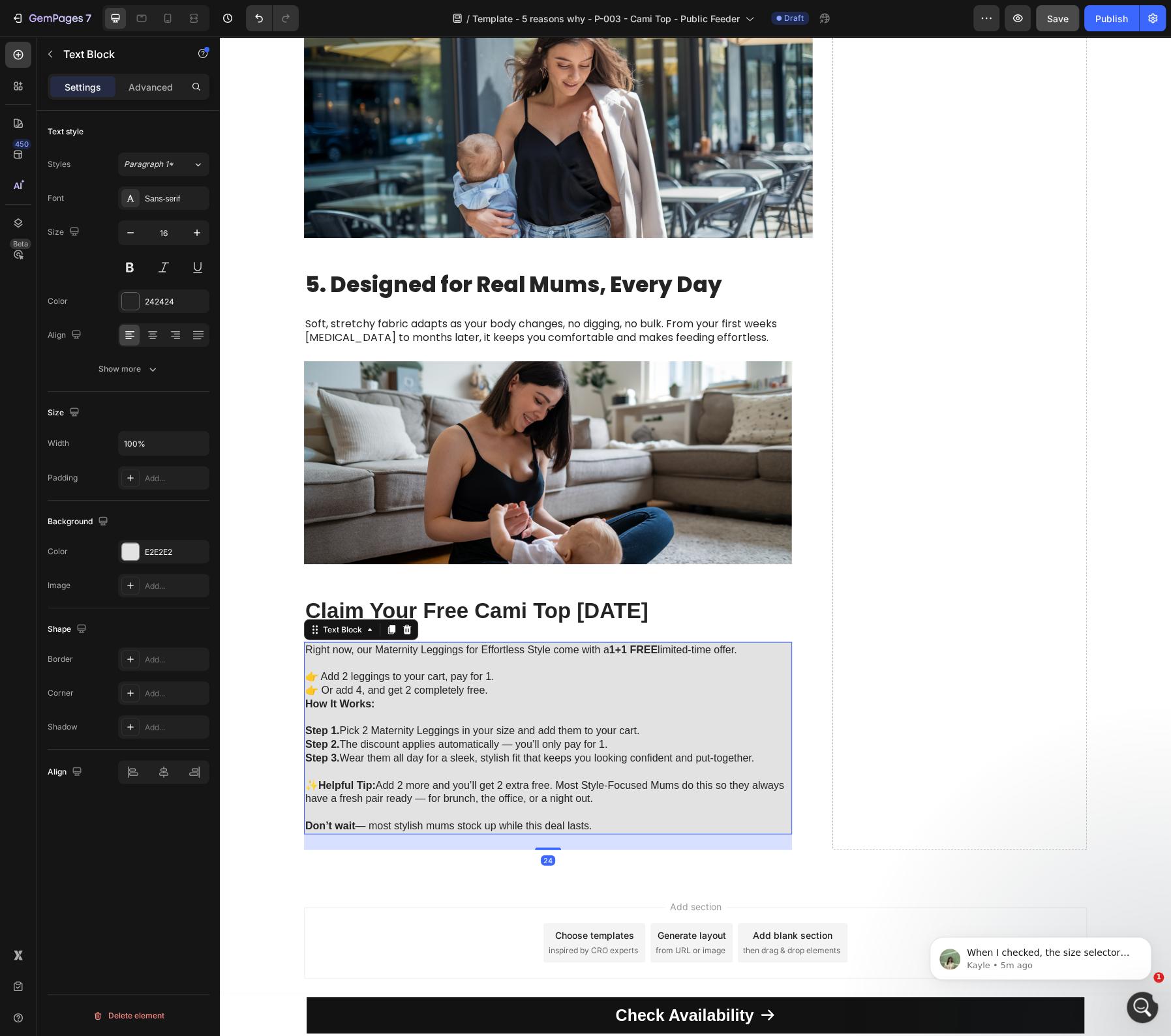
click at [453, 719] on p "Step 1. Pick 2 Maternity Leggings in your size and add them to your cart. Step …" at bounding box center [548, 738] width 485 height 54
click at [453, 719] on p "⁠⁠⁠⁠⁠⁠⁠ Step 1. Pick 2 Maternity Leggings in your size and add them to your car…" at bounding box center [548, 738] width 485 height 54
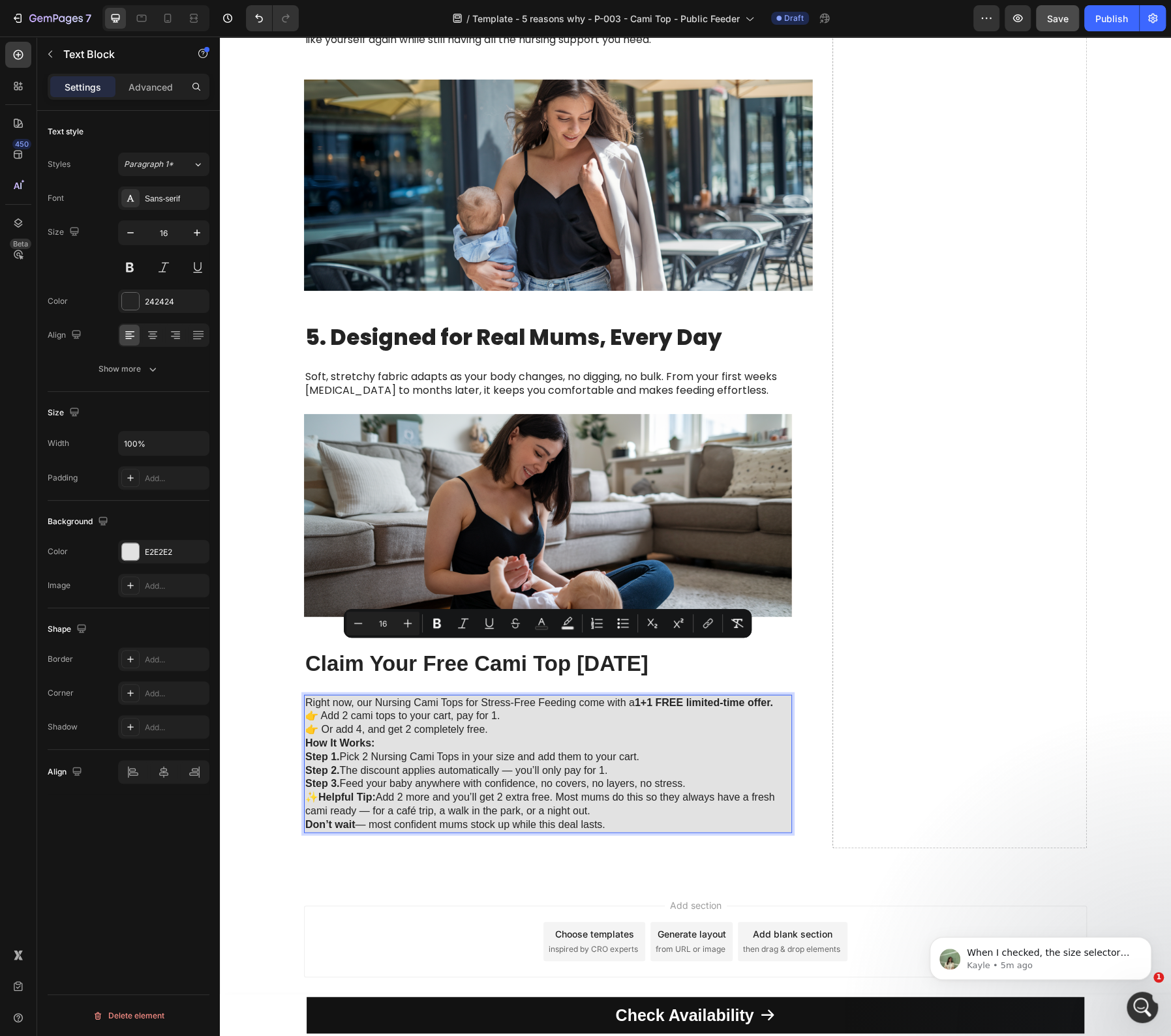
scroll to position [1726, 0]
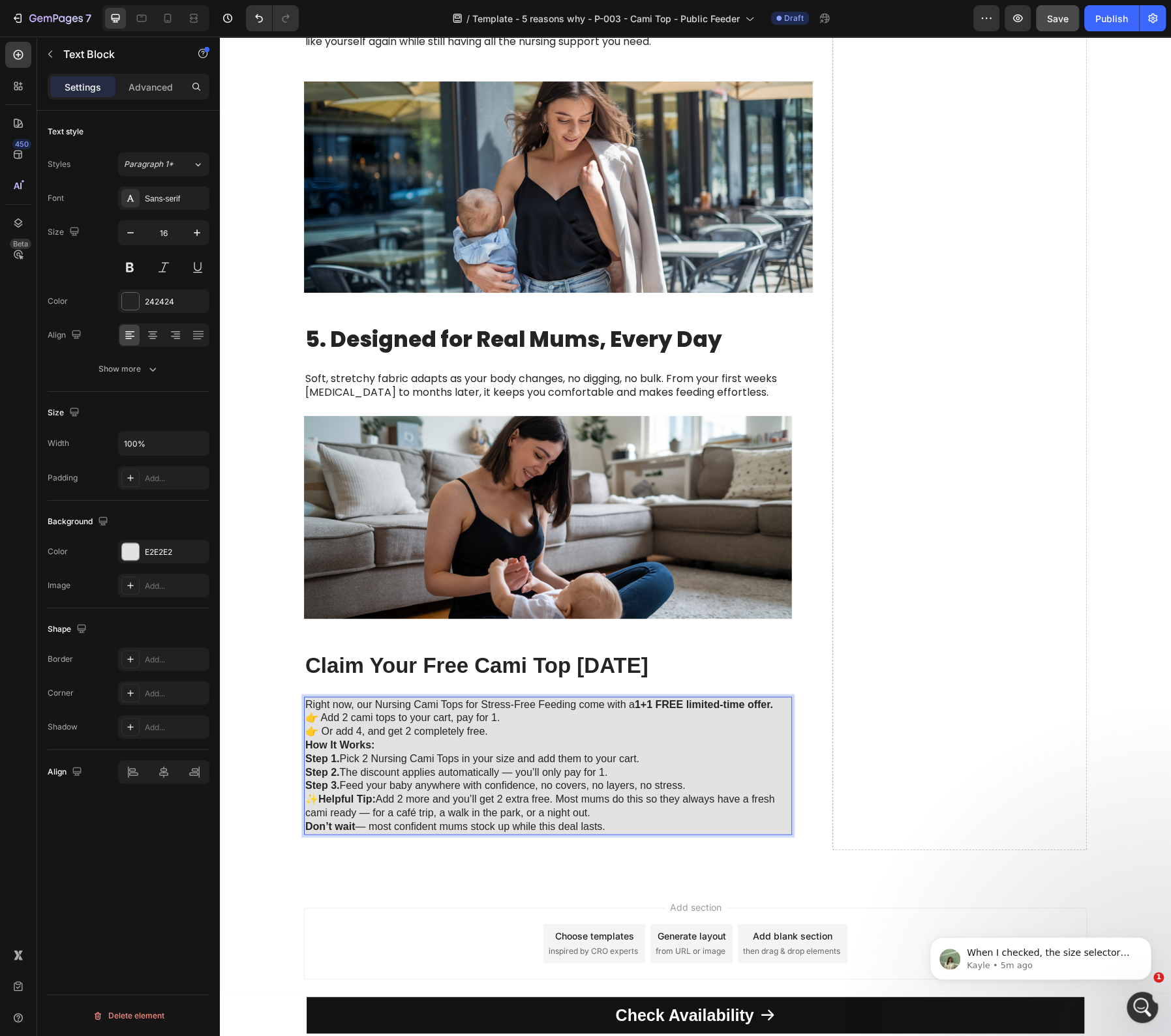
click at [609, 712] on p "👉 Add 2 cami tops to your cart, pay for 1. 👉 Or add 4, and get 2 completely fre…" at bounding box center [548, 724] width 485 height 27
click at [778, 704] on p "Right now, our Nursing Cami Tops for Stress-Free Feeding come with a 1+1 FREE l…" at bounding box center [548, 705] width 485 height 14
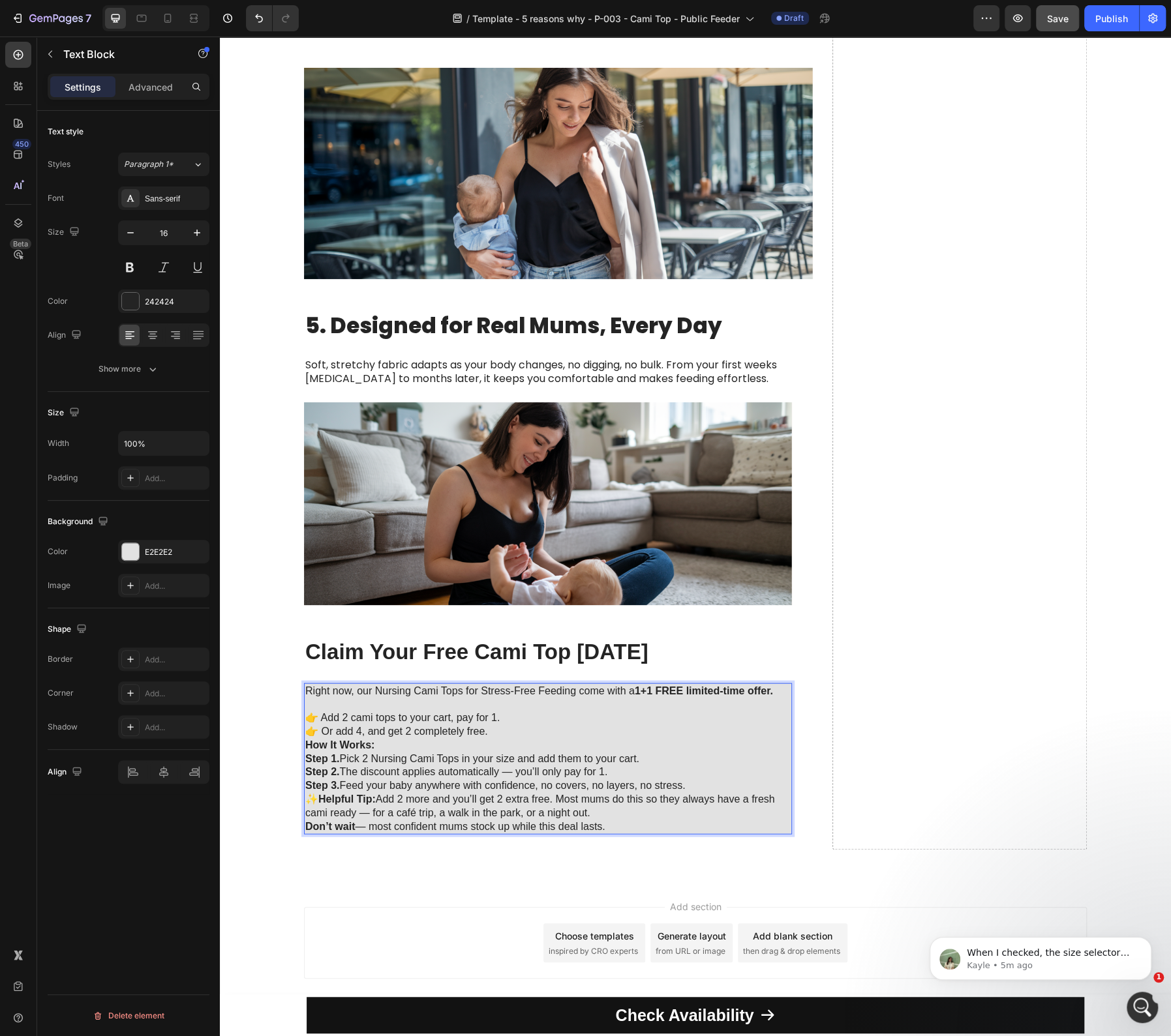
click at [522, 725] on p "👉 Add 2 cami tops to your cart, pay for 1. 👉 Or add 4, and get 2 completely fre…" at bounding box center [548, 724] width 485 height 27
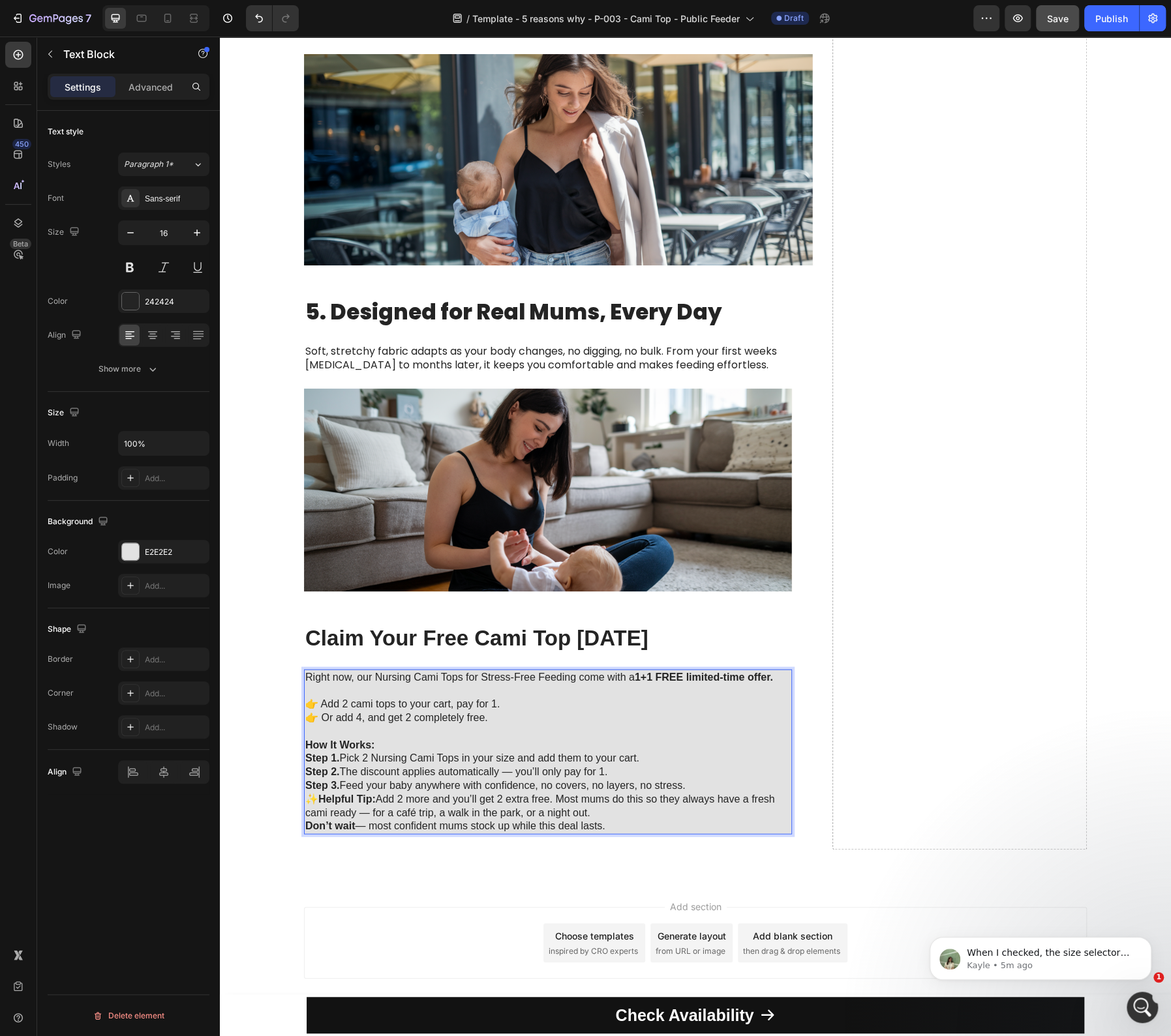
click at [623, 742] on p "How It Works:" at bounding box center [548, 745] width 485 height 14
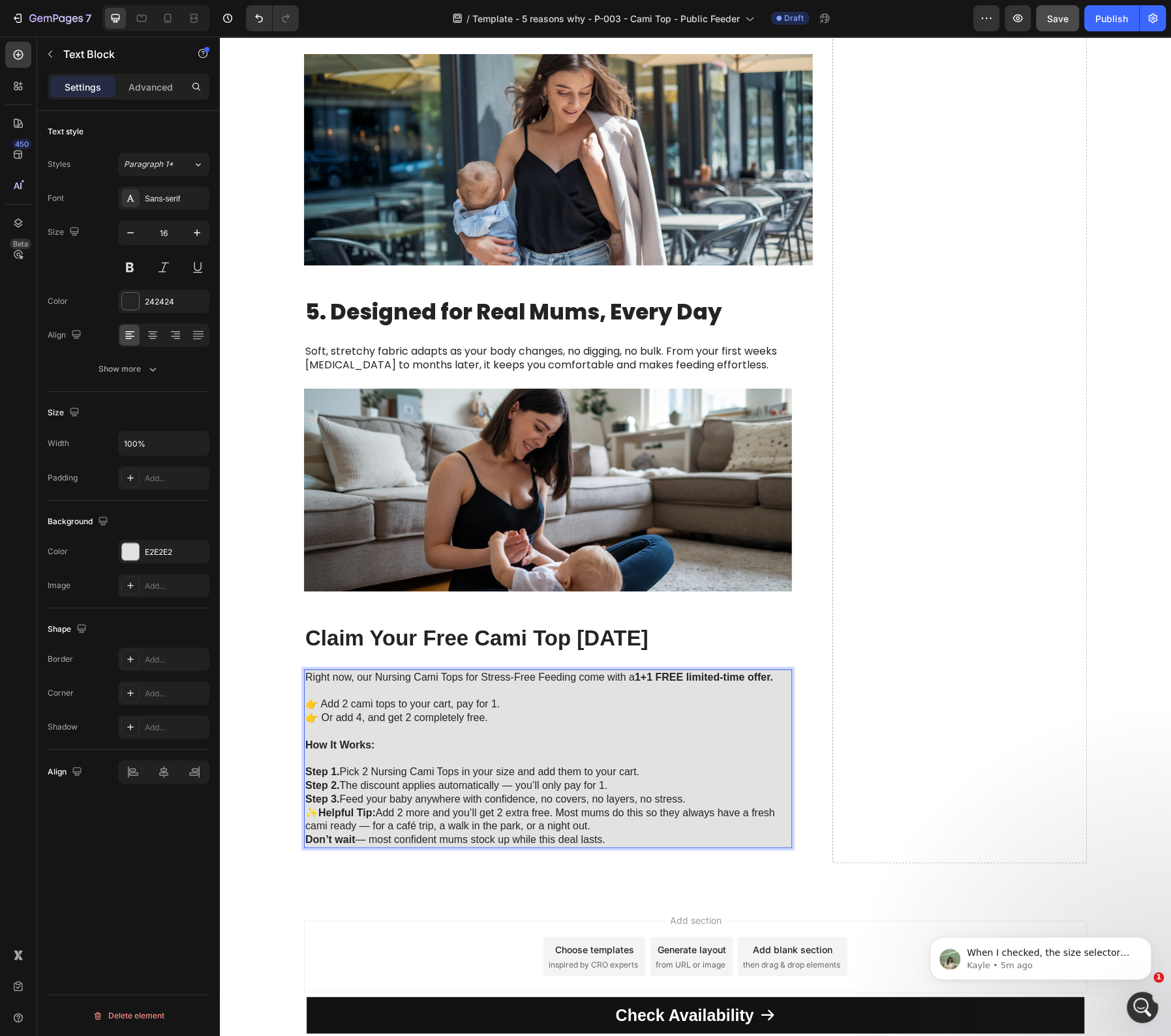
scroll to position [1767, 0]
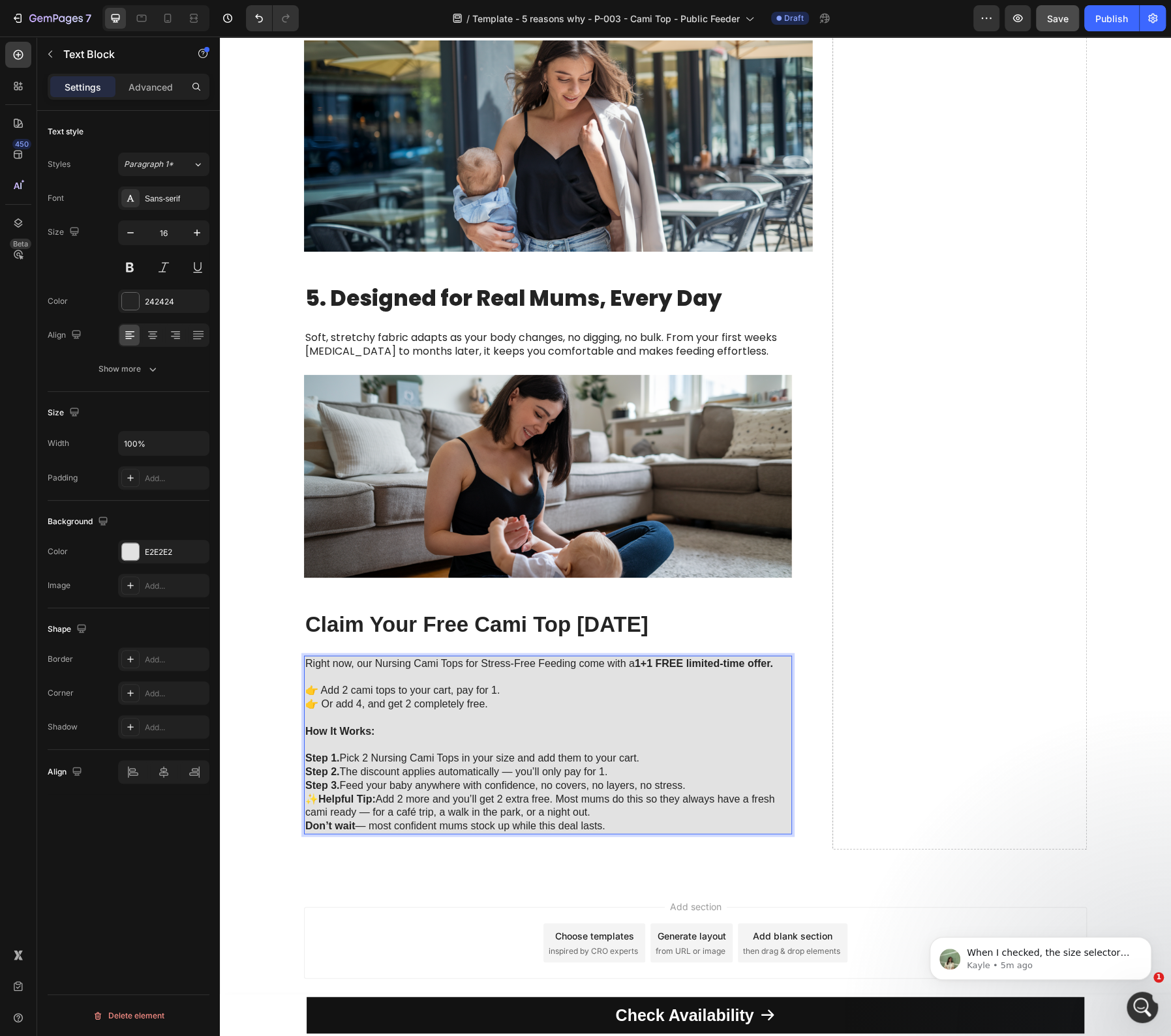
click at [737, 782] on p "Step 1. Pick 2 Nursing Cami Tops in your size and add them to your cart. Step 2…" at bounding box center [548, 771] width 485 height 40
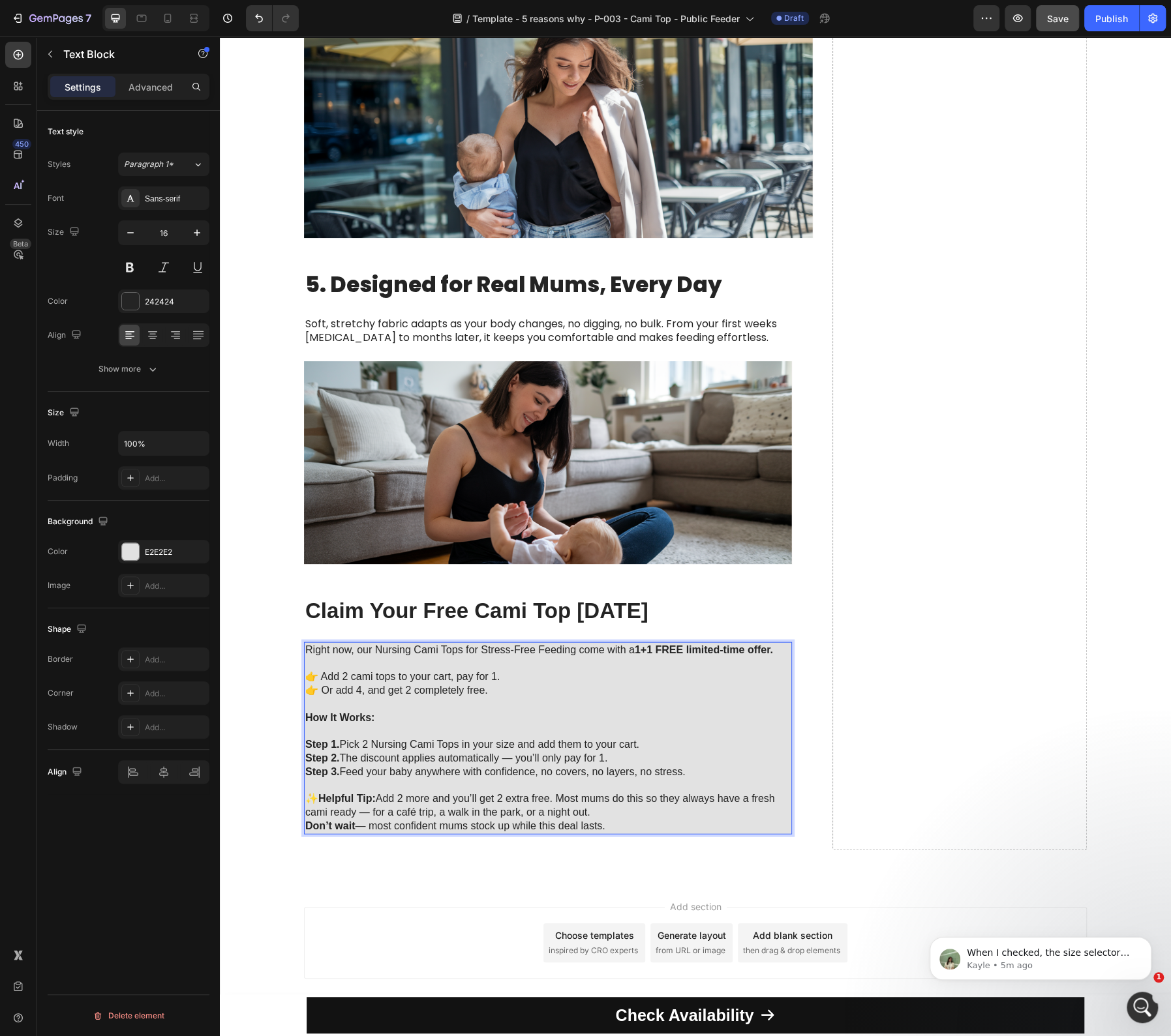
click at [725, 810] on p "✨ Helpful Tip: Add 2 more and you’ll get 2 extra free. Most mums do this so the…" at bounding box center [548, 805] width 485 height 27
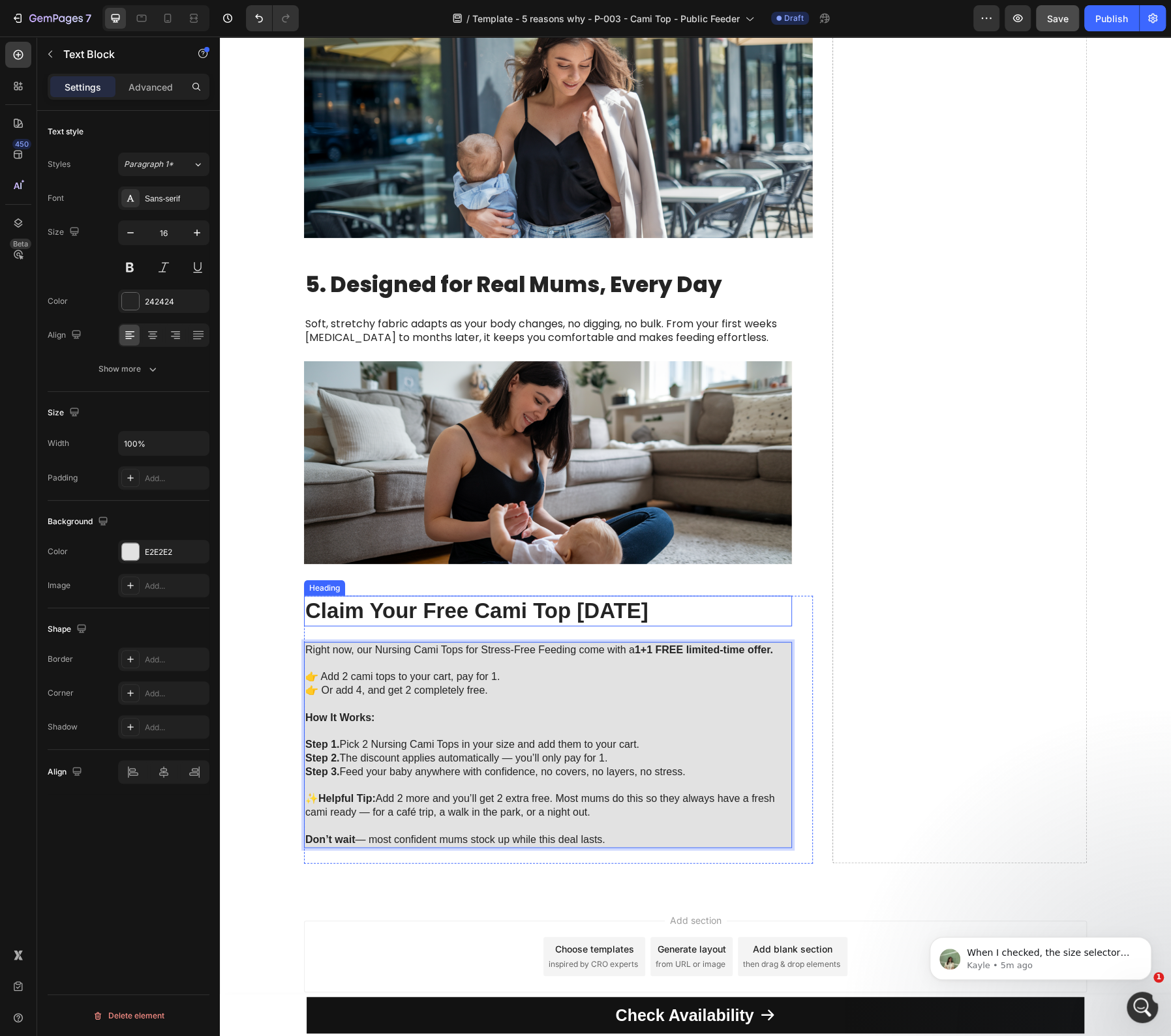
click at [707, 619] on p "Claim Your Free Cami Top [DATE]" at bounding box center [548, 611] width 485 height 28
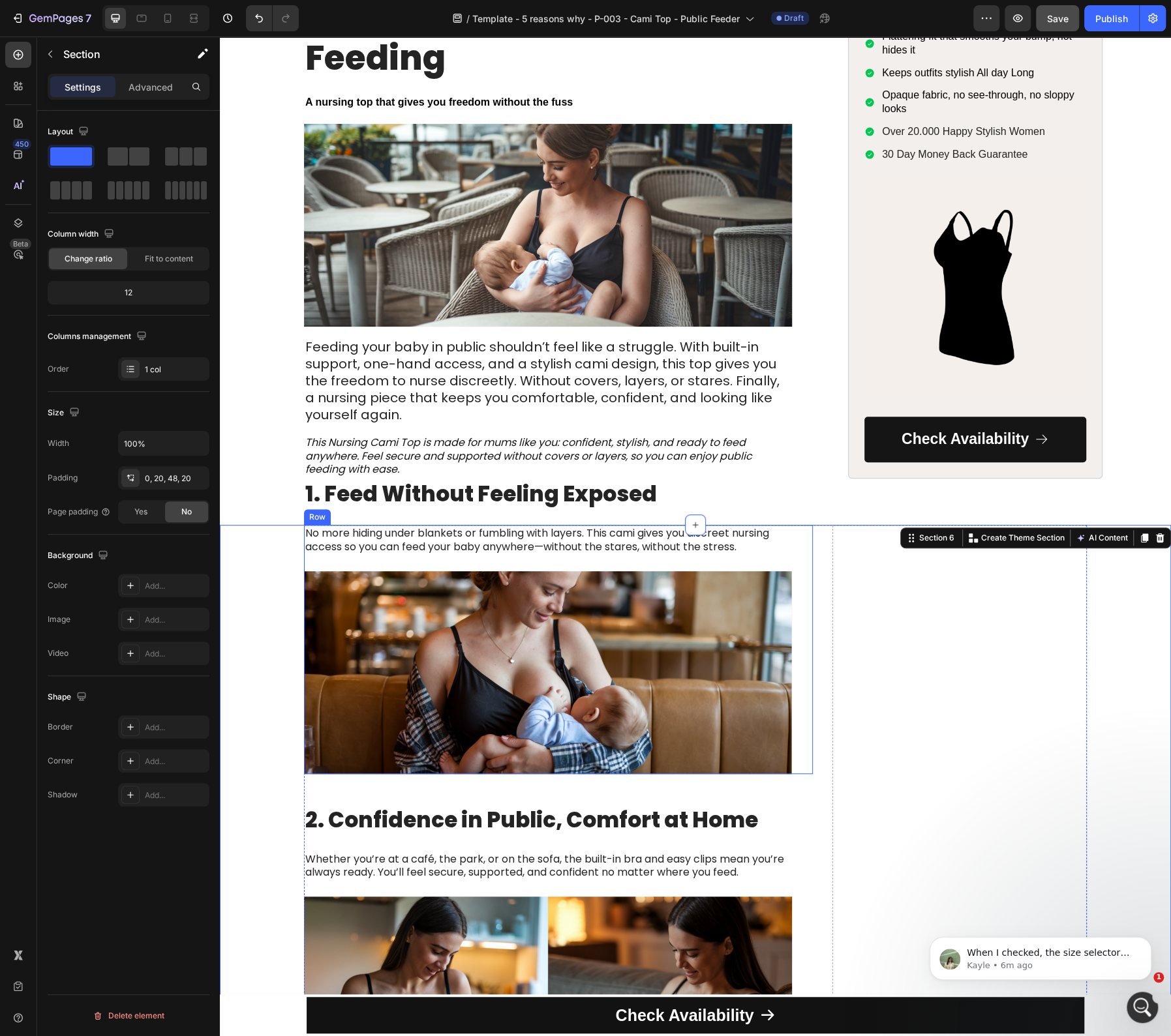
scroll to position [241, 0]
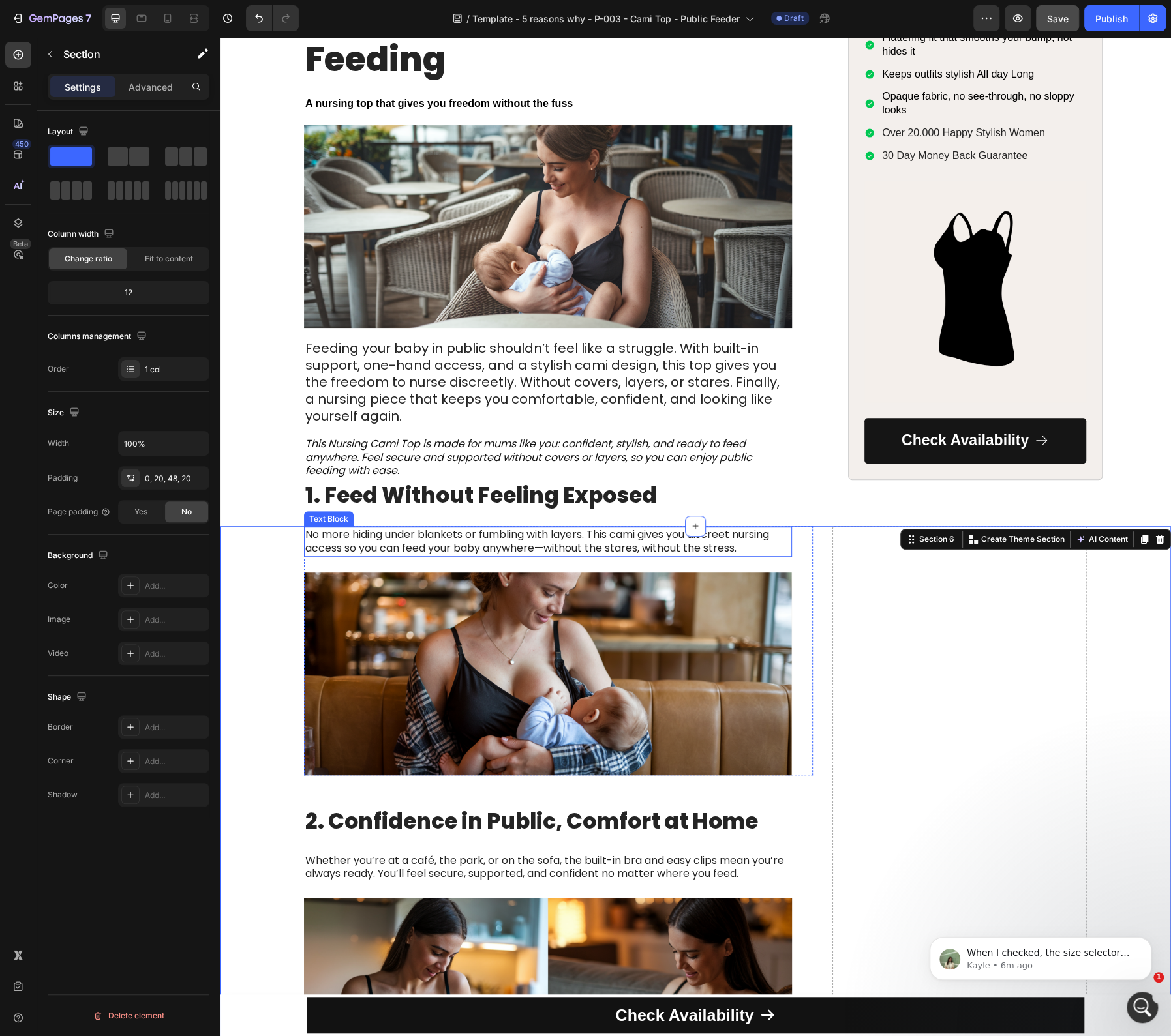
click at [420, 533] on p "No more hiding under blankets or fumbling with layers. This cami gives you disc…" at bounding box center [548, 541] width 485 height 27
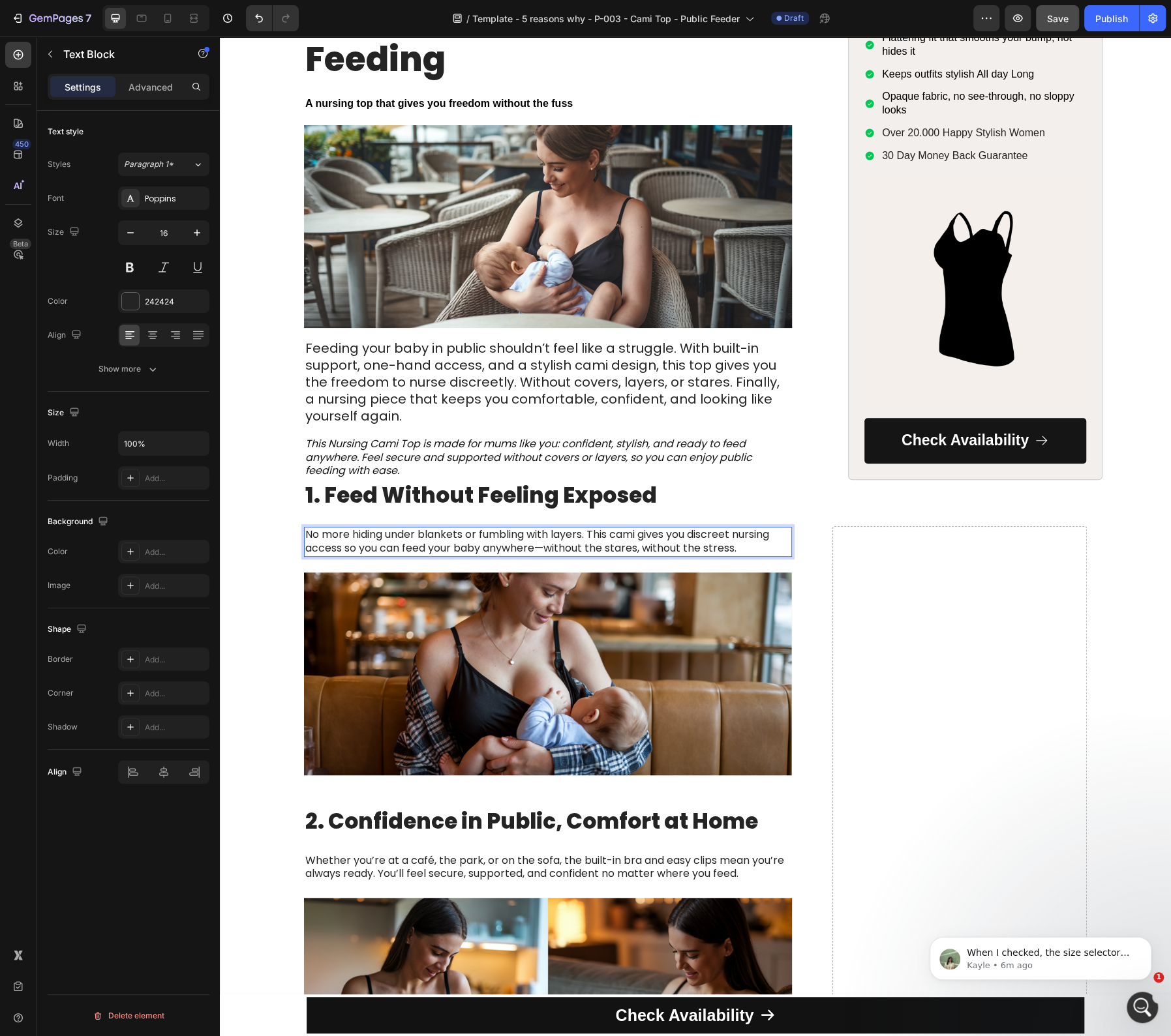
click at [380, 531] on p "No more hiding under blankets or fumbling with layers. This cami gives you disc…" at bounding box center [548, 541] width 485 height 27
click at [500, 534] on p "No more hiding under blankets or fumbling with layers. This cami gives you disc…" at bounding box center [548, 541] width 485 height 27
click at [718, 537] on p "No more hiding under blankets or fumbling with layers. This cami gives you disc…" at bounding box center [548, 541] width 485 height 27
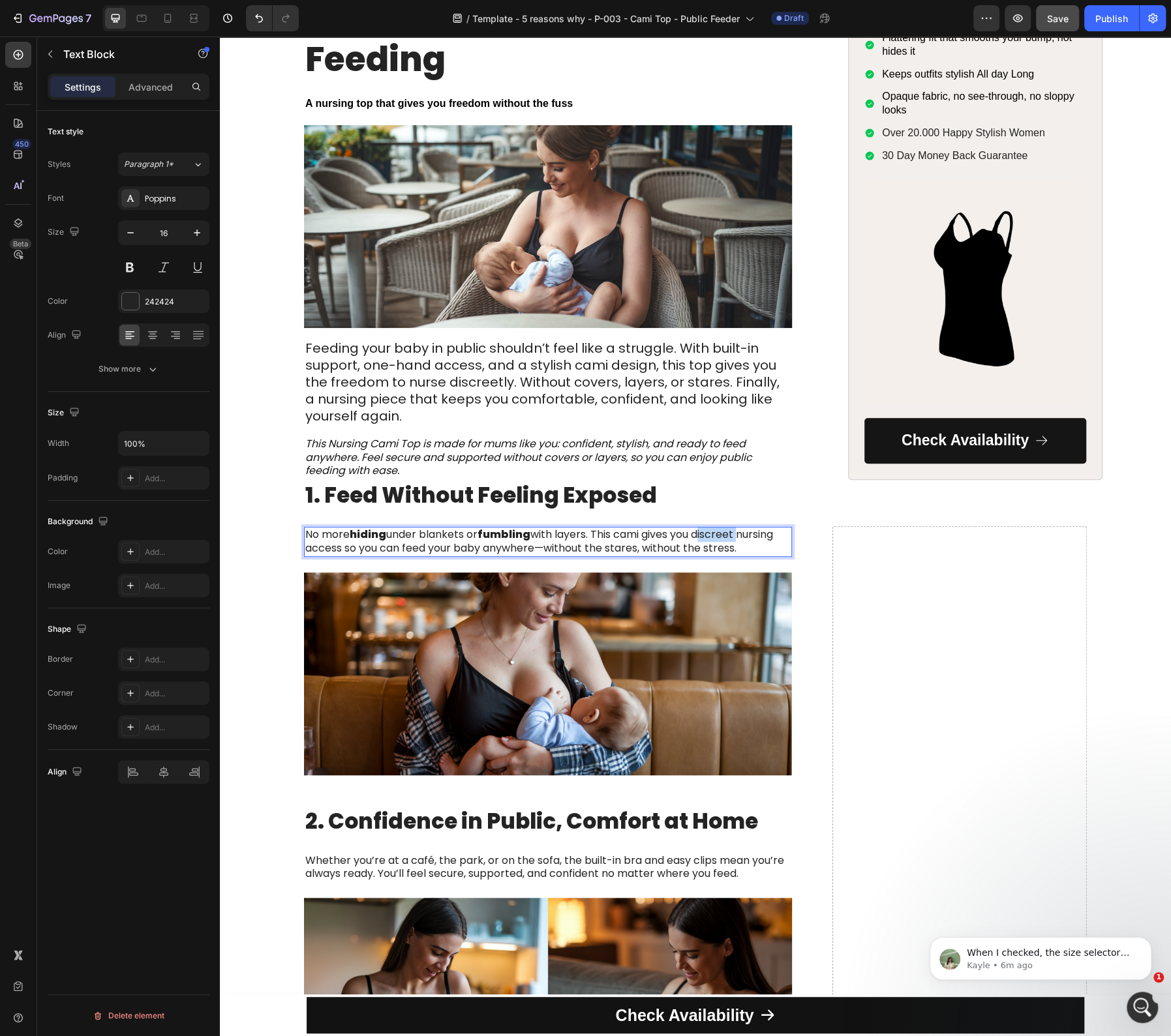
click at [718, 537] on p "No more hiding under blankets or fumbling with layers. This cami gives you disc…" at bounding box center [548, 541] width 485 height 27
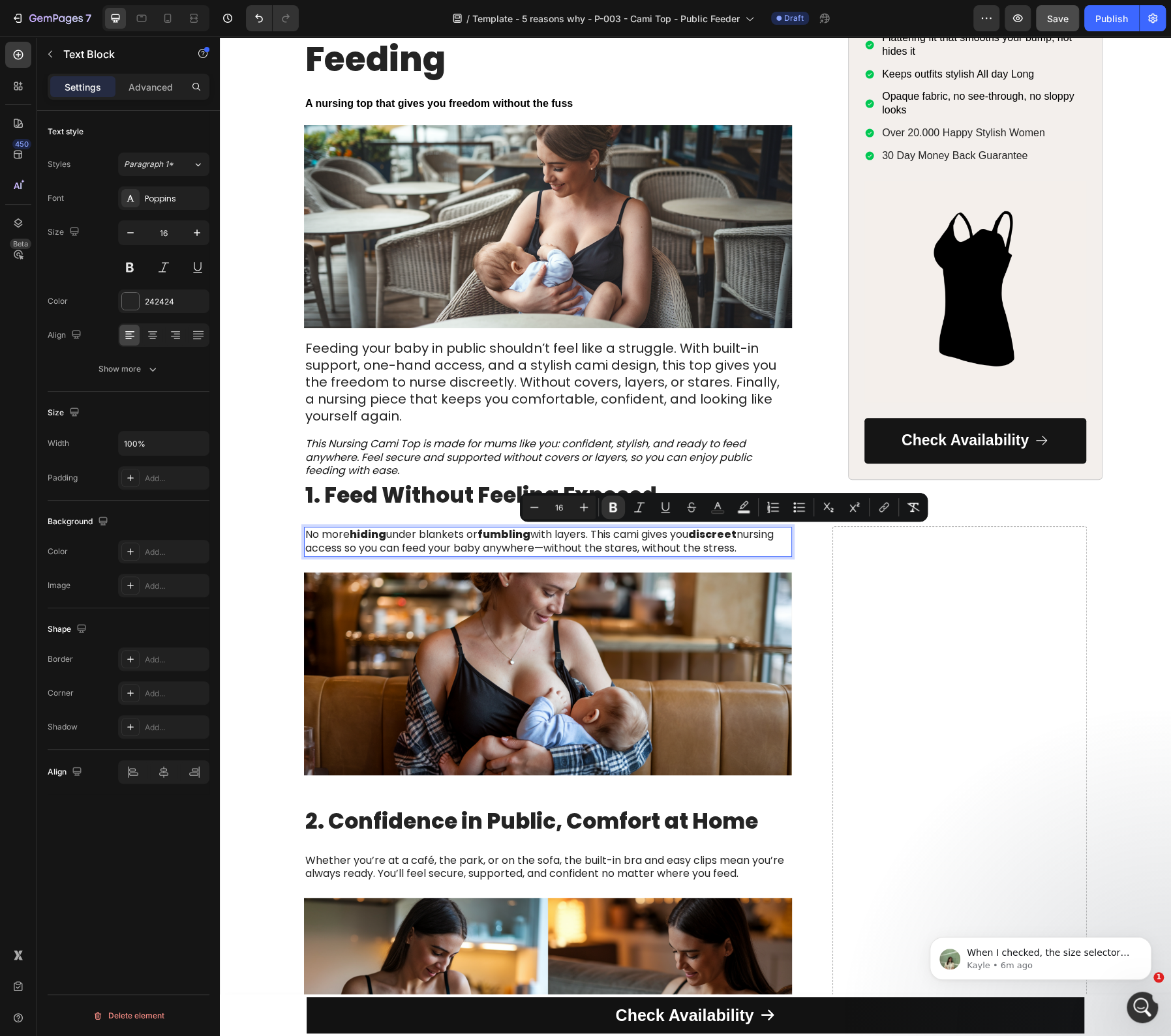
click at [552, 547] on p "No more hiding under blankets or fumbling with layers. This cami gives you disc…" at bounding box center [548, 541] width 485 height 27
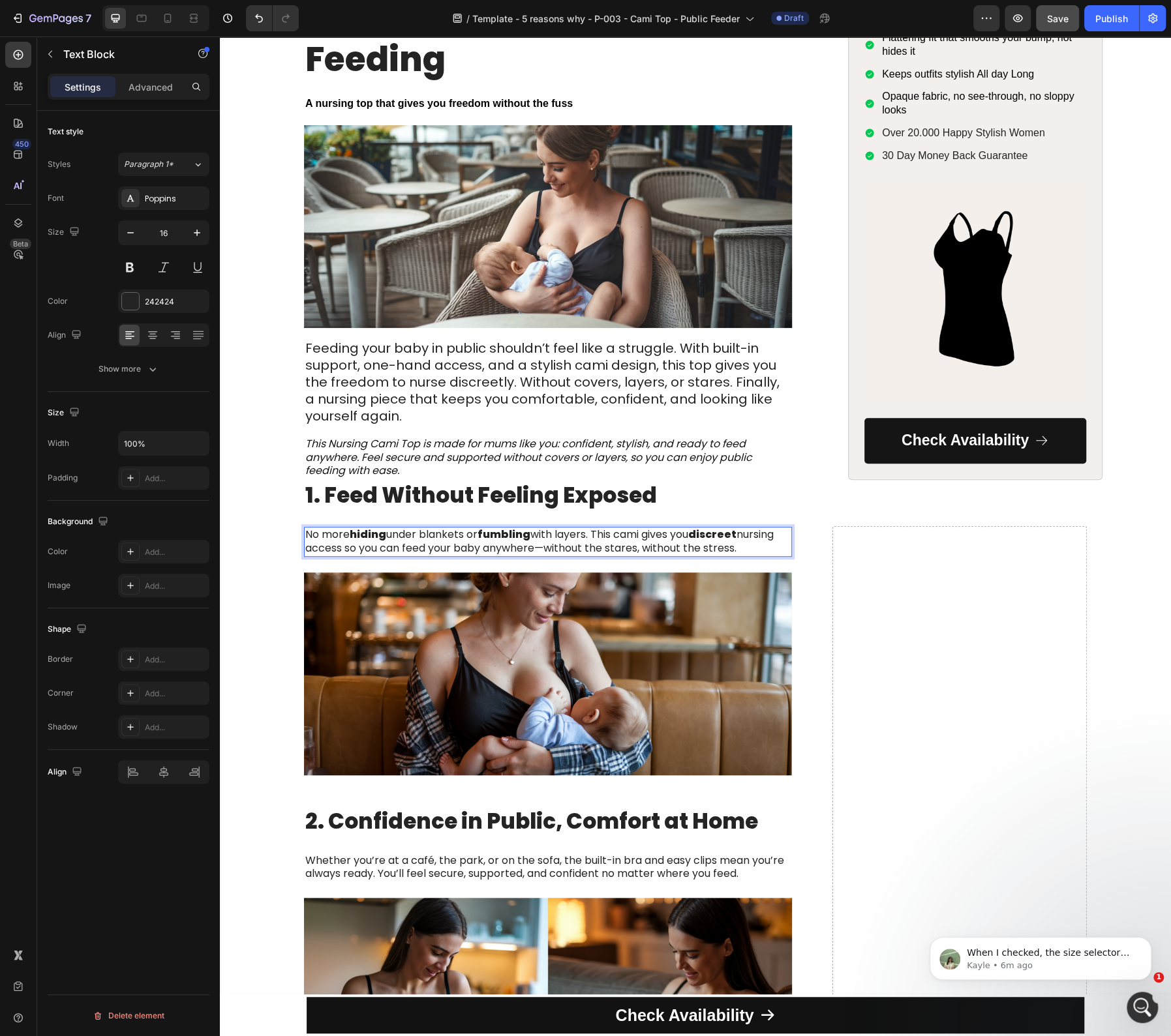
click at [549, 547] on p "No more hiding under blankets or fumbling with layers. This cami gives you disc…" at bounding box center [548, 541] width 485 height 27
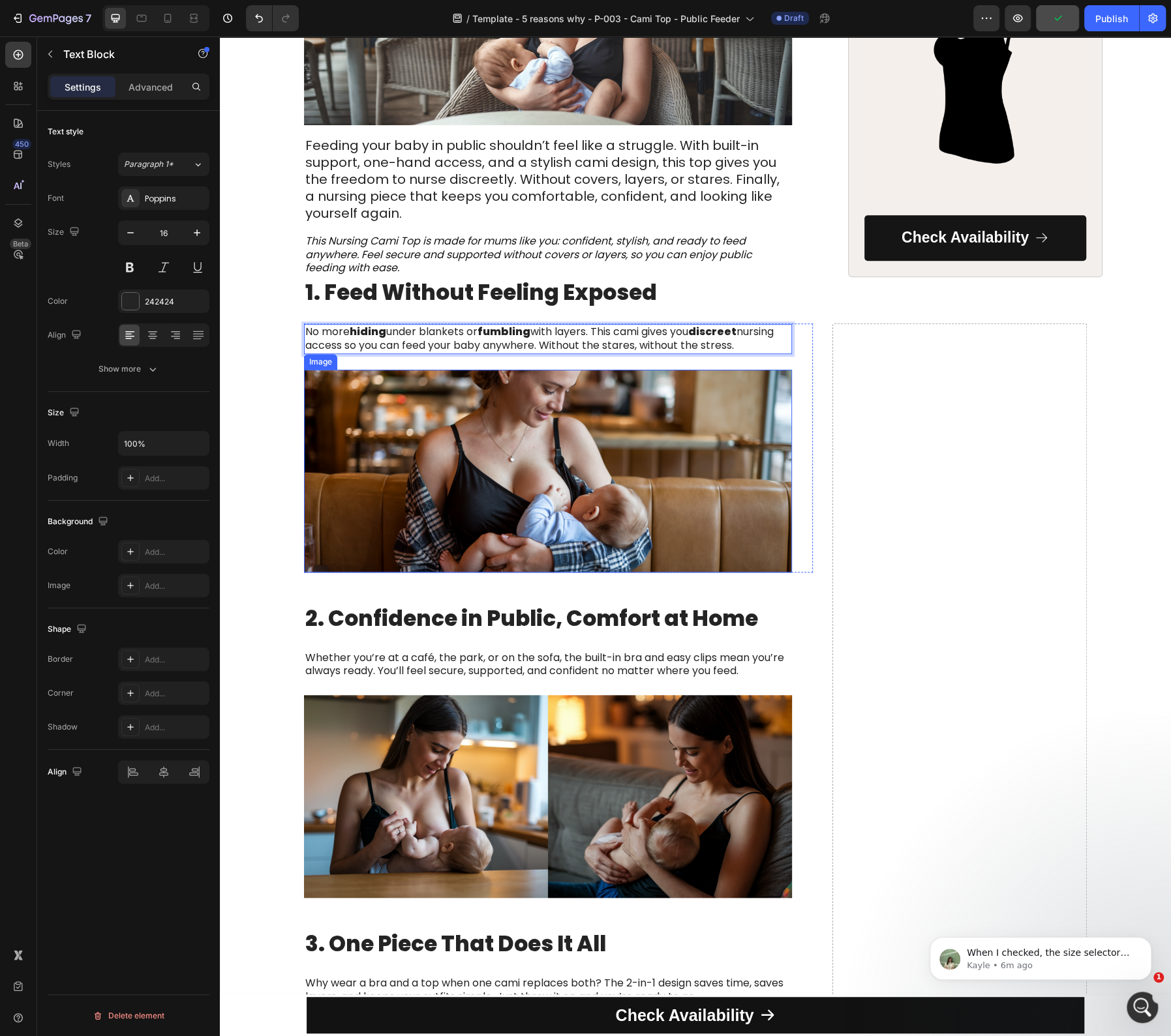
scroll to position [475, 0]
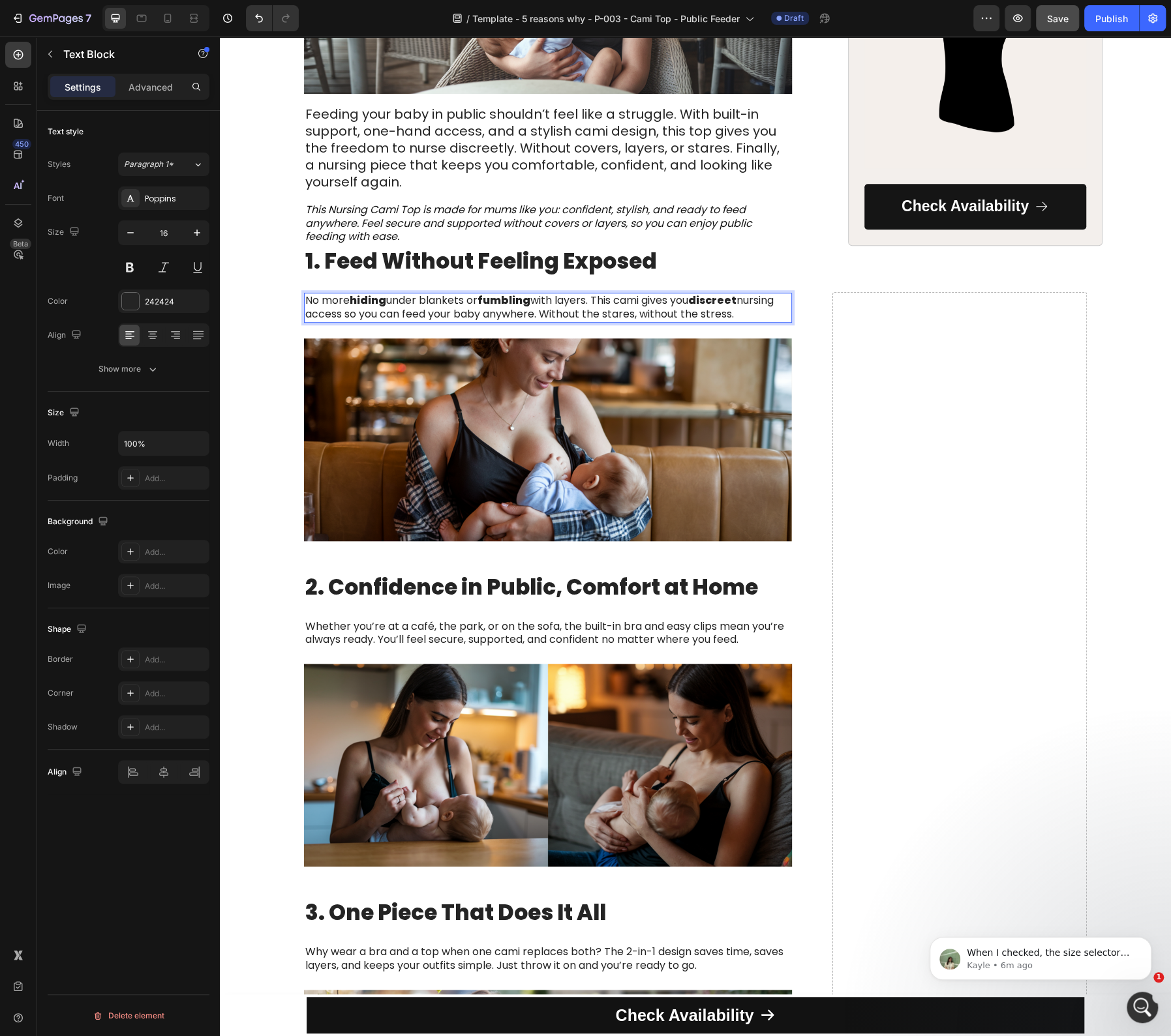
click at [505, 314] on p "No more hiding under blankets or fumbling with layers. This cami gives you disc…" at bounding box center [548, 307] width 485 height 27
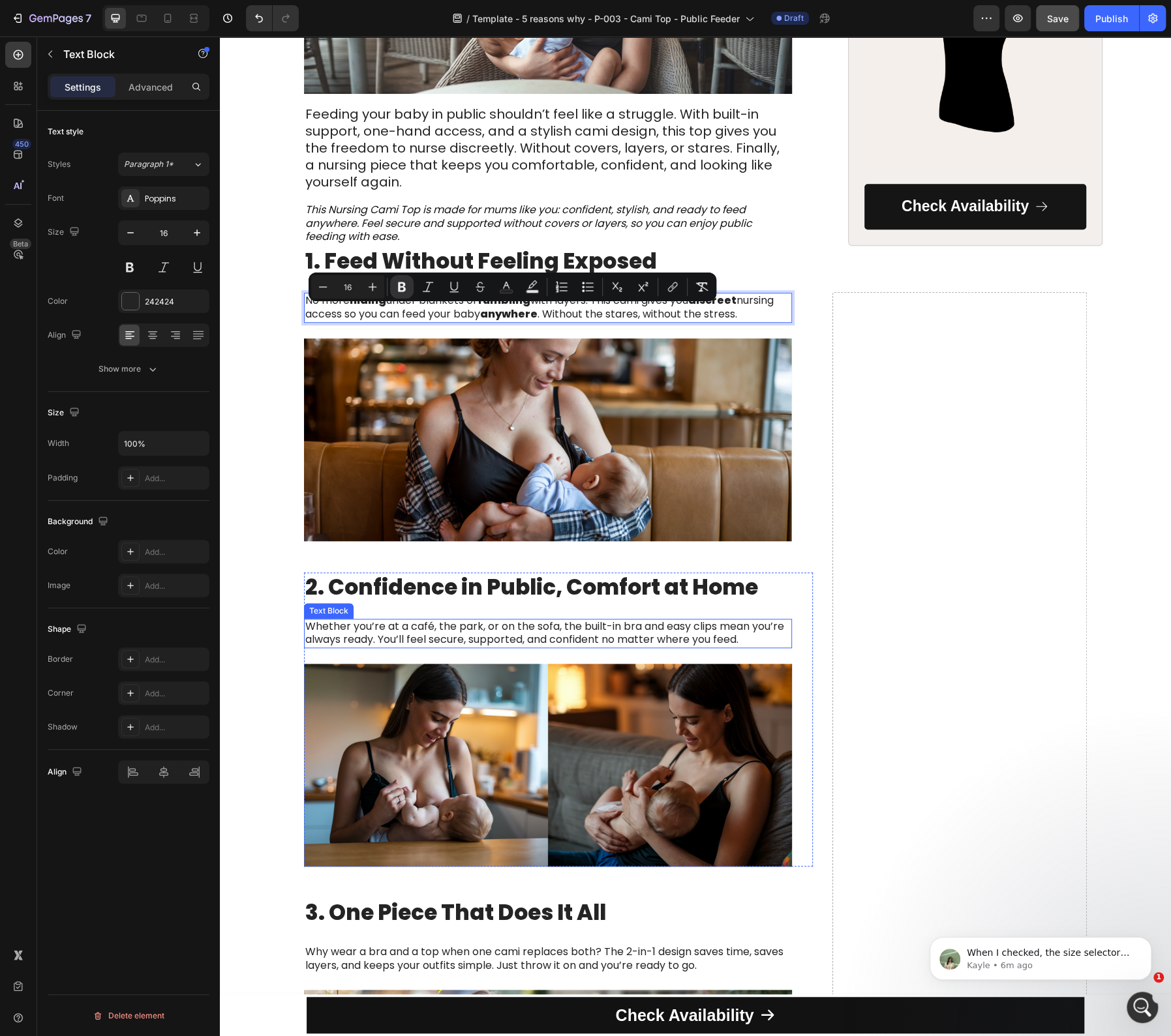
click at [610, 629] on p "Whether you’re at a café, the park, or on the sofa, the built-in bra and easy c…" at bounding box center [548, 634] width 485 height 27
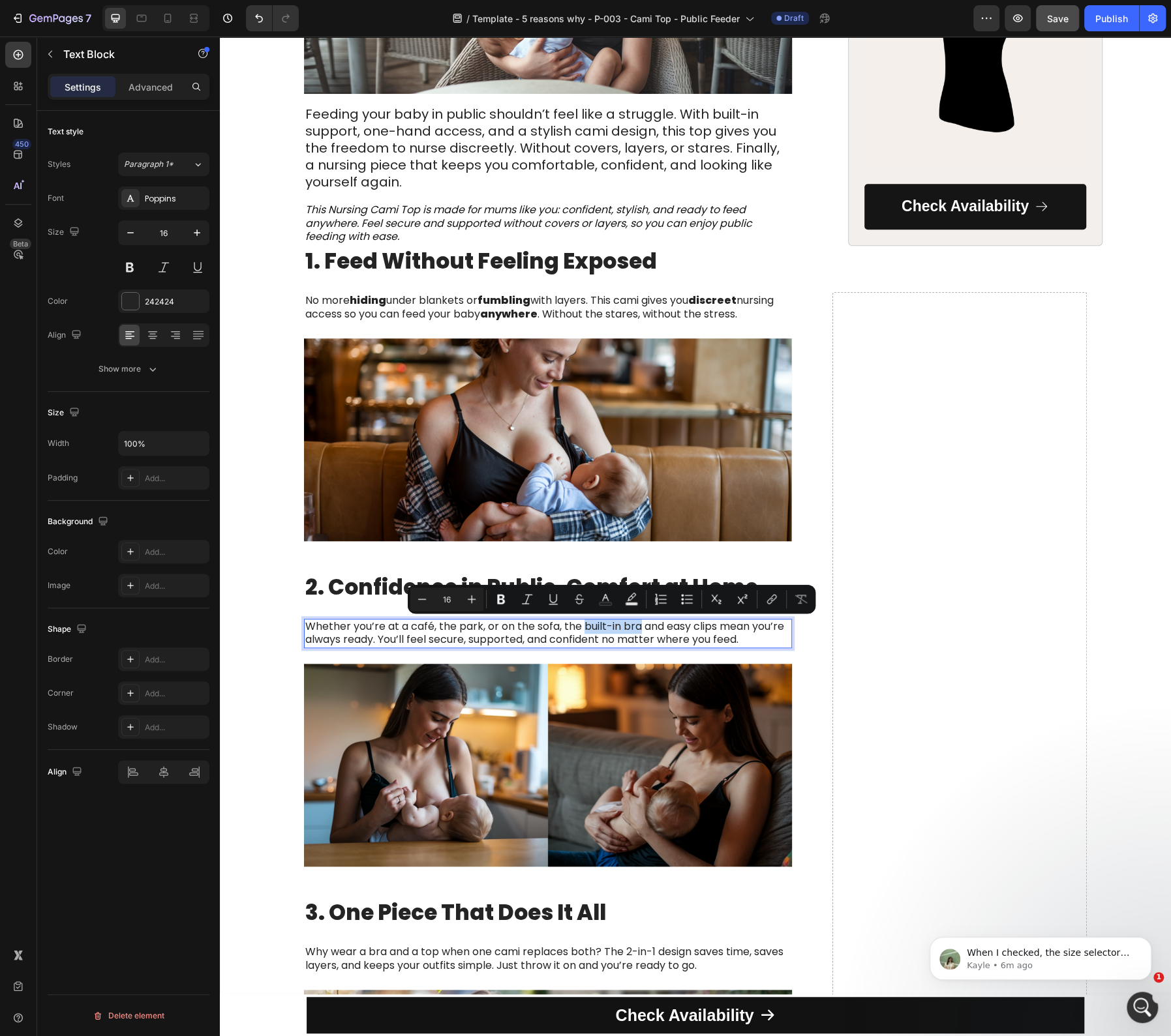
drag, startPoint x: 585, startPoint y: 629, endPoint x: 639, endPoint y: 629, distance: 54.0
click at [639, 629] on p "Whether you’re at a café, the park, or on the sofa, the built-in bra and easy c…" at bounding box center [548, 634] width 485 height 27
click at [683, 630] on p "Whether you’re at a café, the park, or on the sofa, the built-in bra and easy c…" at bounding box center [548, 634] width 485 height 27
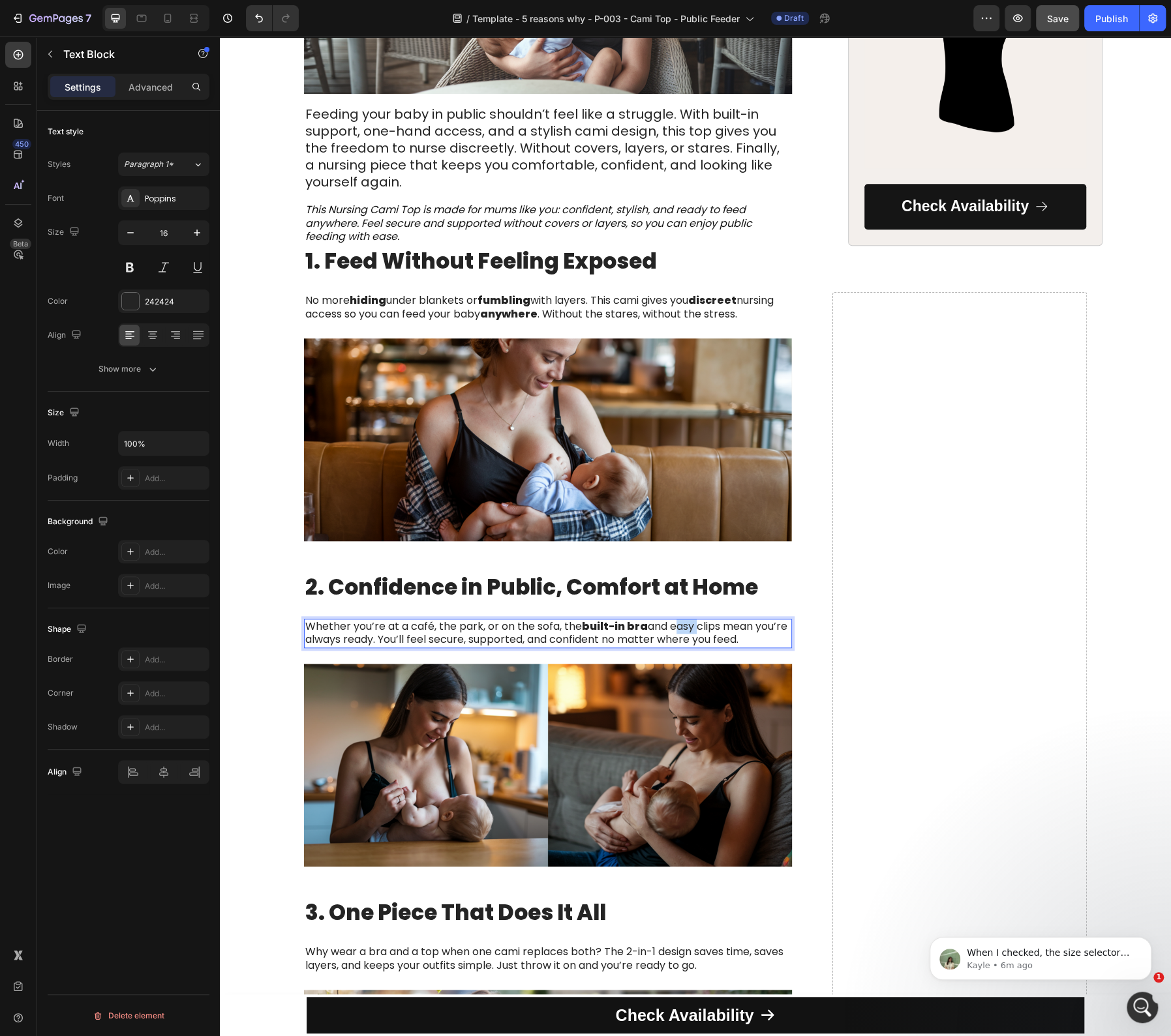
click at [683, 630] on p "Whether you’re at a café, the park, or on the sofa, the built-in bra and easy c…" at bounding box center [548, 634] width 485 height 27
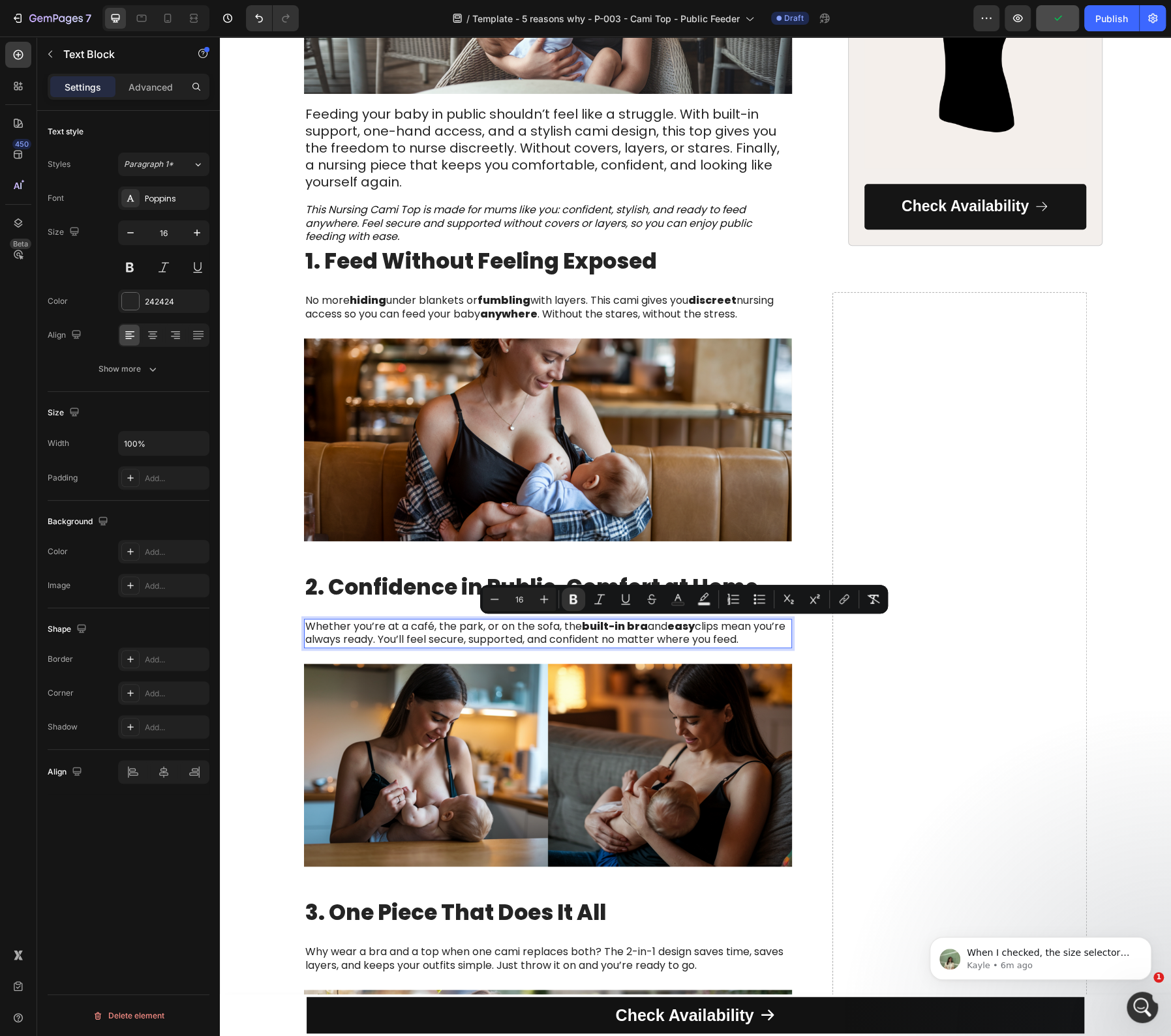
click at [400, 640] on p "Whether you’re at a café, the park, or on the sofa, the built-in bra and easy c…" at bounding box center [548, 634] width 485 height 27
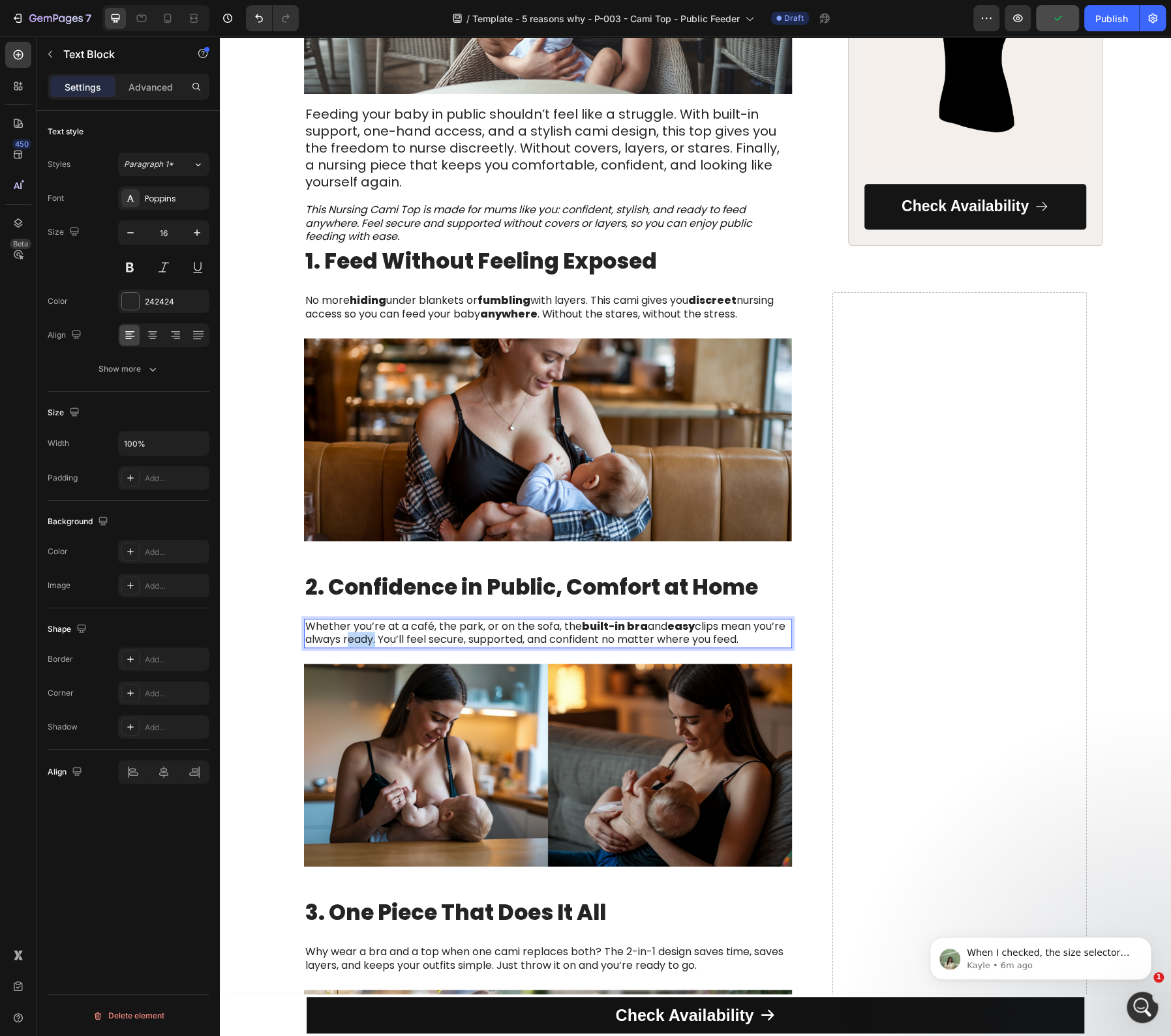
click at [400, 640] on p "Whether you’re at a café, the park, or on the sofa, the built-in bra and easy c…" at bounding box center [548, 634] width 485 height 27
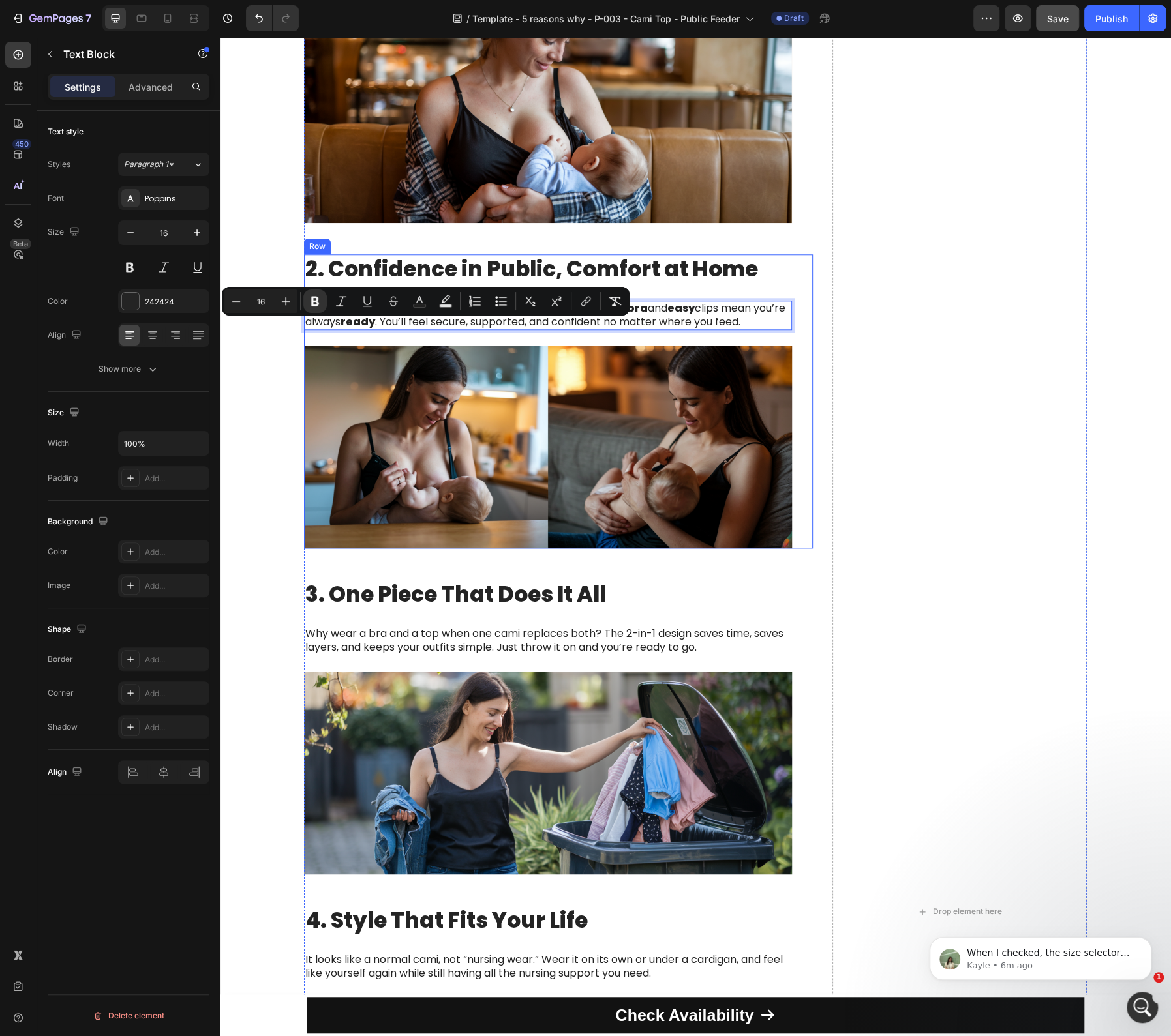
scroll to position [804, 0]
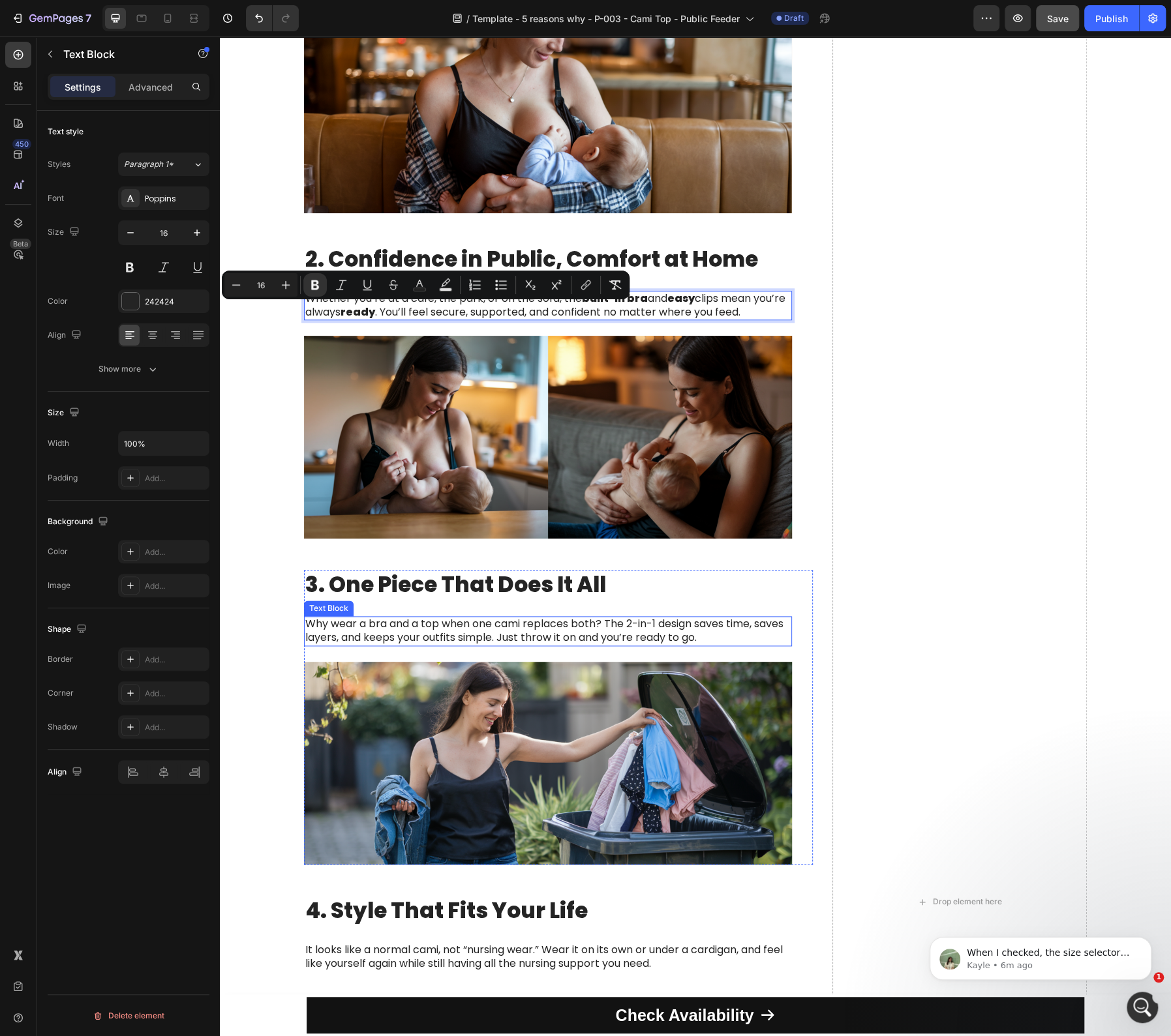
click at [559, 627] on p "Why wear a bra and a top when one cami replaces both? The 2-in-1 design saves t…" at bounding box center [548, 631] width 485 height 27
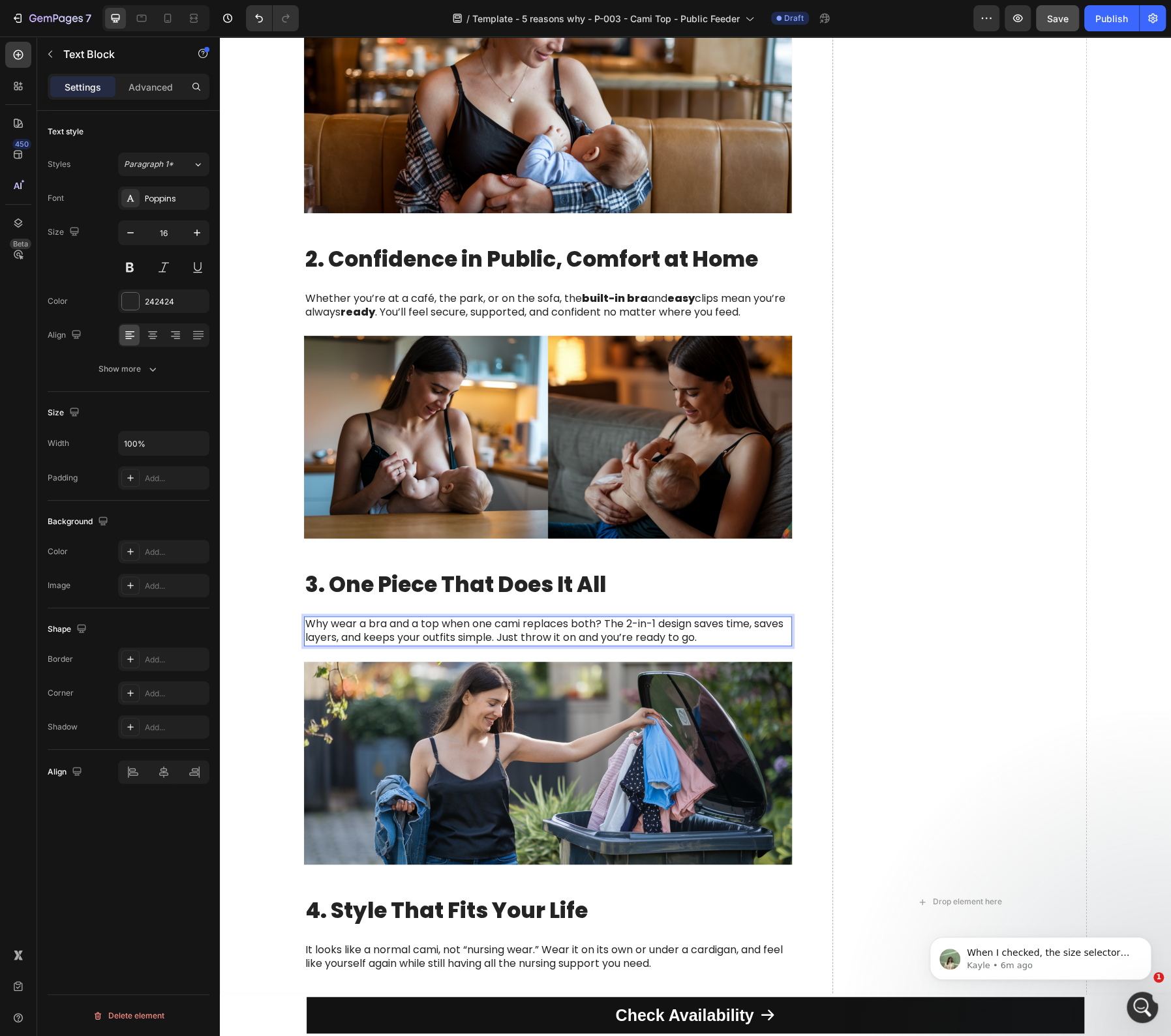
click at [554, 626] on p "Why wear a bra and a top when one cami replaces both? The 2-in-1 design saves t…" at bounding box center [548, 631] width 485 height 27
drag, startPoint x: 632, startPoint y: 624, endPoint x: 663, endPoint y: 627, distance: 31.1
click at [663, 627] on p "Why wear a bra and a top when one cami replaces both? The 2-in-1 design saves t…" at bounding box center [548, 631] width 485 height 27
click at [613, 644] on p "Why wear a bra and a top when one cami replaces both? The 2-in-1 design saves t…" at bounding box center [548, 631] width 485 height 27
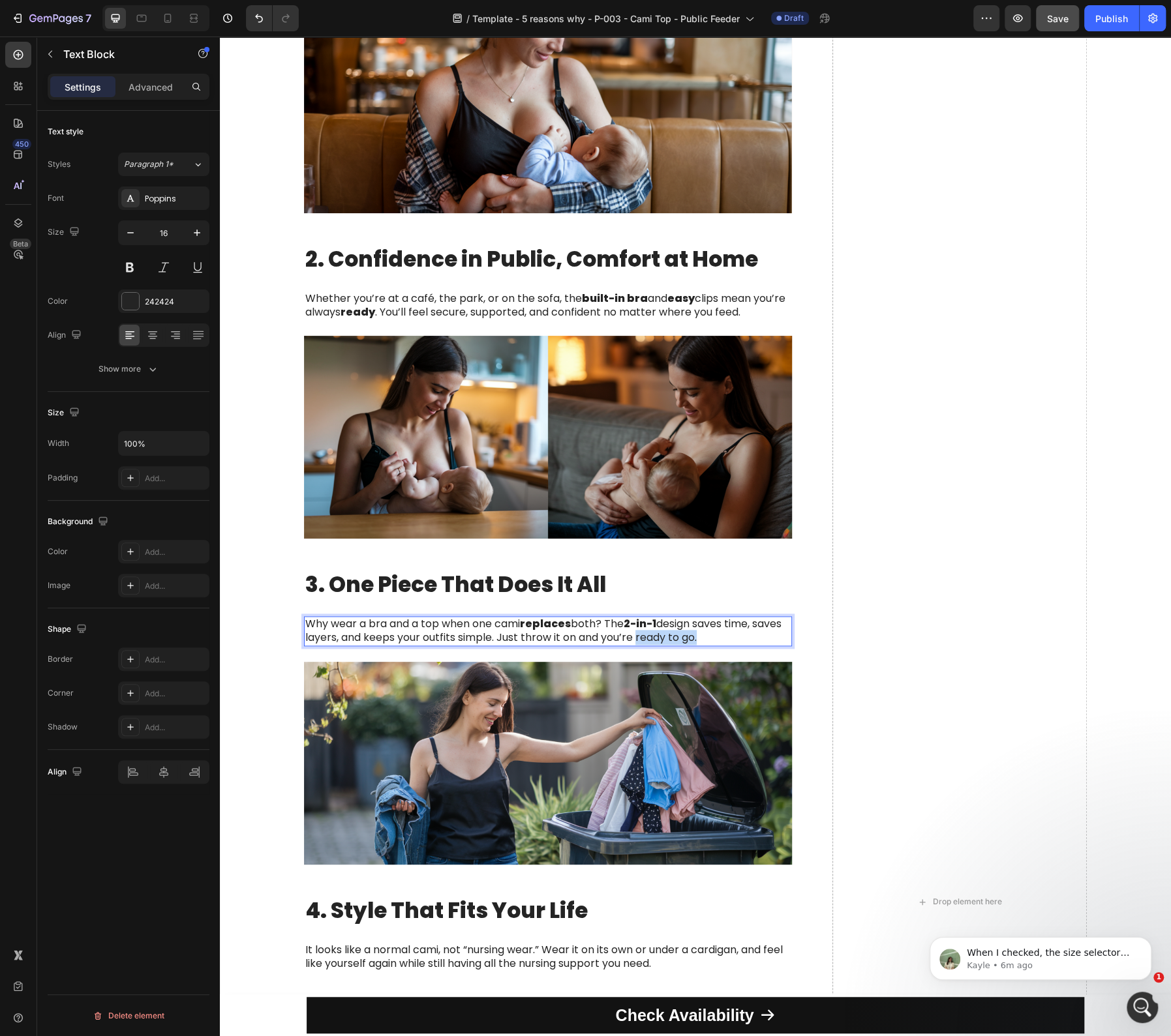
drag, startPoint x: 674, startPoint y: 639, endPoint x: 739, endPoint y: 643, distance: 65.1
click at [739, 643] on p "Why wear a bra and a top when one cami replaces both? The 2-in-1 design saves t…" at bounding box center [548, 631] width 485 height 27
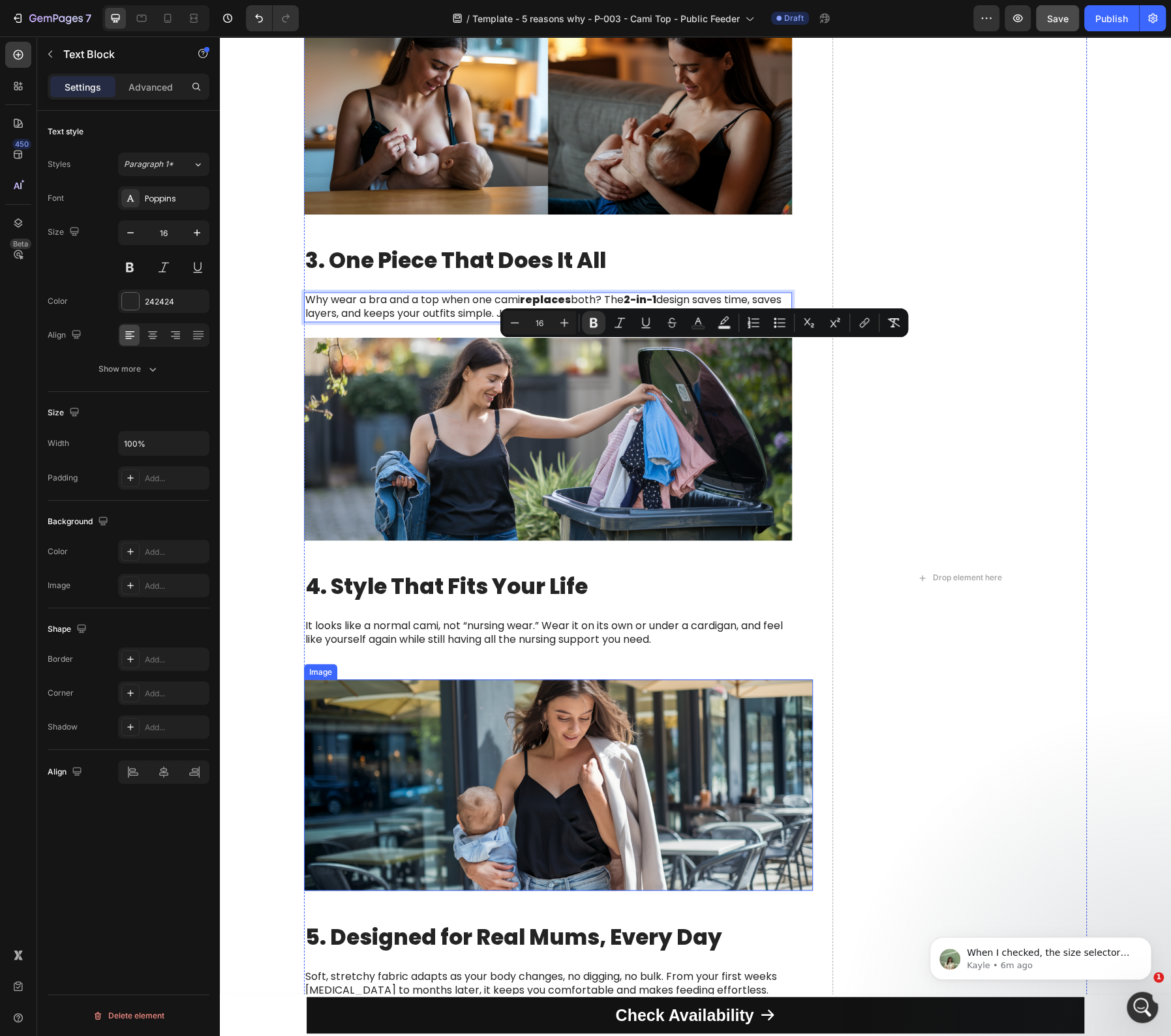
scroll to position [1137, 0]
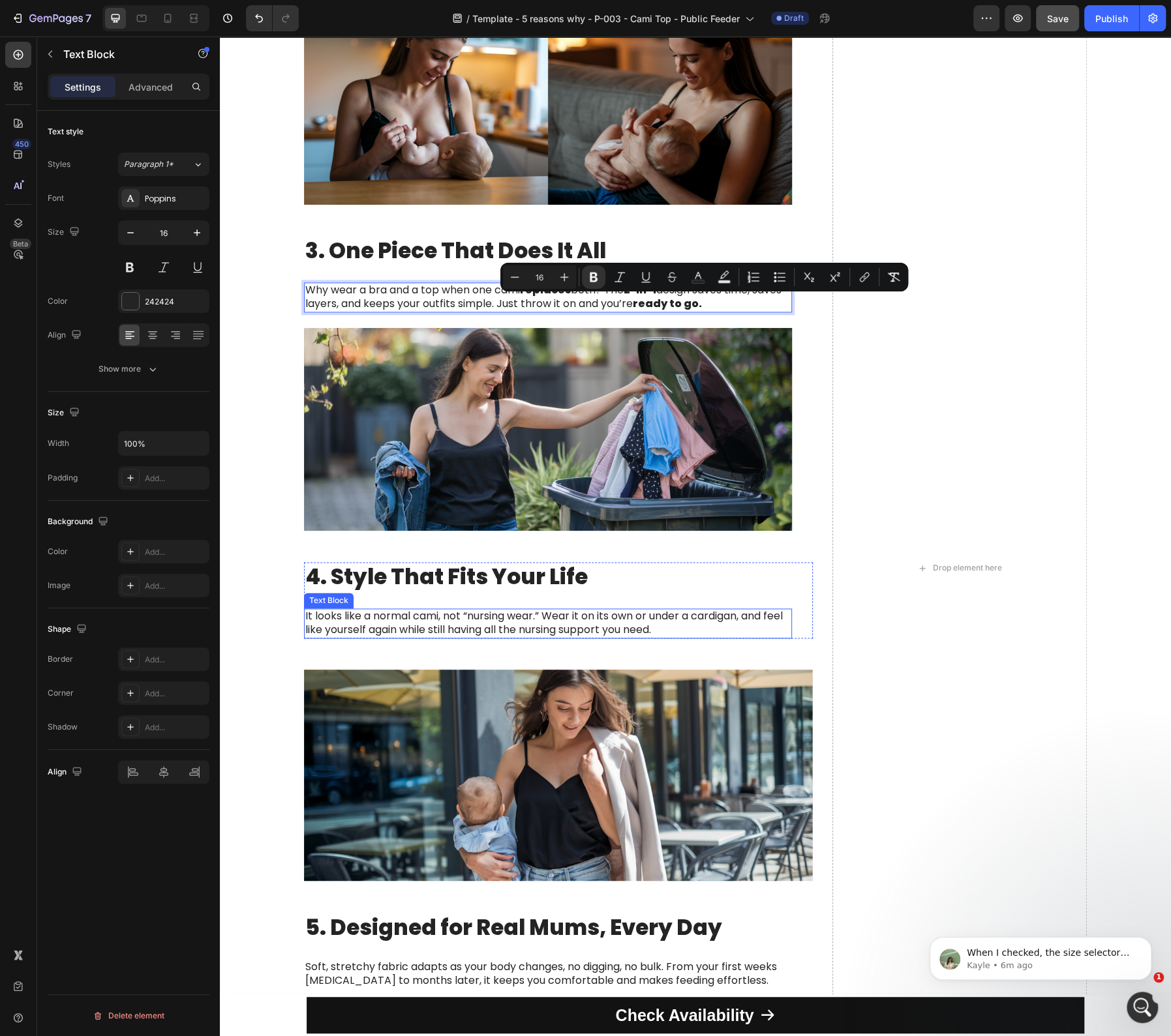
click at [599, 620] on p "It looks like a normal cami, not “nursing wear.” Wear it on its own or under a …" at bounding box center [548, 623] width 485 height 27
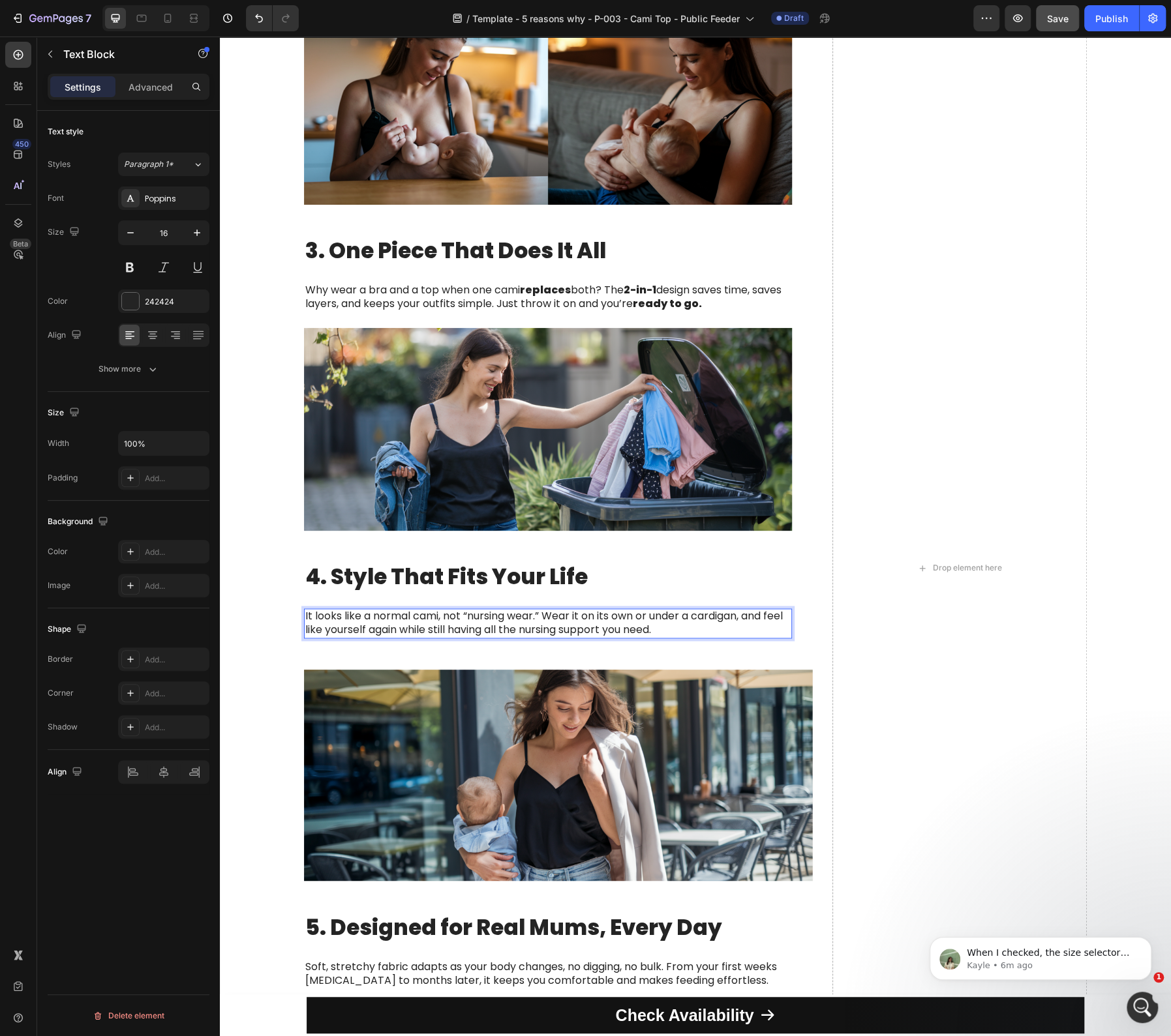
click at [363, 631] on p "It looks like a normal cami, not “nursing wear.” Wear it on its own or under a …" at bounding box center [548, 623] width 485 height 27
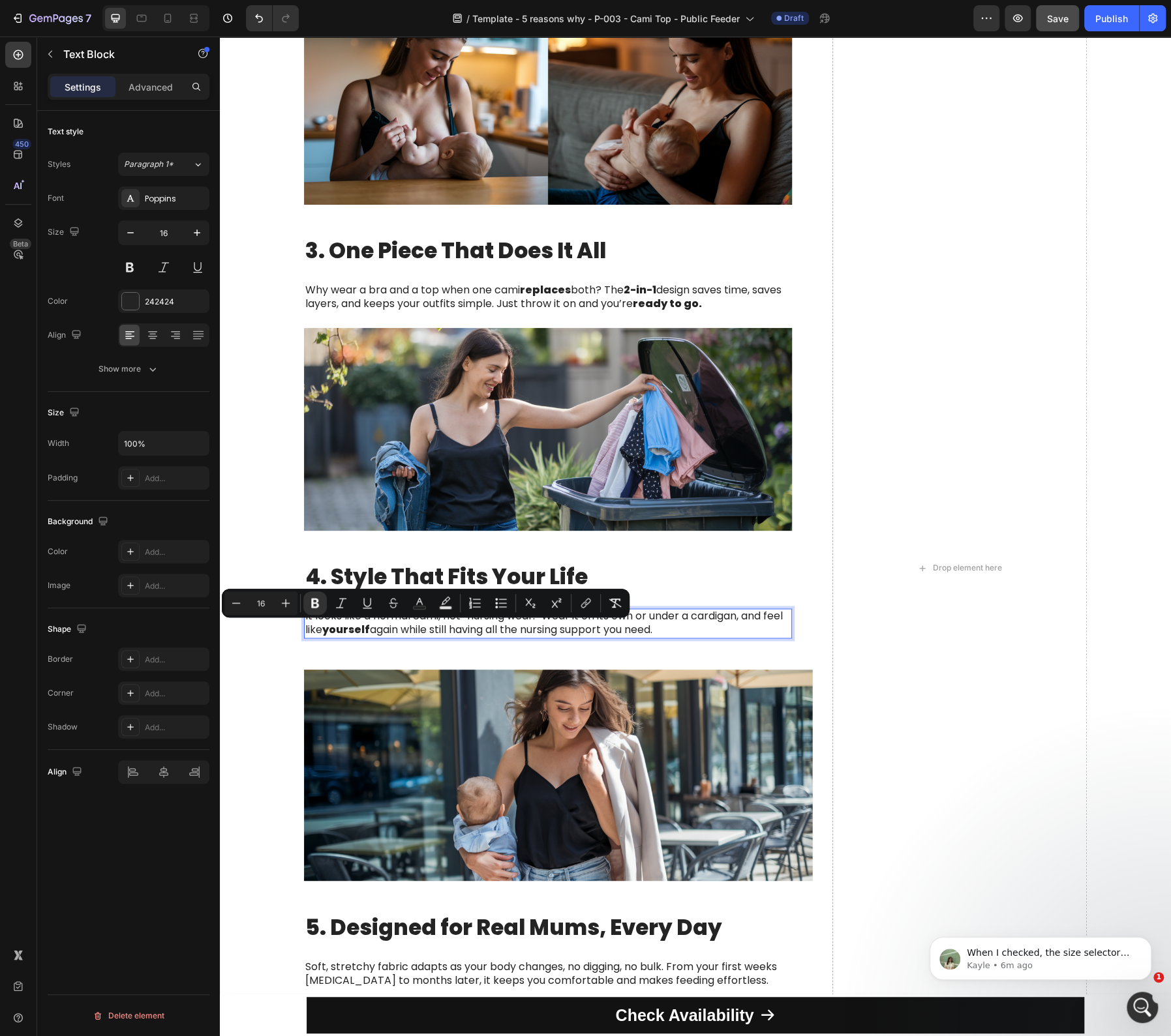
click at [410, 635] on p "It looks like a normal cami, not “nursing wear.” Wear it on its own or under a …" at bounding box center [548, 623] width 485 height 27
click at [397, 618] on p "It looks like a normal cami, not “nursing wear.” Wear it on its own or under a …" at bounding box center [548, 623] width 485 height 27
click at [607, 632] on p "It looks like a normal cami, not “nursing wear.” Wear it on its own or under a …" at bounding box center [548, 623] width 485 height 27
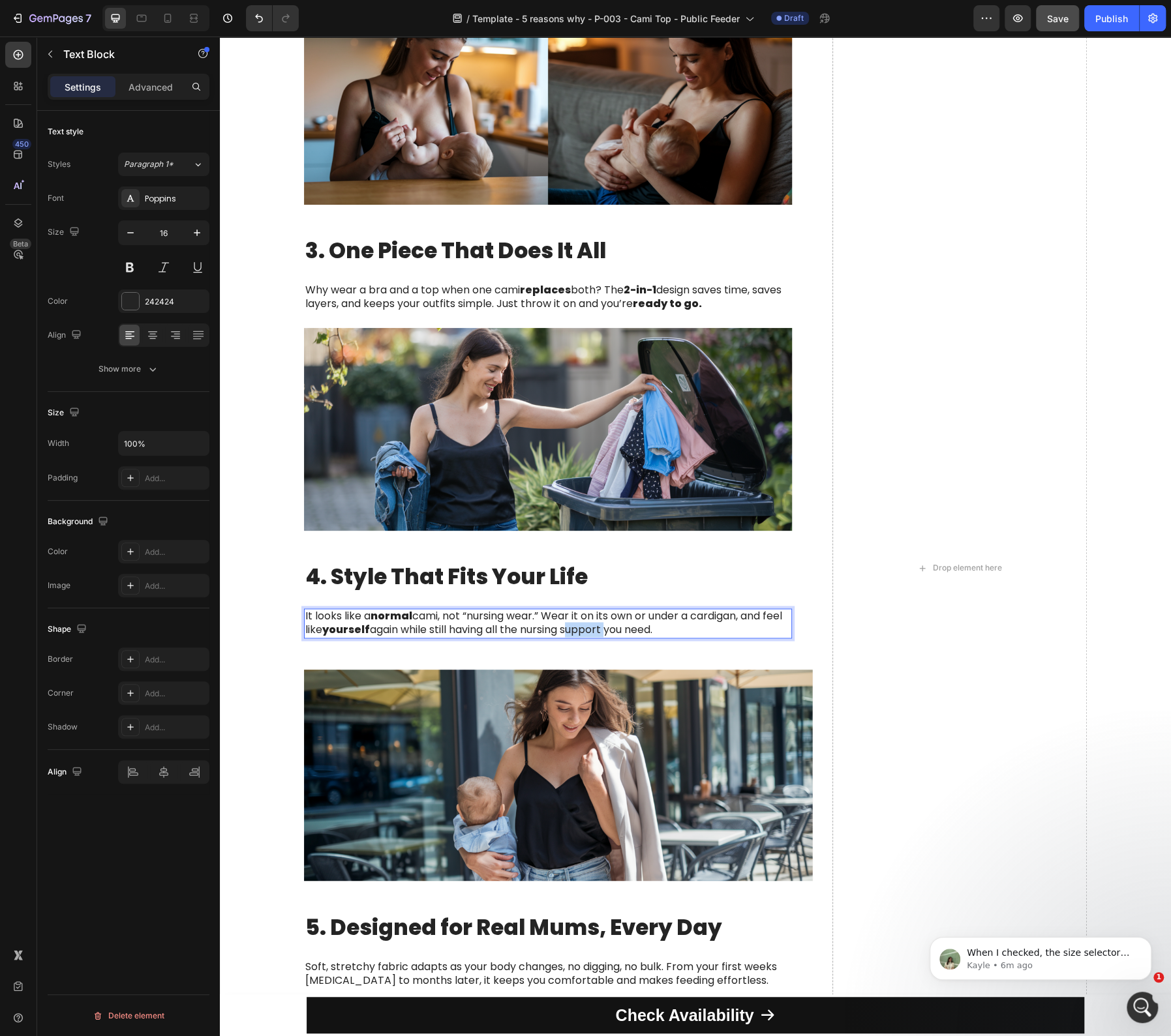
click at [607, 632] on p "It looks like a normal cami, not “nursing wear.” Wear it on its own or under a …" at bounding box center [548, 623] width 485 height 27
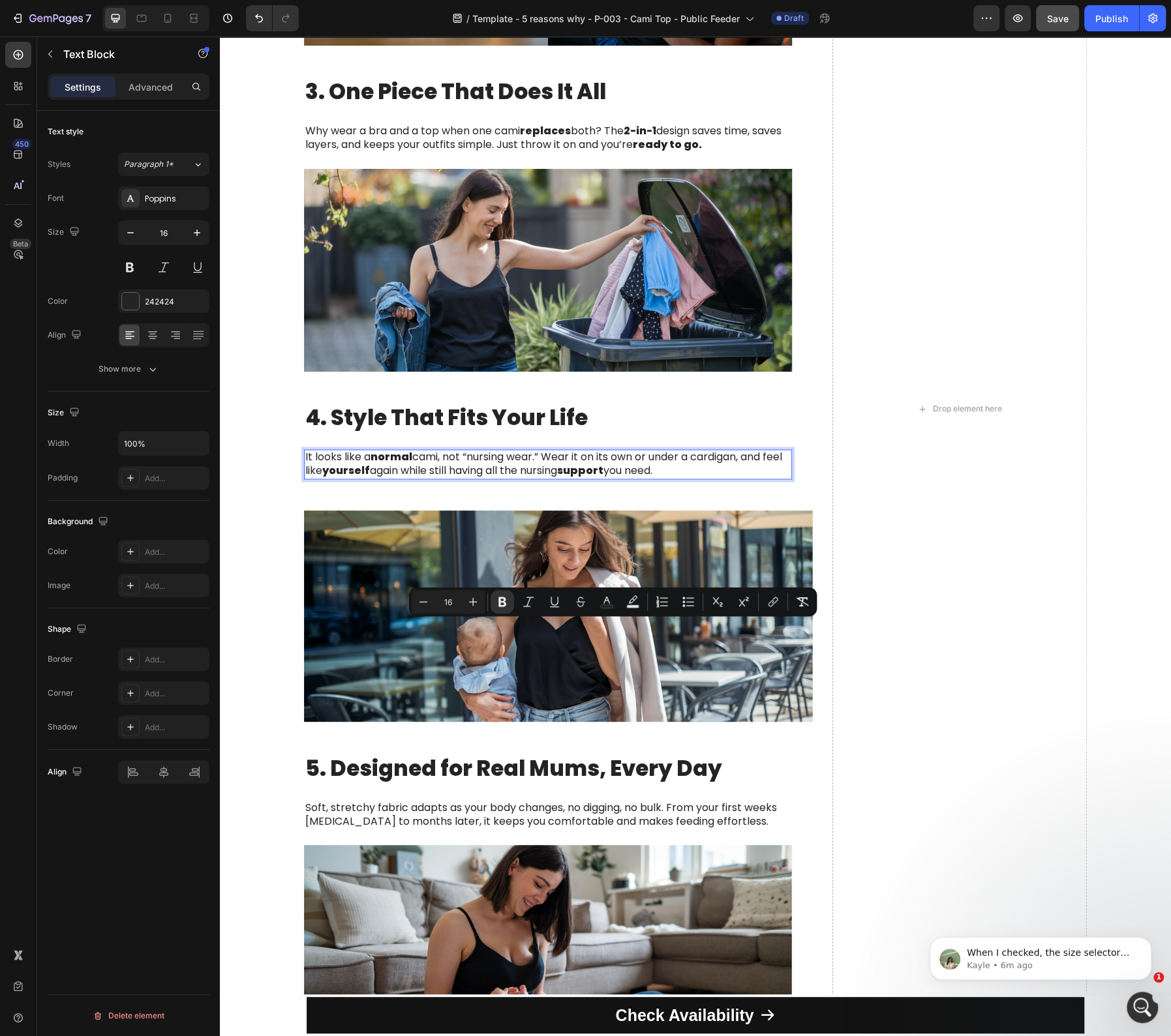
scroll to position [1391, 0]
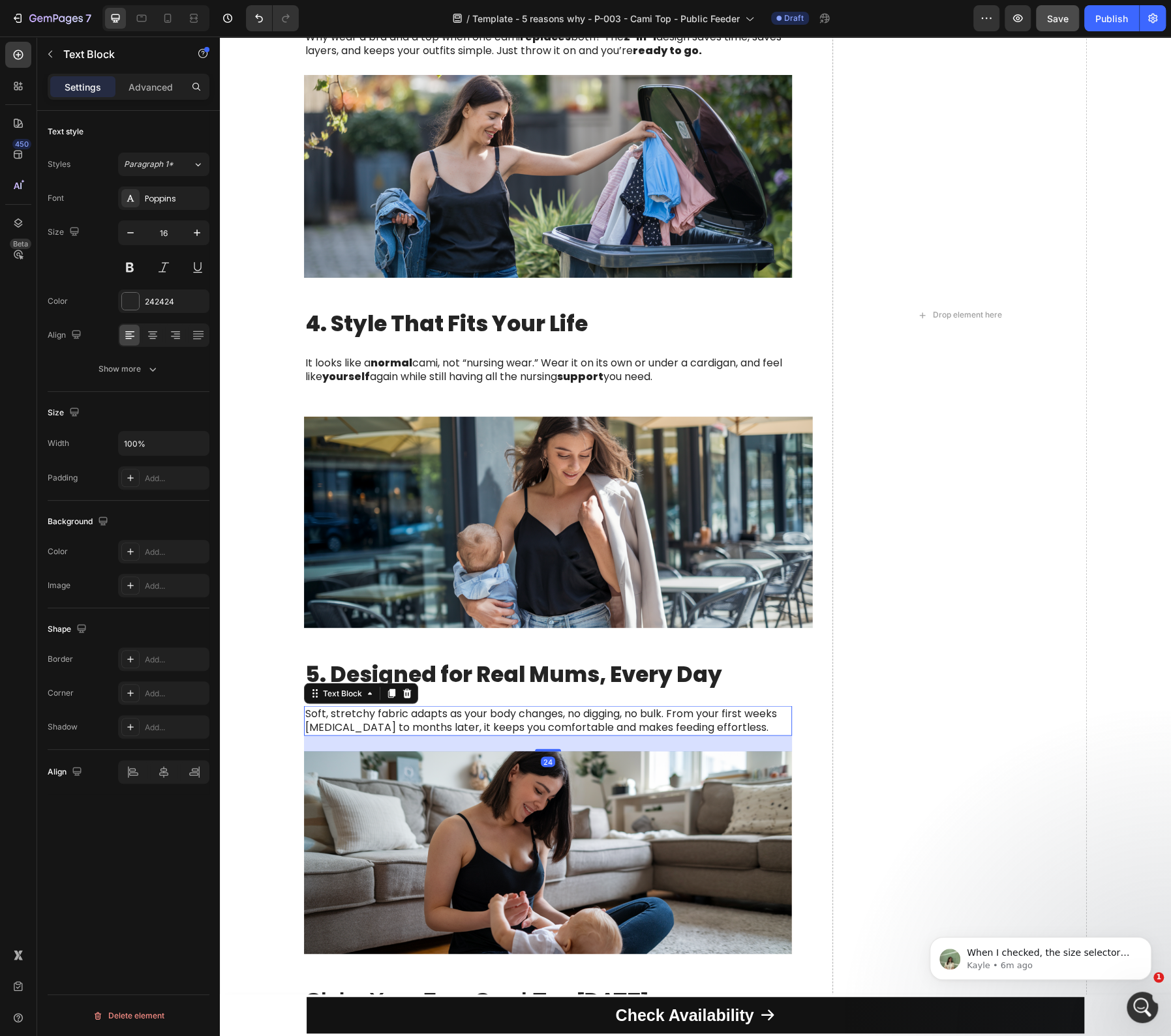
click at [389, 716] on p "Soft, stretchy fabric adapts as your body changes, no digging, no bulk. From yo…" at bounding box center [548, 720] width 485 height 27
click at [544, 717] on p "Soft, stretchy fabric adapts as your body changes, no digging, no bulk. From yo…" at bounding box center [548, 720] width 485 height 27
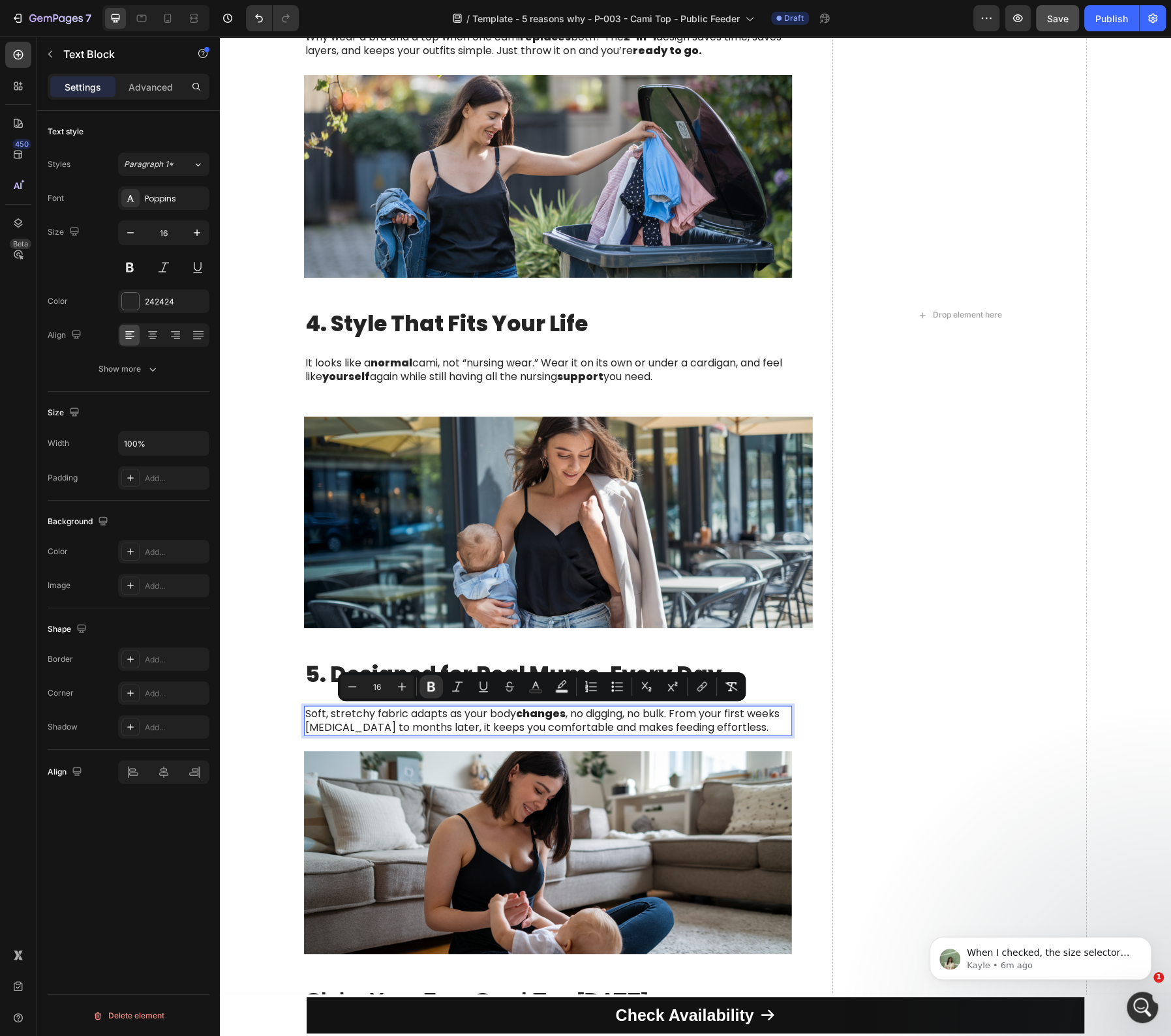
click at [516, 722] on p "Soft, stretchy fabric adapts as your body changes , no digging, no bulk. From y…" at bounding box center [548, 720] width 485 height 27
click at [533, 726] on p "Soft, stretchy fabric adapts as your body changes , no digging, no bulk. From y…" at bounding box center [548, 720] width 485 height 27
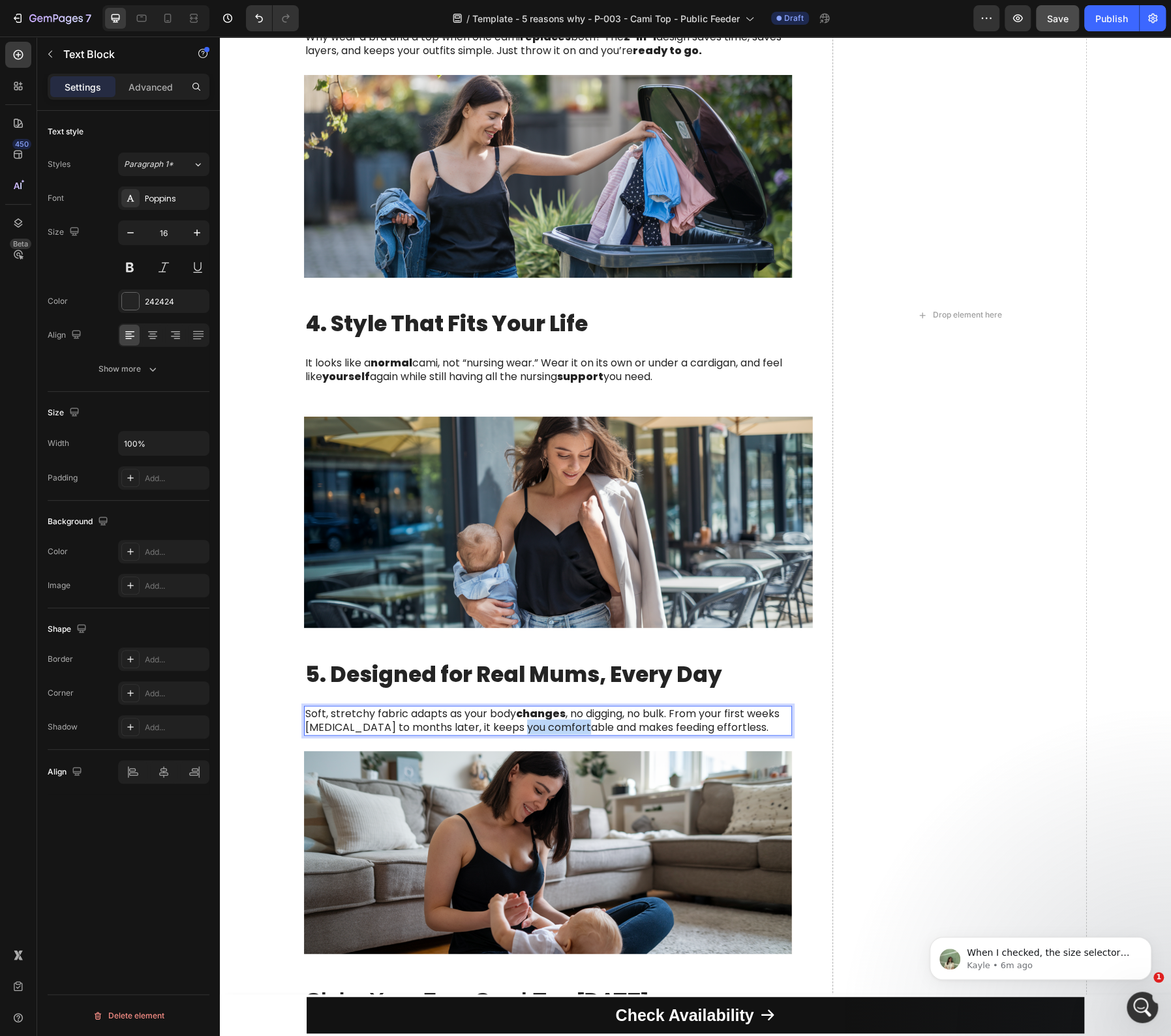
click at [533, 726] on p "Soft, stretchy fabric adapts as your body changes , no digging, no bulk. From y…" at bounding box center [548, 720] width 485 height 27
click at [706, 726] on p "Soft, stretchy fabric adapts as your body changes , no digging, no bulk. From y…" at bounding box center [548, 720] width 485 height 27
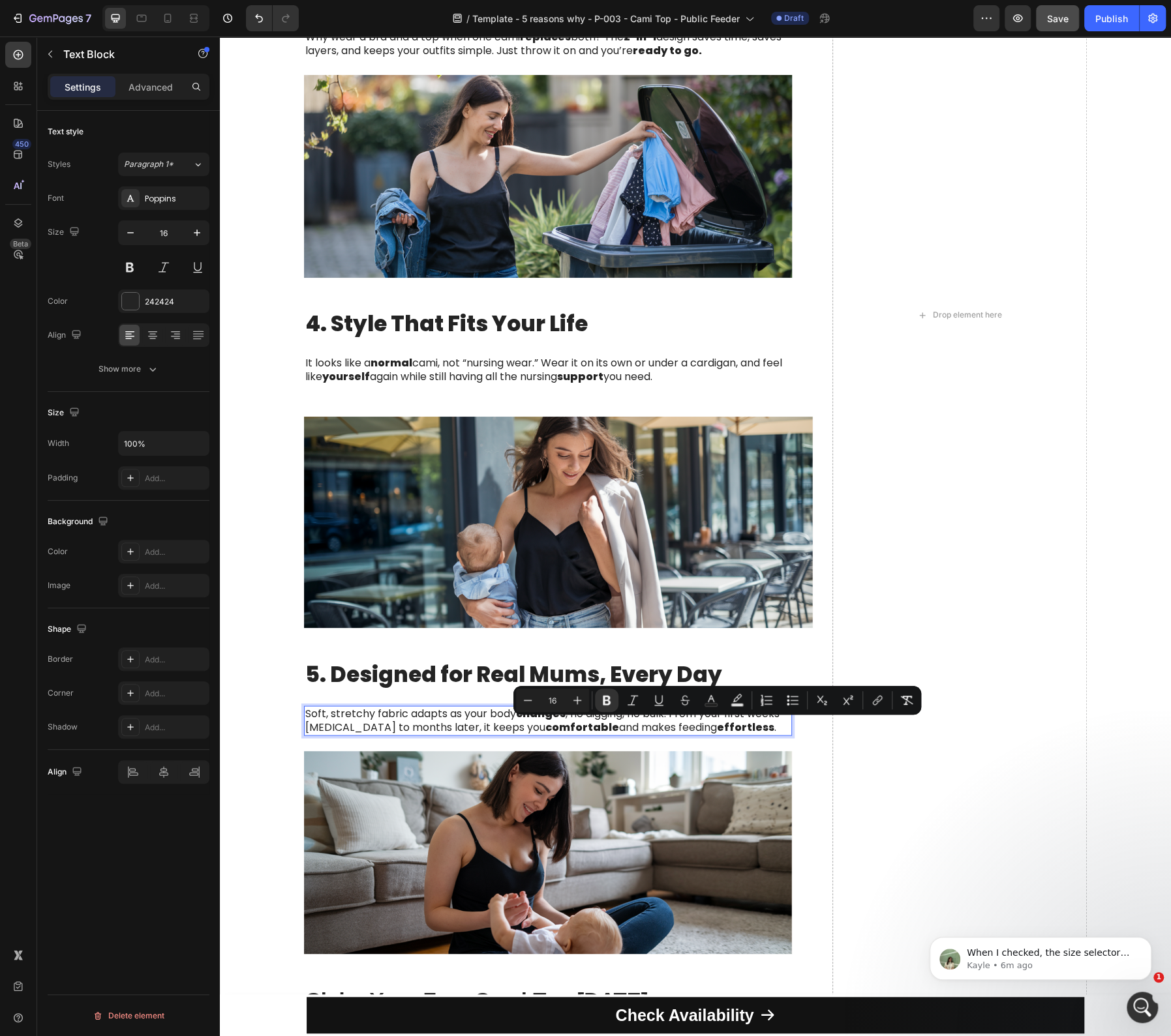
click at [914, 715] on div "Drop element here" at bounding box center [959, 315] width 255 height 1875
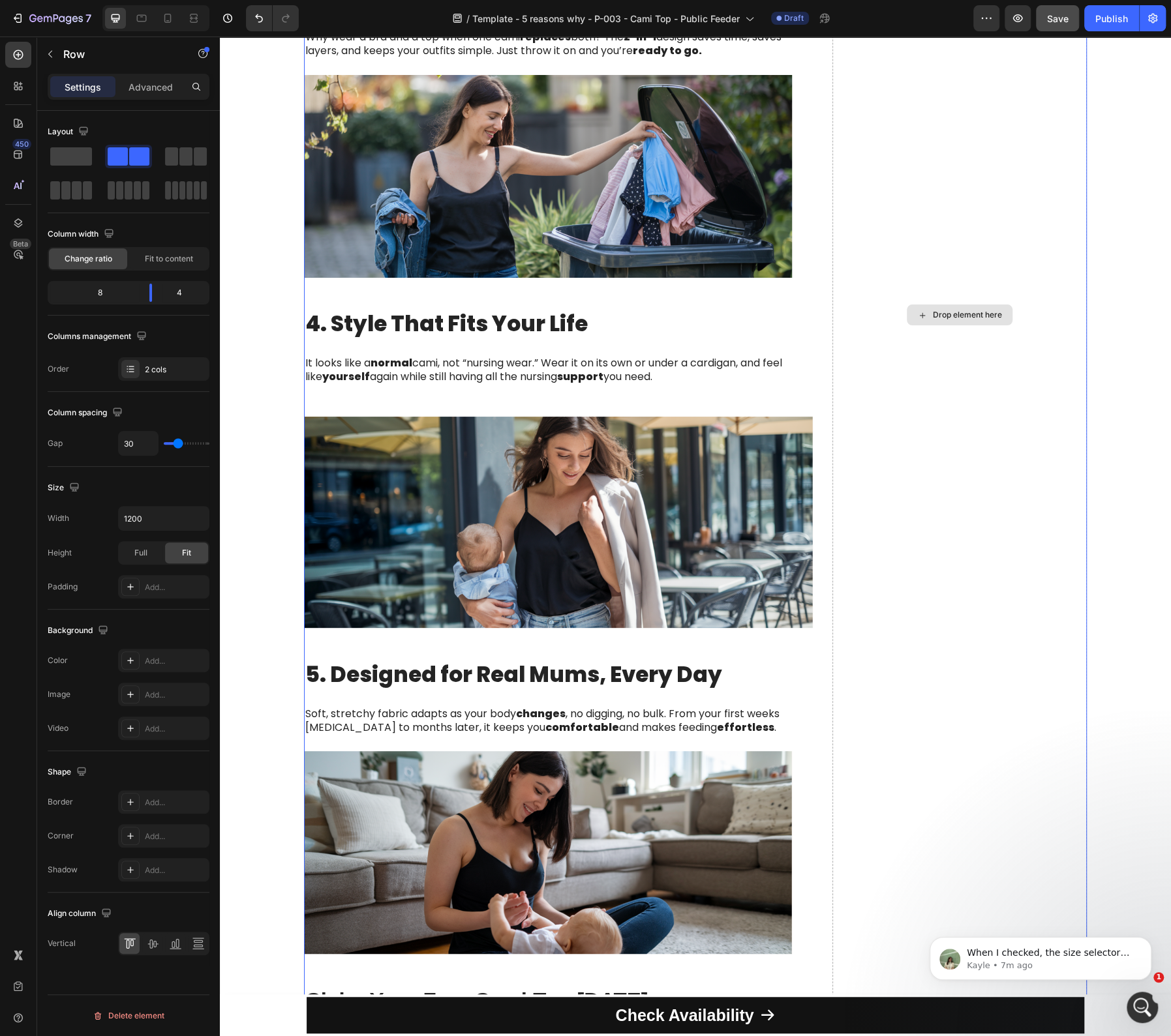
click at [881, 610] on div "Drop element here" at bounding box center [959, 315] width 255 height 1875
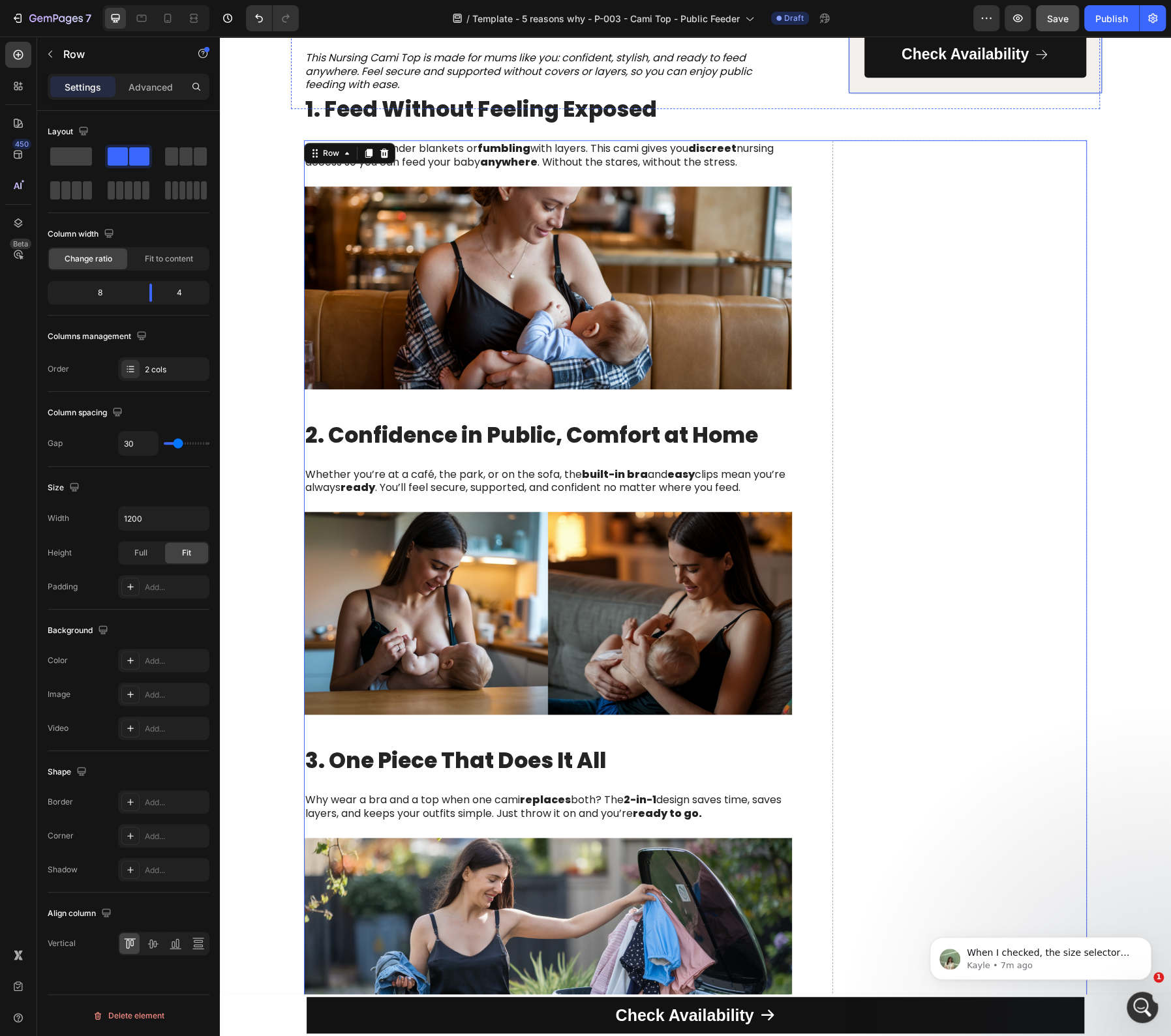
scroll to position [290, 0]
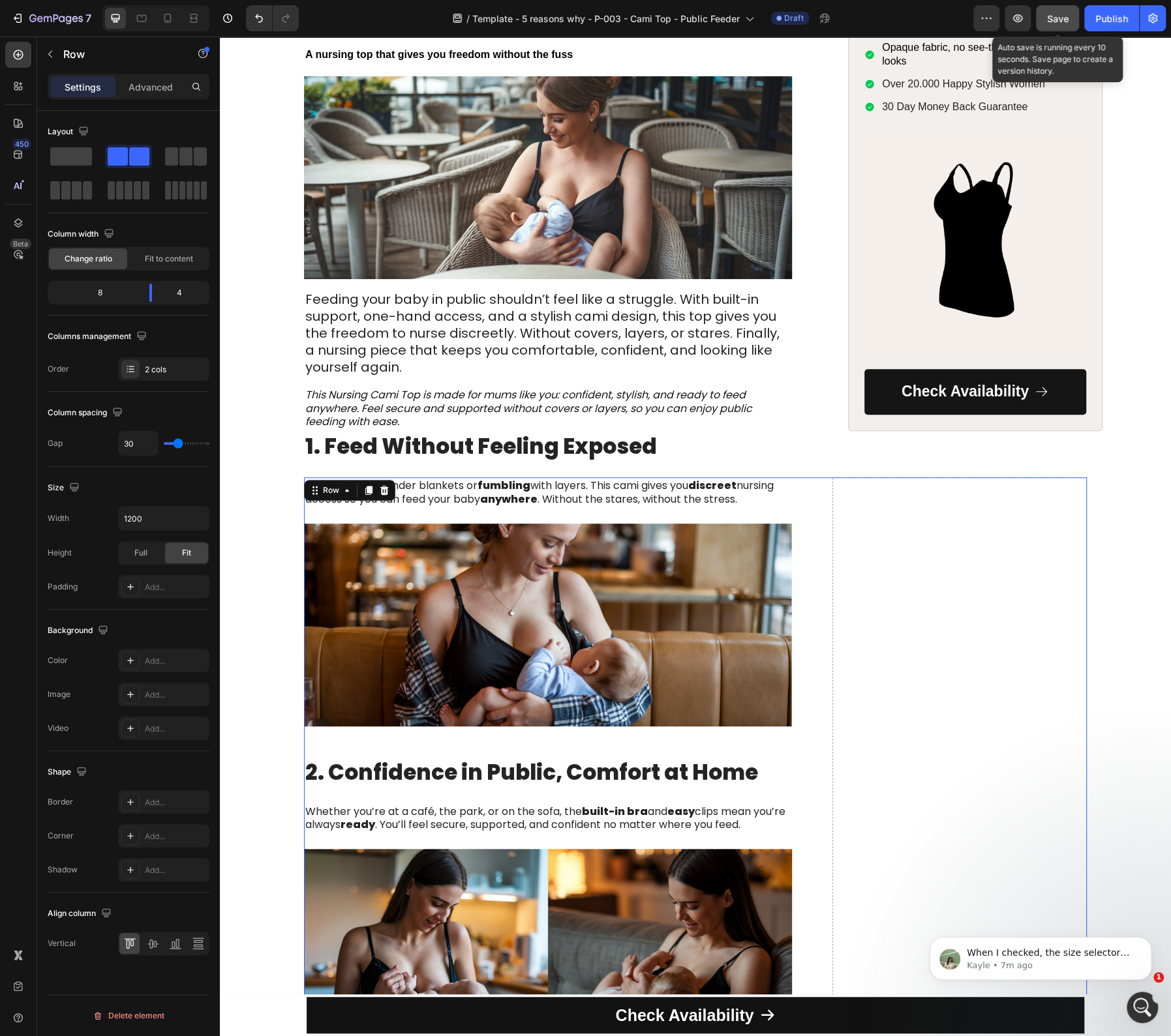
click at [1046, 23] on button "Save" at bounding box center [1058, 19] width 43 height 26
click at [165, 18] on icon at bounding box center [168, 19] width 7 height 9
type input "0"
type input "100%"
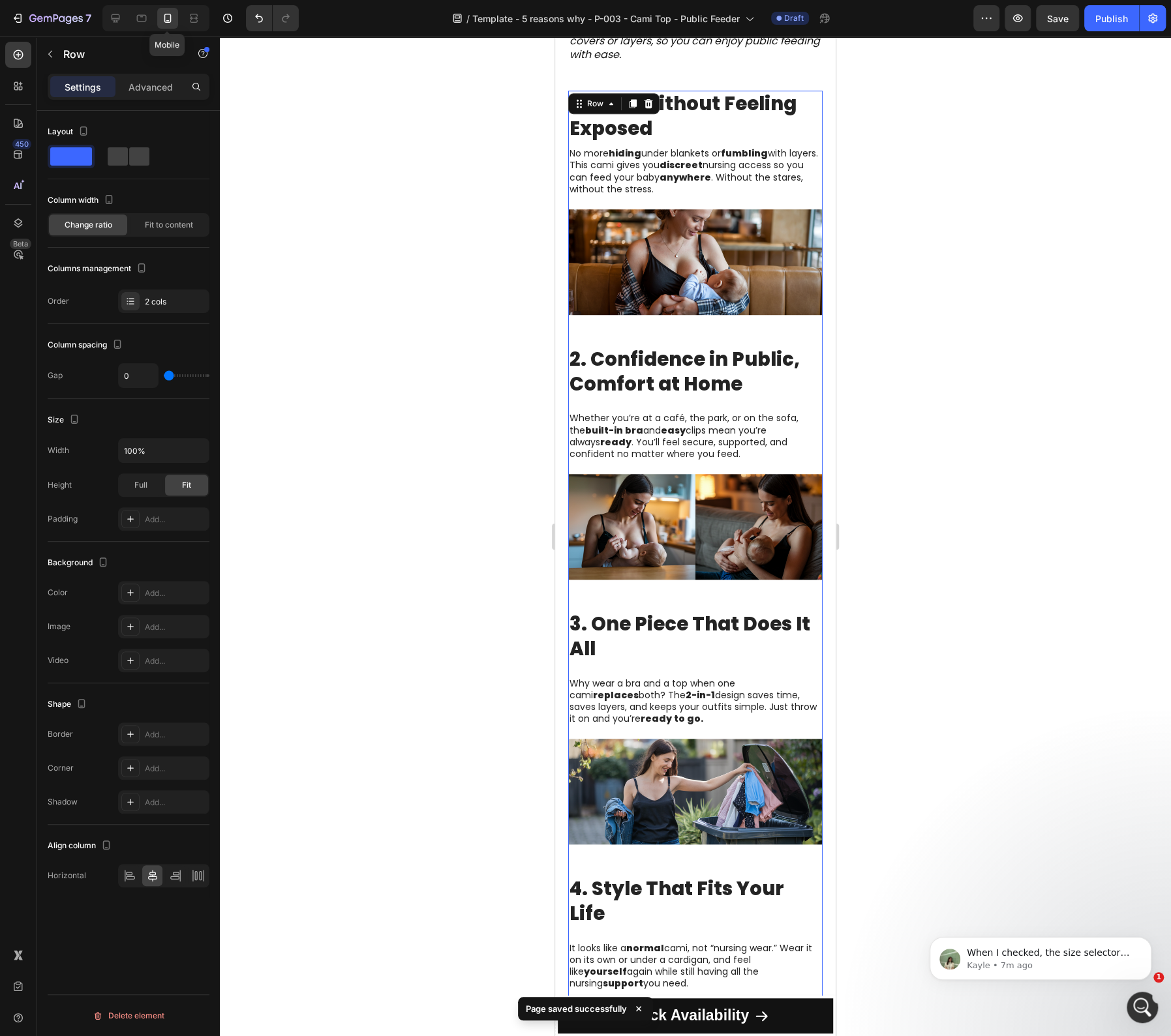
scroll to position [563, 0]
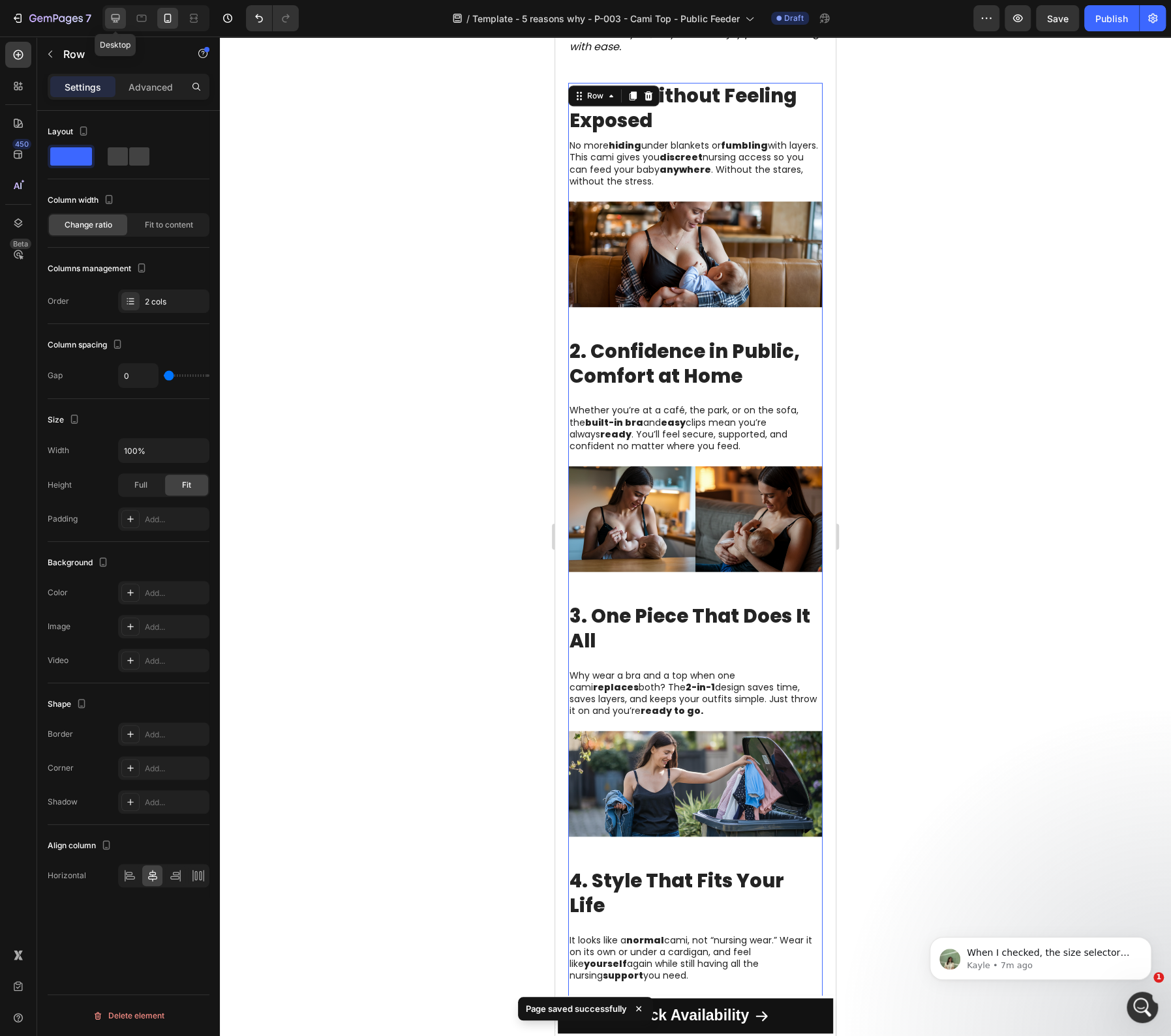
click at [114, 19] on icon at bounding box center [115, 18] width 8 height 8
type input "30"
type input "1200"
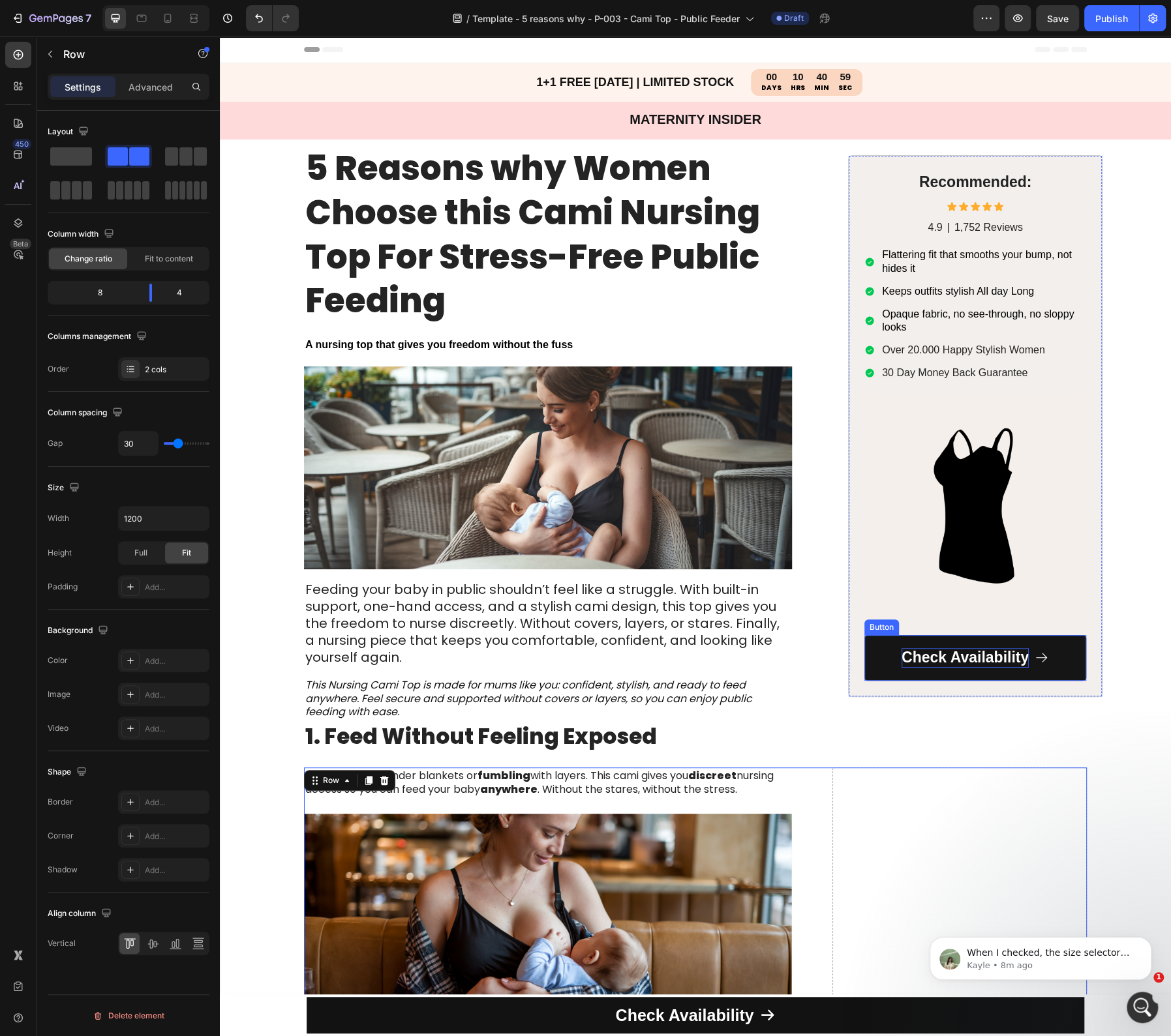
click at [965, 661] on p "Check Availability" at bounding box center [965, 658] width 127 height 20
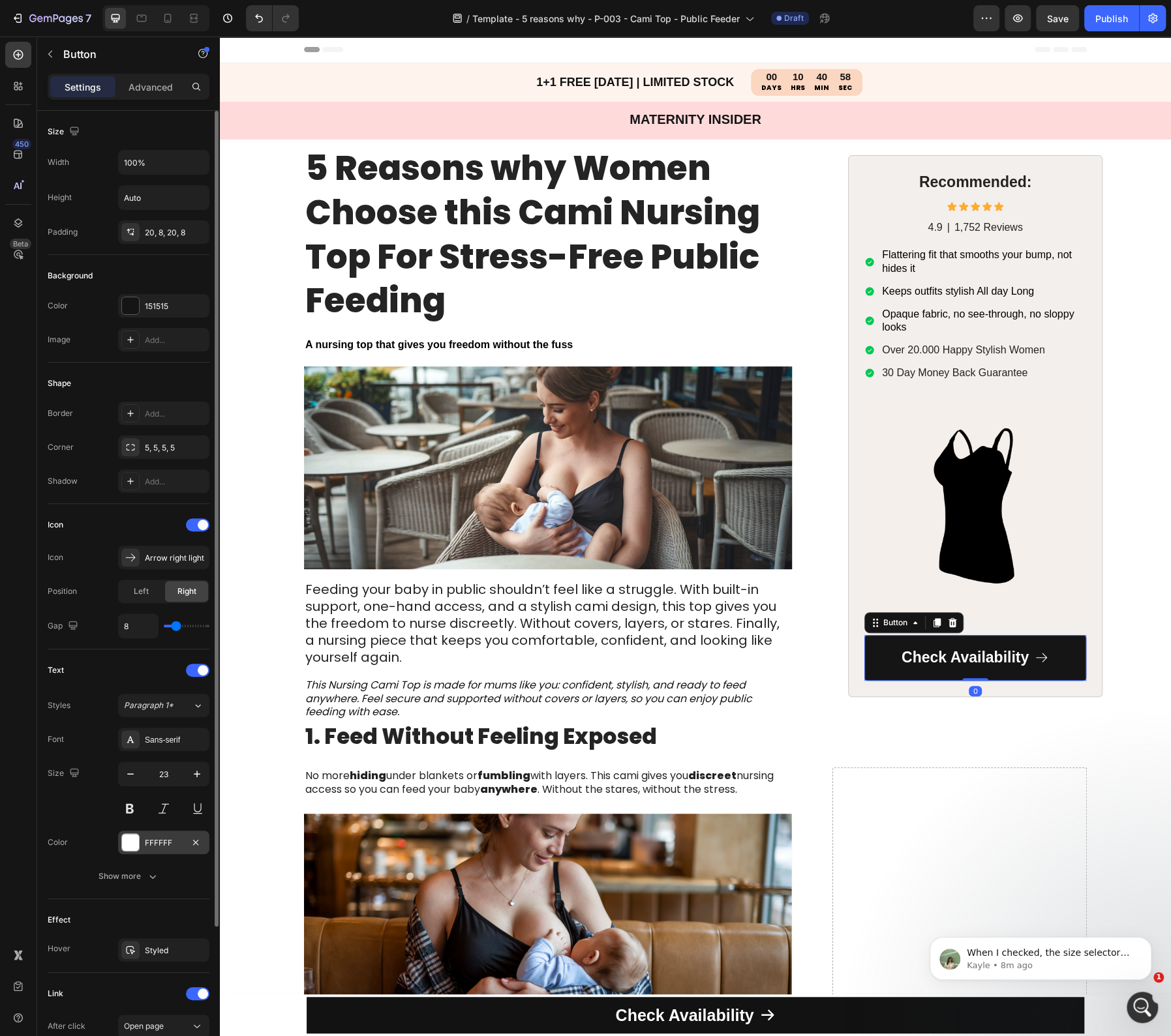
scroll to position [173, 0]
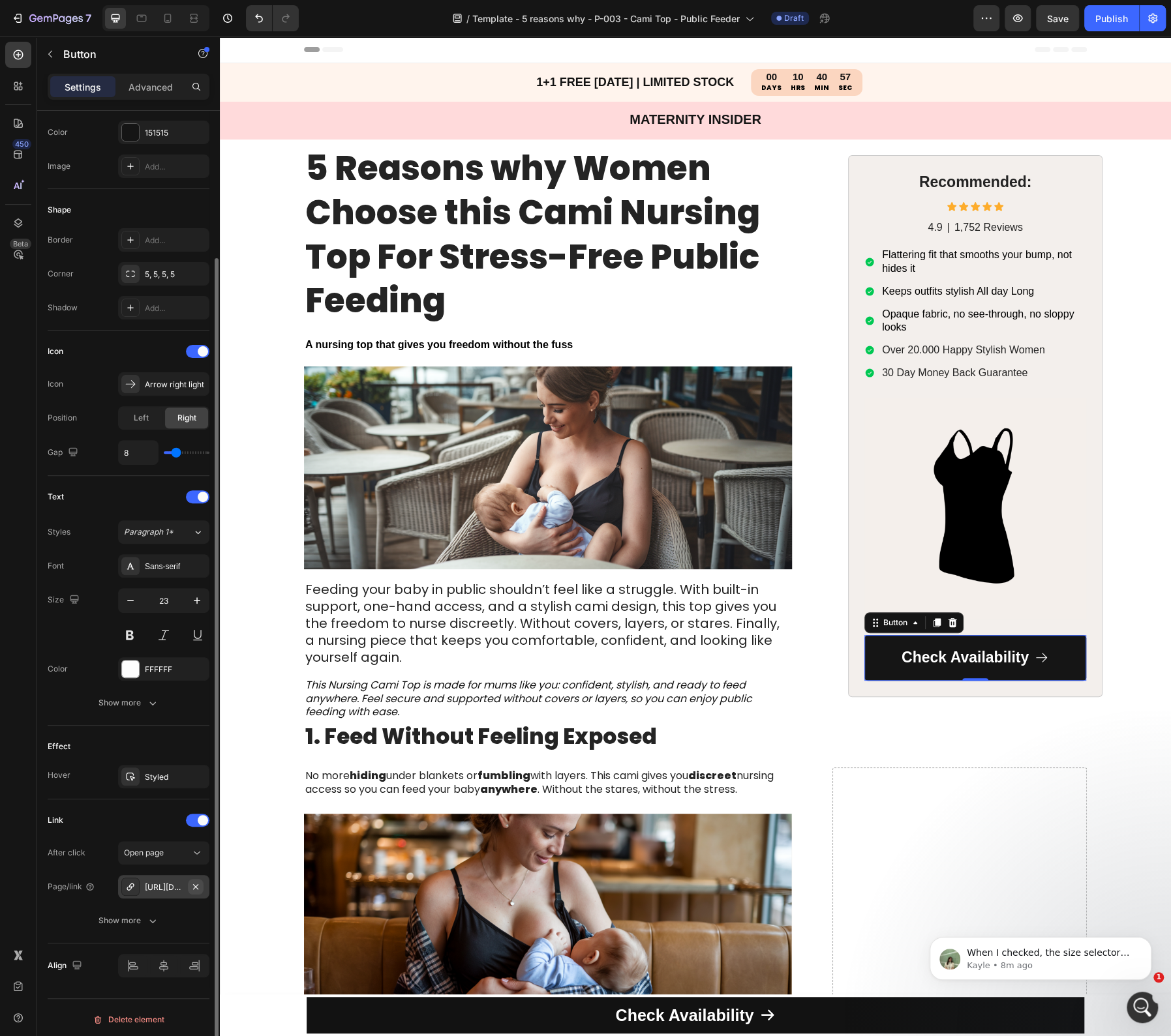
click at [196, 882] on icon "button" at bounding box center [195, 886] width 10 height 10
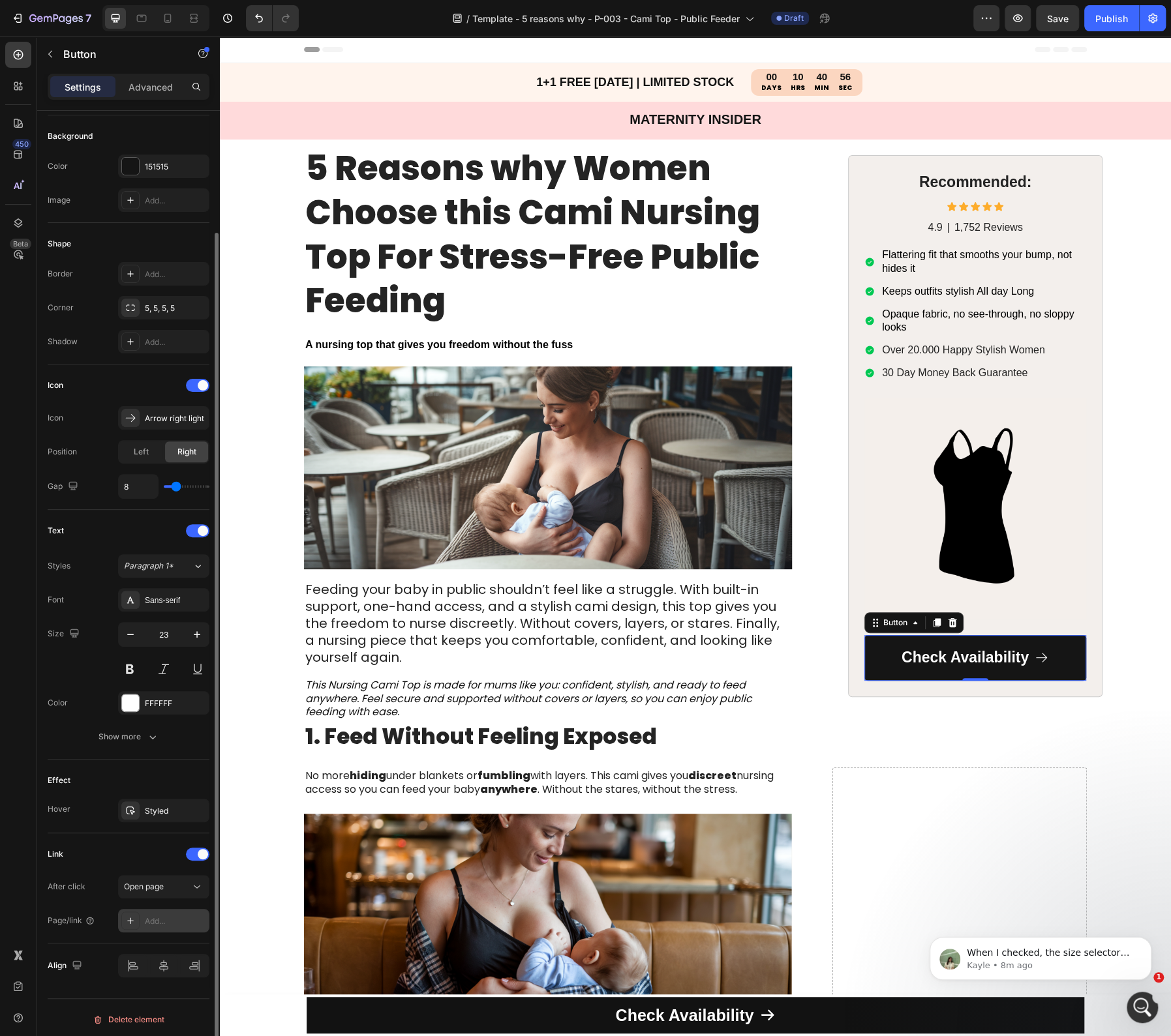
click at [163, 915] on div "Add..." at bounding box center [176, 921] width 62 height 12
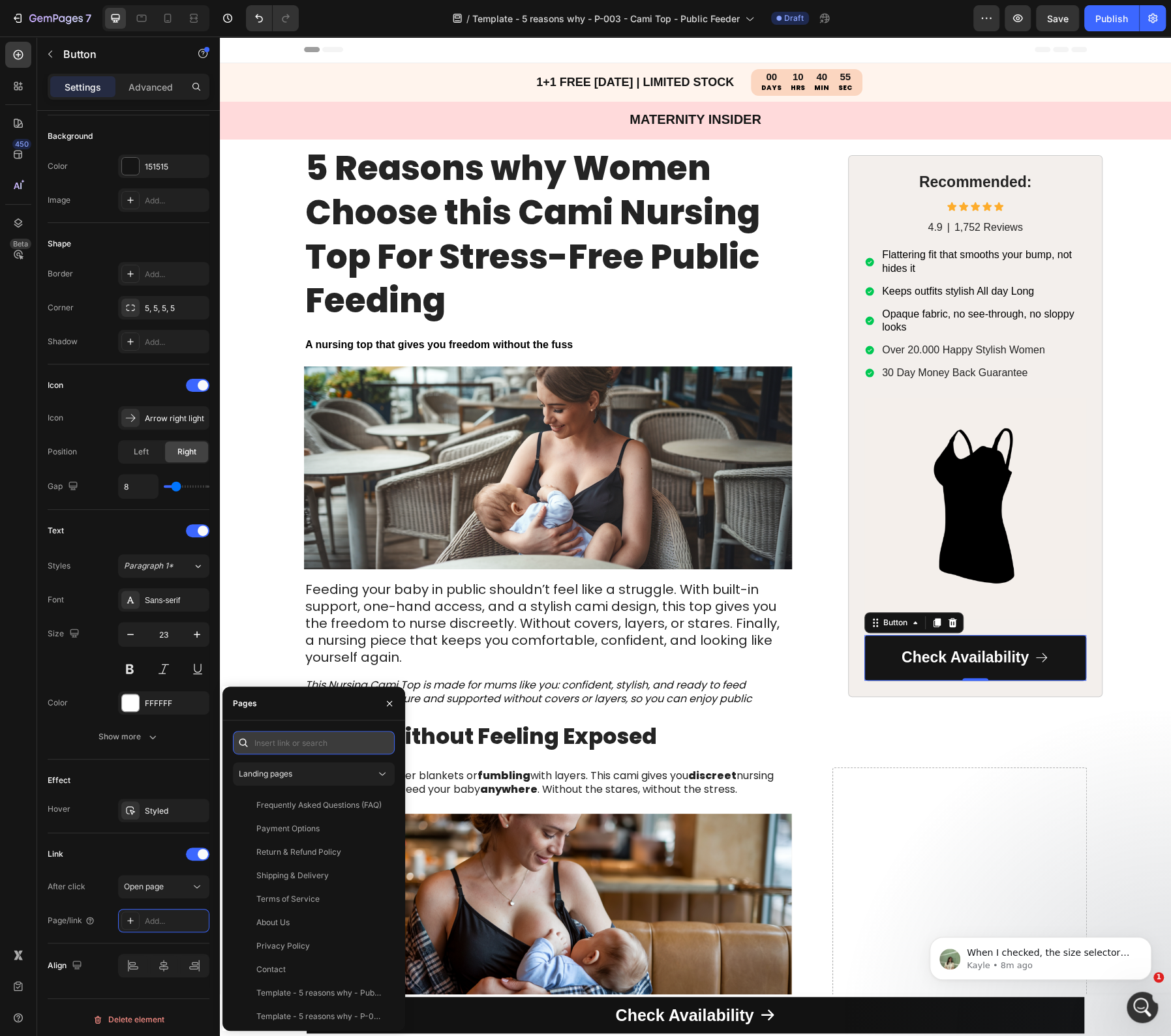
click at [344, 737] on input "text" at bounding box center [314, 742] width 162 height 23
paste input "[URL][DOMAIN_NAME]"
type input "[URL][DOMAIN_NAME]"
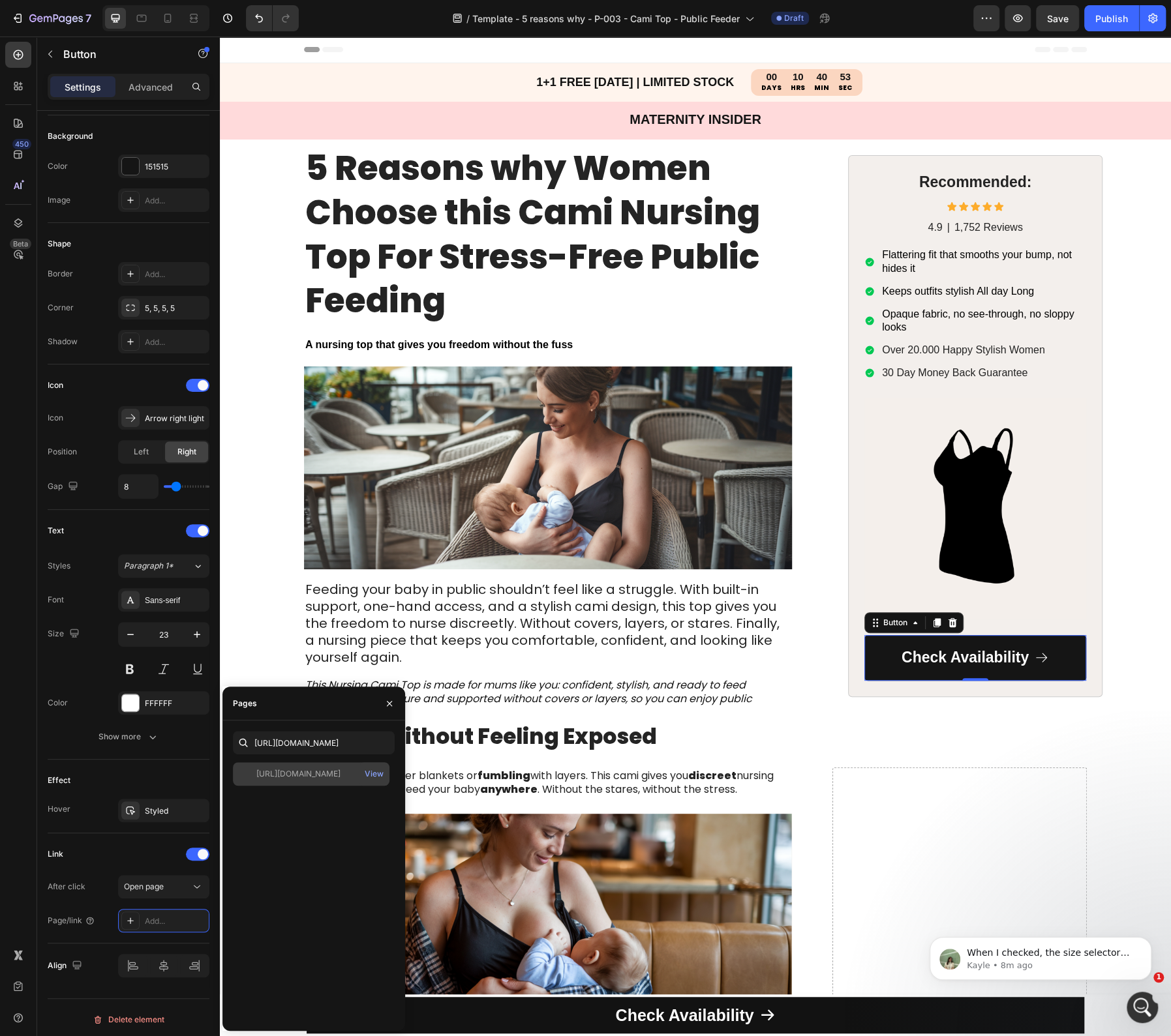
scroll to position [0, 0]
click at [322, 773] on div "[URL][DOMAIN_NAME]" at bounding box center [299, 774] width 84 height 12
click at [374, 776] on div "View" at bounding box center [374, 774] width 19 height 12
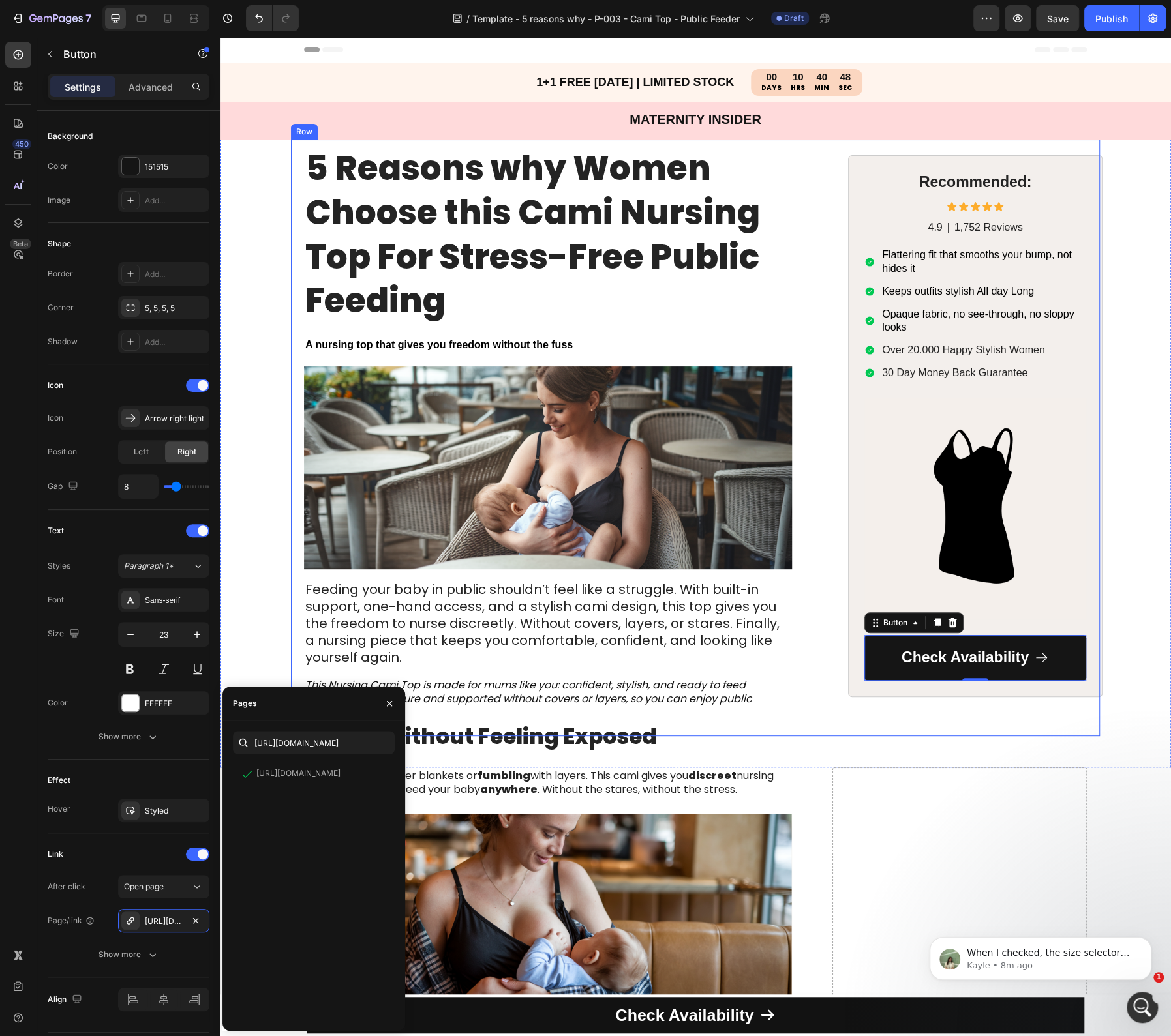
click at [960, 741] on div "5 Reasons why Women Choose this Cami Nursing Top For Stress-Free Public Feeding…" at bounding box center [695, 453] width 951 height 628
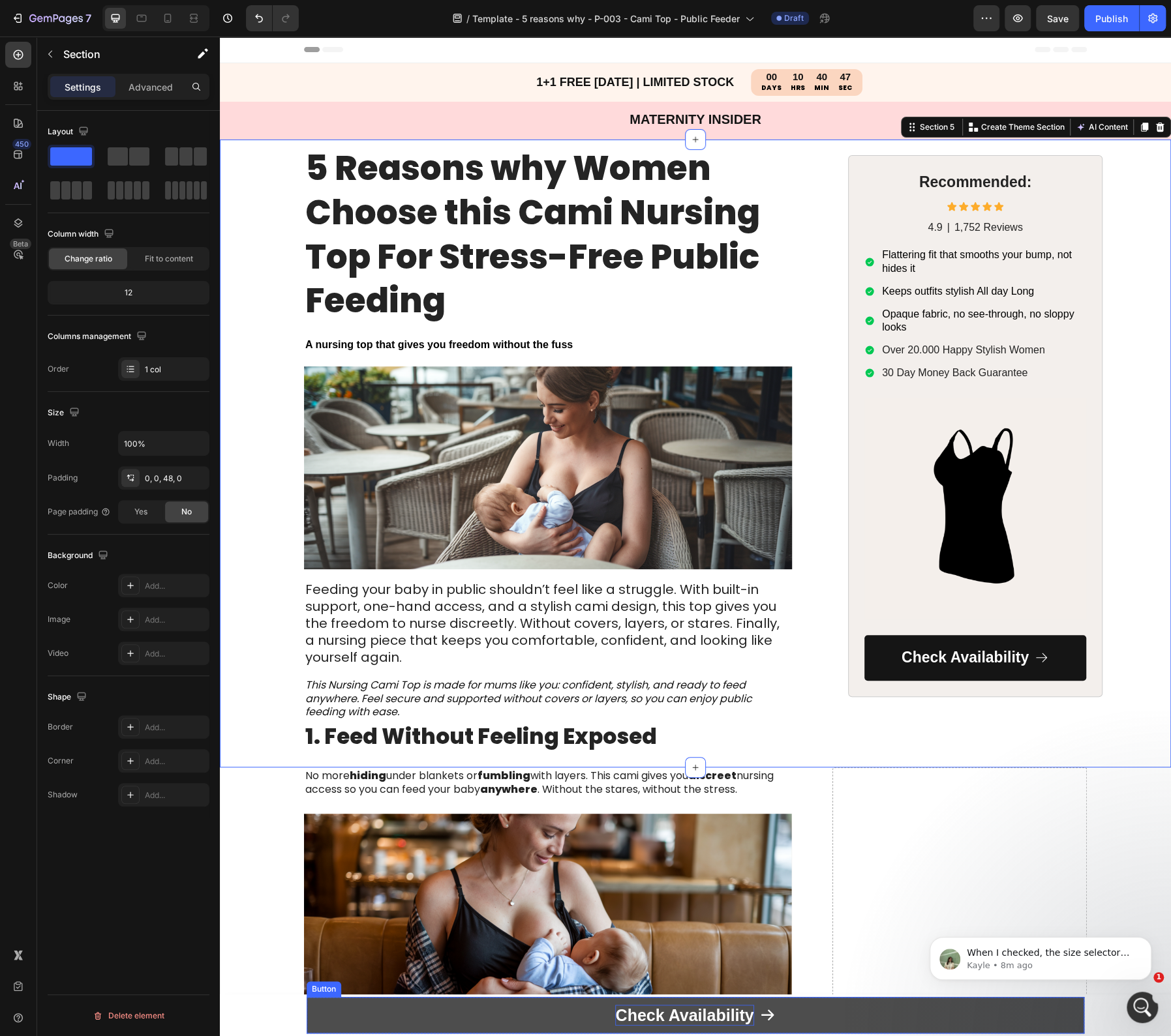
click at [752, 951] on strong "Check Availability" at bounding box center [684, 1015] width 139 height 19
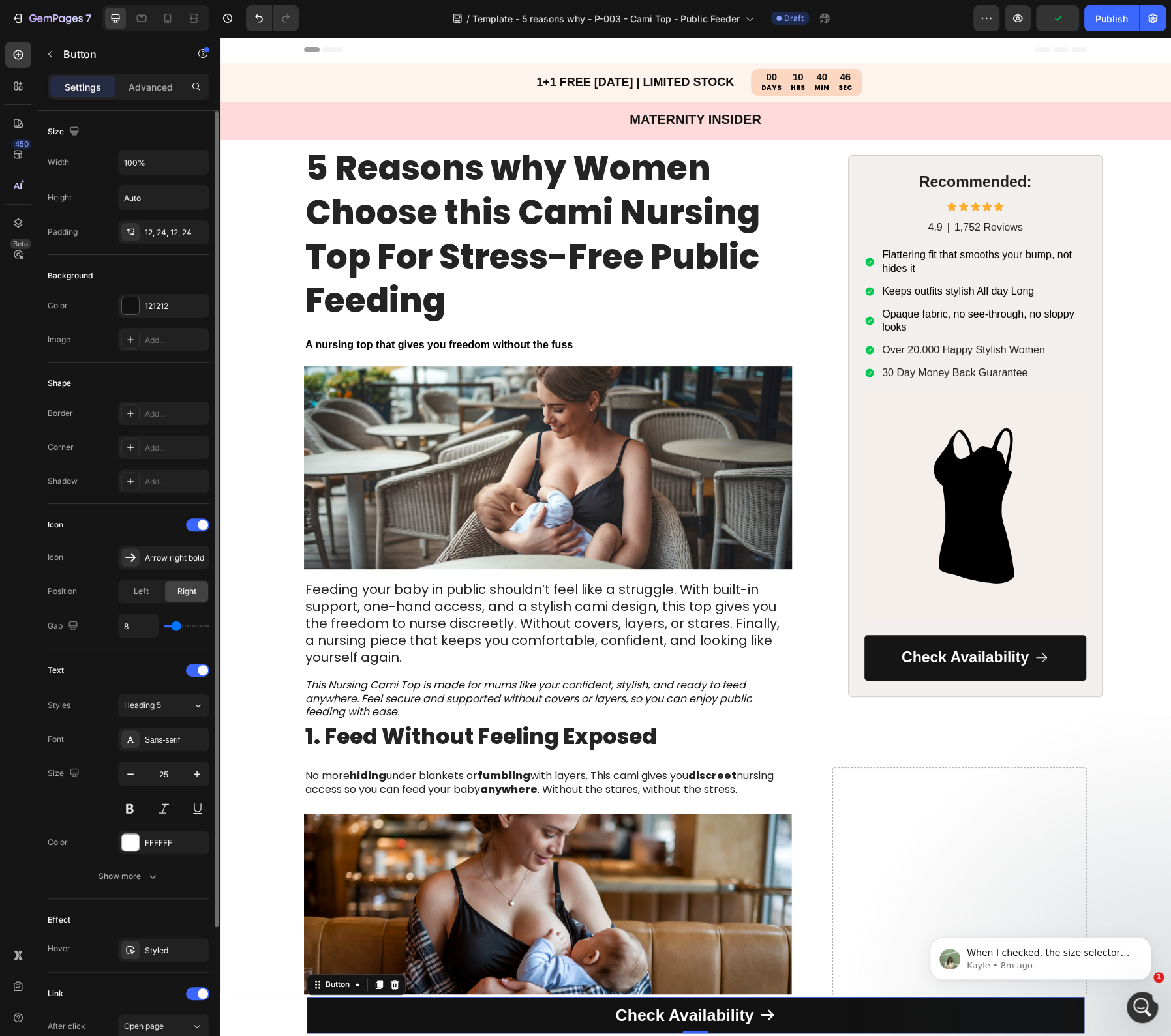
scroll to position [173, 0]
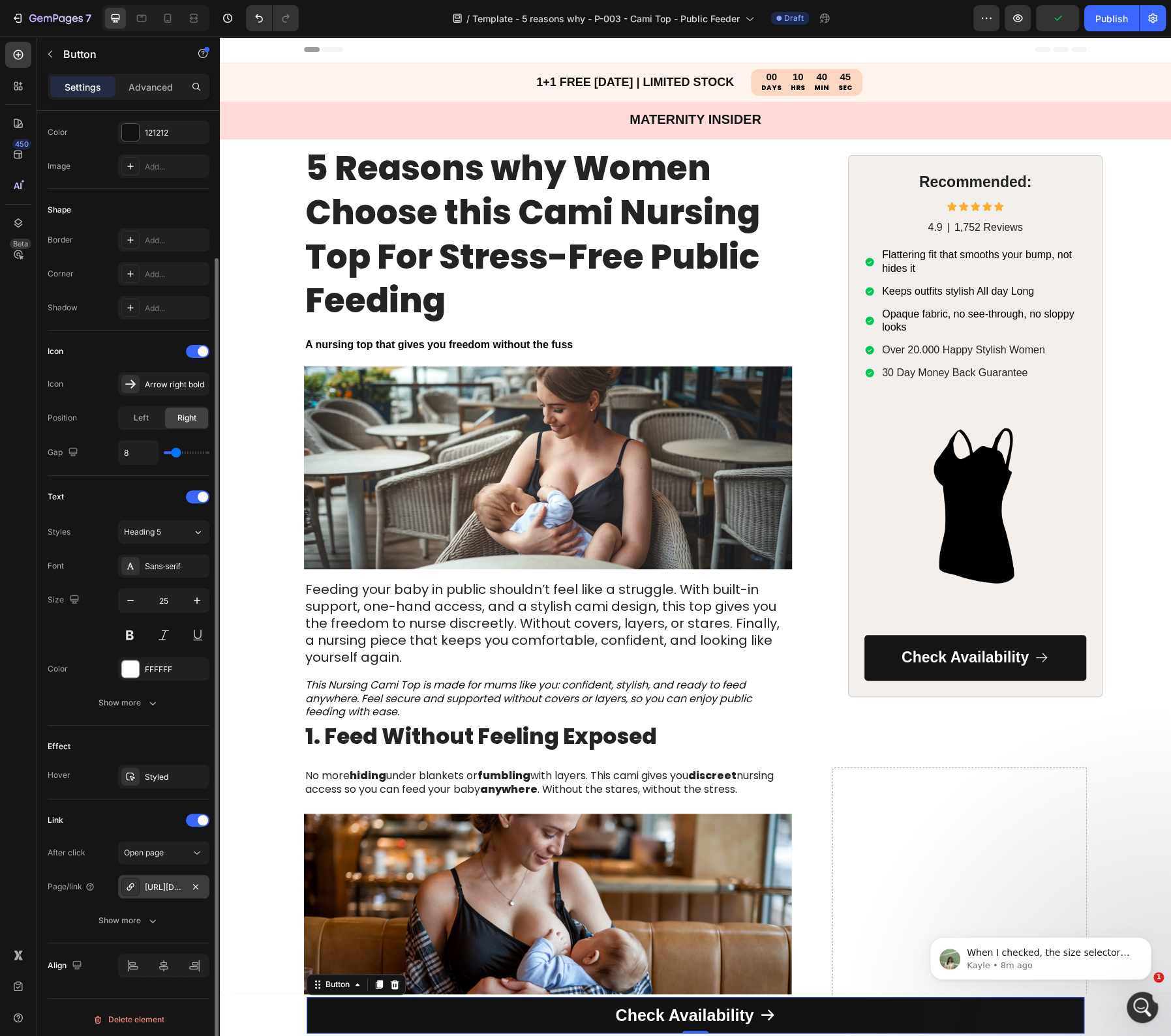
click at [170, 883] on div "[URL][DOMAIN_NAME]" at bounding box center [164, 887] width 37 height 12
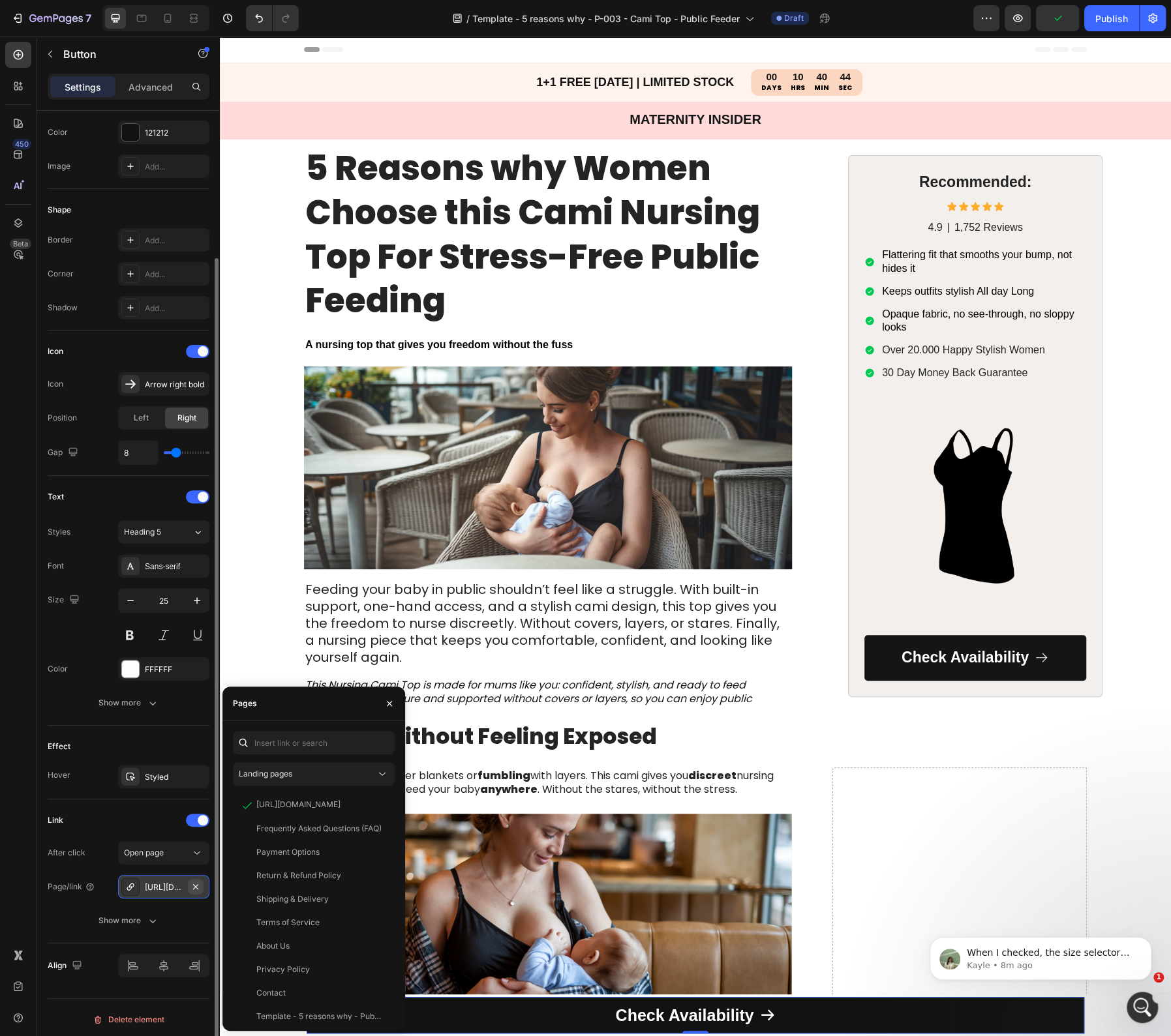
click at [193, 883] on icon "button" at bounding box center [195, 886] width 10 height 10
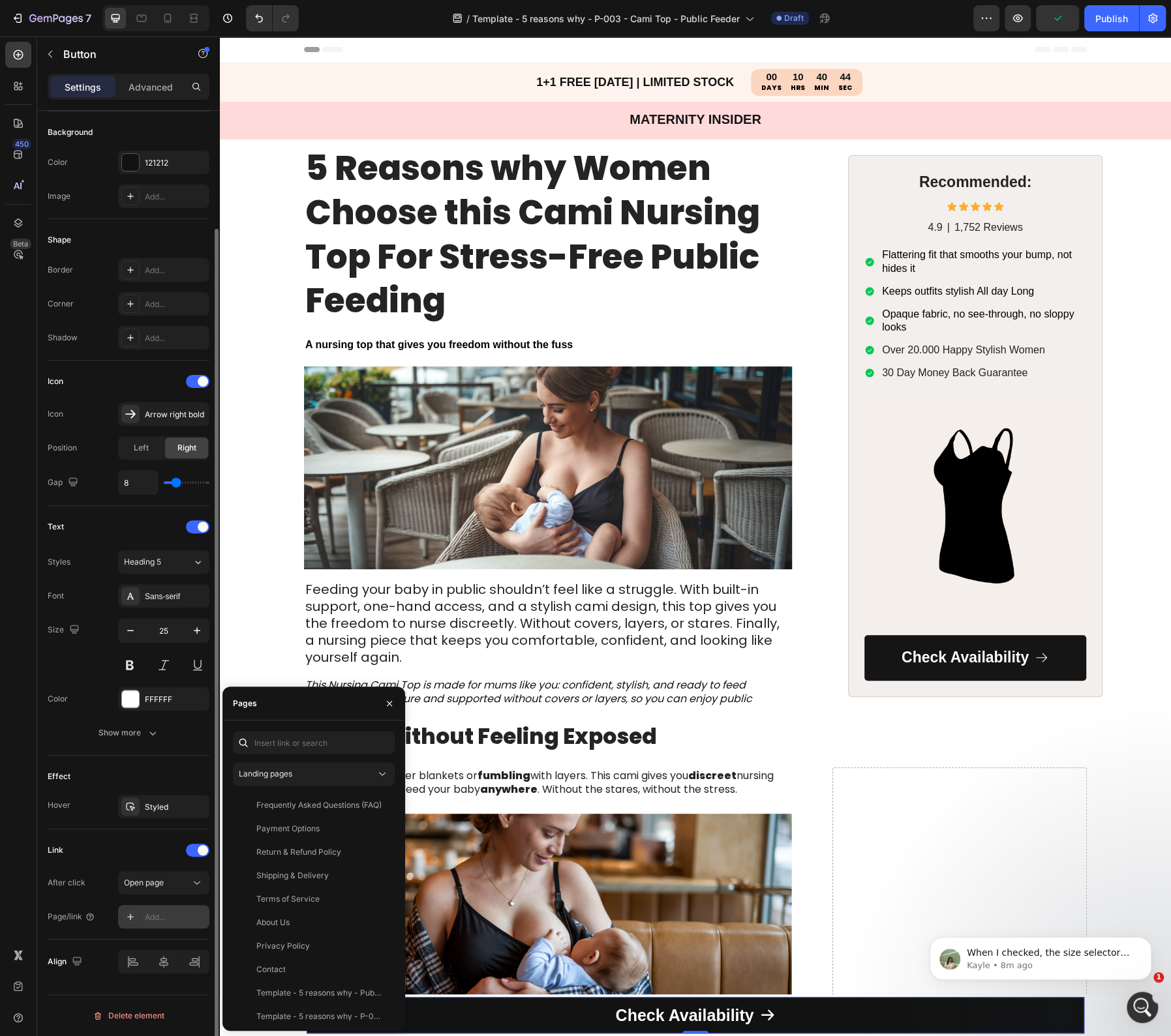
scroll to position [139, 0]
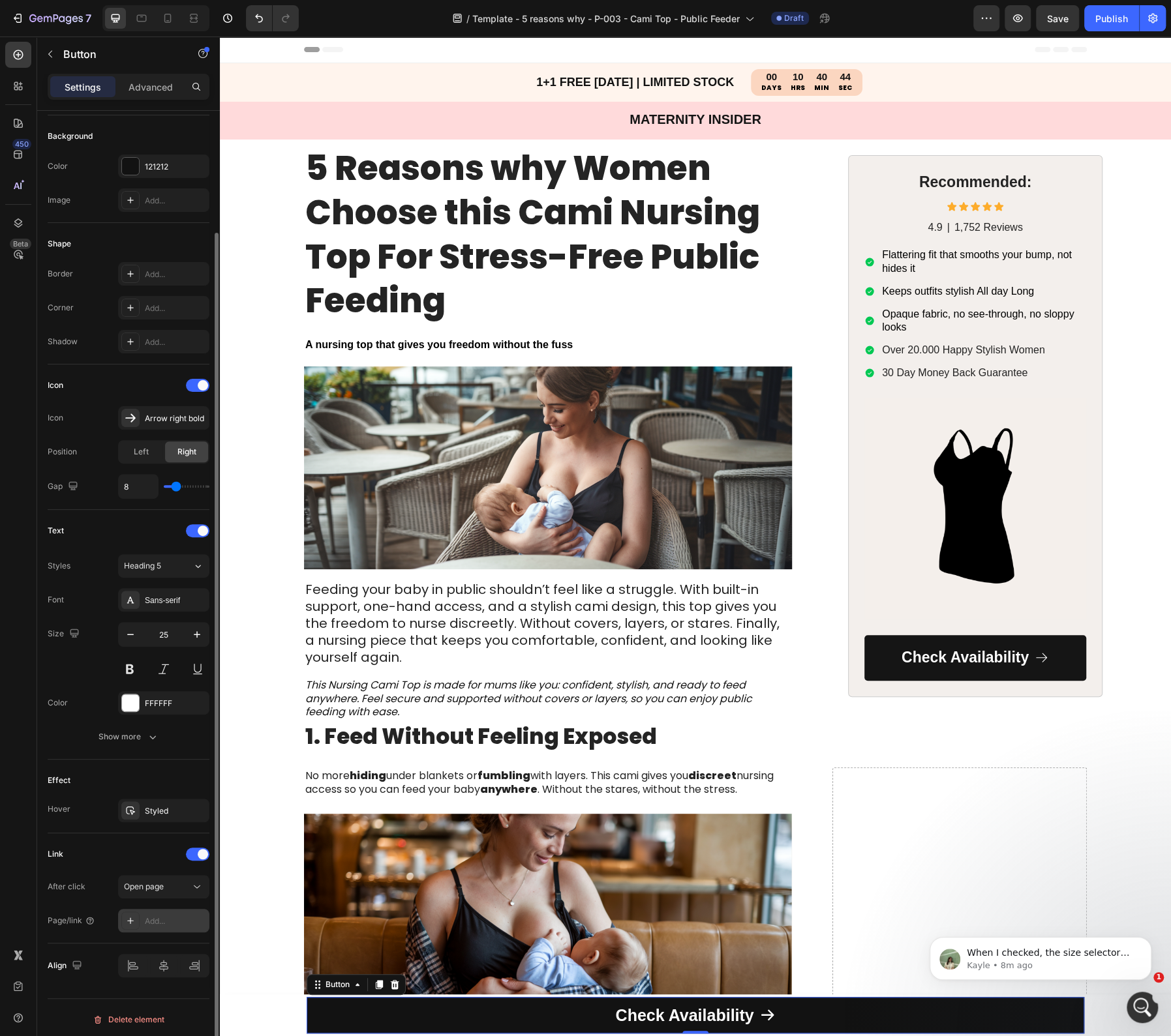
click at [156, 915] on div "Add..." at bounding box center [176, 921] width 62 height 12
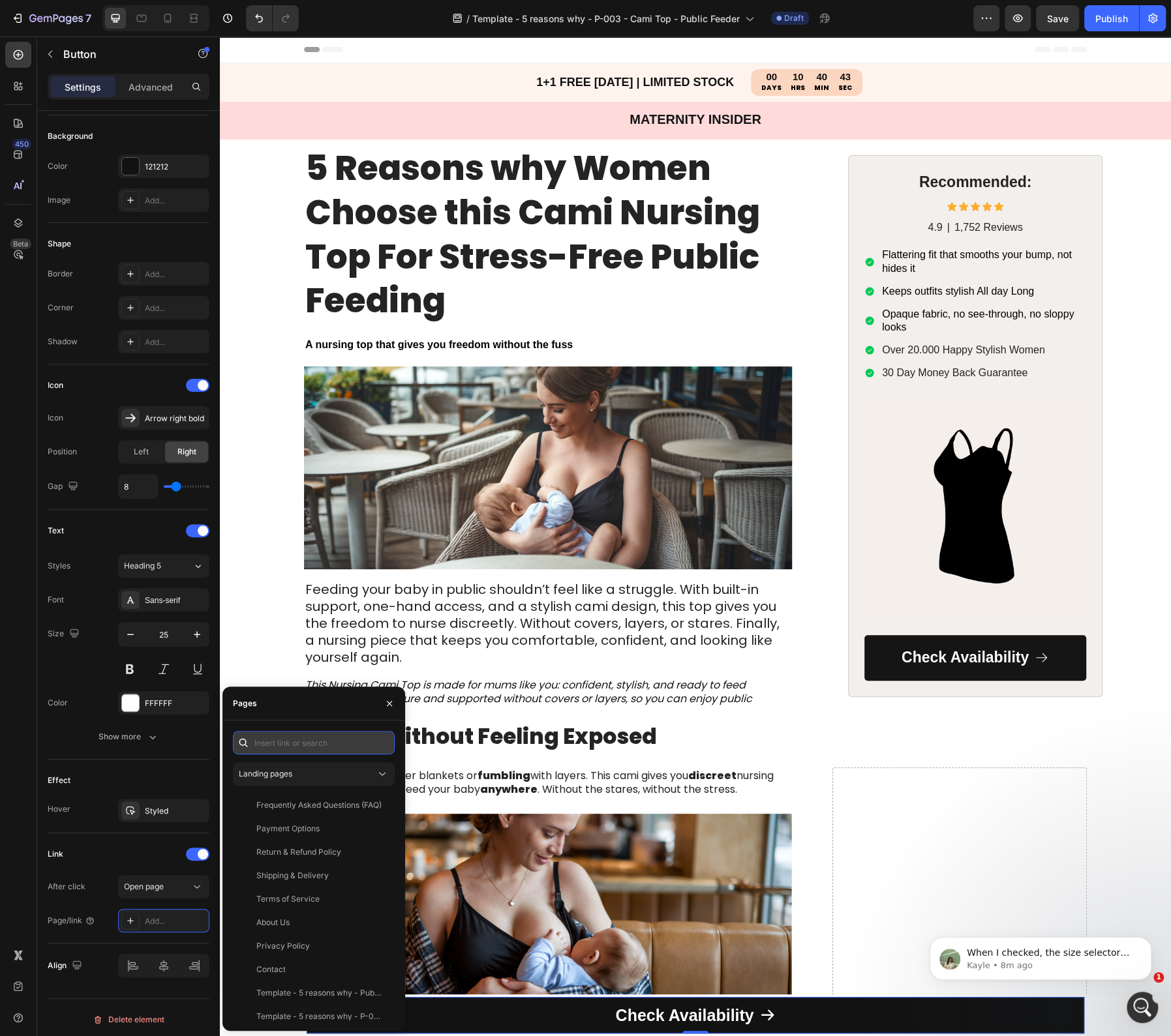
click at [331, 742] on input "text" at bounding box center [314, 742] width 162 height 23
paste input "[URL][DOMAIN_NAME]"
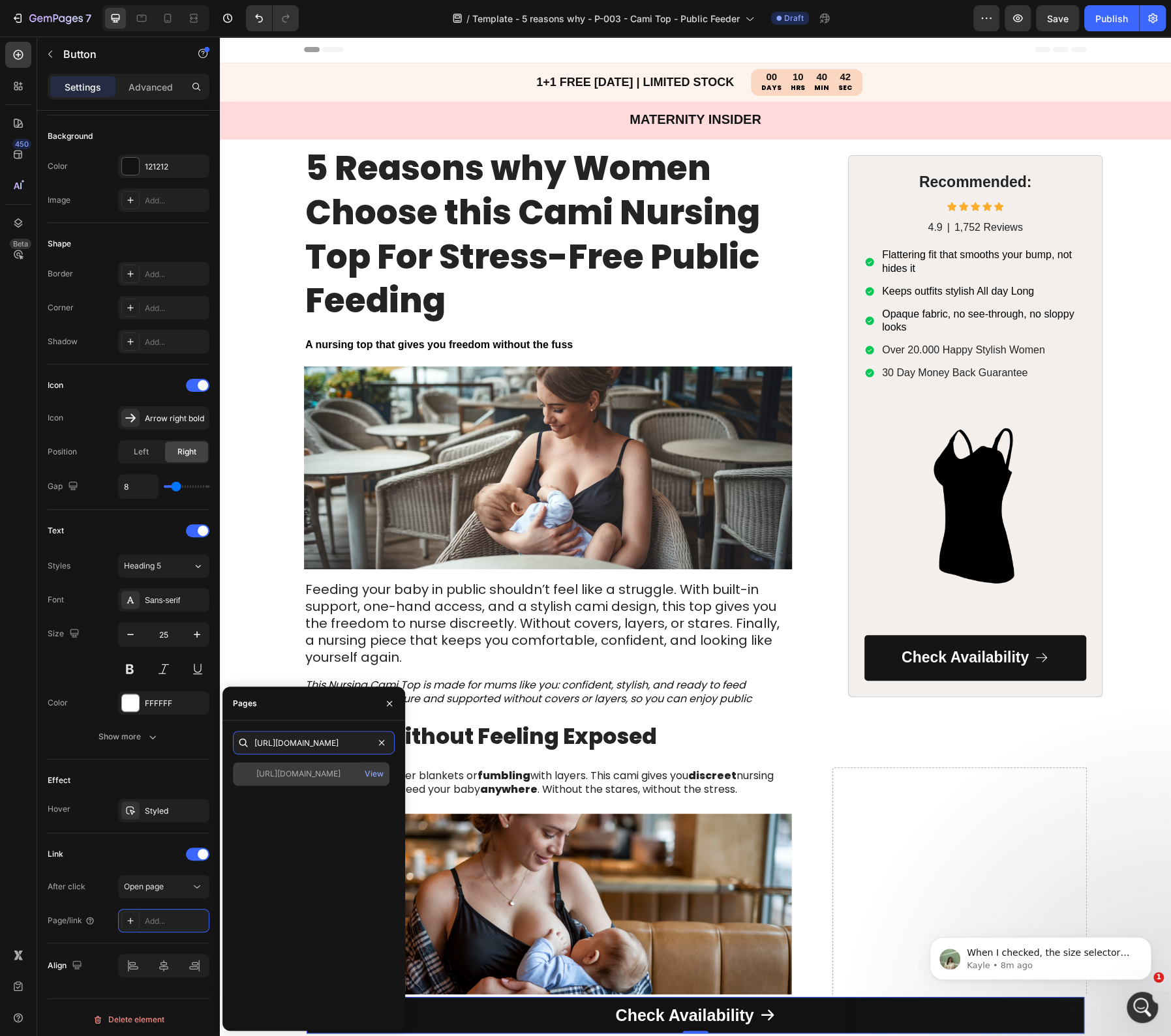
type input "[URL][DOMAIN_NAME]"
click at [323, 771] on div "[URL][DOMAIN_NAME]" at bounding box center [299, 774] width 84 height 12
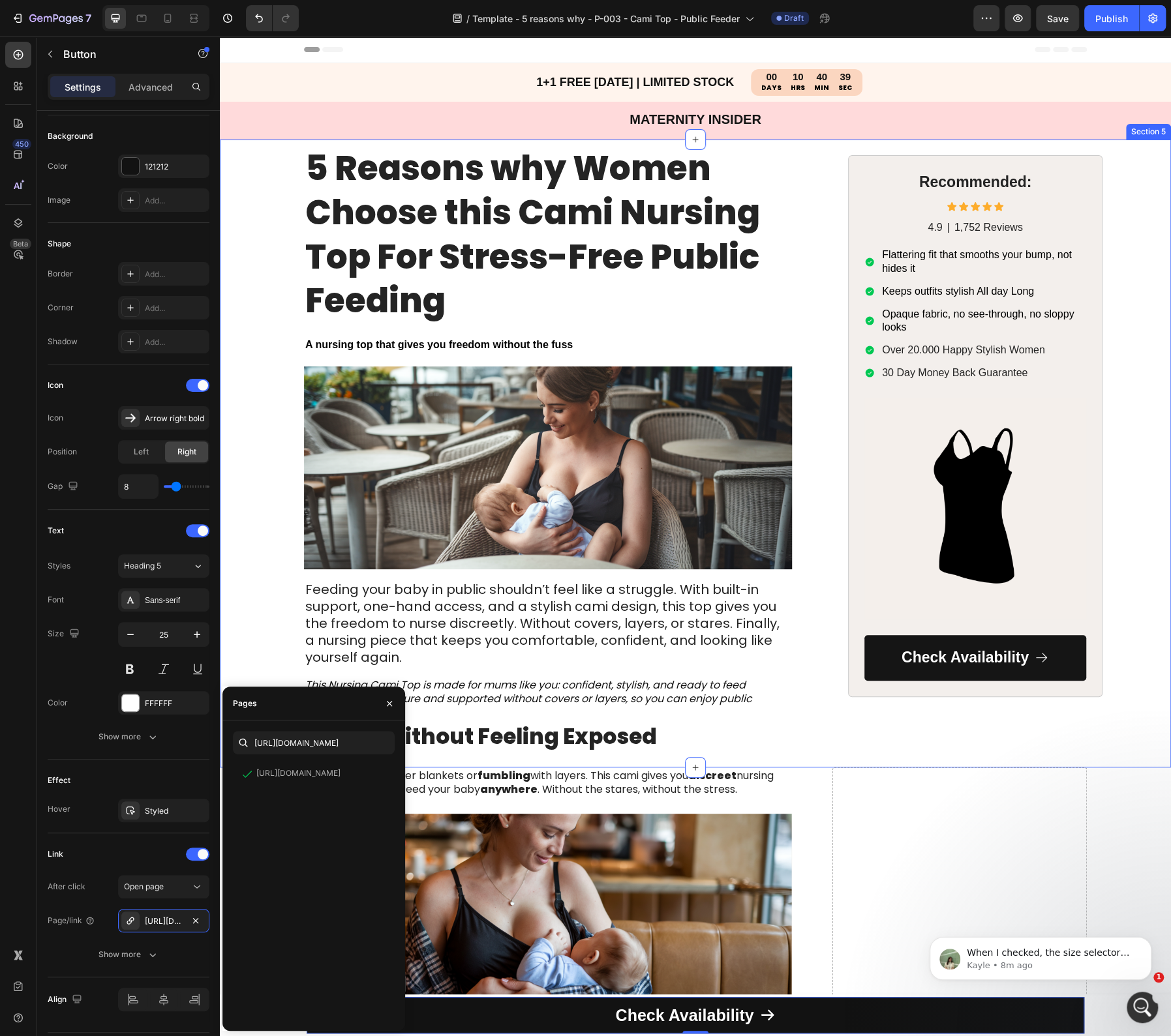
click at [809, 744] on div "5 Reasons why Women Choose this Cami Nursing Top For Stress-Free Public Feeding…" at bounding box center [695, 453] width 951 height 628
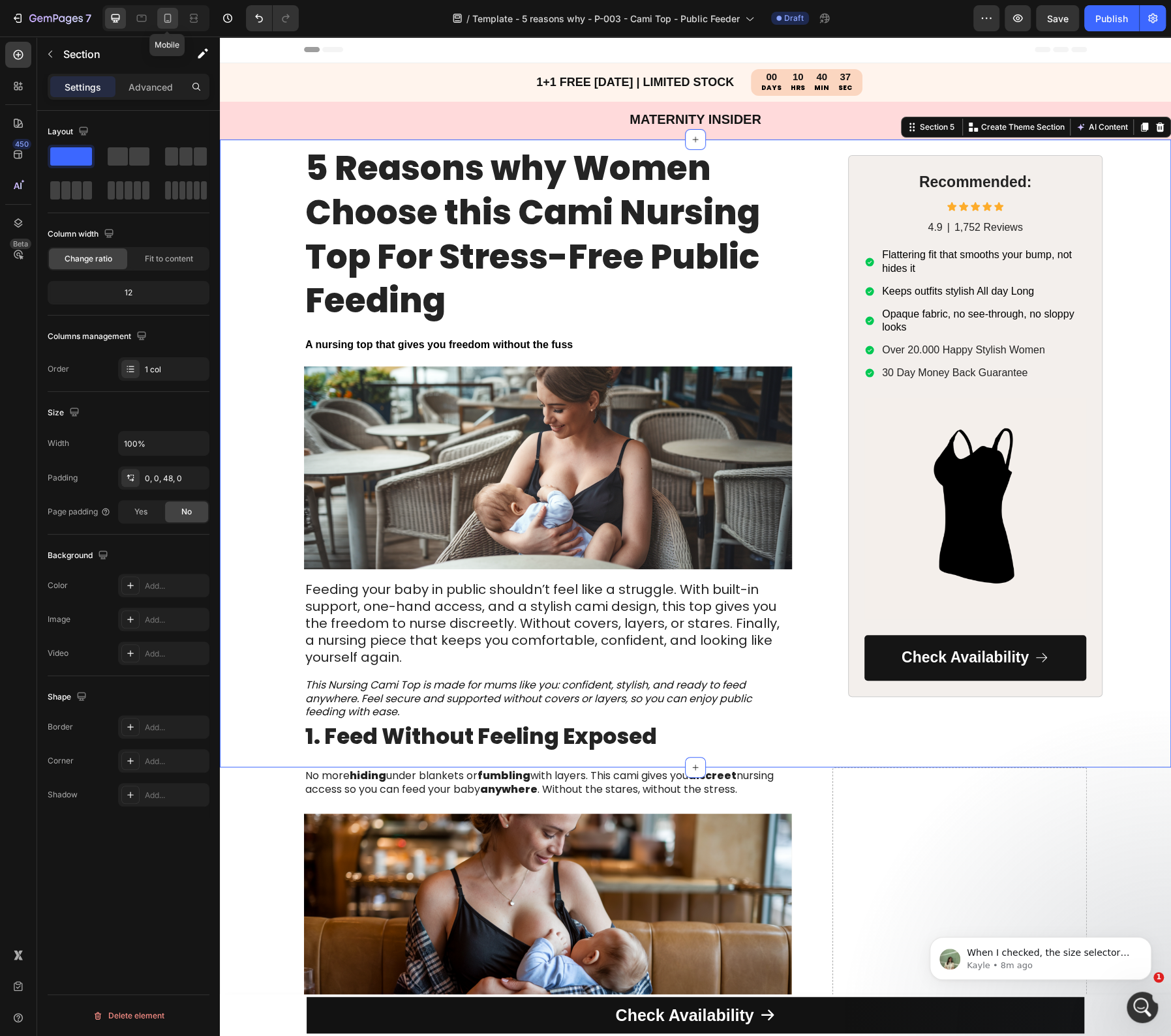
click at [171, 20] on icon at bounding box center [168, 19] width 13 height 13
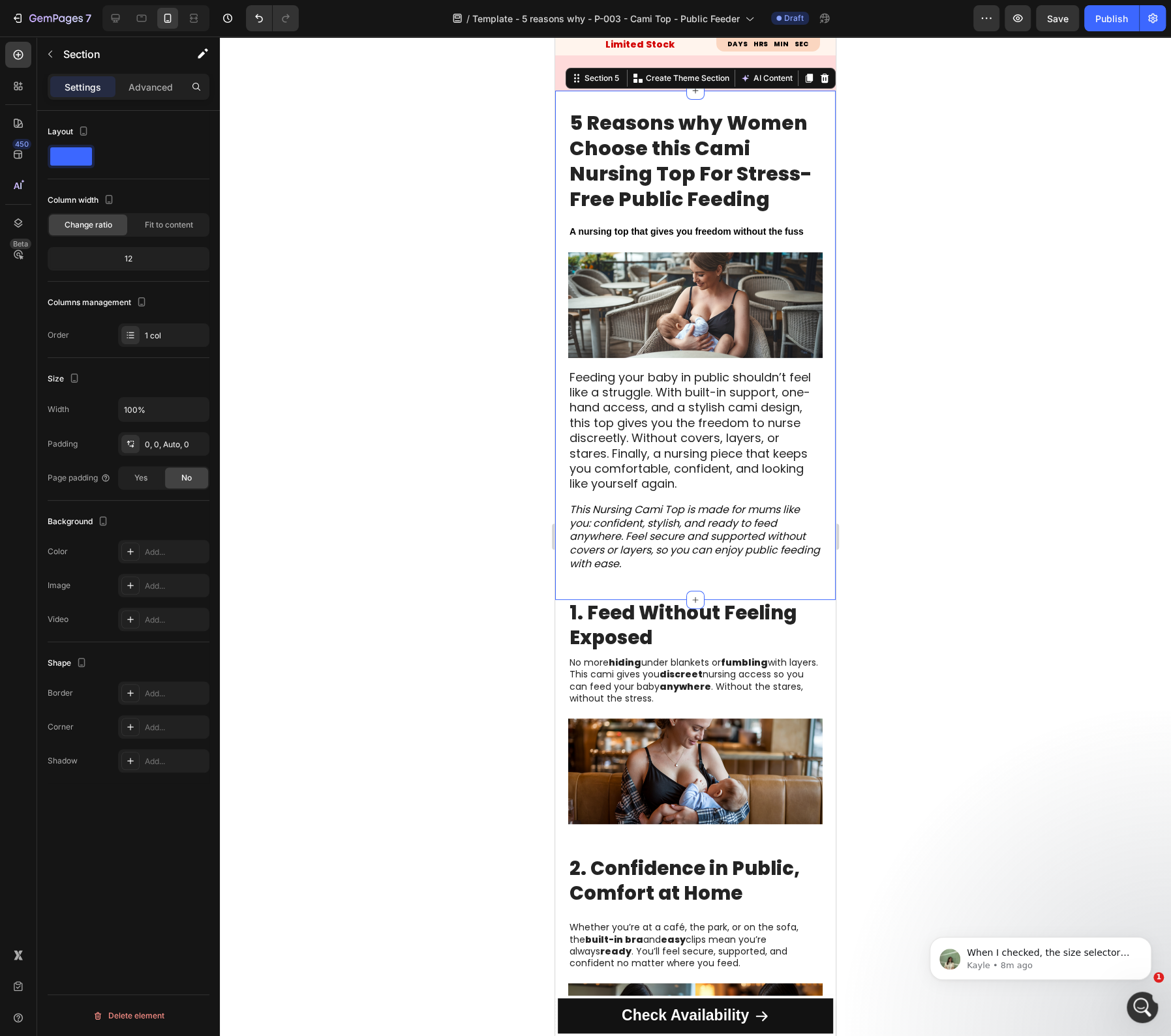
scroll to position [51, 0]
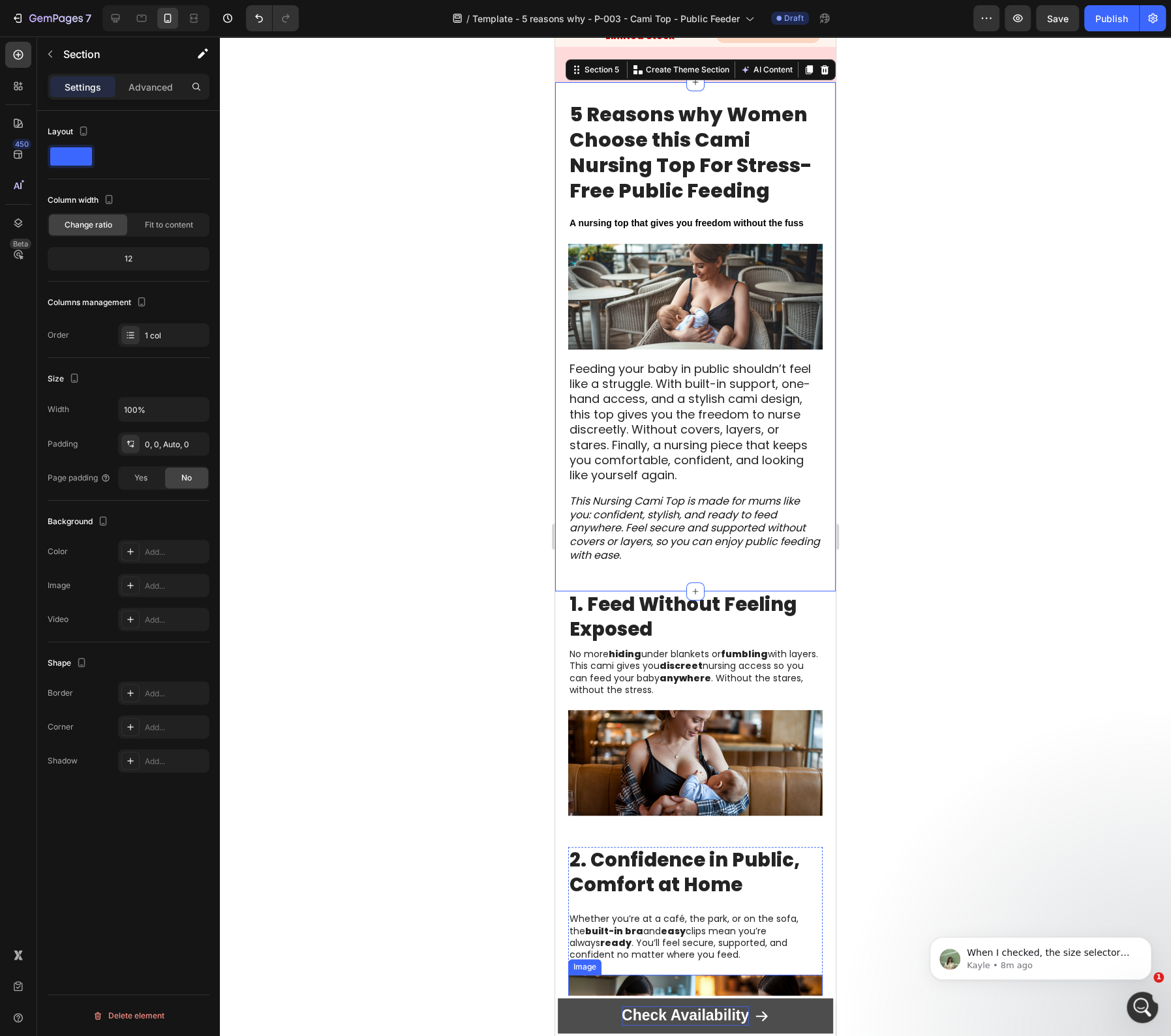
click at [726, 951] on strong "Check Availability" at bounding box center [685, 1015] width 127 height 17
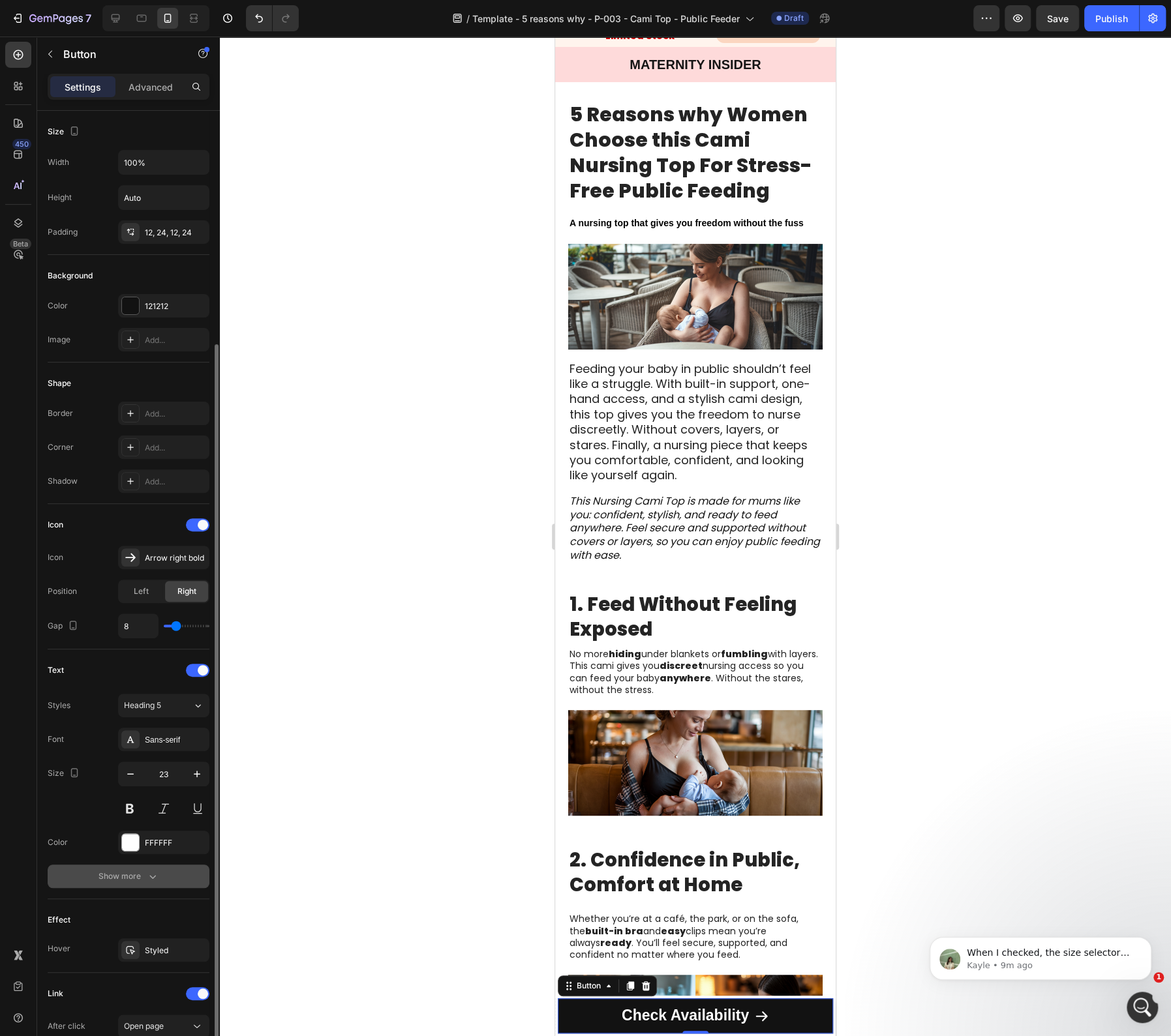
scroll to position [173, 0]
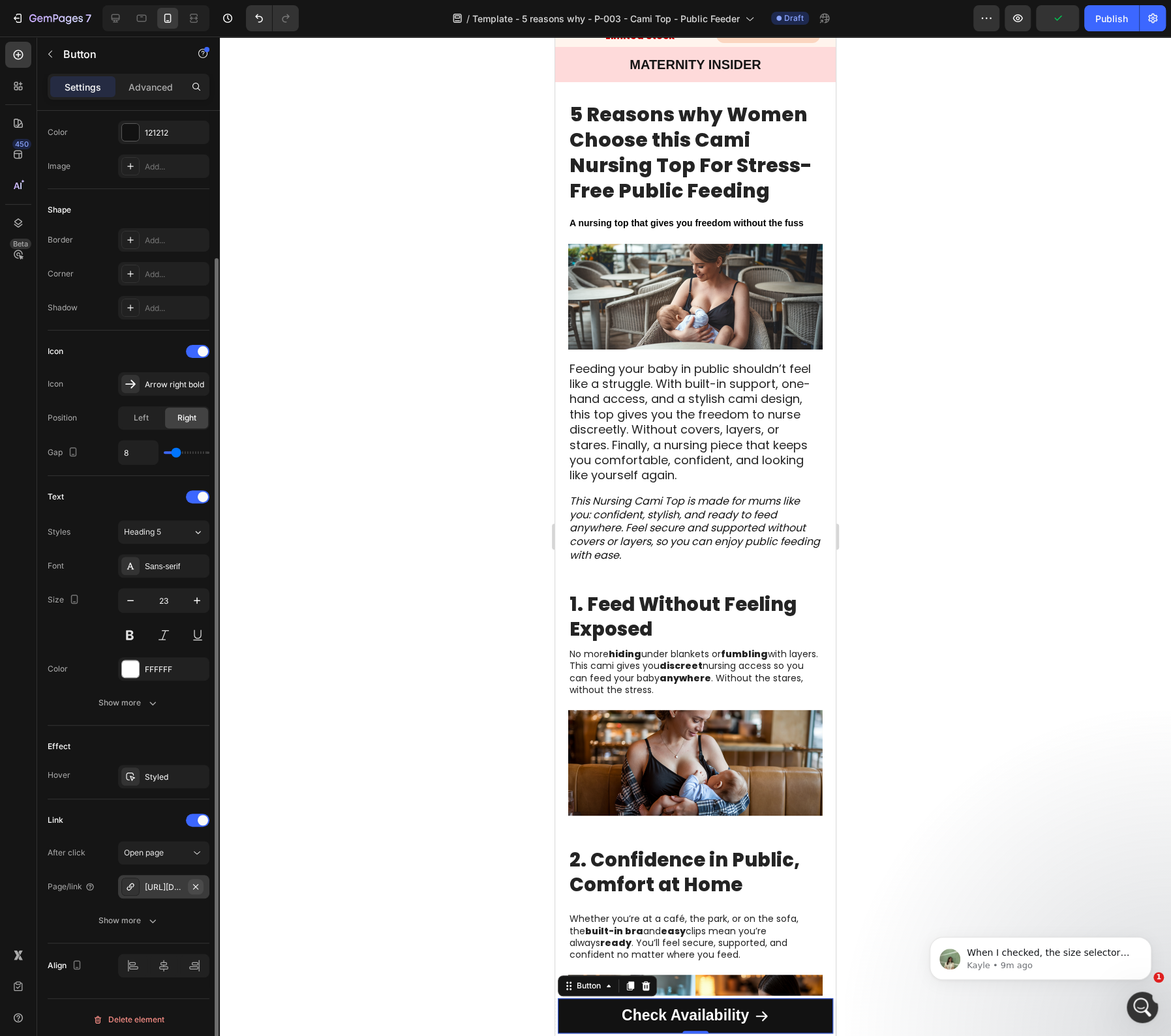
click at [197, 882] on icon "button" at bounding box center [195, 886] width 10 height 10
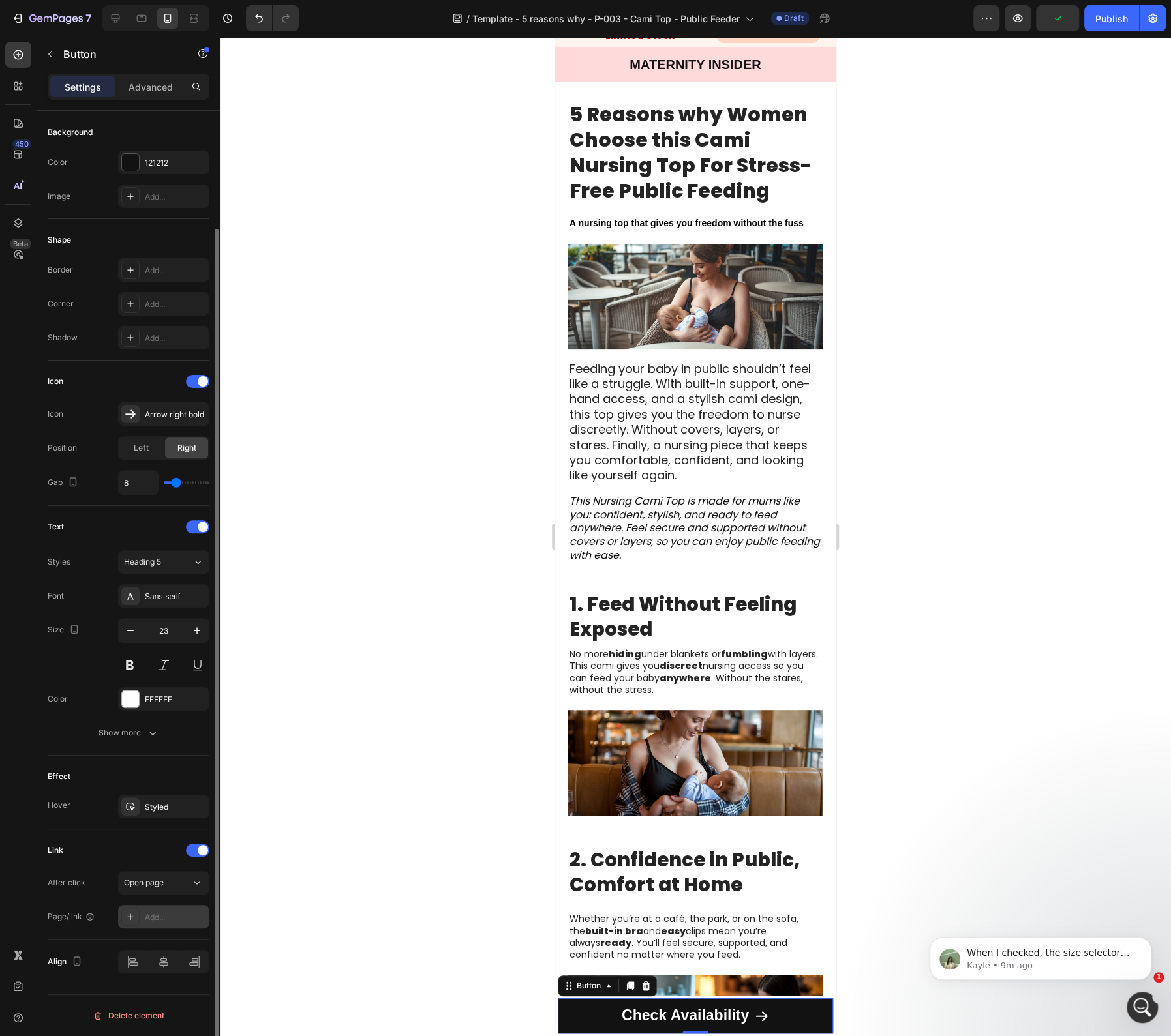
scroll to position [139, 0]
click at [163, 915] on div "Add..." at bounding box center [176, 921] width 62 height 12
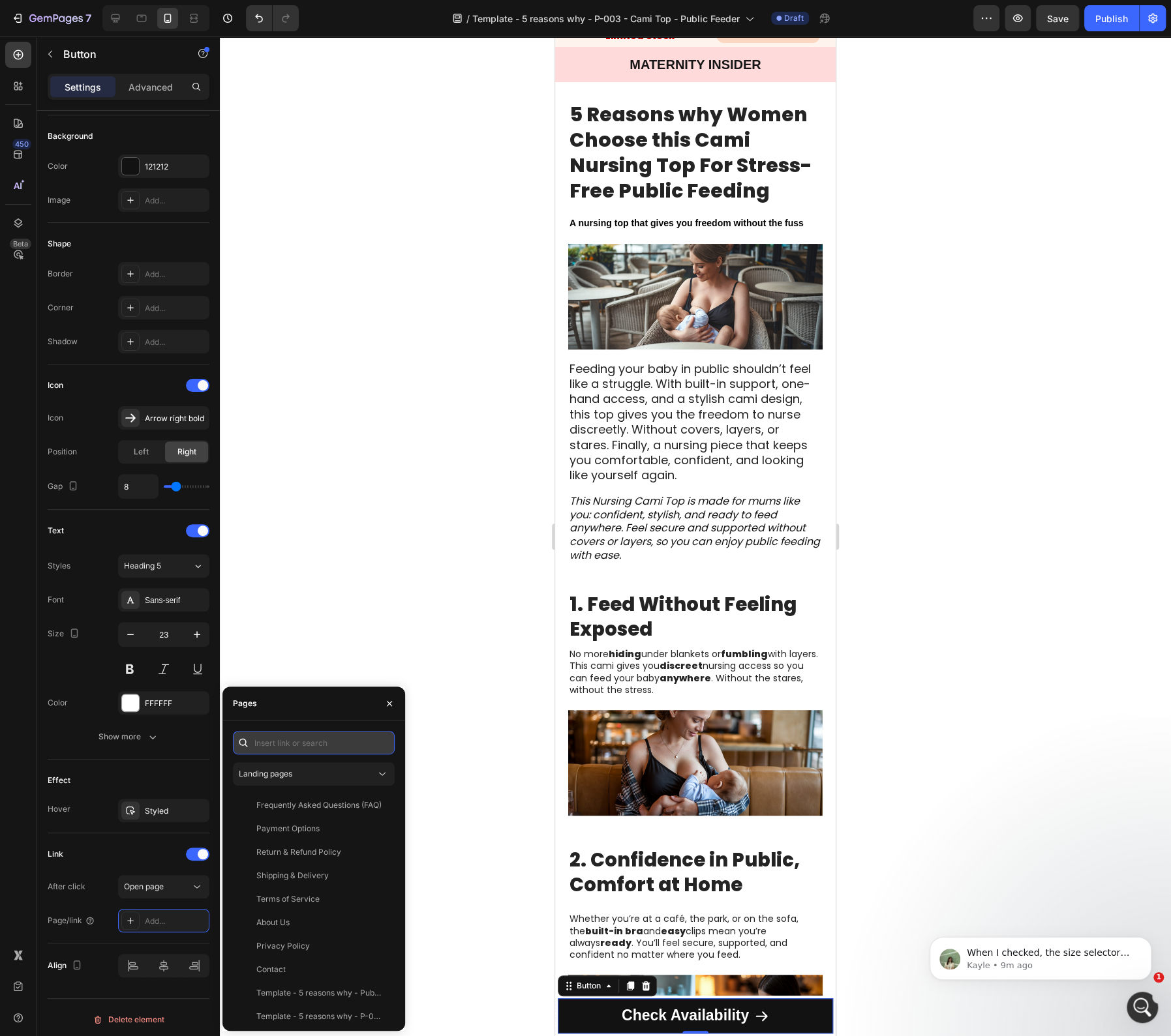
click at [296, 742] on input "text" at bounding box center [314, 742] width 162 height 23
paste input "[URL][DOMAIN_NAME]"
type input "[URL][DOMAIN_NAME]"
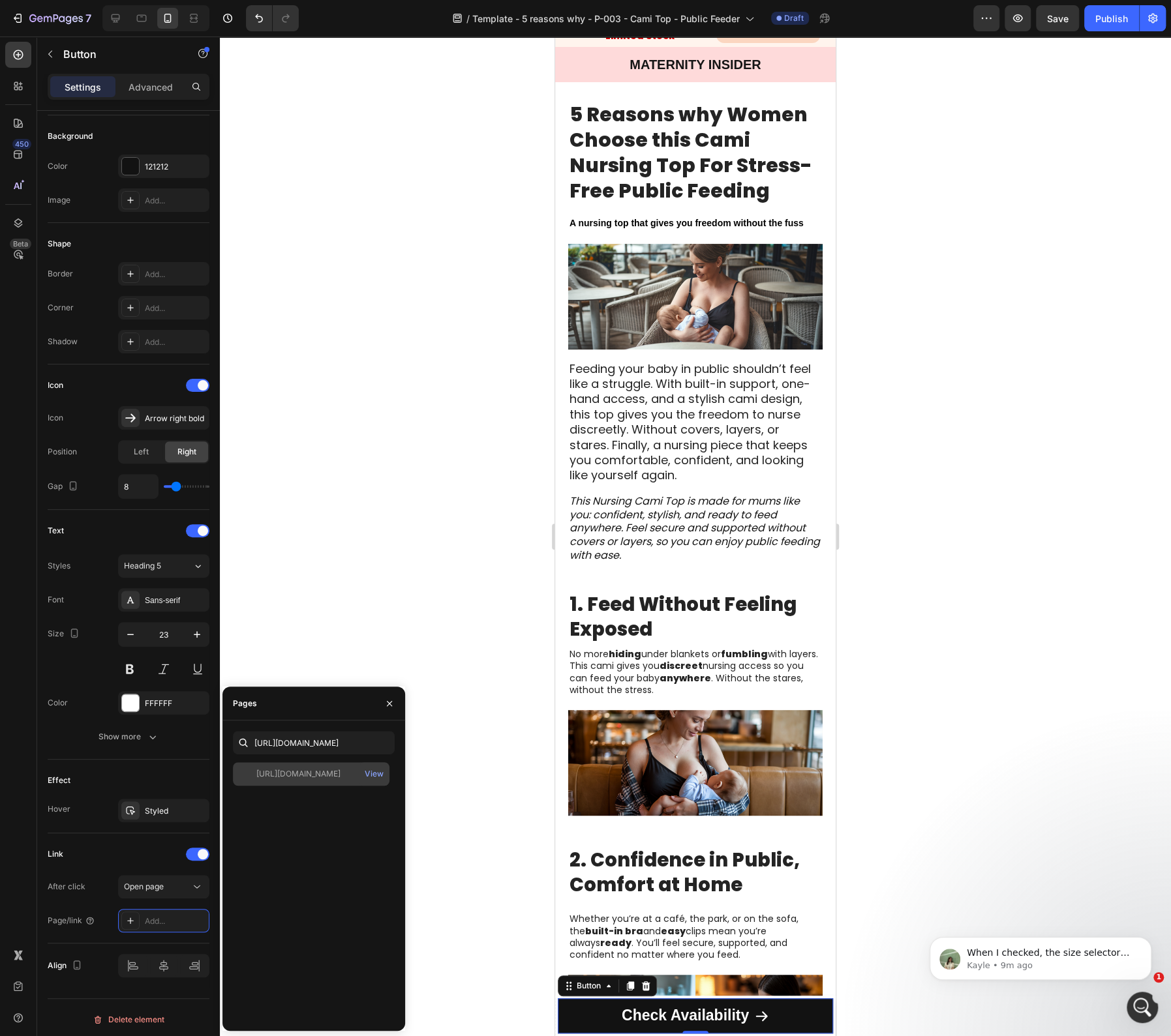
click at [333, 779] on div "[URL][DOMAIN_NAME]" at bounding box center [299, 774] width 84 height 12
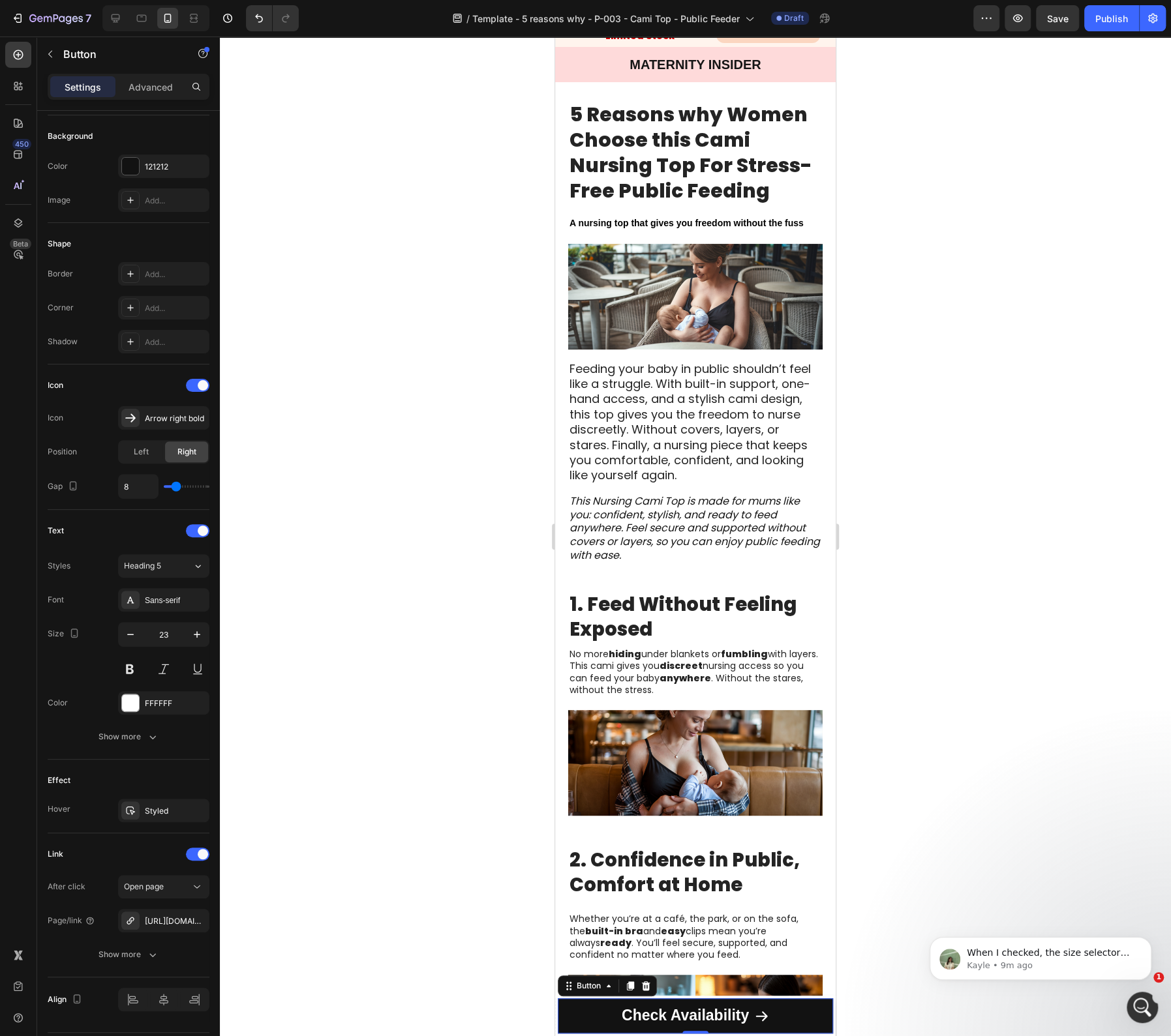
click at [455, 727] on div at bounding box center [695, 536] width 951 height 1000
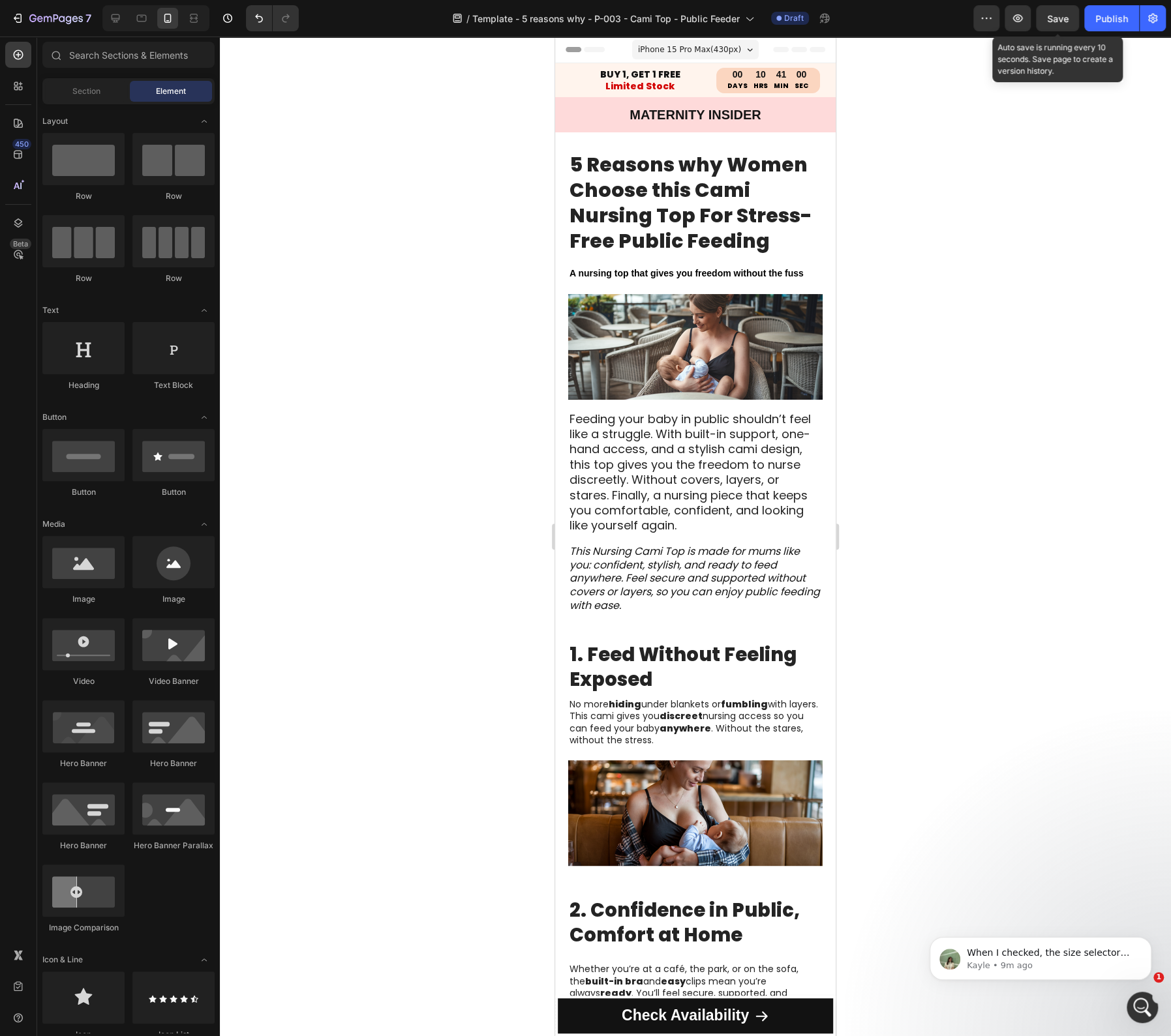
click at [1051, 15] on span "Save" at bounding box center [1057, 19] width 22 height 11
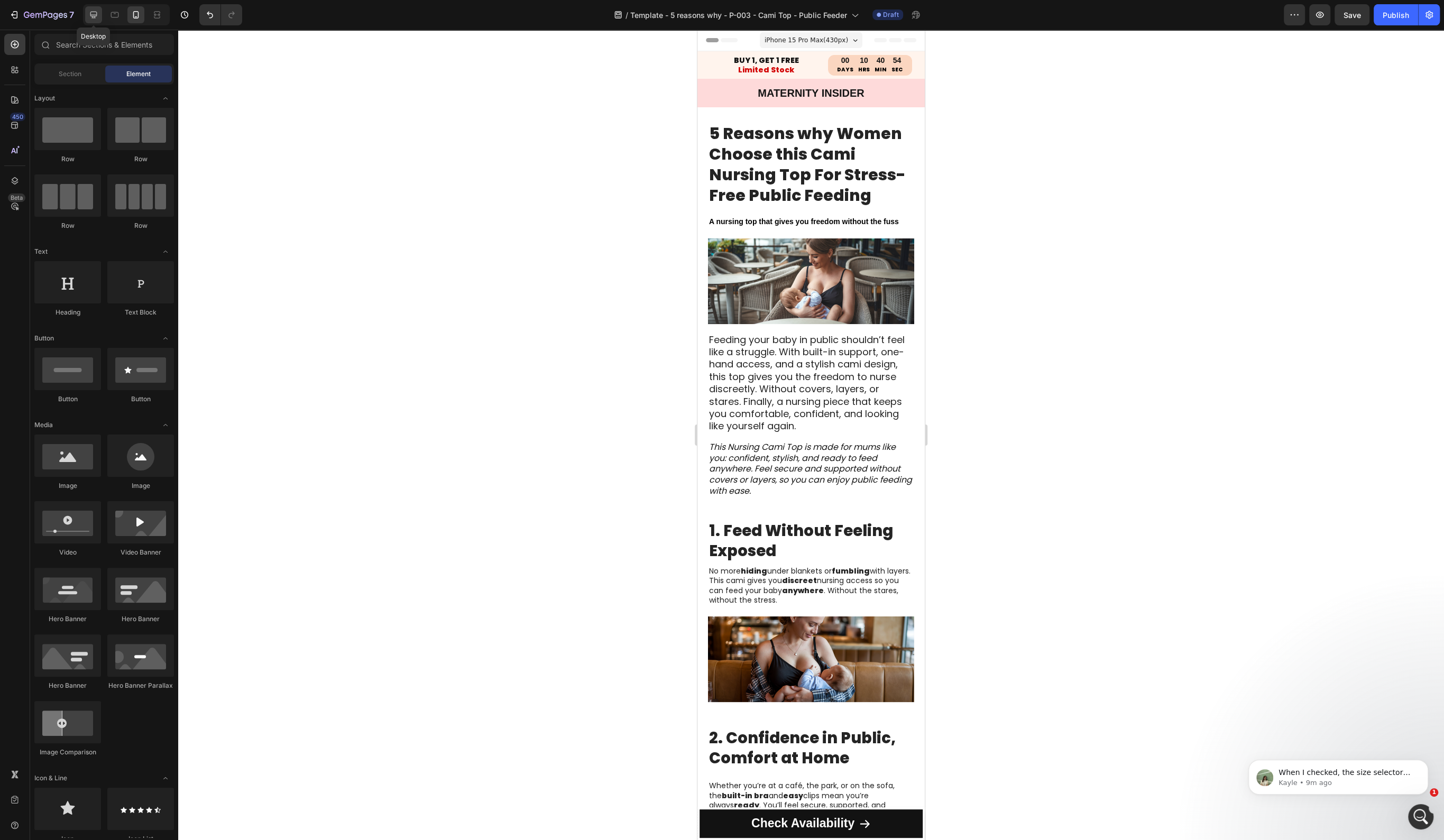
click at [99, 14] on div at bounding box center [93, 14] width 17 height 17
